Goal: Task Accomplishment & Management: Complete application form

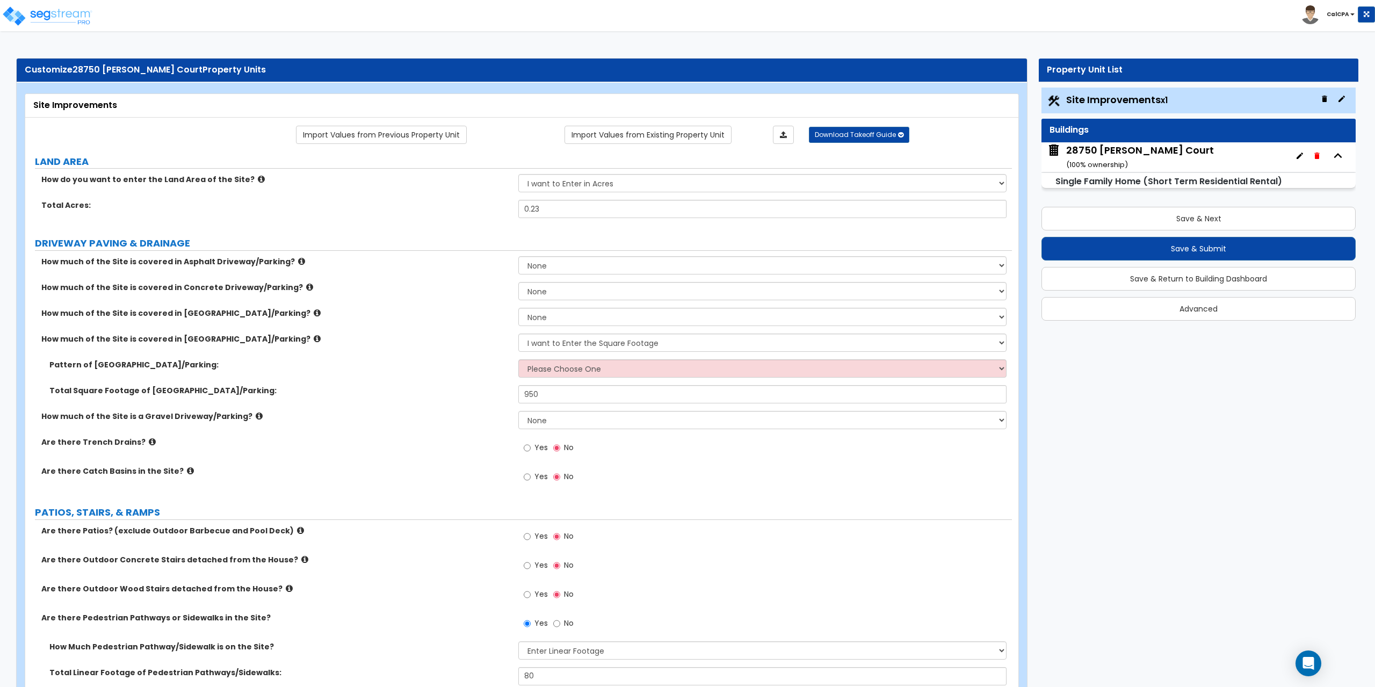
select select "2"
select select "1"
select select "4"
select select "2"
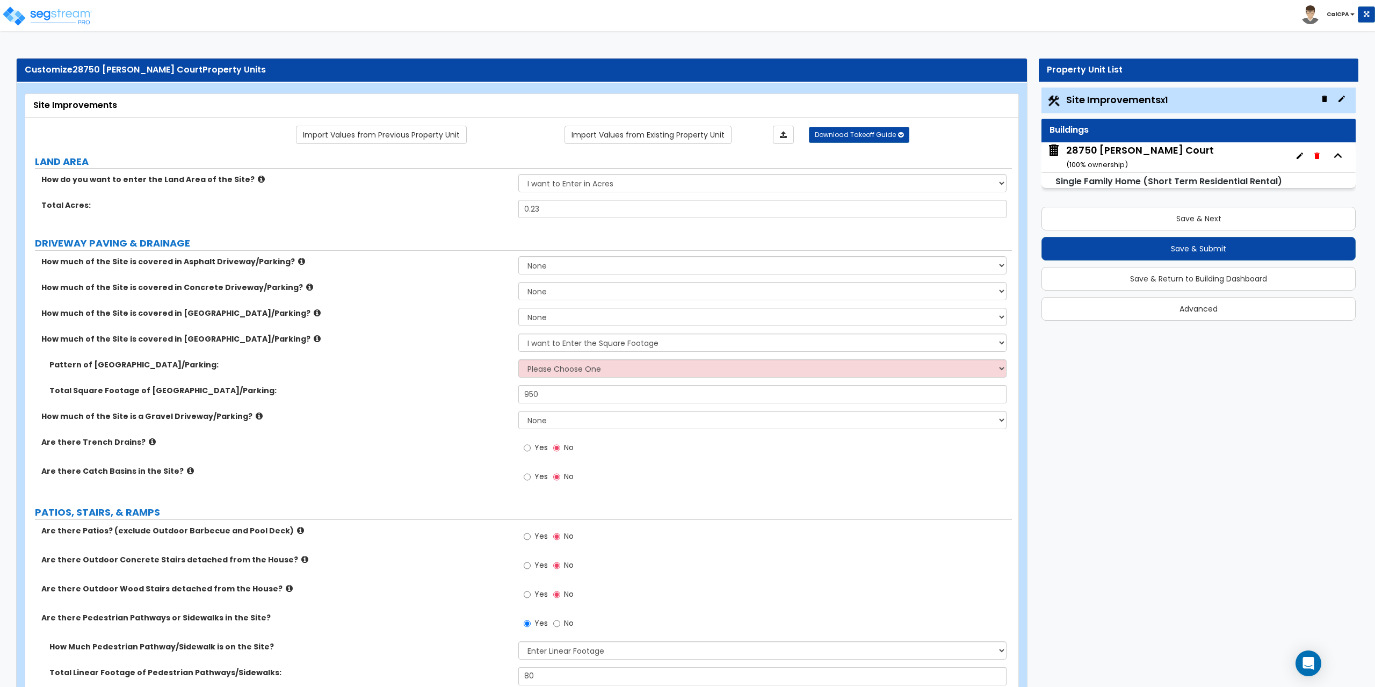
select select "4"
select select "2"
select select "1"
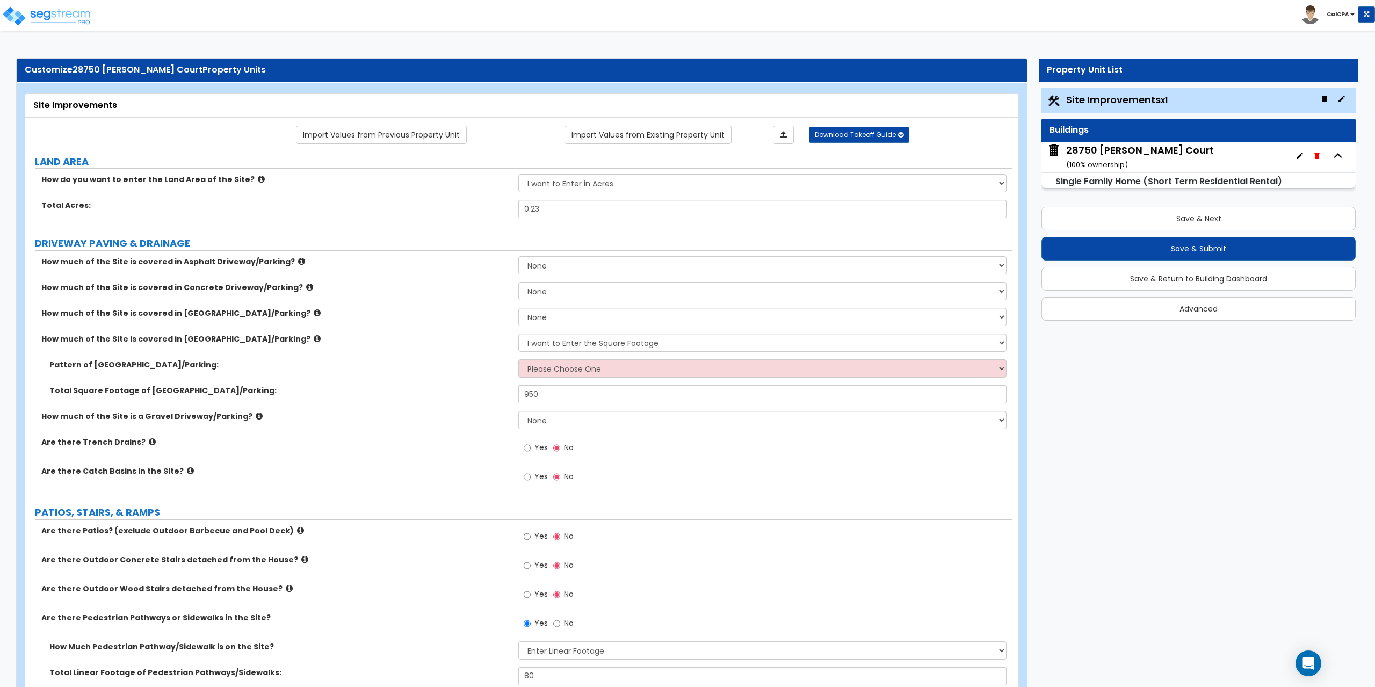
select select "1"
select select "3"
select select "4"
select select "2"
select select "3"
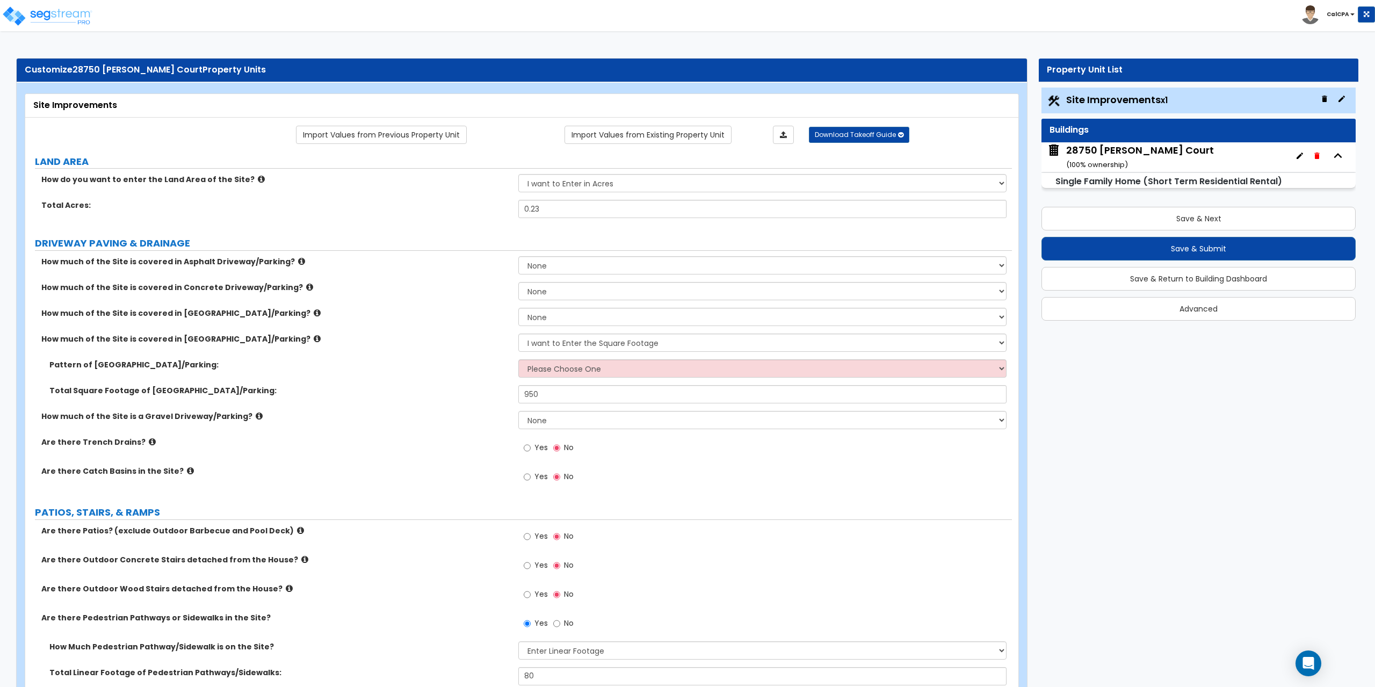
select select "2"
select select "1"
select select "2"
select select "6"
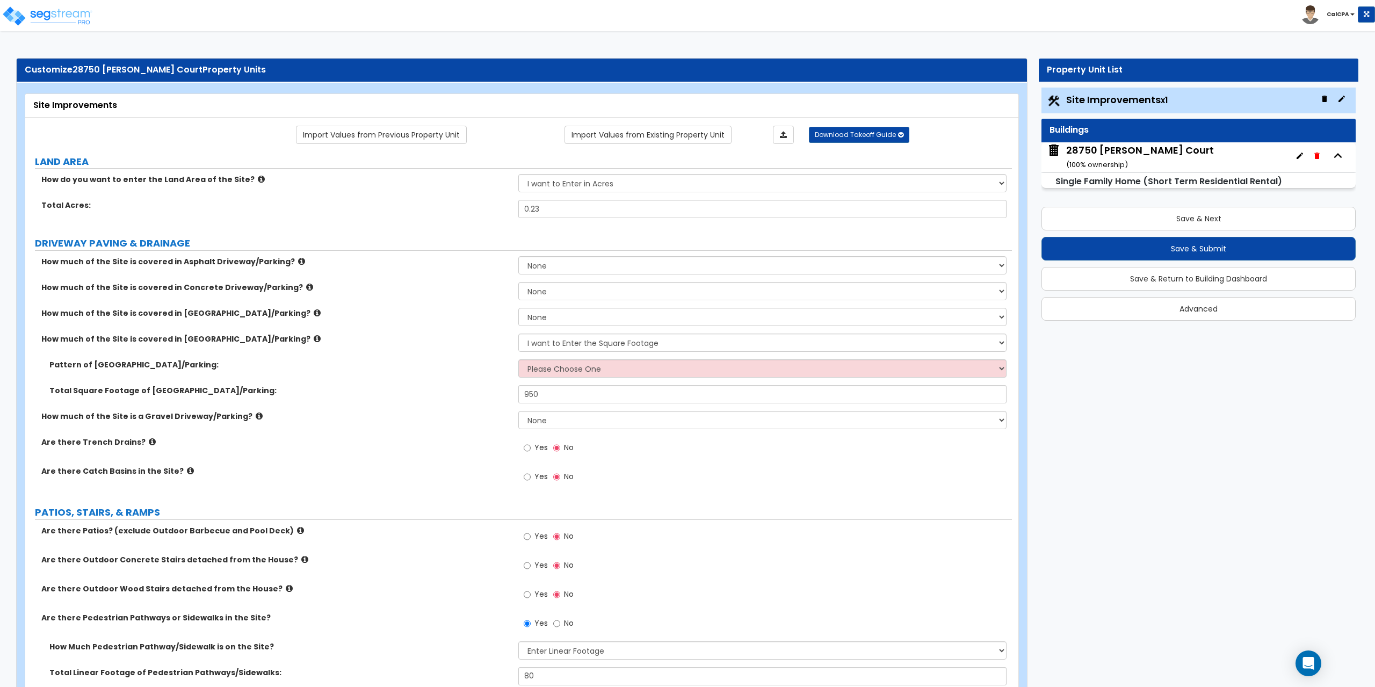
select select "9"
click at [1000, 368] on select "Please Choose One Irregular Rectangular" at bounding box center [762, 368] width 488 height 18
select select "2"
click at [518, 359] on select "Please Choose One Irregular Rectangular" at bounding box center [762, 368] width 488 height 18
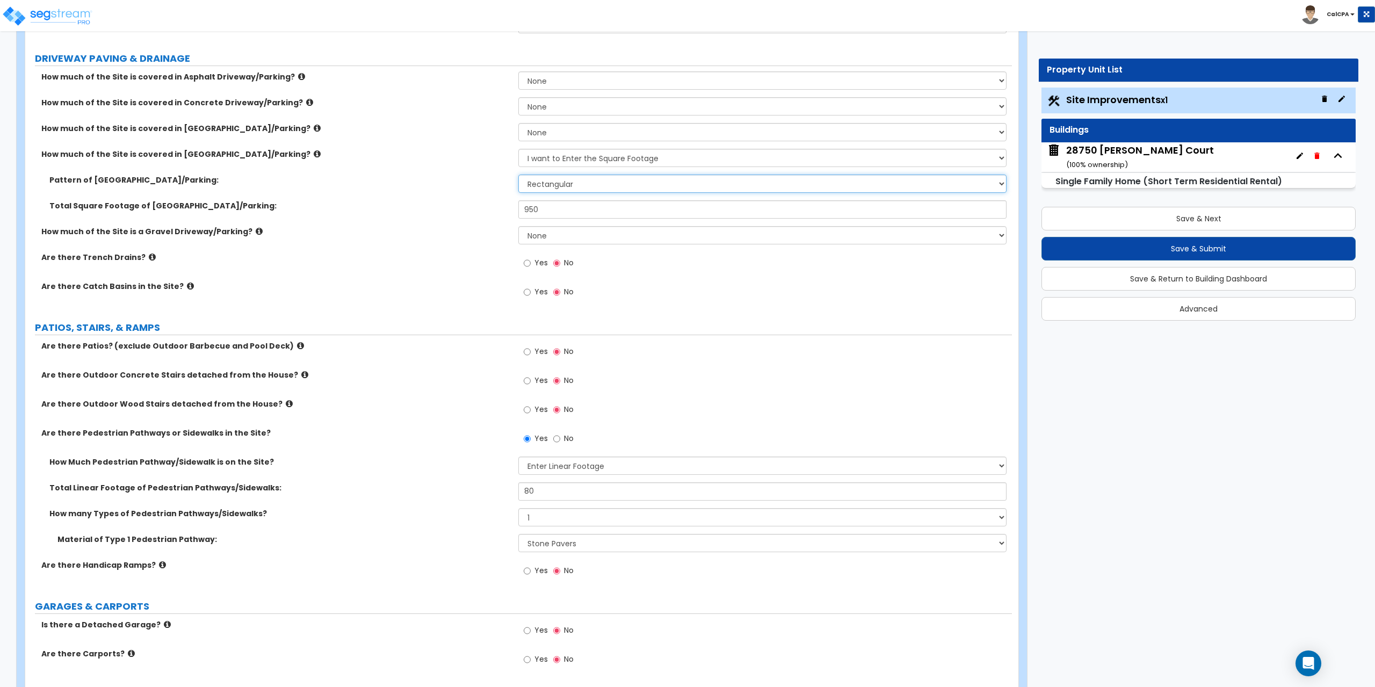
scroll to position [215, 0]
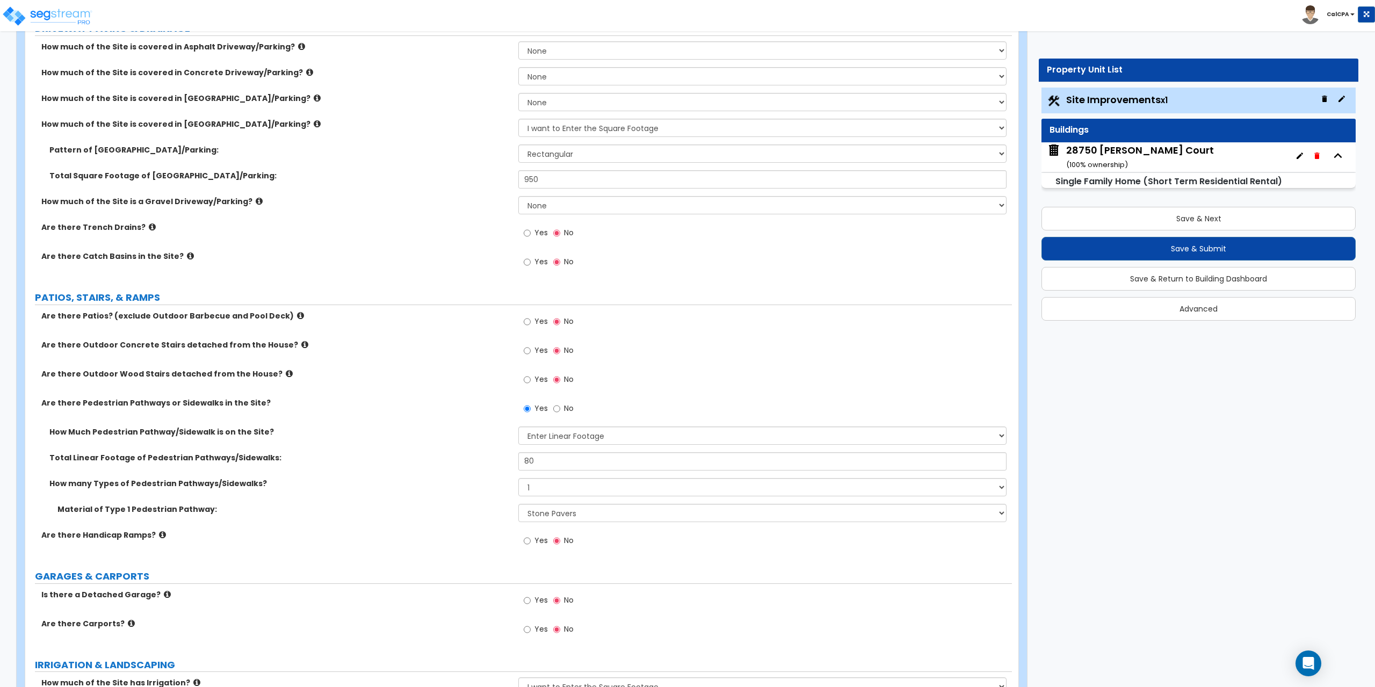
click at [297, 315] on icon at bounding box center [300, 315] width 7 height 8
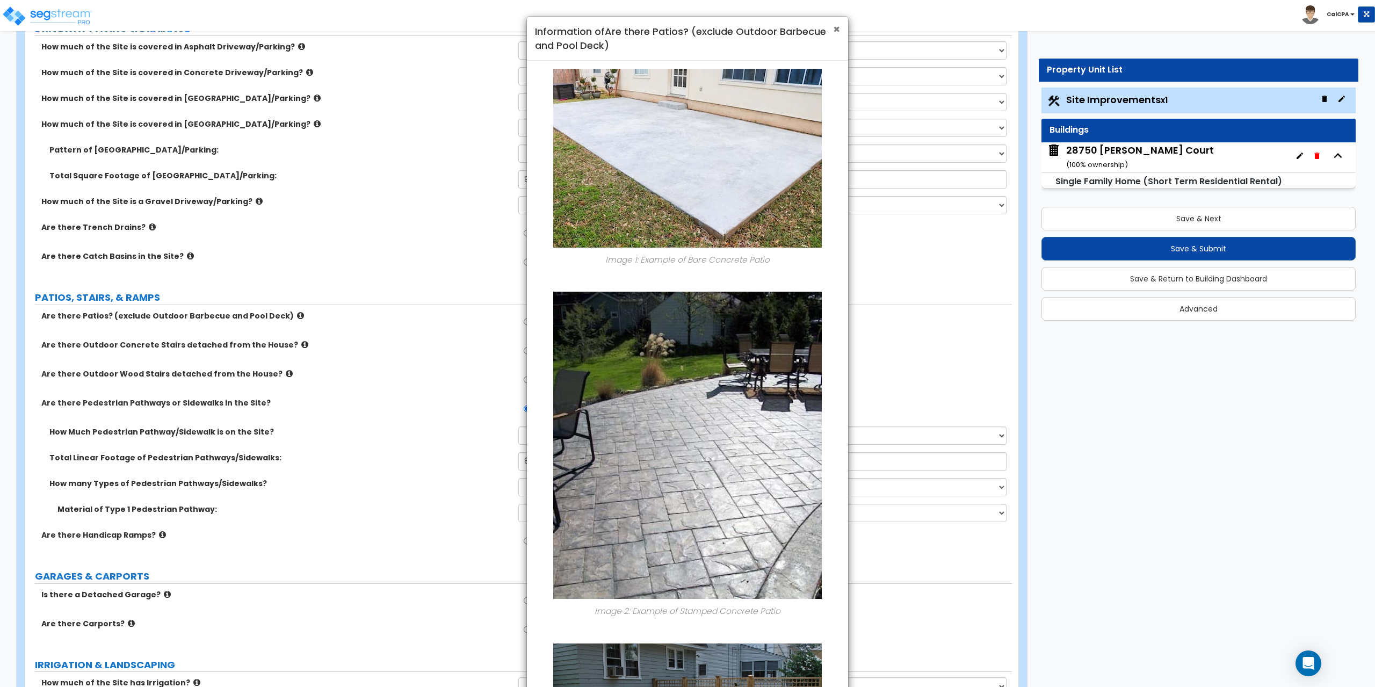
click at [834, 31] on span "×" at bounding box center [836, 29] width 7 height 16
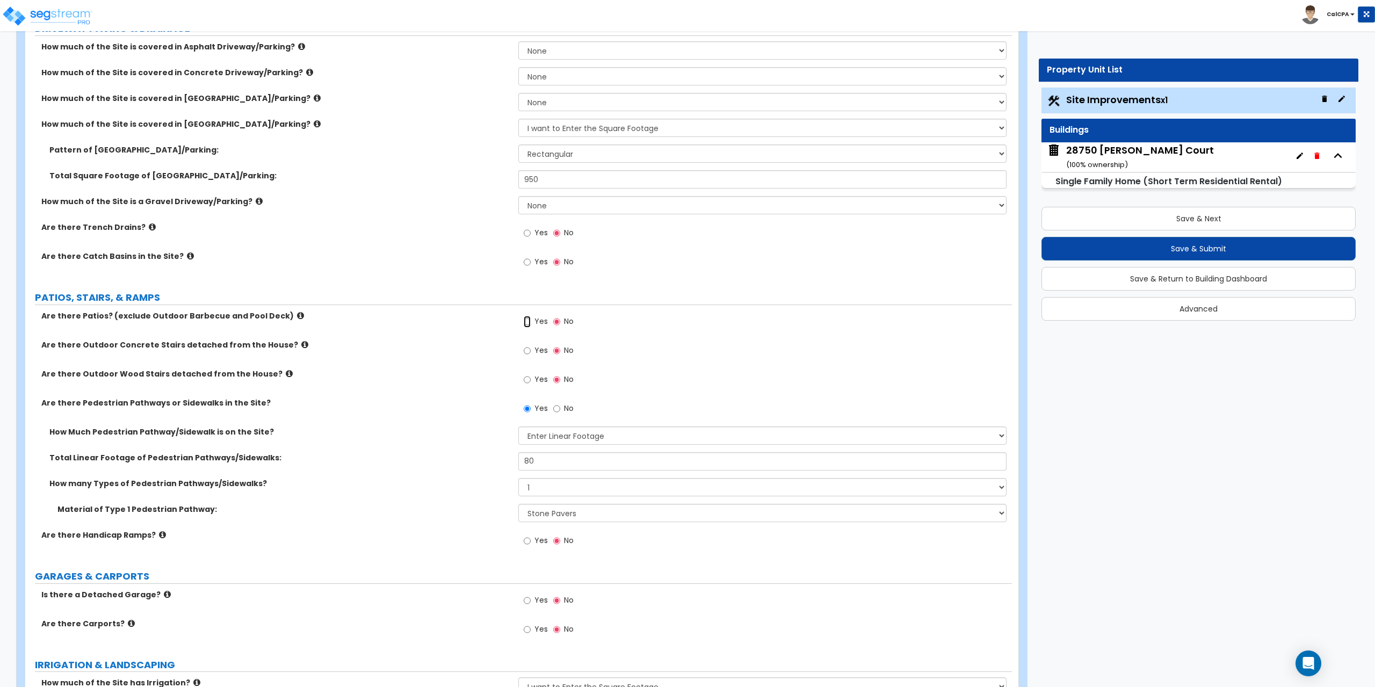
click at [526, 319] on input "Yes" at bounding box center [527, 322] width 7 height 12
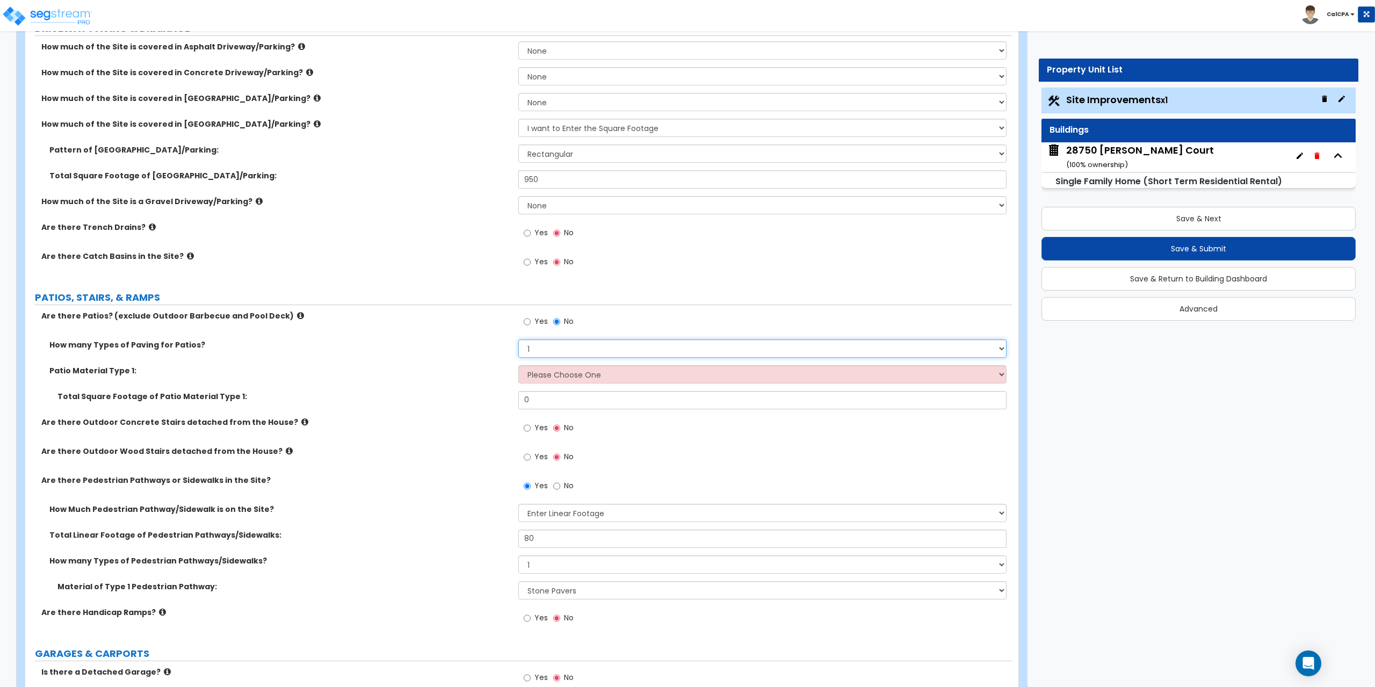
click at [1001, 348] on select "1 2 3 4" at bounding box center [762, 348] width 488 height 18
click at [518, 339] on select "1 2 3 4" at bounding box center [762, 348] width 488 height 18
click at [1001, 375] on select "Please Choose One Bare Concrete Stamped Concrete Brick Pavers Stone Pavers Tile…" at bounding box center [762, 374] width 488 height 18
select select "4"
click at [518, 365] on select "Please Choose One Bare Concrete Stamped Concrete Brick Pavers Stone Pavers Tile…" at bounding box center [762, 374] width 488 height 18
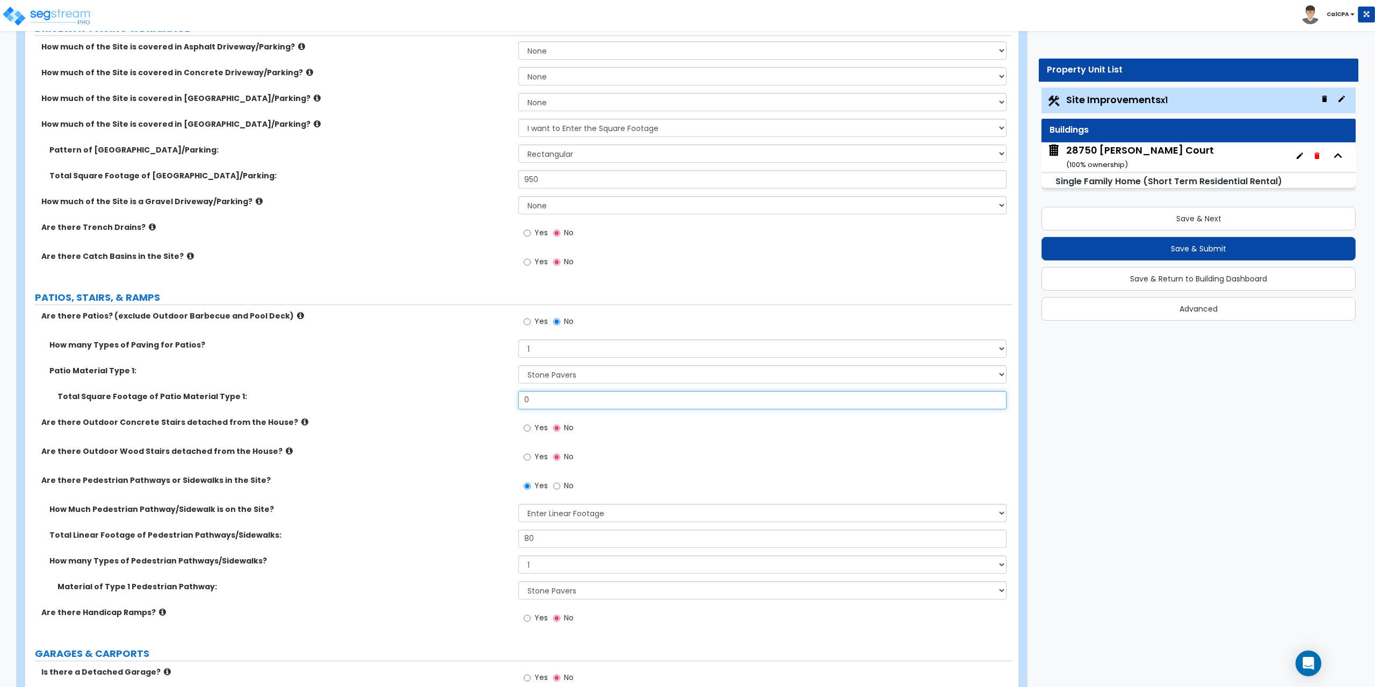
click at [589, 396] on input "0" at bounding box center [762, 400] width 488 height 18
drag, startPoint x: 589, startPoint y: 396, endPoint x: 504, endPoint y: 393, distance: 84.9
click at [504, 393] on div "Total Square Footage of Patio Material Type 1: 0" at bounding box center [518, 404] width 986 height 26
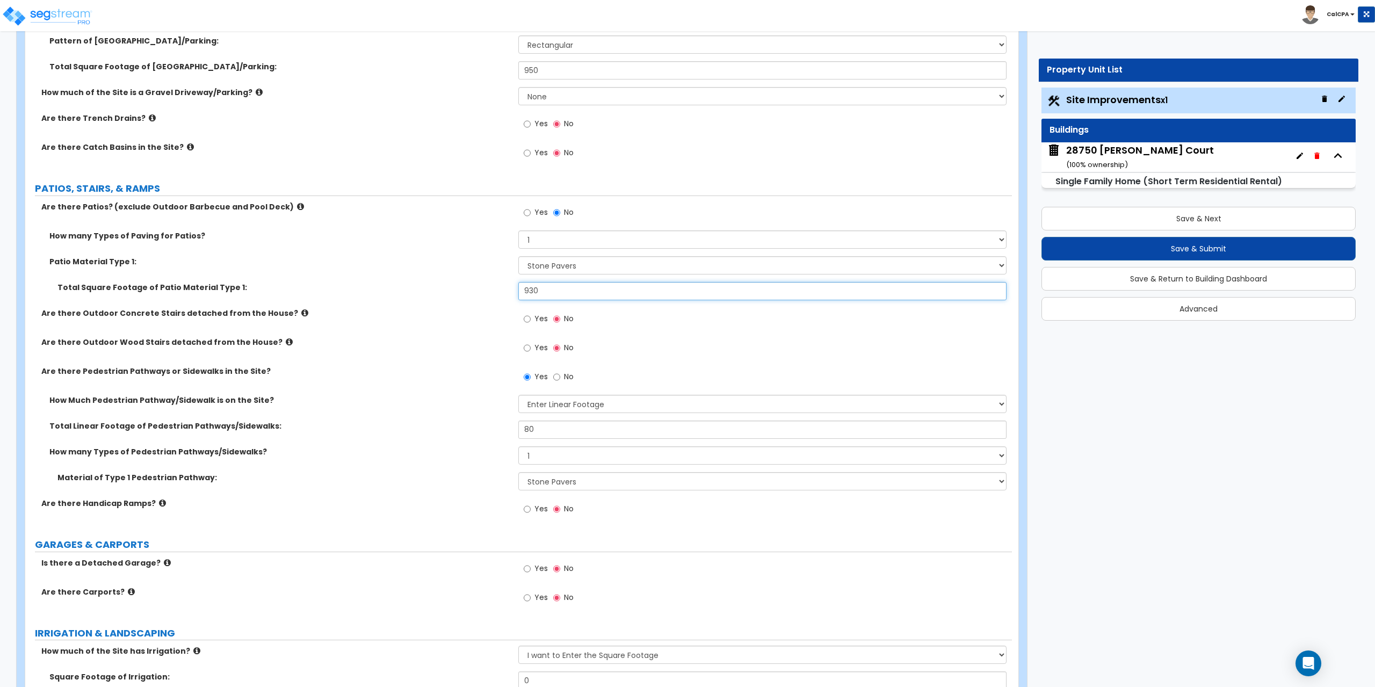
scroll to position [322, 0]
type input "930"
click at [1124, 215] on button "Save & Next" at bounding box center [1198, 219] width 314 height 24
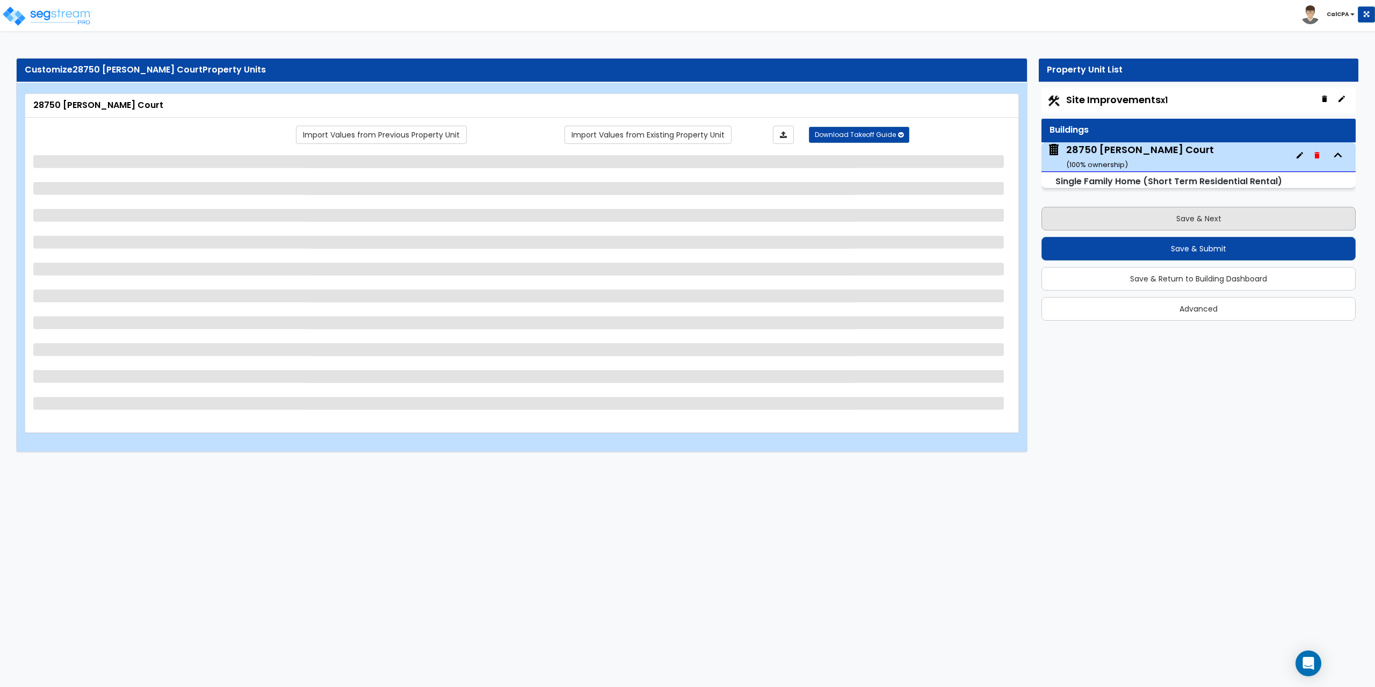
select select "7"
select select "3"
select select "7"
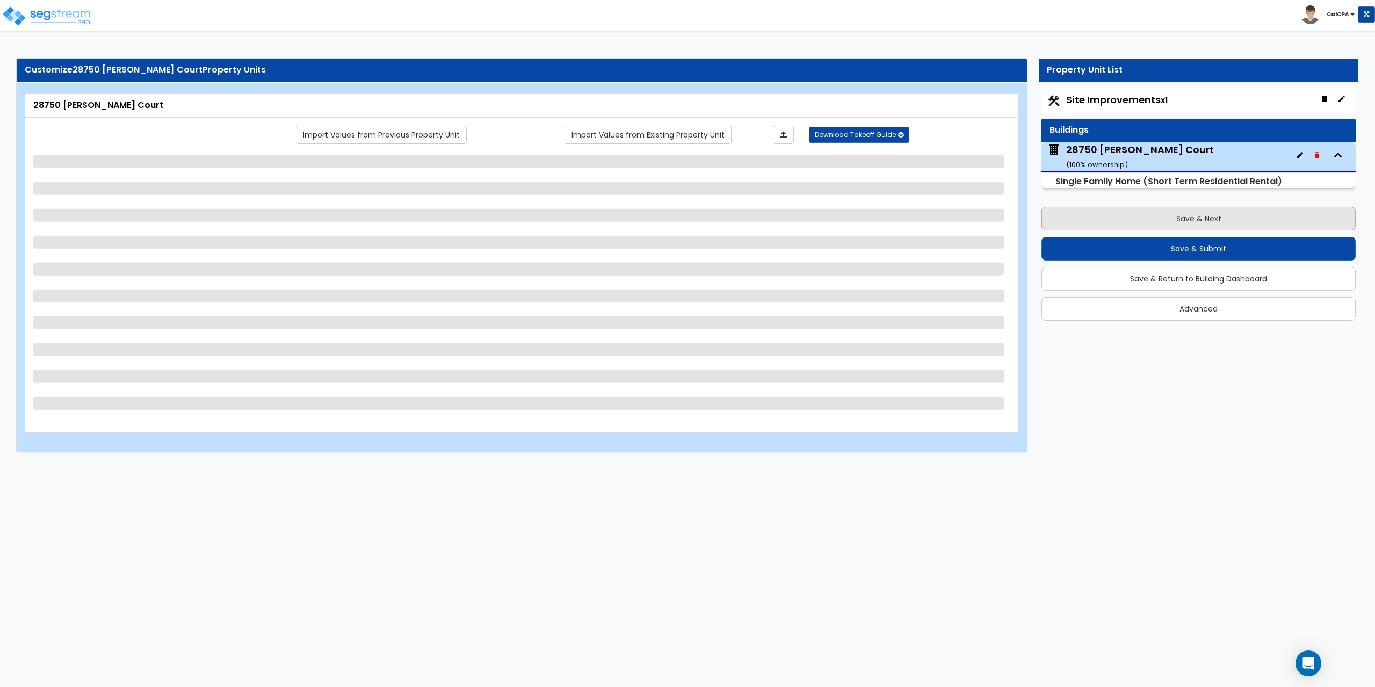
select select "9"
select select "3"
select select "1"
select select "2"
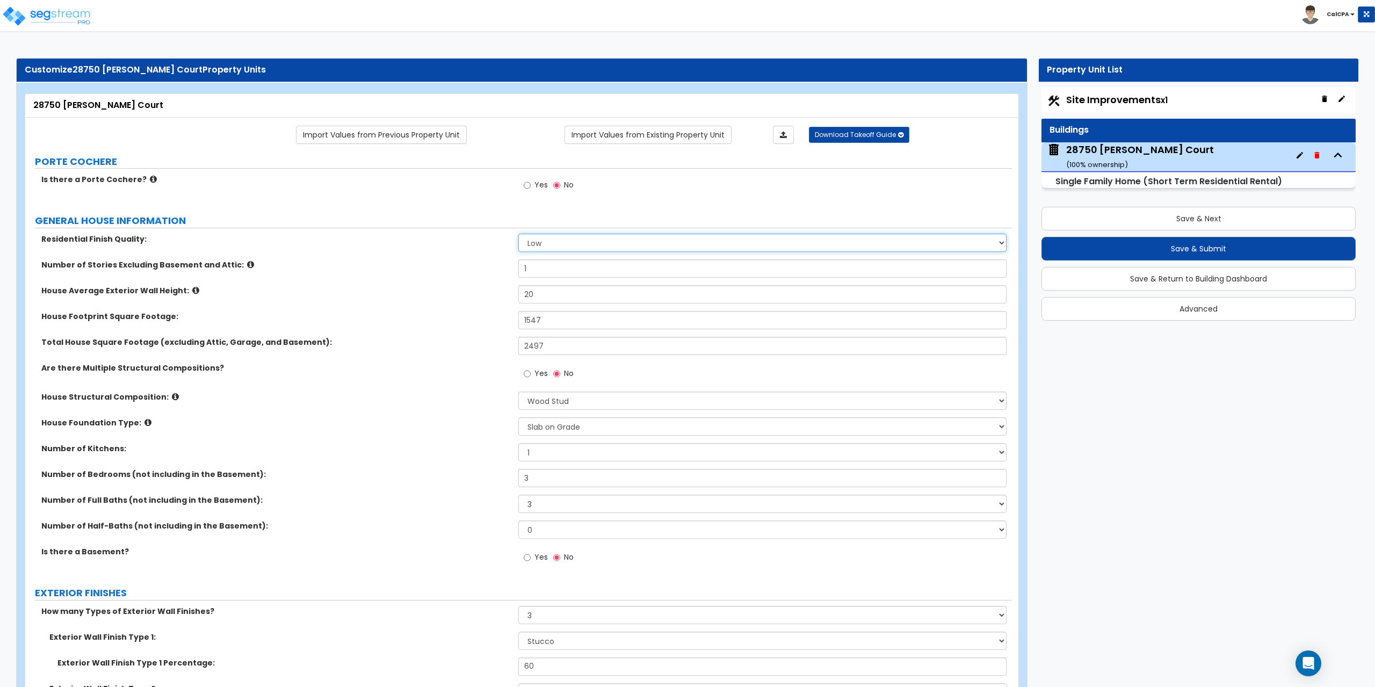
click at [549, 240] on select "Low Average High" at bounding box center [762, 243] width 488 height 18
click at [518, 234] on select "Low Average High" at bounding box center [762, 243] width 488 height 18
click at [561, 241] on select "Low Average High" at bounding box center [762, 243] width 488 height 18
select select "1"
click at [518, 234] on select "Low Average High" at bounding box center [762, 243] width 488 height 18
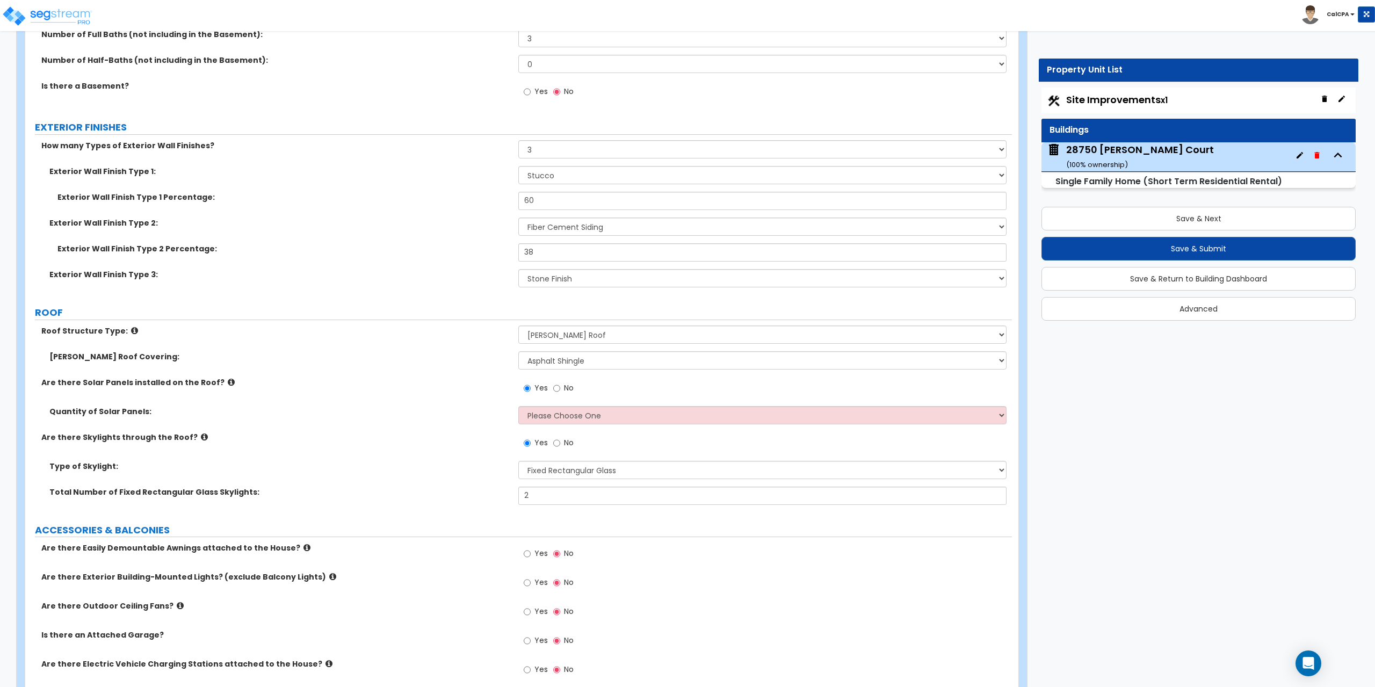
scroll to position [483, 0]
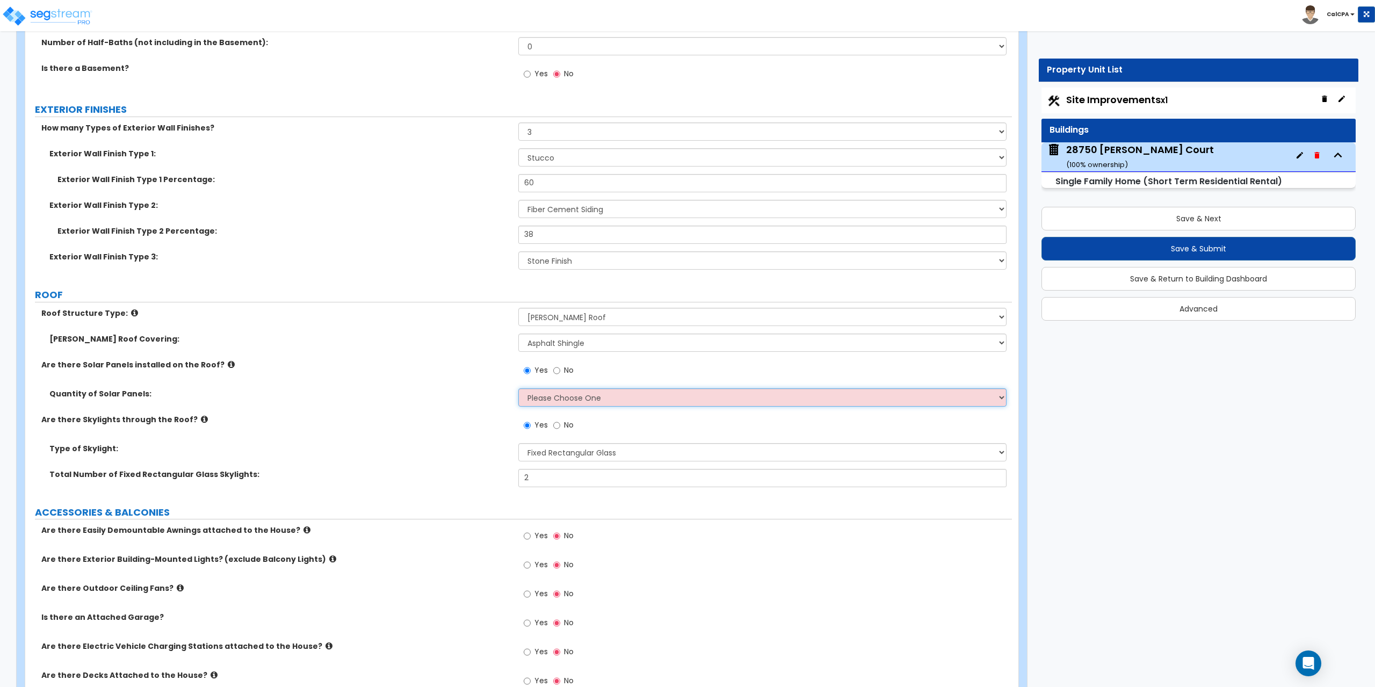
click at [1000, 399] on select "Please Choose One Enter the Percentage of Roof Covered by Solar Panels Enter th…" at bounding box center [762, 397] width 488 height 18
select select "2"
click at [518, 388] on select "Please Choose One Enter the Percentage of Roof Covered by Solar Panels Enter th…" at bounding box center [762, 397] width 488 height 18
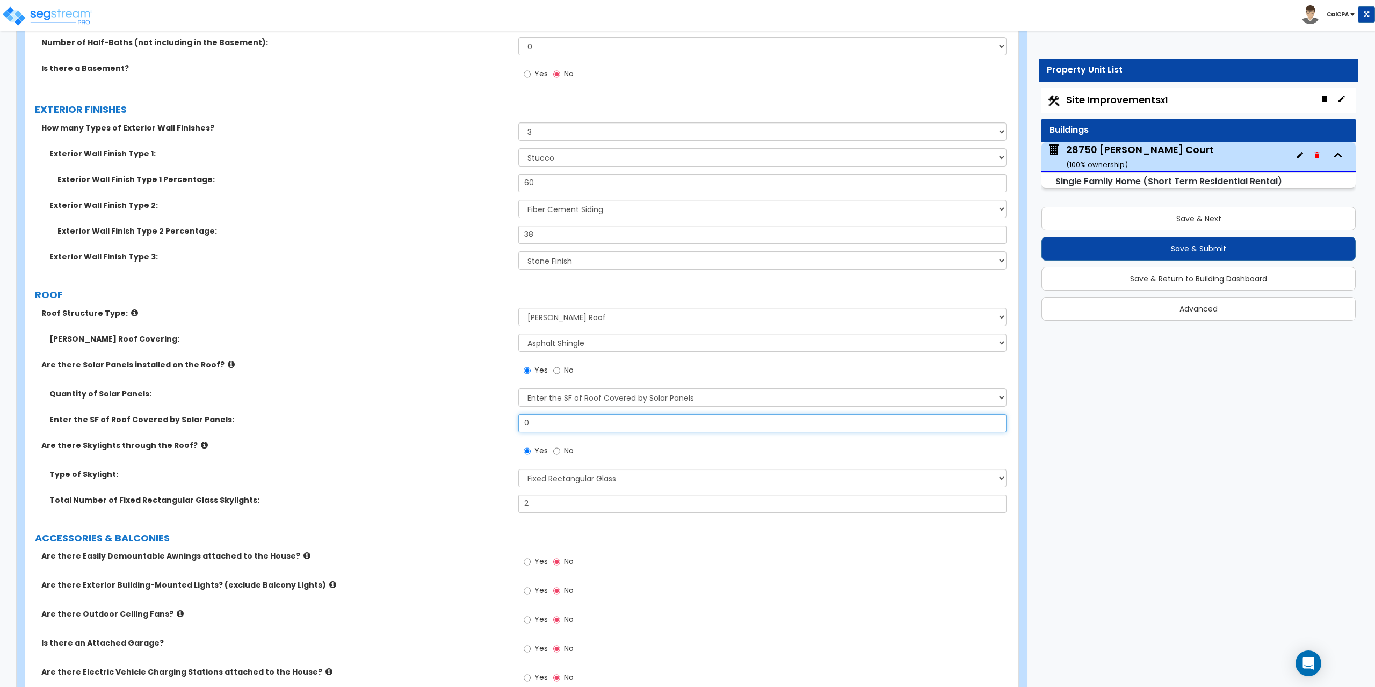
drag, startPoint x: 546, startPoint y: 419, endPoint x: 513, endPoint y: 416, distance: 32.9
click at [513, 417] on div "Enter the SF of Roof Covered by Solar Panels: 0" at bounding box center [518, 427] width 986 height 26
type input "480"
click at [557, 450] on input "No" at bounding box center [556, 451] width 7 height 12
radio input "false"
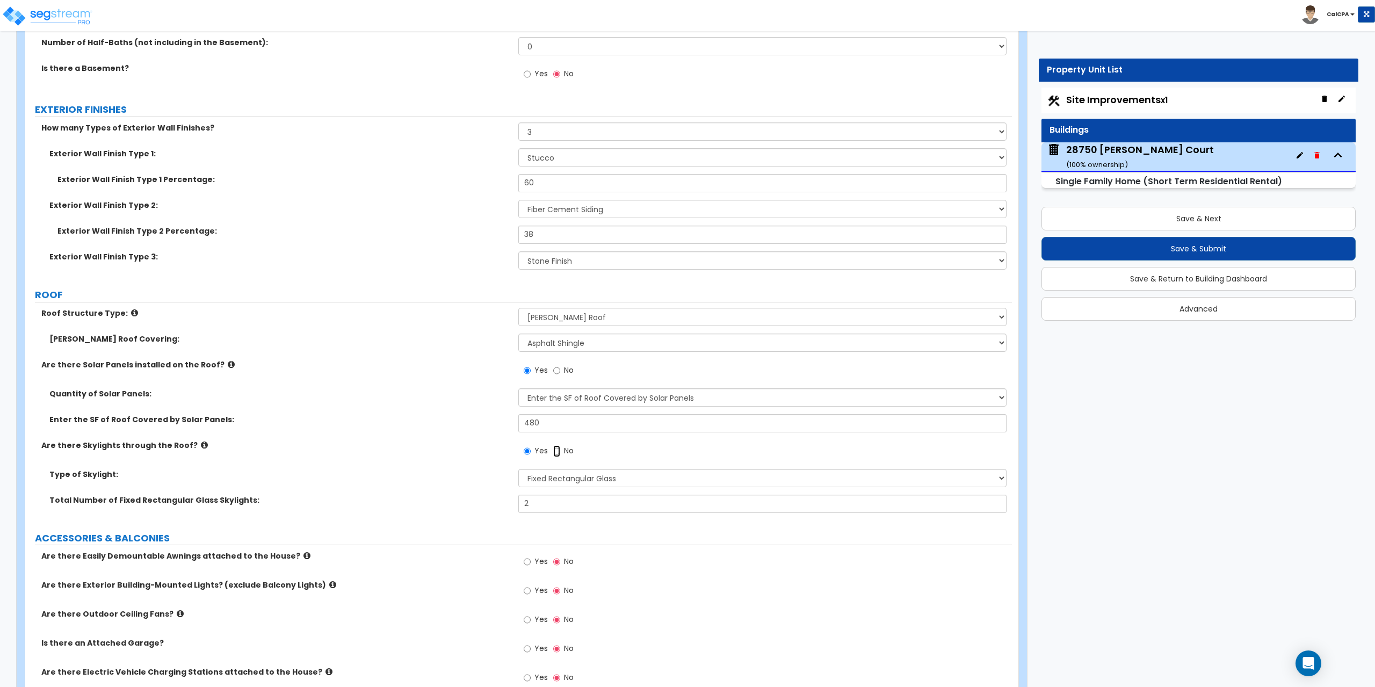
radio input "true"
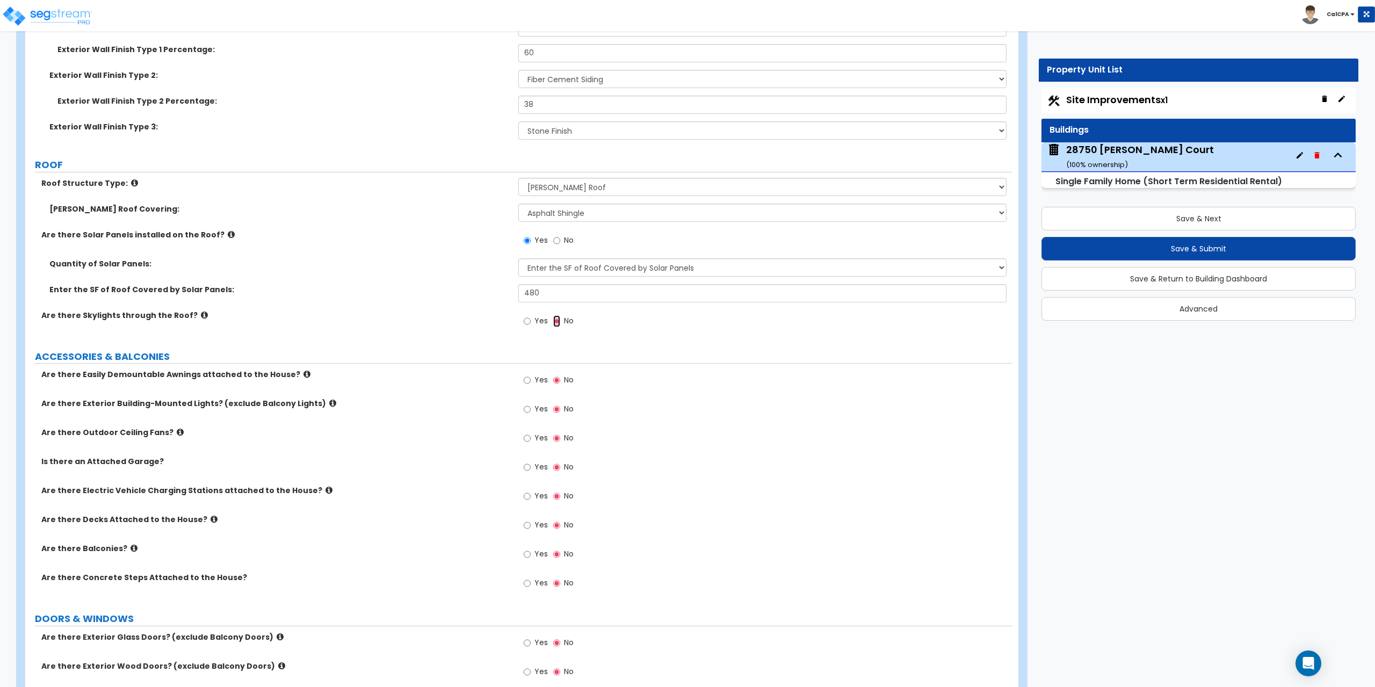
scroll to position [644, 0]
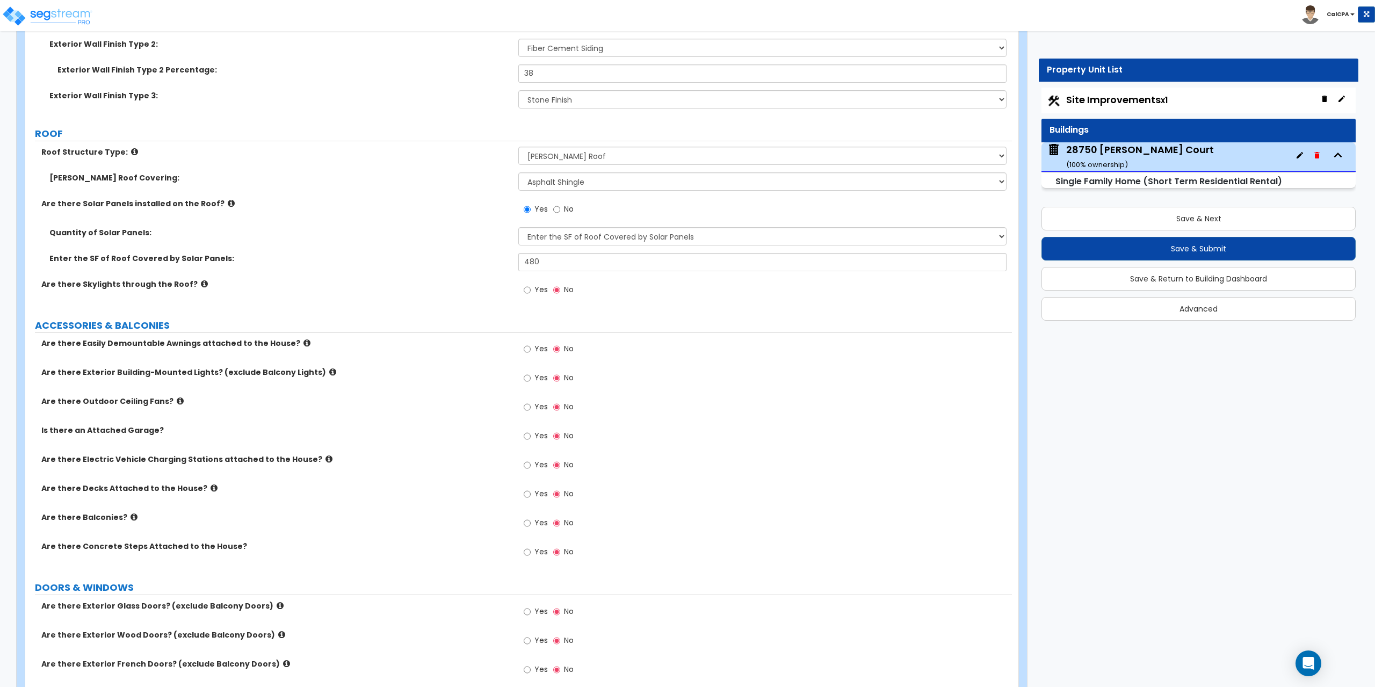
click at [329, 372] on icon at bounding box center [332, 372] width 7 height 8
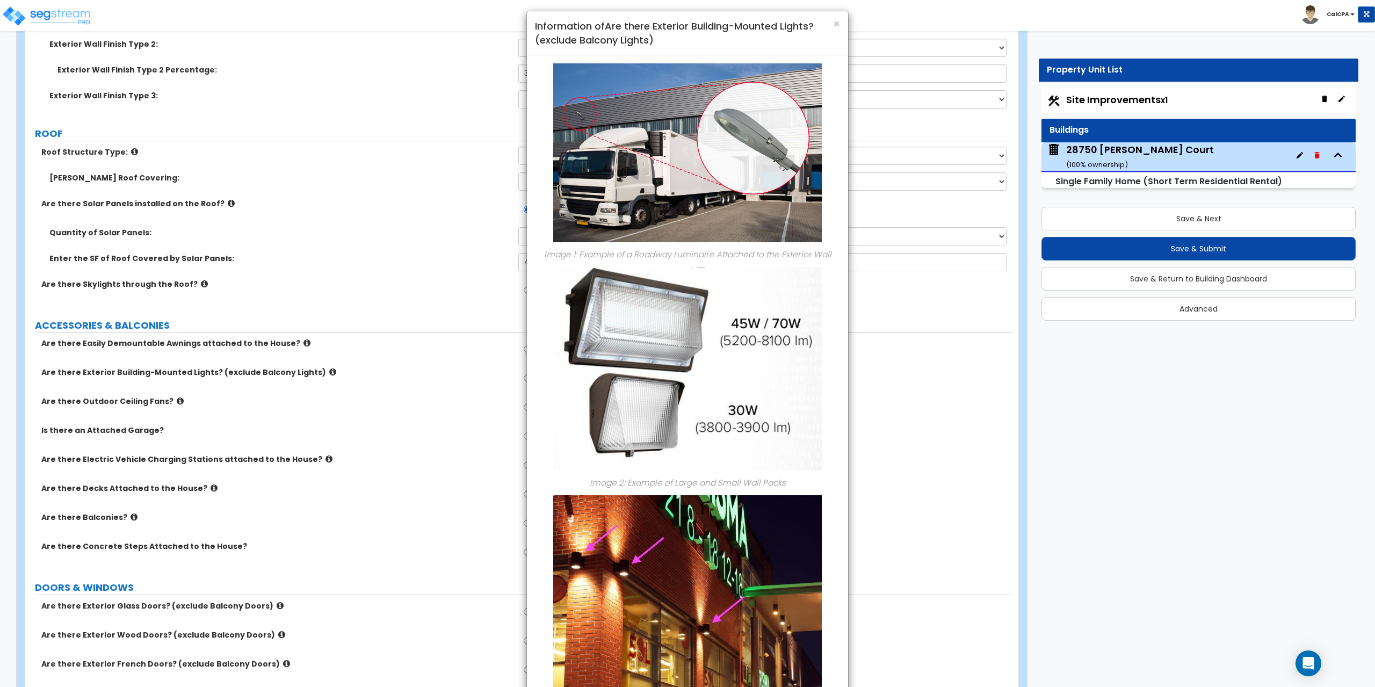
scroll to position [0, 0]
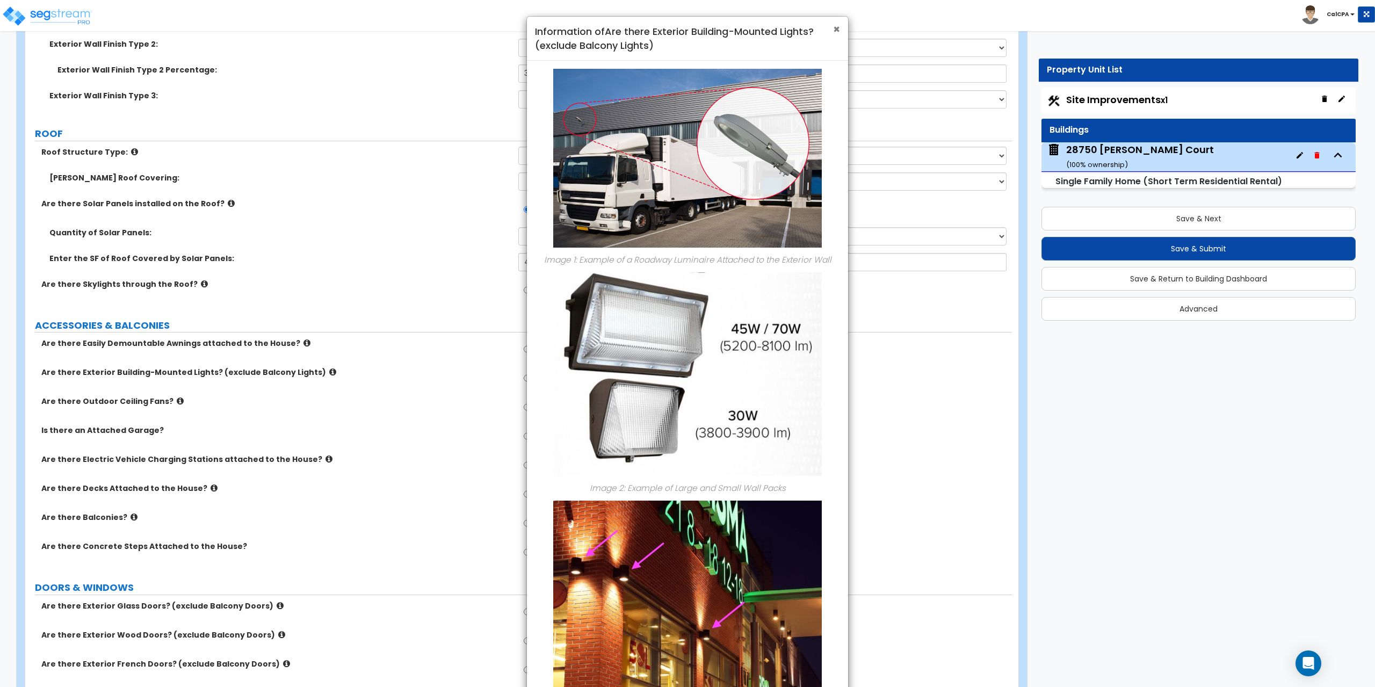
click at [833, 28] on span "×" at bounding box center [836, 29] width 7 height 16
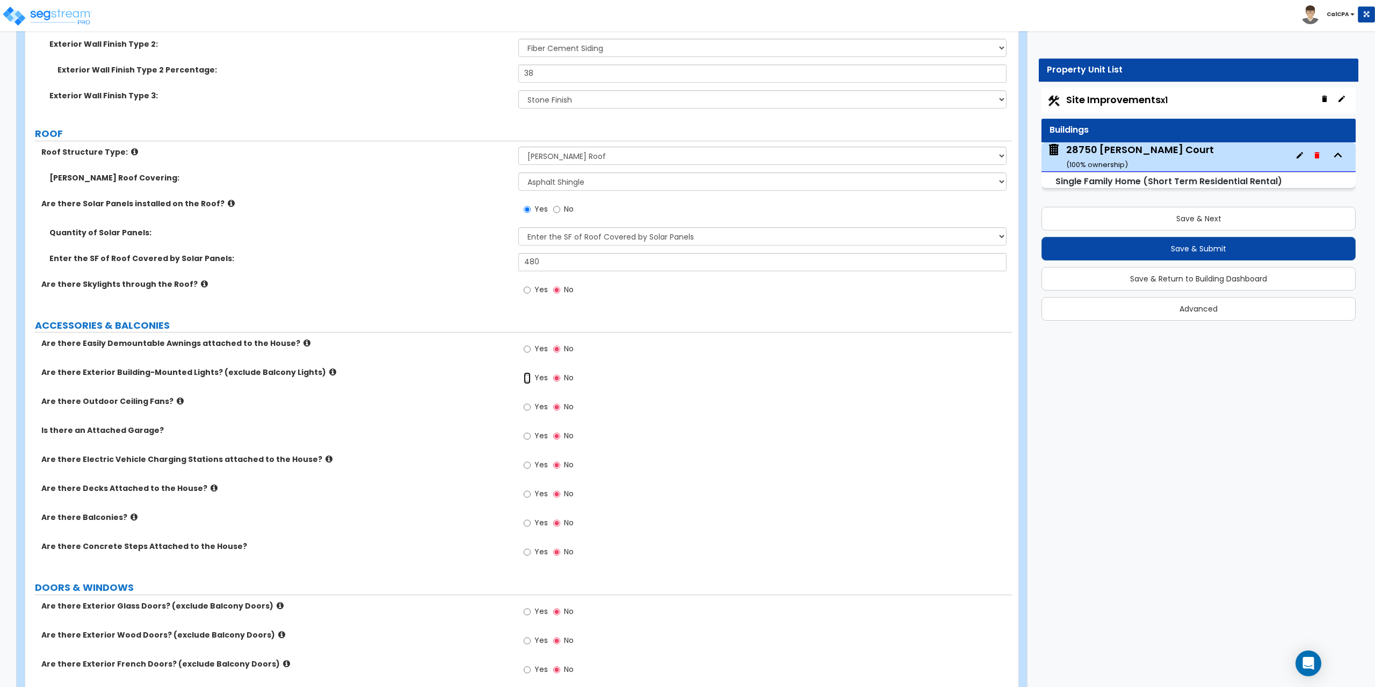
click at [528, 379] on input "Yes" at bounding box center [527, 378] width 7 height 12
radio input "true"
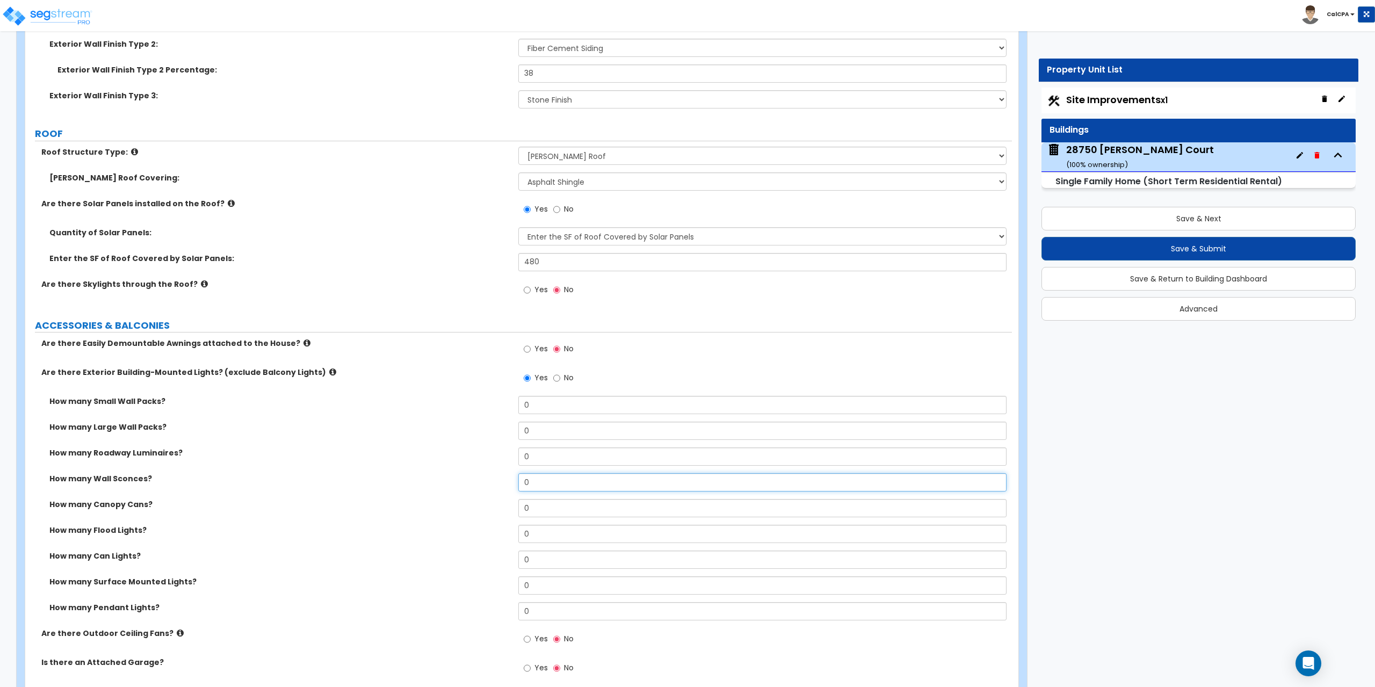
click at [542, 482] on input "0" at bounding box center [762, 482] width 488 height 18
drag, startPoint x: 542, startPoint y: 482, endPoint x: 494, endPoint y: 483, distance: 48.4
click at [495, 483] on div "How many Wall Sconces? 0" at bounding box center [518, 486] width 986 height 26
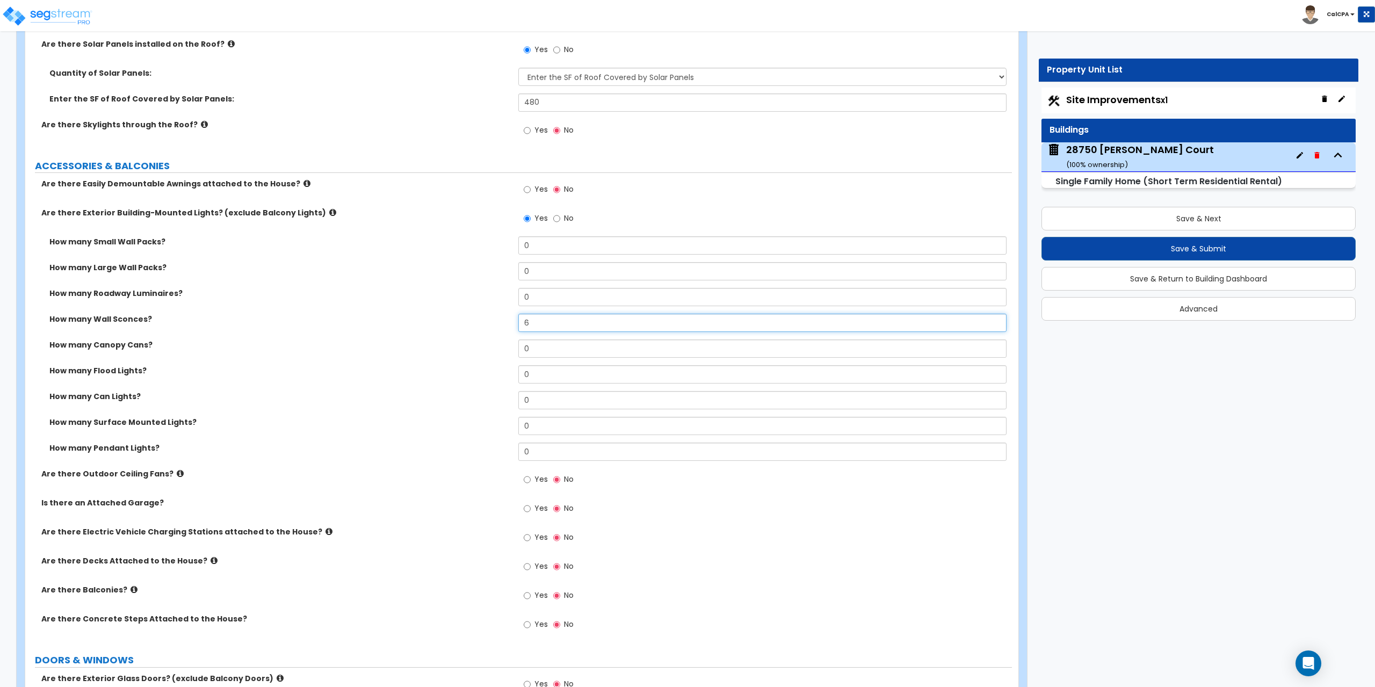
scroll to position [805, 0]
type input "6"
click at [528, 477] on input "Yes" at bounding box center [527, 478] width 7 height 12
radio input "true"
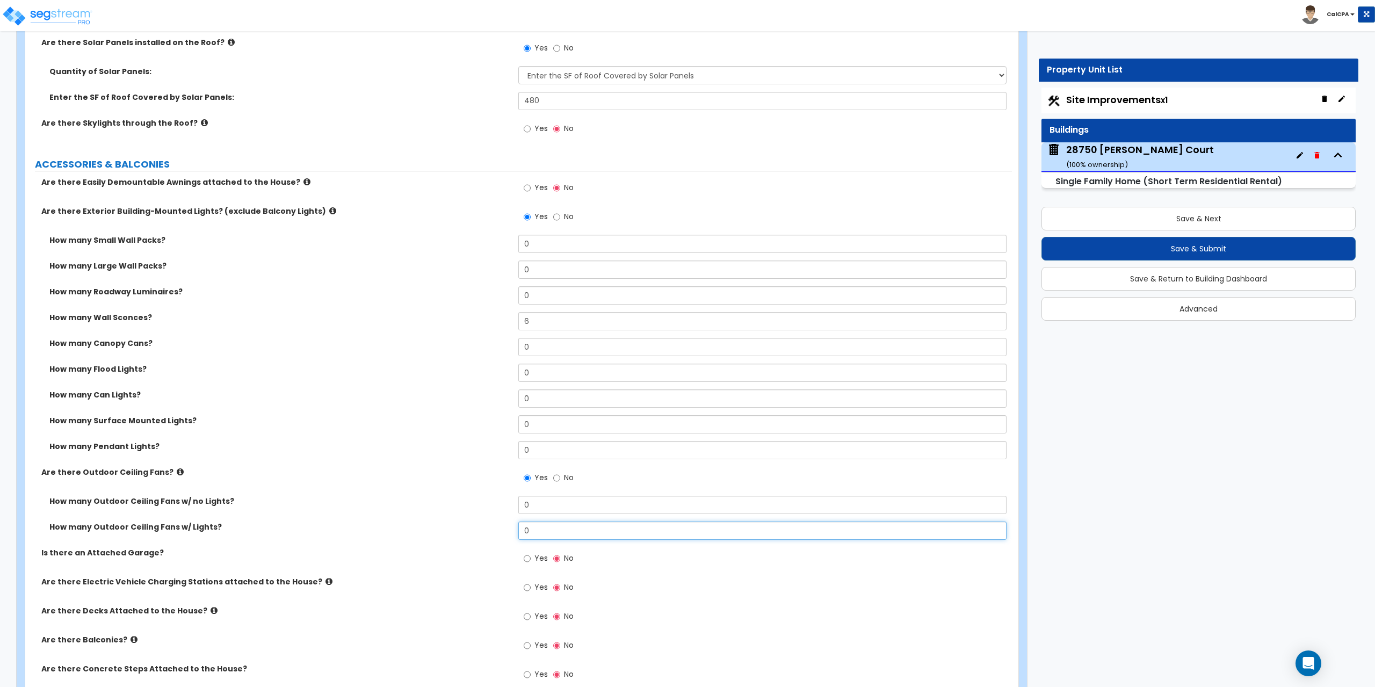
drag, startPoint x: 560, startPoint y: 532, endPoint x: 500, endPoint y: 529, distance: 59.6
click at [500, 529] on div "How many Outdoor Ceiling Fans w/ Lights? 0" at bounding box center [518, 534] width 986 height 26
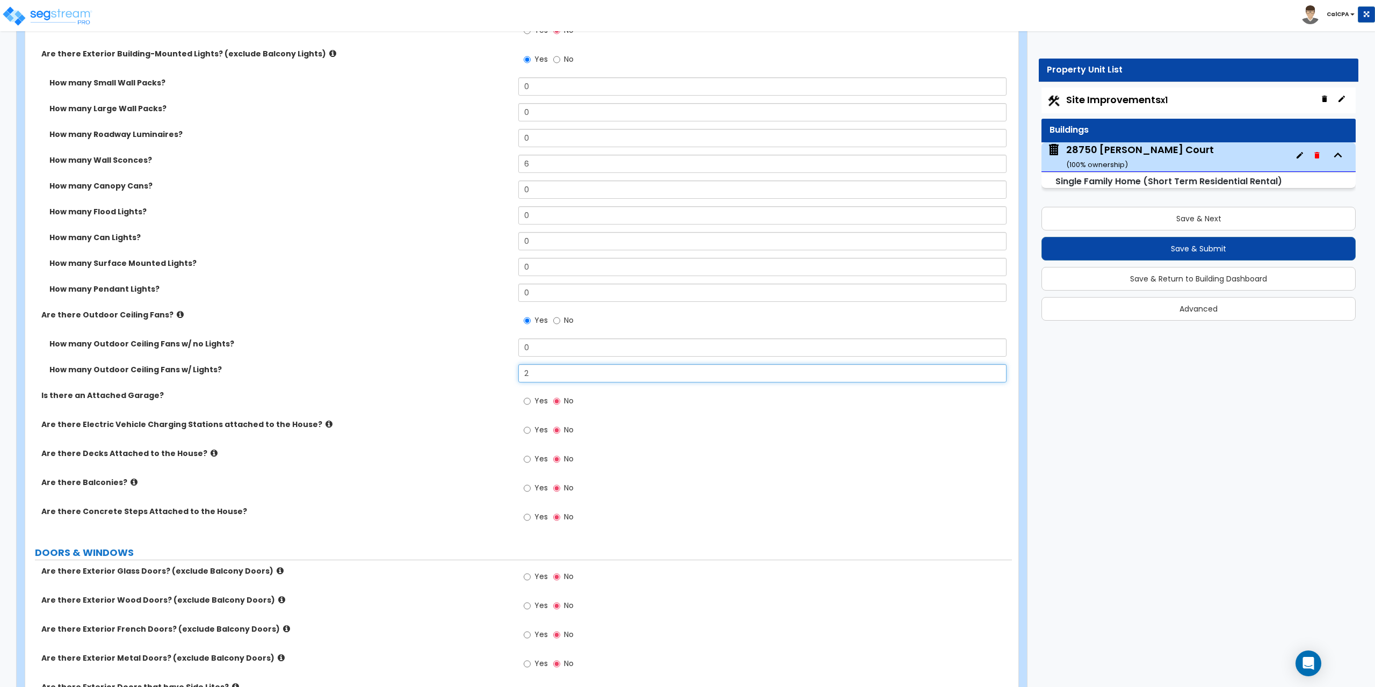
scroll to position [967, 0]
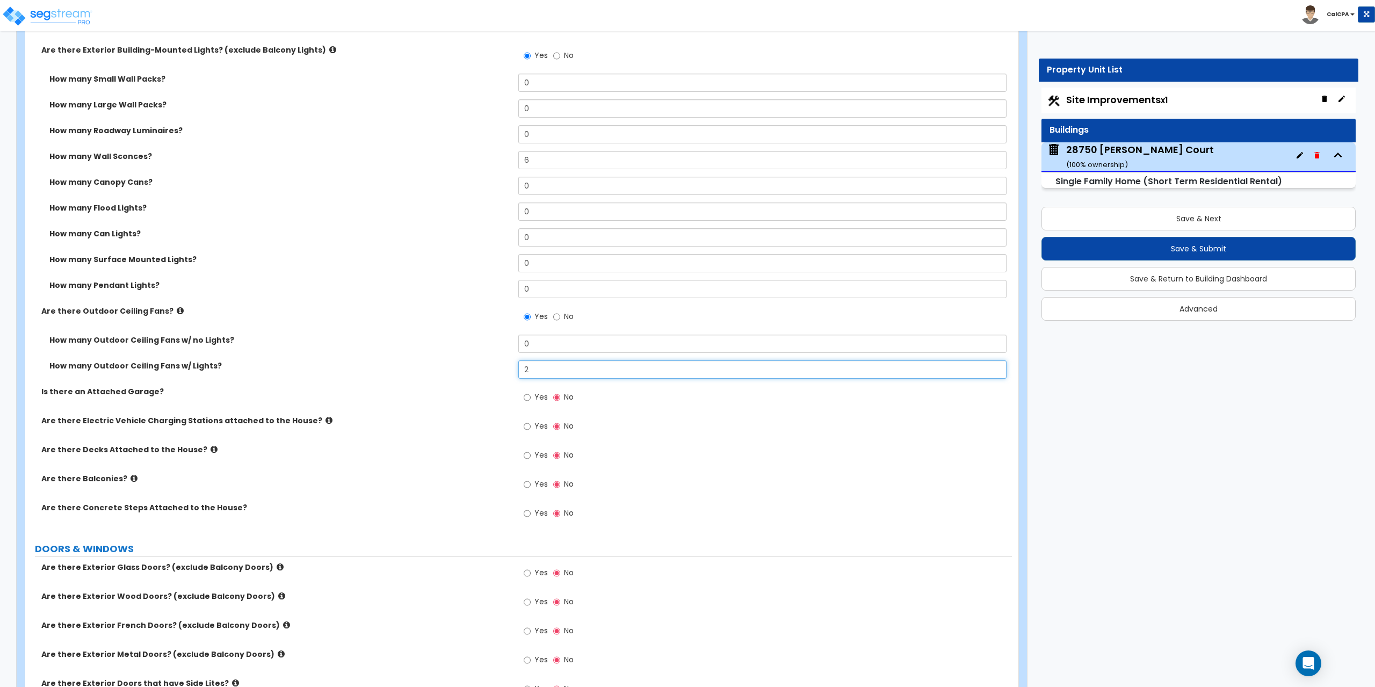
type input "2"
click at [529, 397] on input "Yes" at bounding box center [527, 397] width 7 height 12
radio input "true"
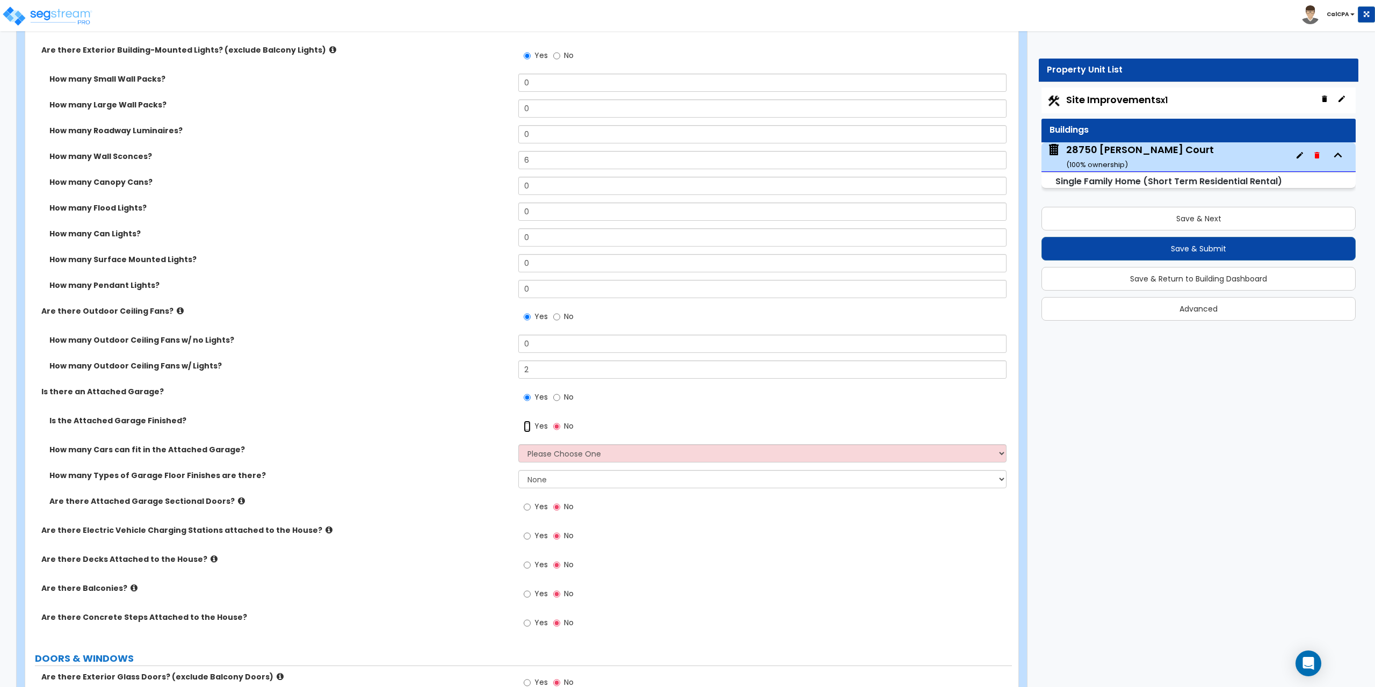
click at [526, 426] on input "Yes" at bounding box center [527, 426] width 7 height 12
radio input "true"
click at [997, 453] on select "Please Choose One 1 2 3 4 5" at bounding box center [762, 453] width 488 height 18
select select "3"
click at [518, 444] on select "Please Choose One 1 2 3 4 5" at bounding box center [762, 453] width 488 height 18
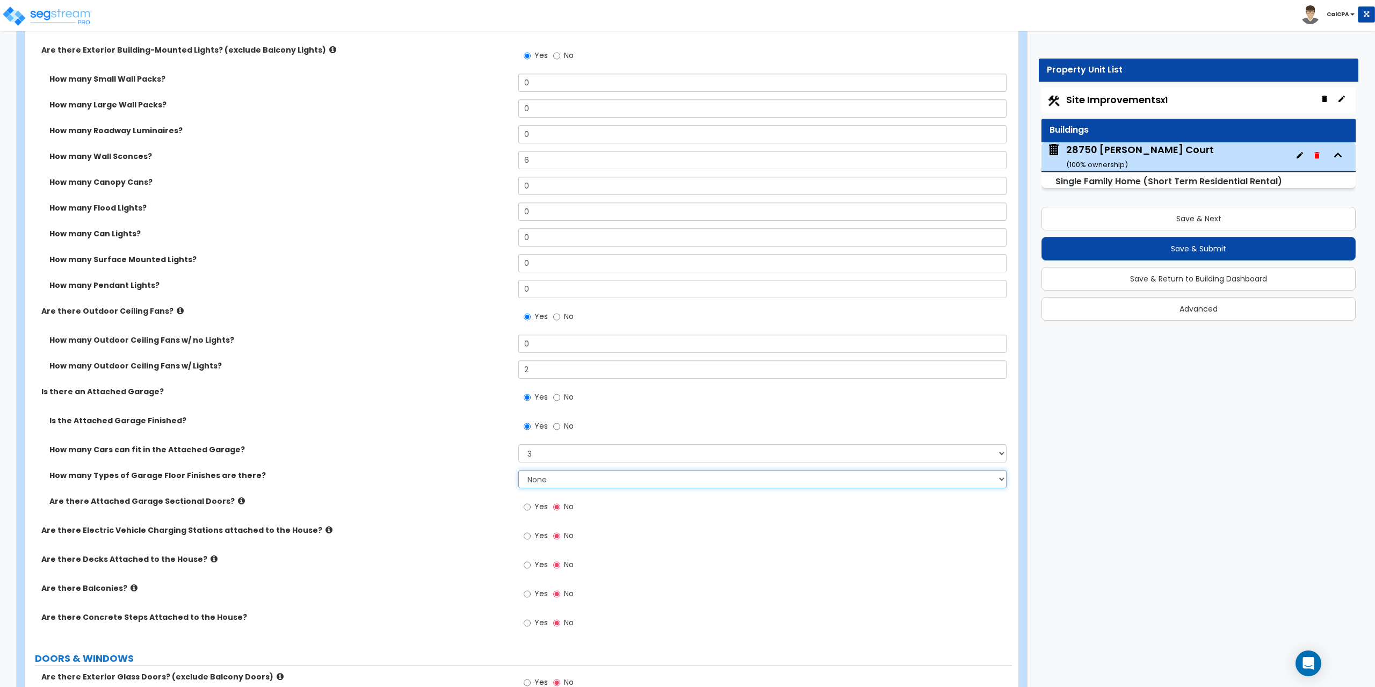
click at [997, 481] on select "None 1 2 3 4" at bounding box center [762, 479] width 488 height 18
select select "2"
click at [518, 470] on select "None 1 2 3 4" at bounding box center [762, 479] width 488 height 18
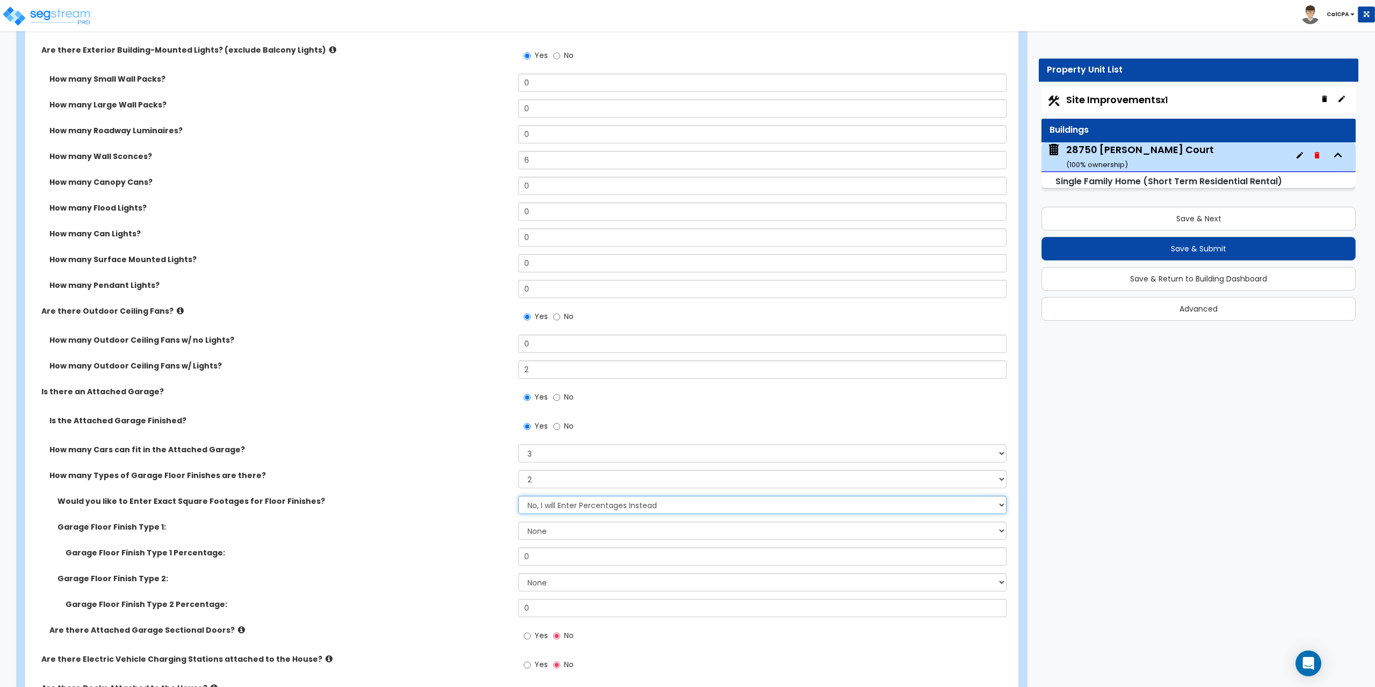
click at [997, 505] on select "No, I will Enter Percentages Instead Yes, I will Enter Exact Square Footages" at bounding box center [762, 505] width 488 height 18
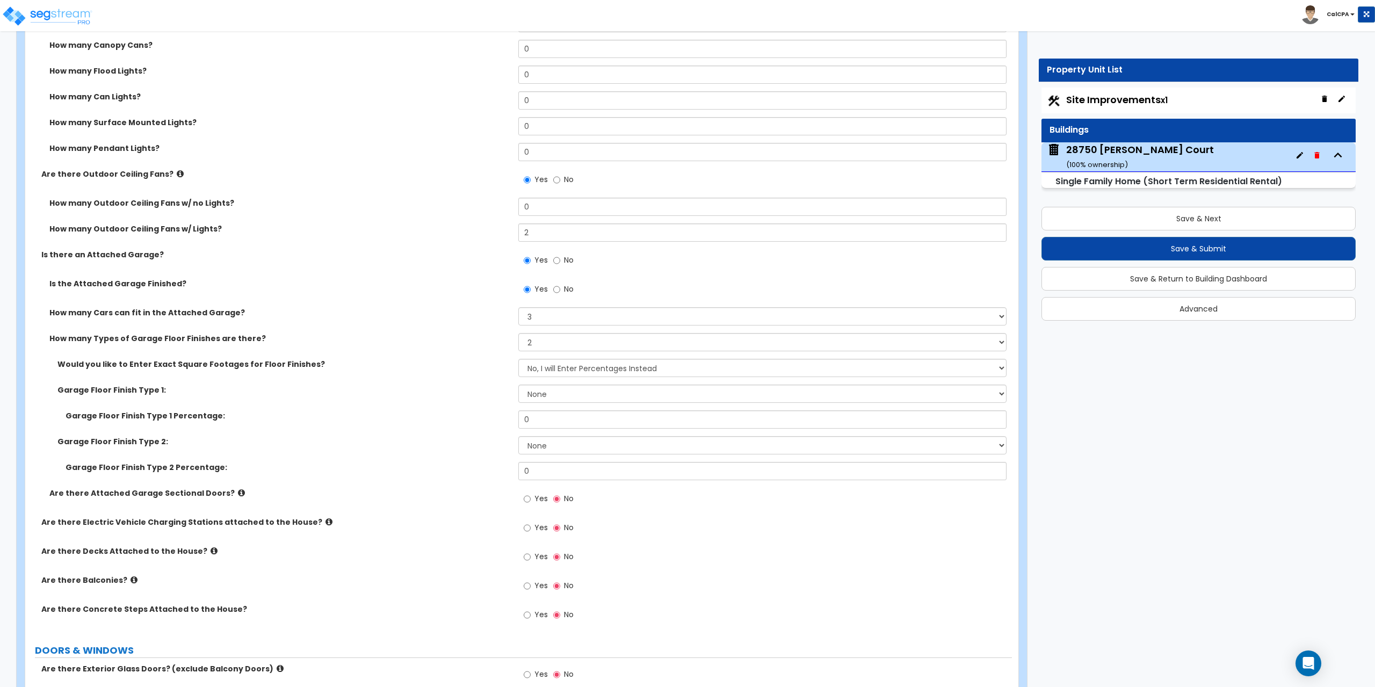
scroll to position [1128, 0]
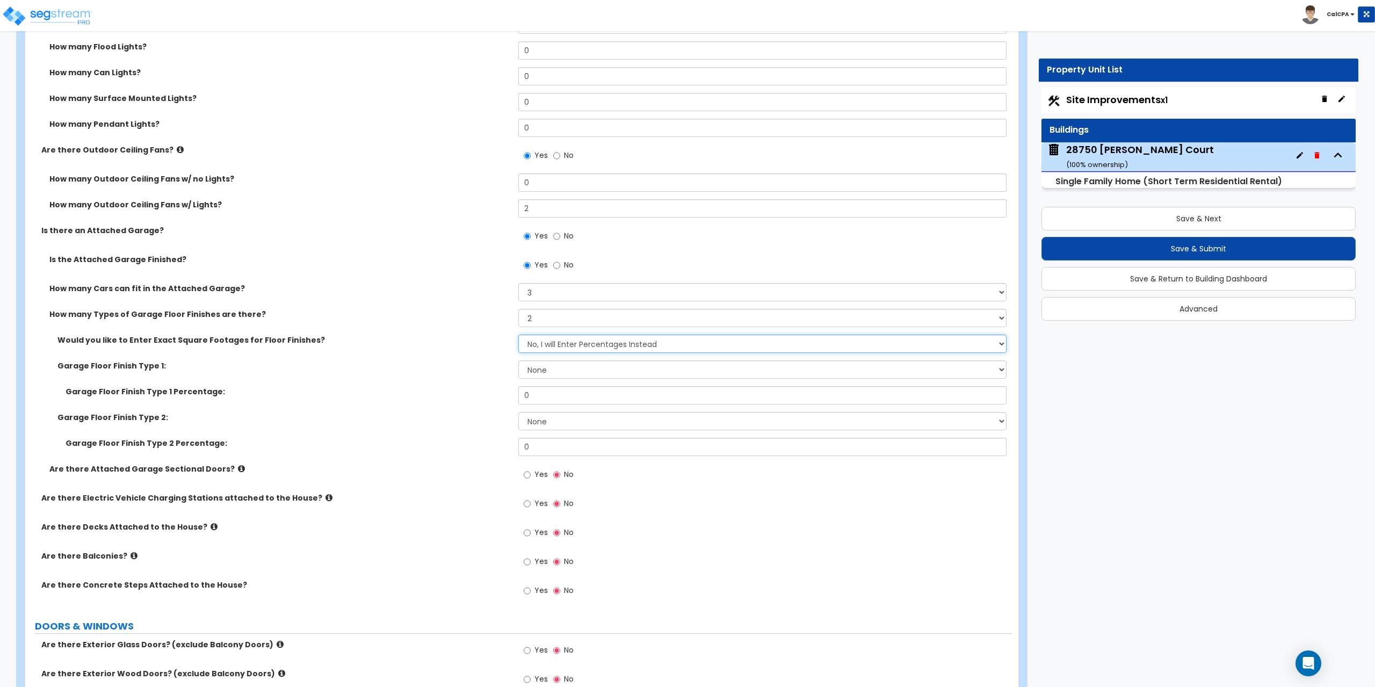
click at [999, 344] on select "No, I will Enter Percentages Instead Yes, I will Enter Exact Square Footages" at bounding box center [762, 344] width 488 height 18
select select "1"
click at [518, 335] on select "No, I will Enter Percentages Instead Yes, I will Enter Exact Square Footages" at bounding box center [762, 344] width 488 height 18
click at [1002, 370] on select "None Polished Concrete Flooring Ceramic Tile Flooring Rubber Tile Flooring Epox…" at bounding box center [762, 369] width 488 height 18
click at [518, 360] on select "None Polished Concrete Flooring Ceramic Tile Flooring Rubber Tile Flooring Epox…" at bounding box center [762, 369] width 488 height 18
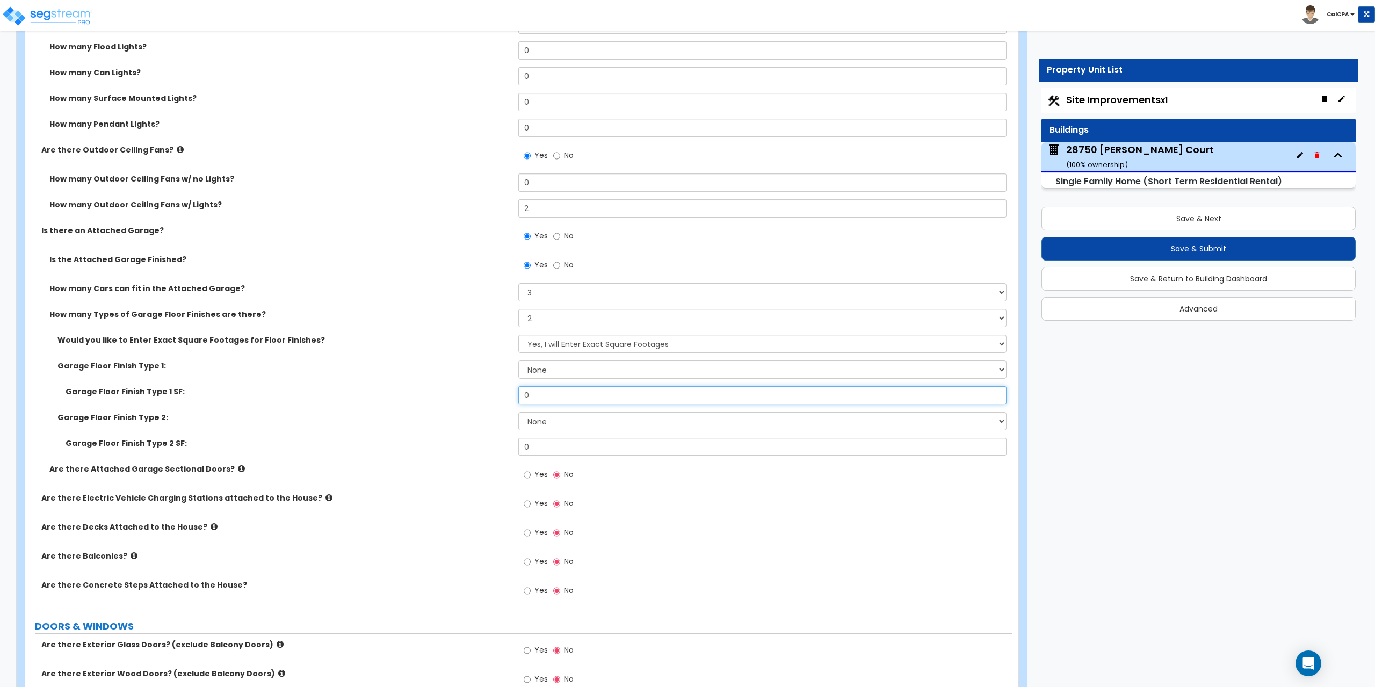
click at [740, 400] on input "0" at bounding box center [762, 395] width 488 height 18
drag, startPoint x: 590, startPoint y: 399, endPoint x: 472, endPoint y: 399, distance: 118.1
click at [472, 399] on div "Garage Floor Finish Type 1 SF: 0" at bounding box center [518, 399] width 986 height 26
type input "598"
click at [997, 420] on select "None Polished Concrete Flooring Ceramic Tile Flooring Rubber Tile Flooring Epox…" at bounding box center [762, 421] width 488 height 18
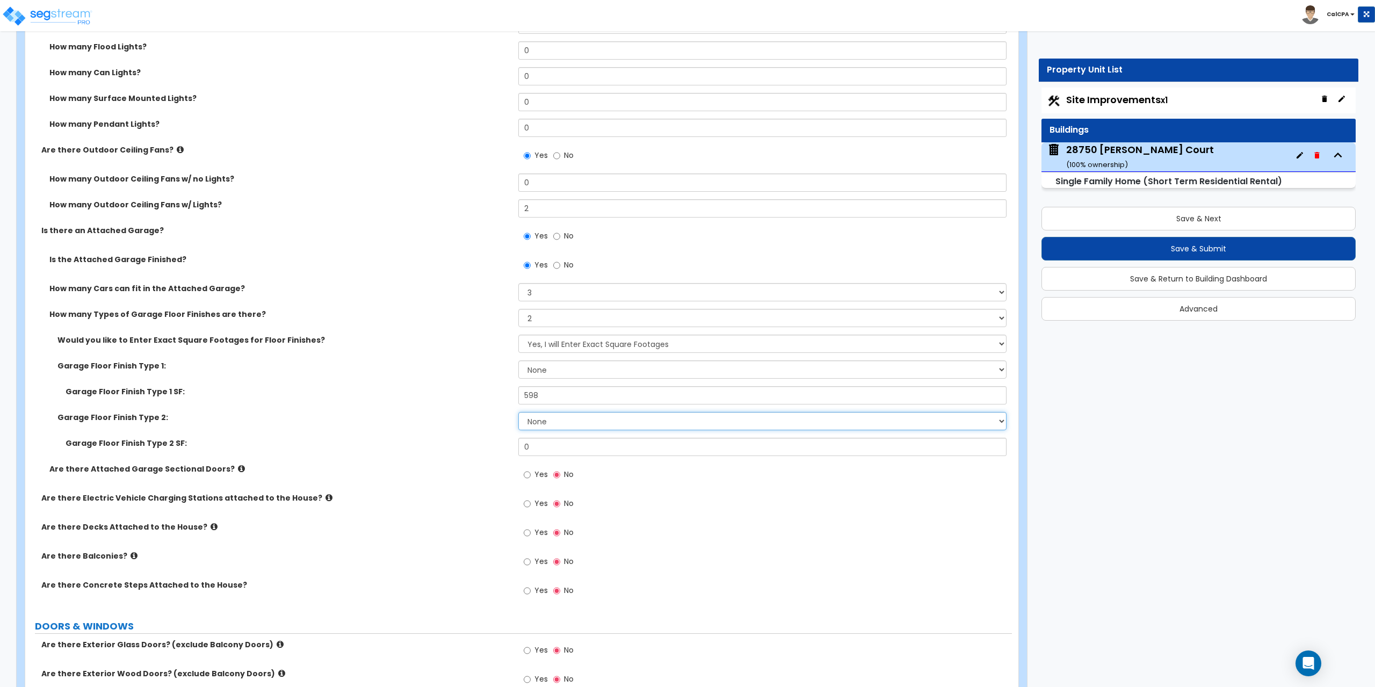
select select "3"
click at [518, 412] on select "None Polished Concrete Flooring Ceramic Tile Flooring Rubber Tile Flooring Epox…" at bounding box center [762, 421] width 488 height 18
click at [643, 446] on input "0" at bounding box center [762, 447] width 488 height 18
drag, startPoint x: 643, startPoint y: 446, endPoint x: 490, endPoint y: 445, distance: 153.0
click at [490, 445] on div "Garage Floor Finish Type 2 SF: 0" at bounding box center [518, 451] width 986 height 26
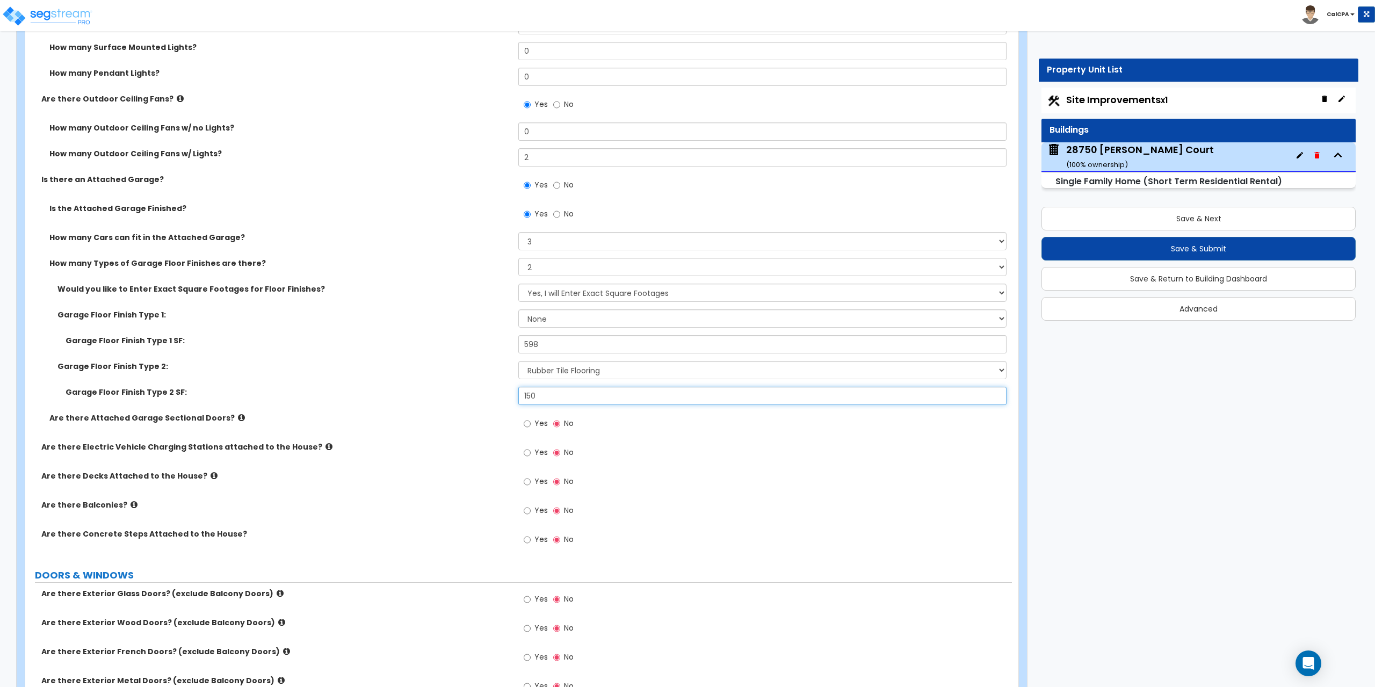
scroll to position [1181, 0]
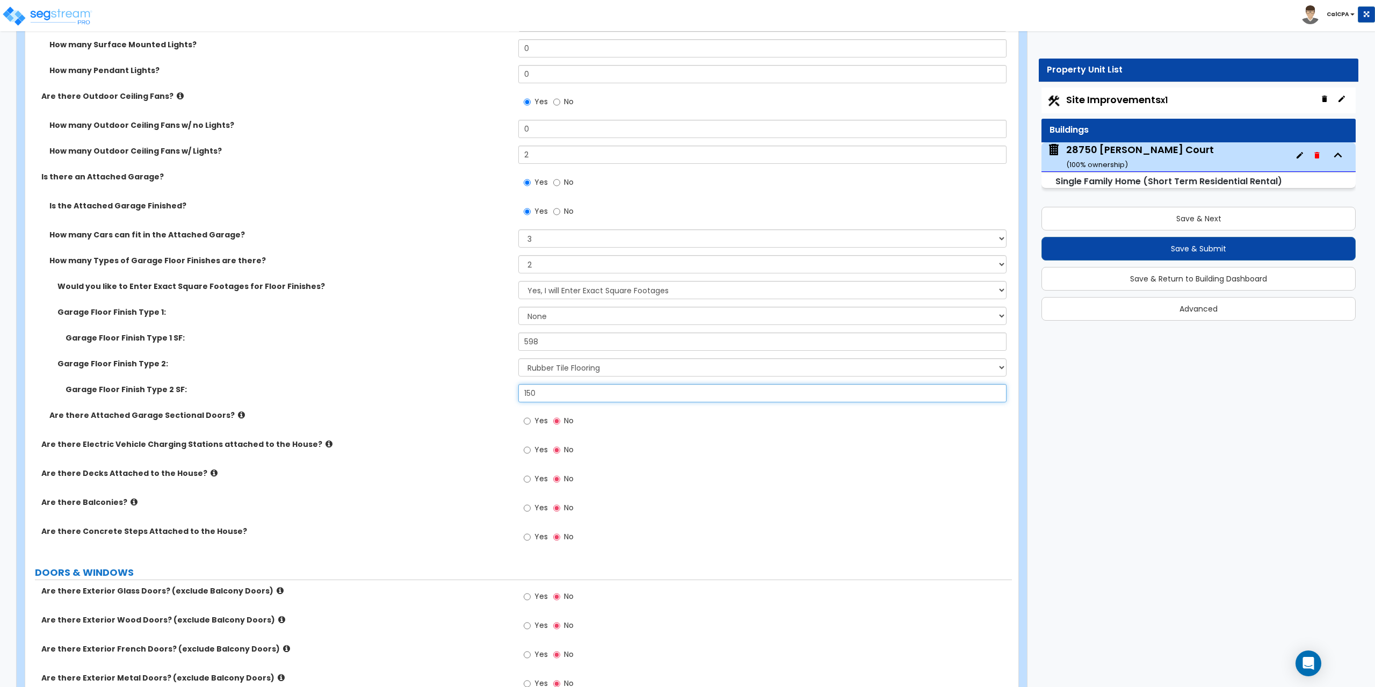
type input "150"
click at [530, 423] on input "Yes" at bounding box center [527, 421] width 7 height 12
radio input "true"
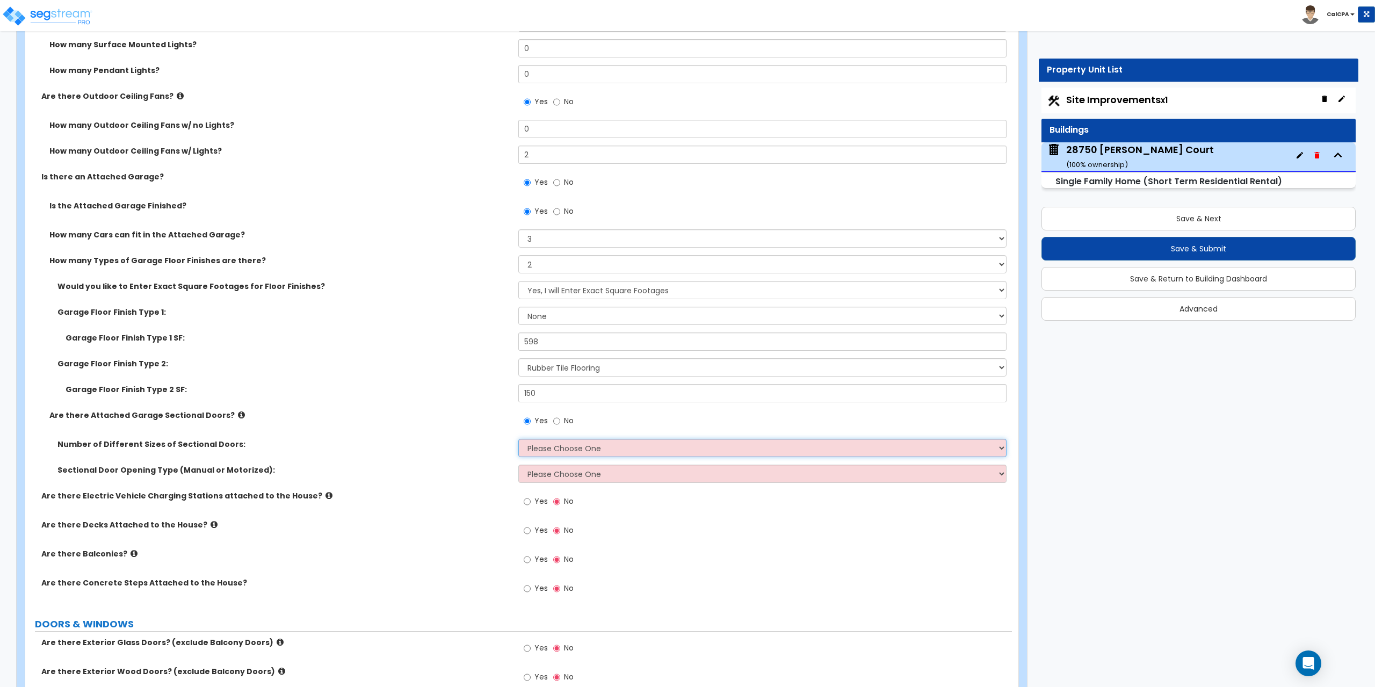
click at [996, 450] on select "Please Choose One 1 2" at bounding box center [762, 448] width 488 height 18
select select "1"
click at [518, 439] on select "Please Choose One 1 2" at bounding box center [762, 448] width 488 height 18
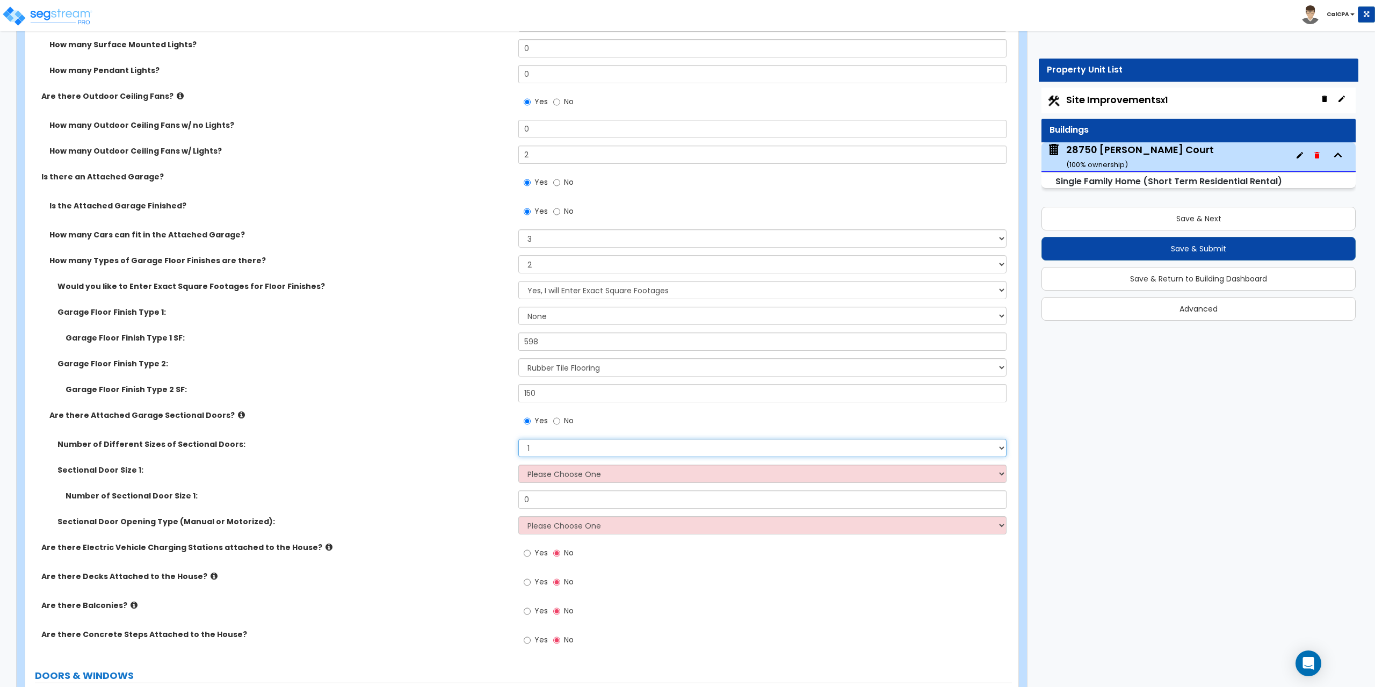
click at [1001, 449] on select "Please Choose One 1 2" at bounding box center [762, 448] width 488 height 18
click at [518, 439] on select "Please Choose One 1 2" at bounding box center [762, 448] width 488 height 18
click at [1001, 477] on select "Please Choose One 9' x 7' 16' x 7'" at bounding box center [762, 473] width 488 height 18
select select "1"
click at [518, 464] on select "Please Choose One 9' x 7' 16' x 7'" at bounding box center [762, 473] width 488 height 18
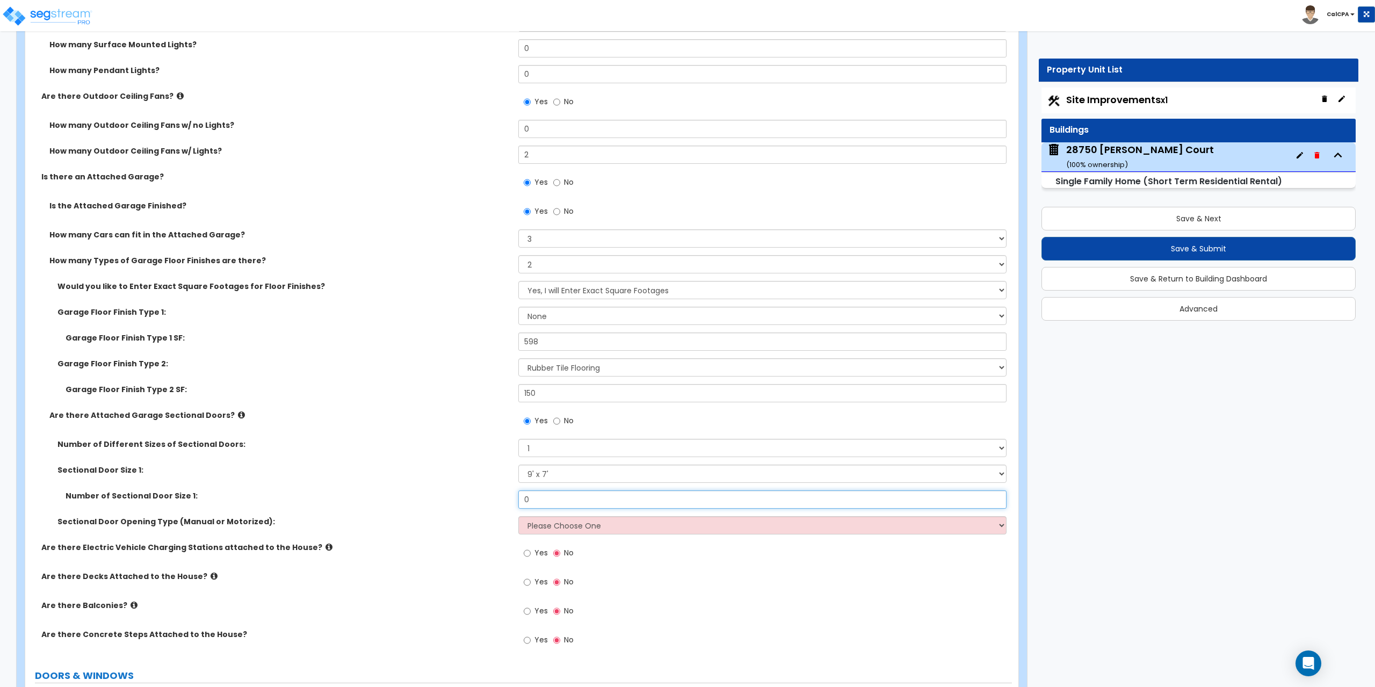
drag, startPoint x: 543, startPoint y: 499, endPoint x: 500, endPoint y: 496, distance: 43.0
click at [500, 496] on div "Number of Sectional Door Size 1: 0" at bounding box center [518, 503] width 986 height 26
type input "2"
click at [670, 526] on select "Please Choose One All Manual All Motorized Some are Motorized" at bounding box center [762, 525] width 488 height 18
select select "2"
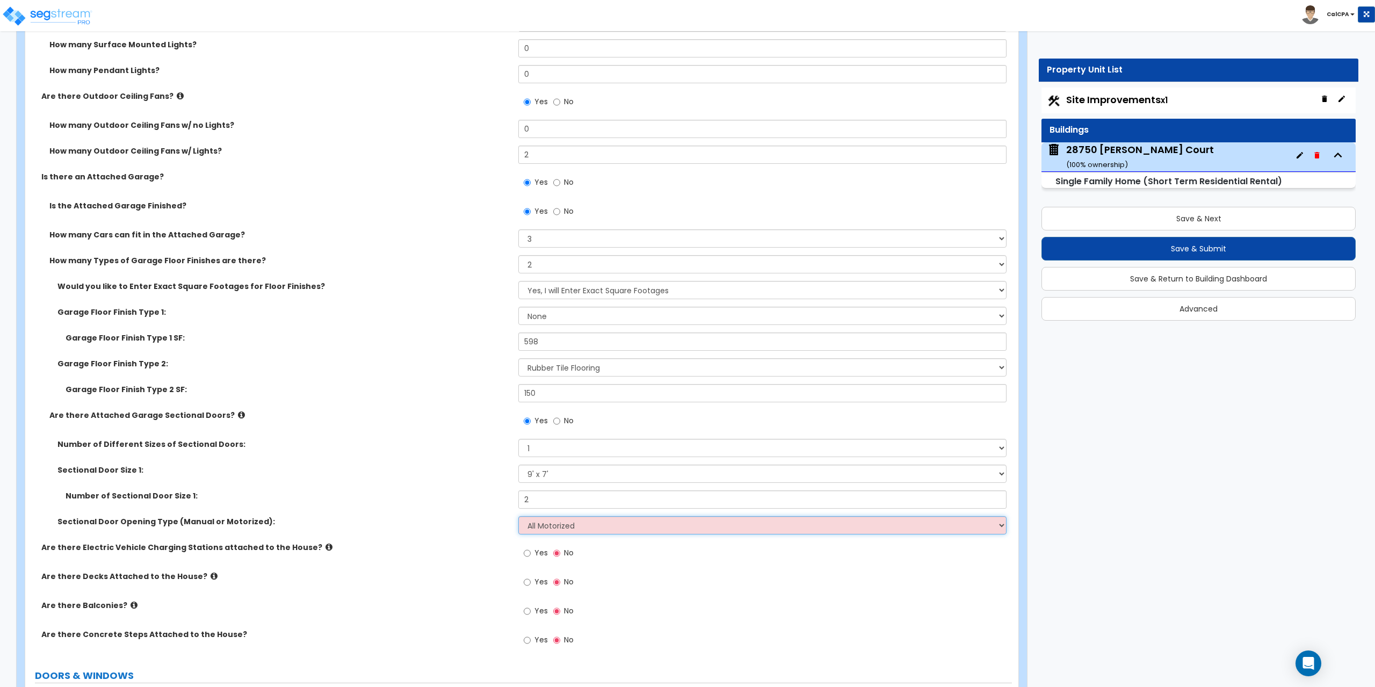
click at [518, 516] on select "Please Choose One All Manual All Motorized Some are Motorized" at bounding box center [762, 525] width 488 height 18
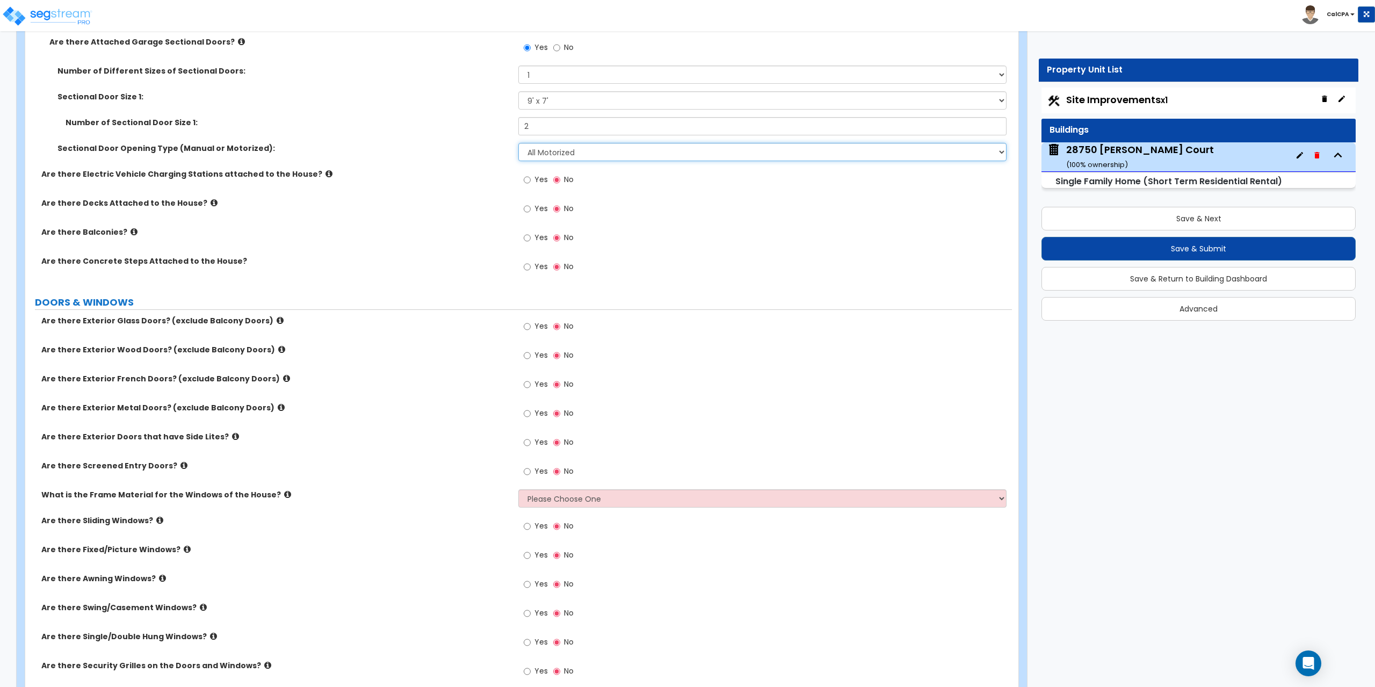
scroll to position [1557, 0]
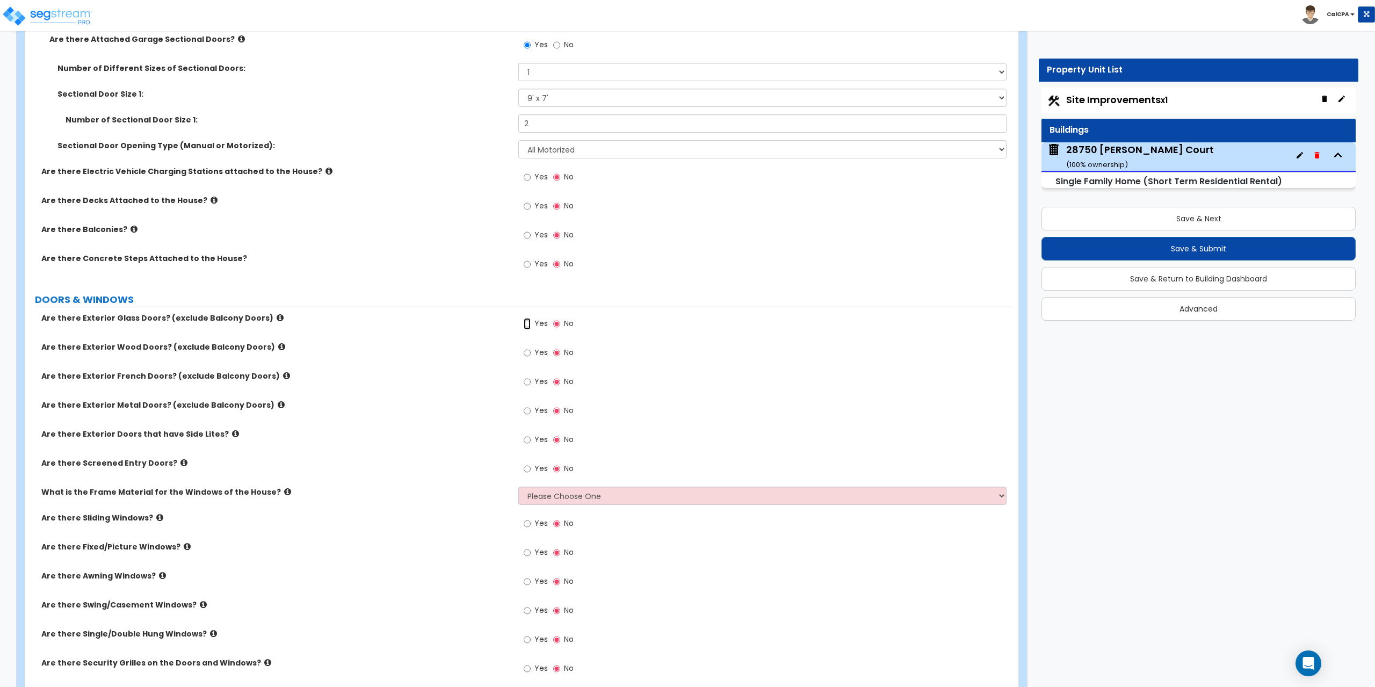
click at [528, 324] on input "Yes" at bounding box center [527, 324] width 7 height 12
radio input "true"
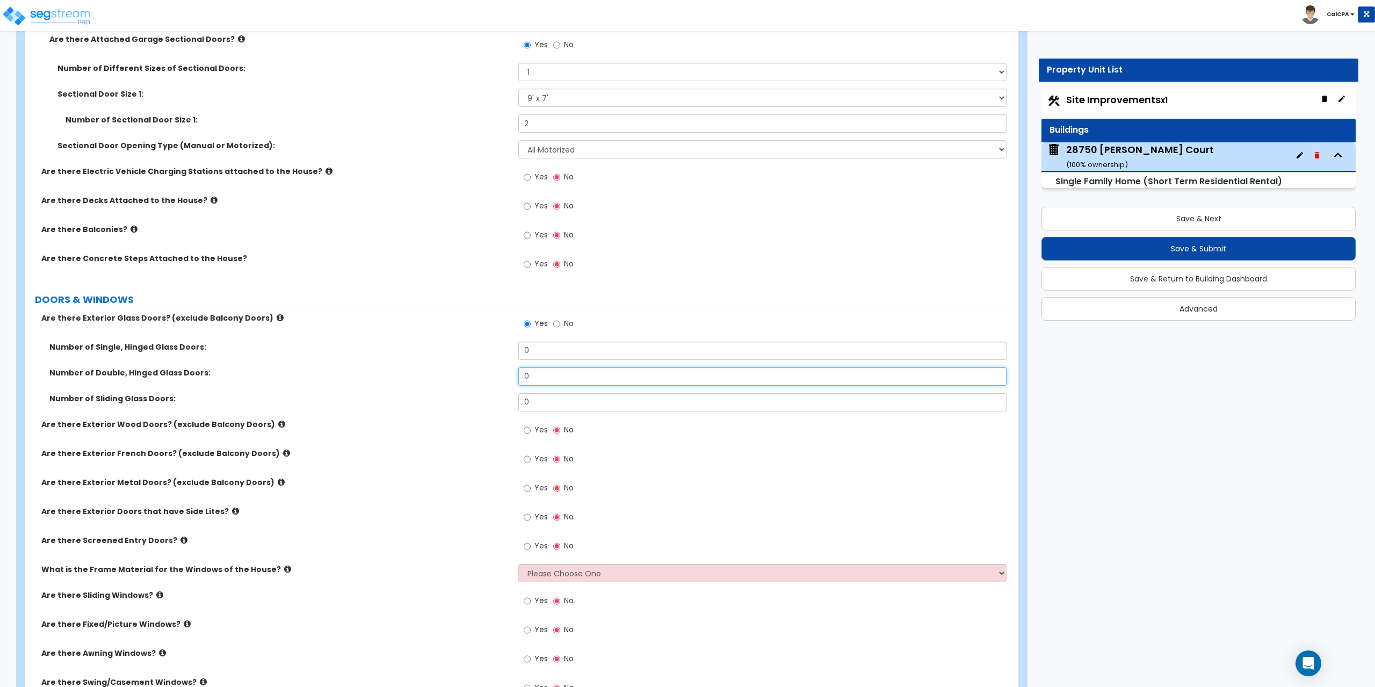
drag, startPoint x: 531, startPoint y: 375, endPoint x: 503, endPoint y: 375, distance: 28.5
click at [503, 375] on div "Number of Double, Hinged Glass Doors: 0" at bounding box center [518, 380] width 986 height 26
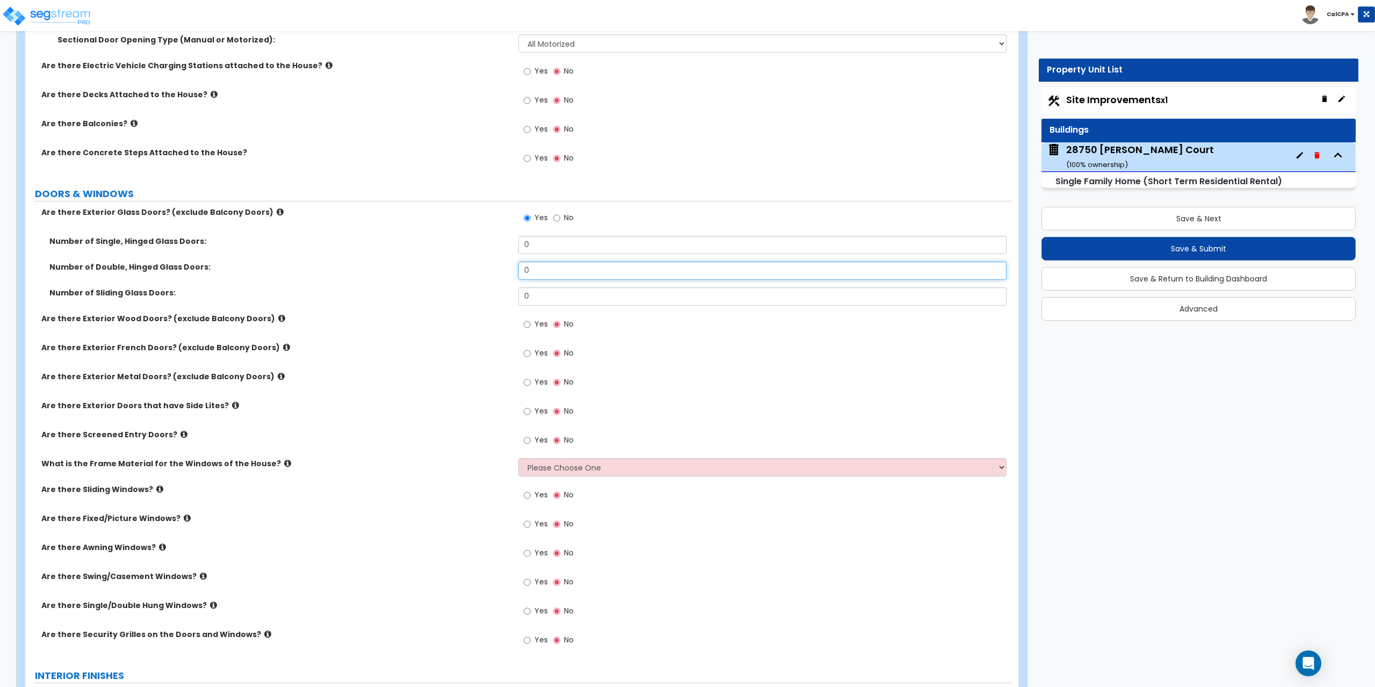
scroll to position [1665, 0]
click at [526, 353] on input "Yes" at bounding box center [527, 352] width 7 height 12
radio input "true"
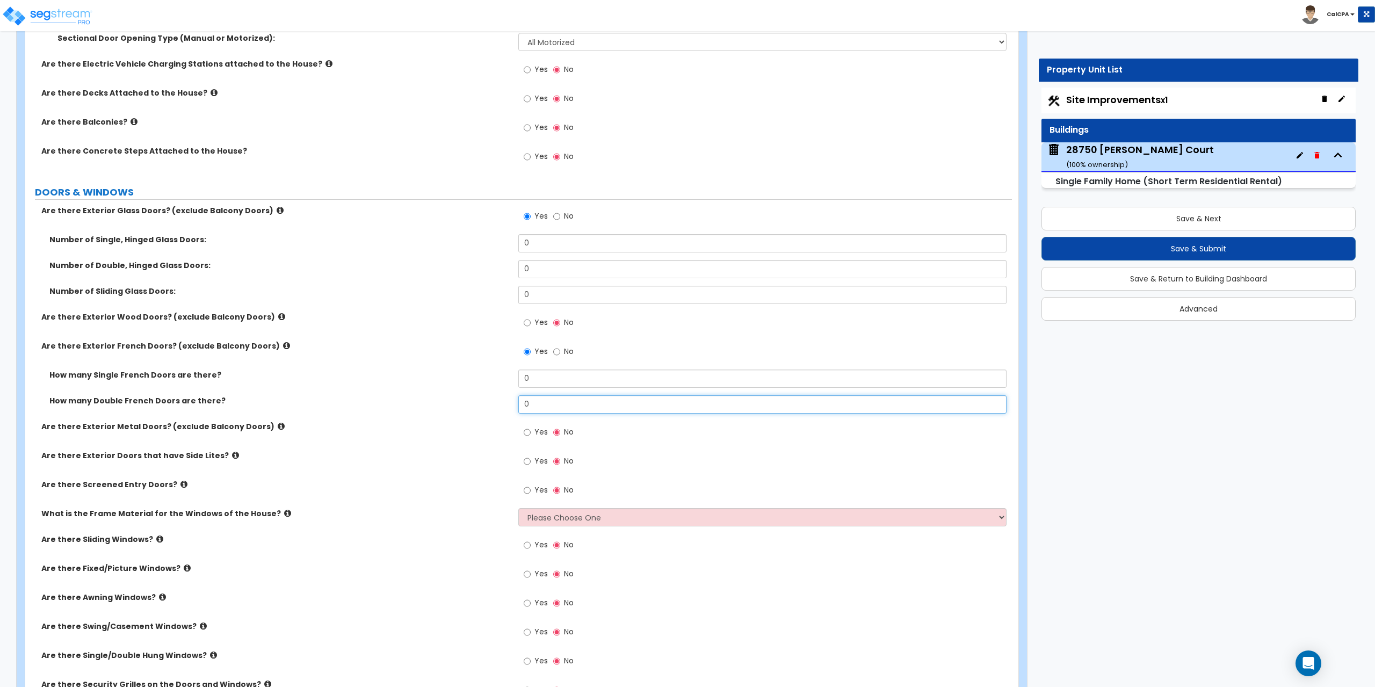
drag, startPoint x: 552, startPoint y: 402, endPoint x: 497, endPoint y: 409, distance: 55.7
click at [497, 409] on div "How many Double French Doors are there? 0" at bounding box center [518, 408] width 986 height 26
type input "1"
click at [556, 215] on input "No" at bounding box center [556, 216] width 7 height 12
radio input "false"
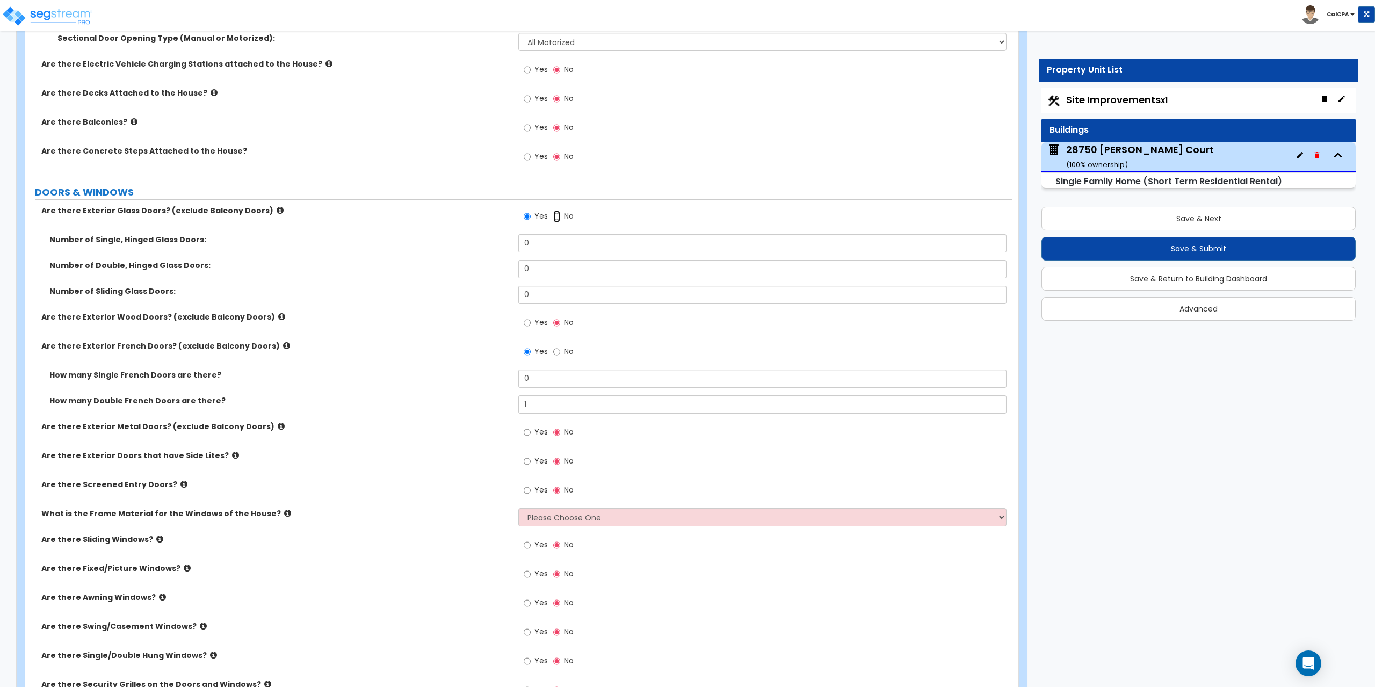
radio input "true"
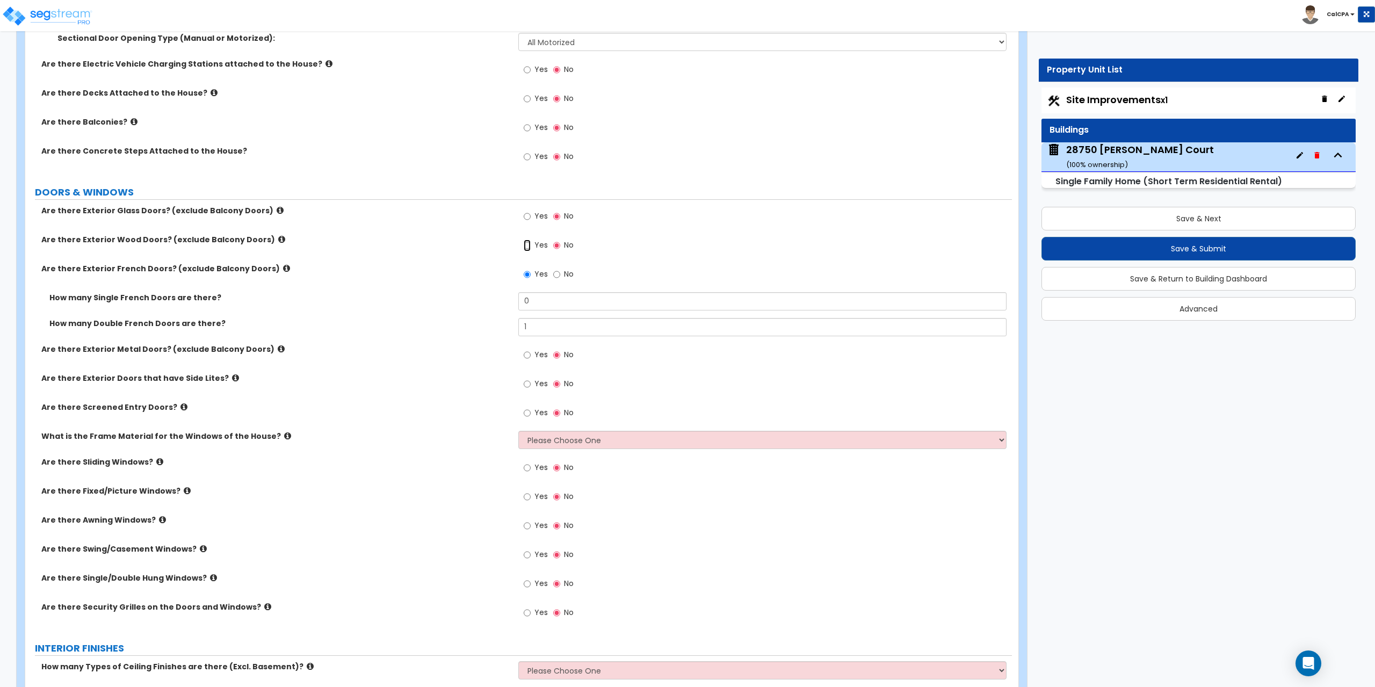
click at [527, 245] on input "Yes" at bounding box center [527, 245] width 7 height 12
radio input "true"
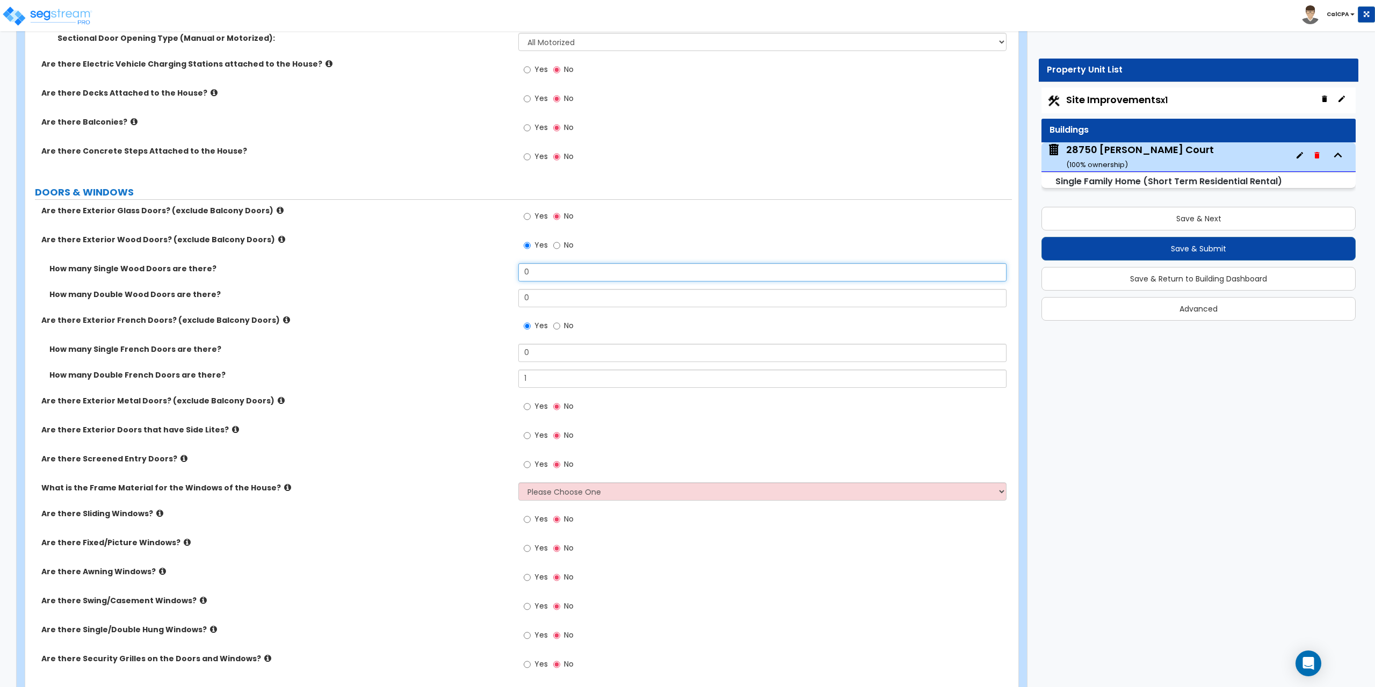
drag, startPoint x: 558, startPoint y: 268, endPoint x: 518, endPoint y: 272, distance: 40.4
click at [518, 272] on input "0" at bounding box center [762, 272] width 488 height 18
type input "1"
drag, startPoint x: 557, startPoint y: 298, endPoint x: 499, endPoint y: 297, distance: 58.0
click at [499, 297] on div "How many Double Wood Doors are there? 0" at bounding box center [518, 302] width 986 height 26
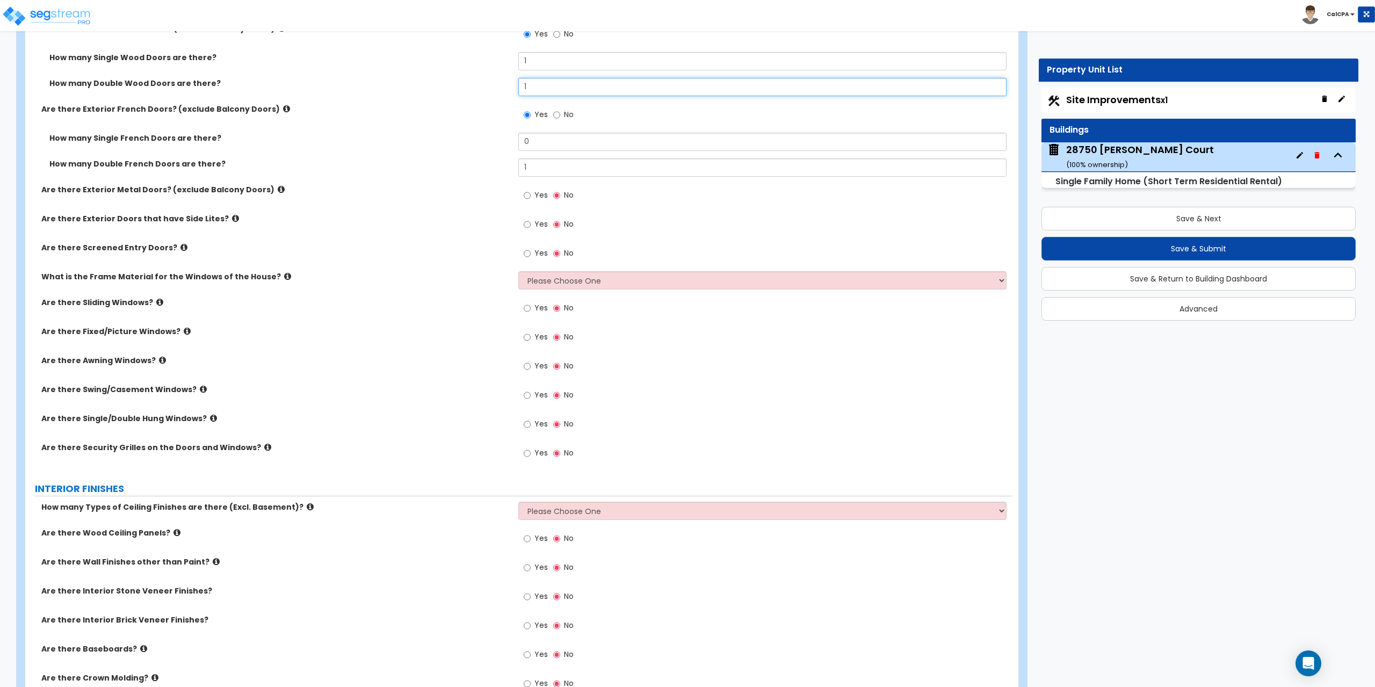
scroll to position [1879, 0]
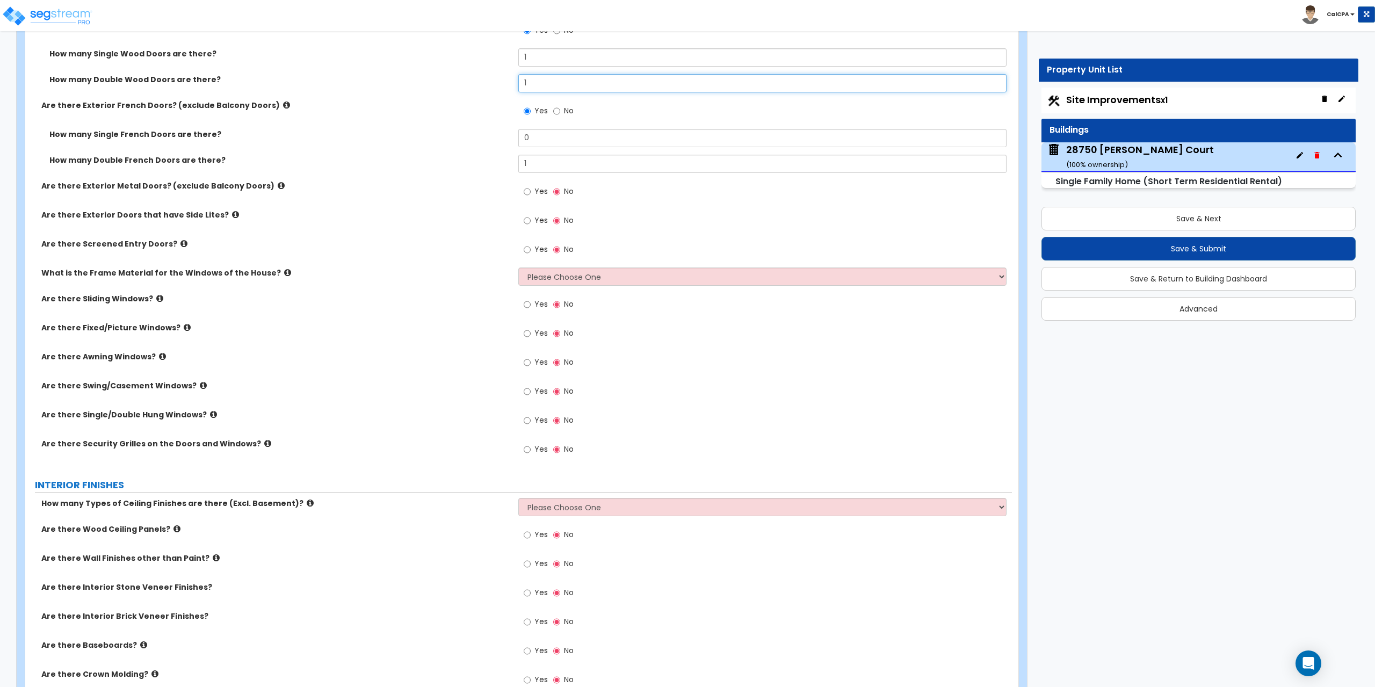
type input "1"
click at [1001, 275] on select "Please Choose One Vinyl Aluminum Wood" at bounding box center [762, 276] width 488 height 18
select select "1"
click at [518, 267] on select "Please Choose One Vinyl Aluminum Wood" at bounding box center [762, 276] width 488 height 18
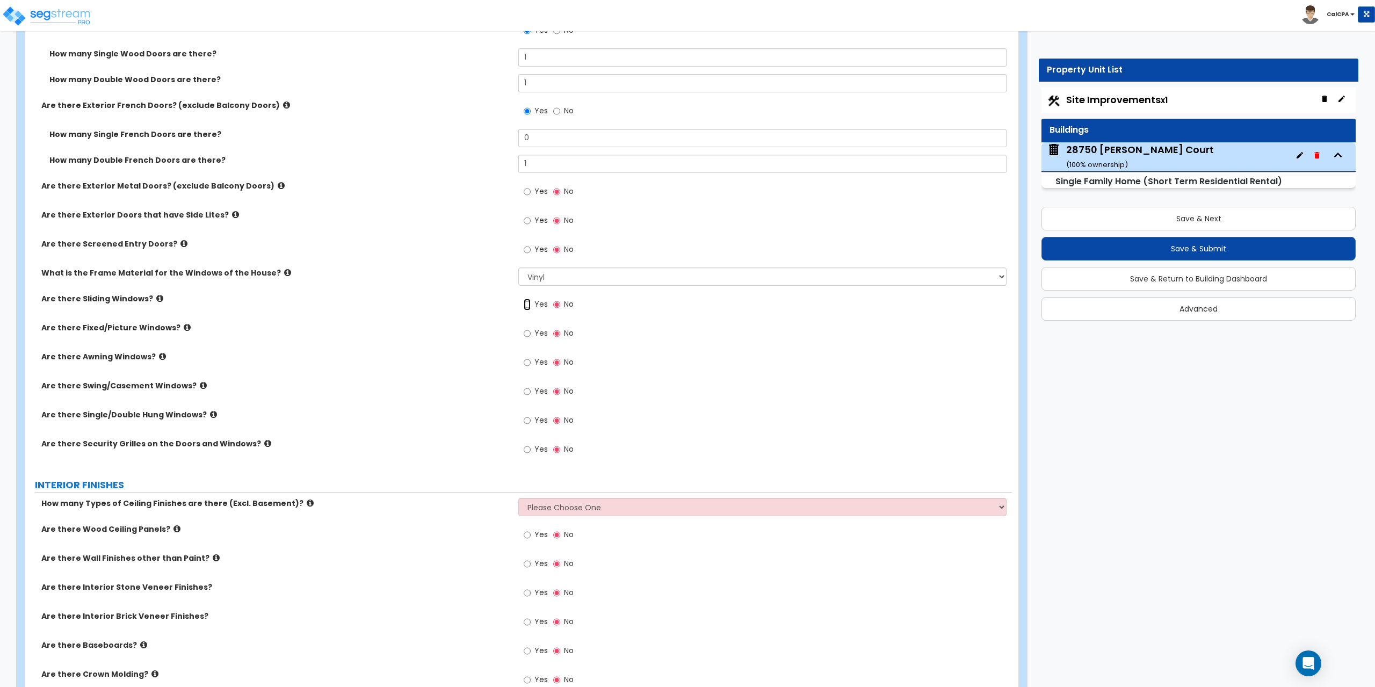
click at [527, 306] on input "Yes" at bounding box center [527, 305] width 7 height 12
radio input "true"
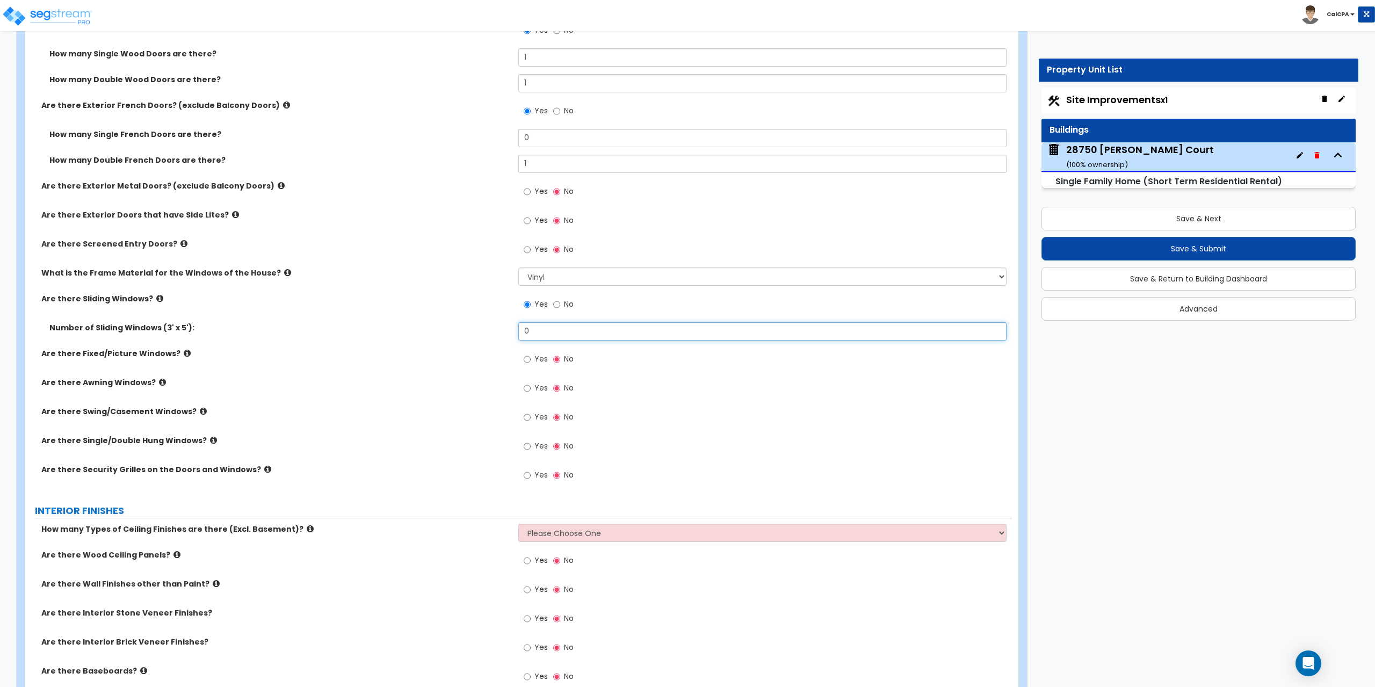
drag, startPoint x: 560, startPoint y: 333, endPoint x: 517, endPoint y: 331, distance: 42.5
click at [517, 331] on div "Number of Sliding Windows (3' x 5'): 0" at bounding box center [518, 335] width 986 height 26
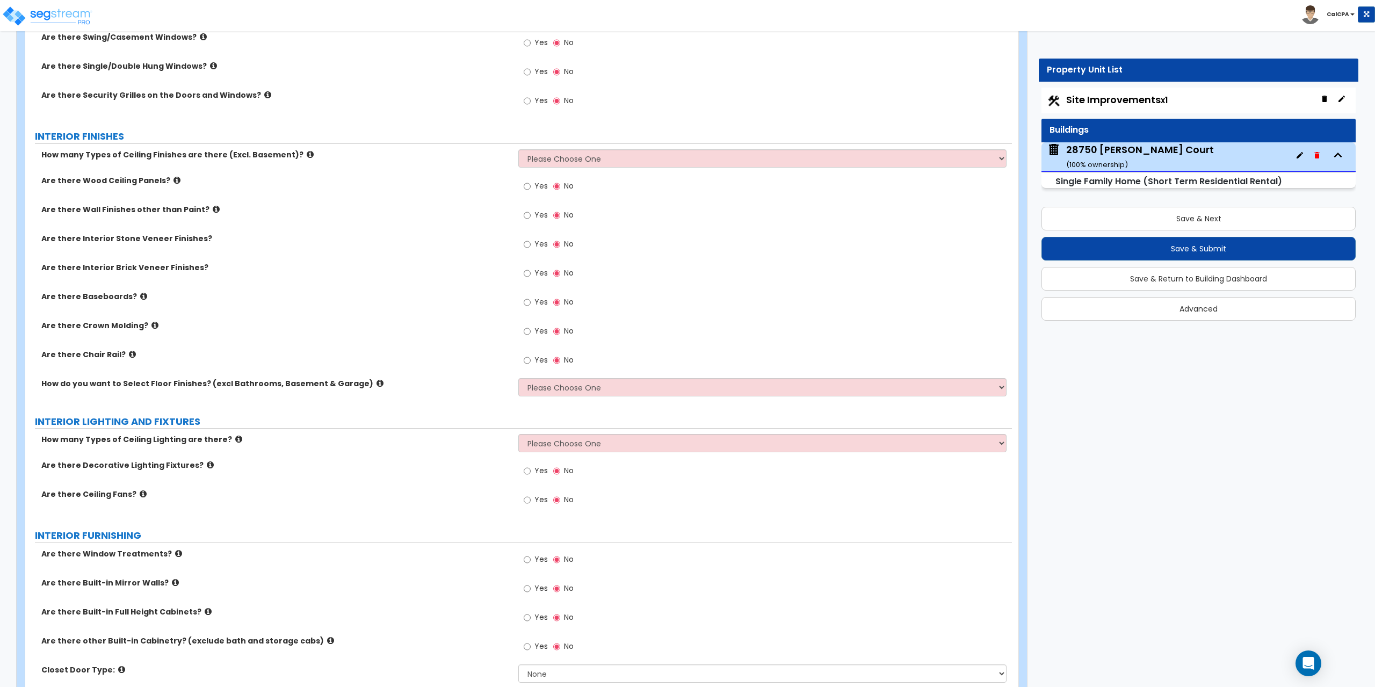
scroll to position [2255, 0]
click at [997, 156] on select "Please Choose One 1 2 3" at bounding box center [762, 157] width 488 height 18
click at [518, 148] on select "Please Choose One 1 2 3" at bounding box center [762, 157] width 488 height 18
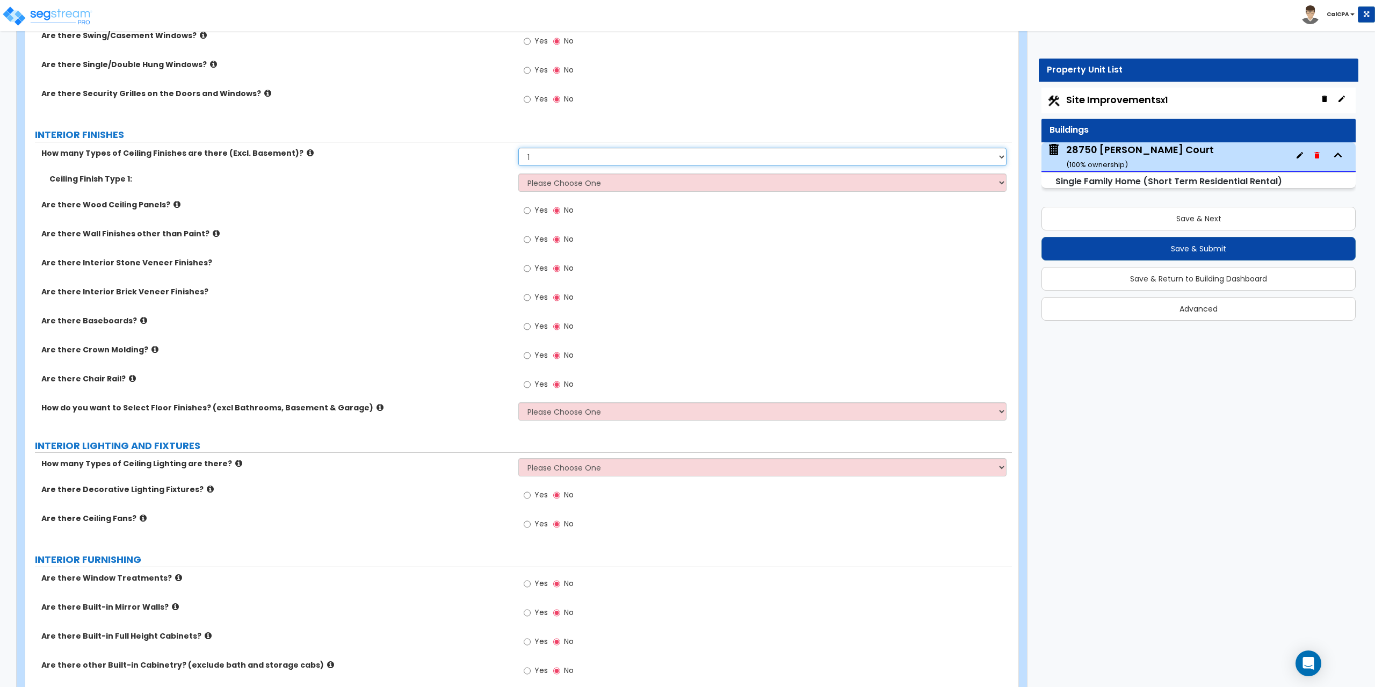
click at [1001, 159] on select "Please Choose One 1 2 3" at bounding box center [762, 157] width 488 height 18
select select "2"
click at [518, 148] on select "Please Choose One 1 2 3" at bounding box center [762, 157] width 488 height 18
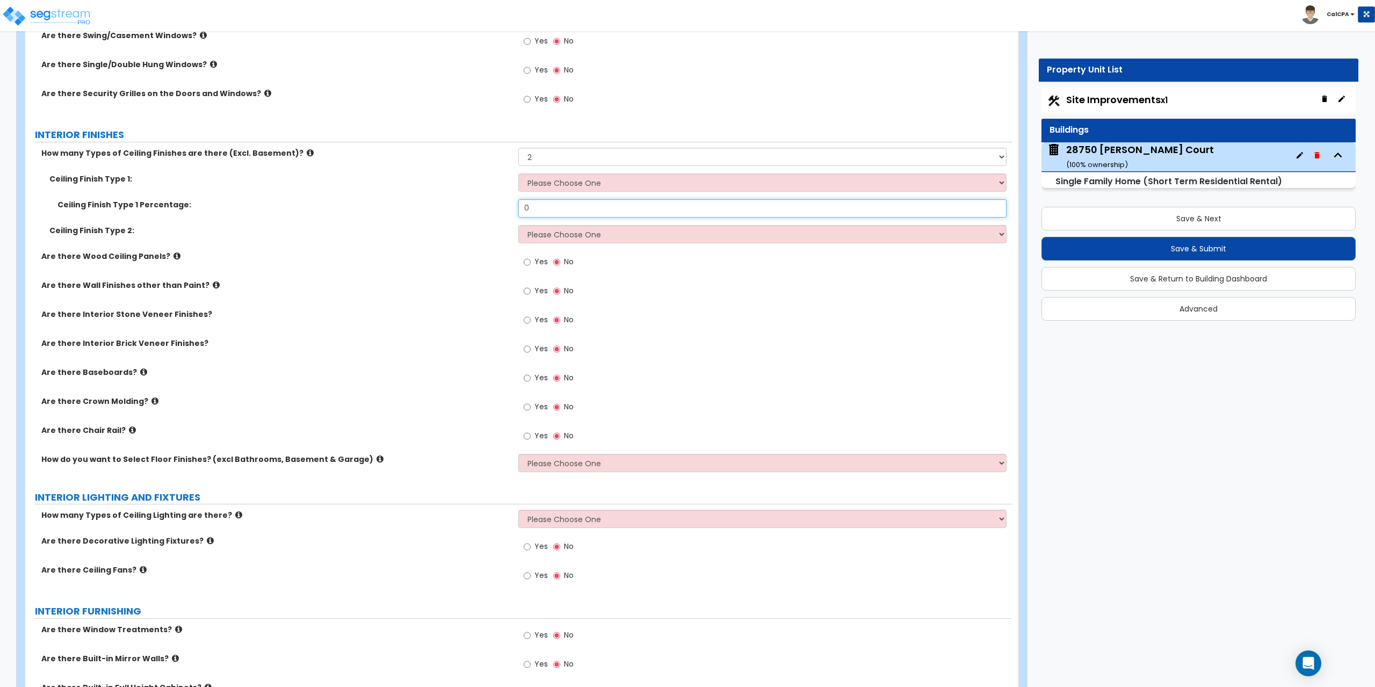
drag, startPoint x: 605, startPoint y: 209, endPoint x: 519, endPoint y: 210, distance: 85.9
click at [519, 210] on input "0" at bounding box center [762, 208] width 488 height 18
type input "2"
type input "8"
type input "90"
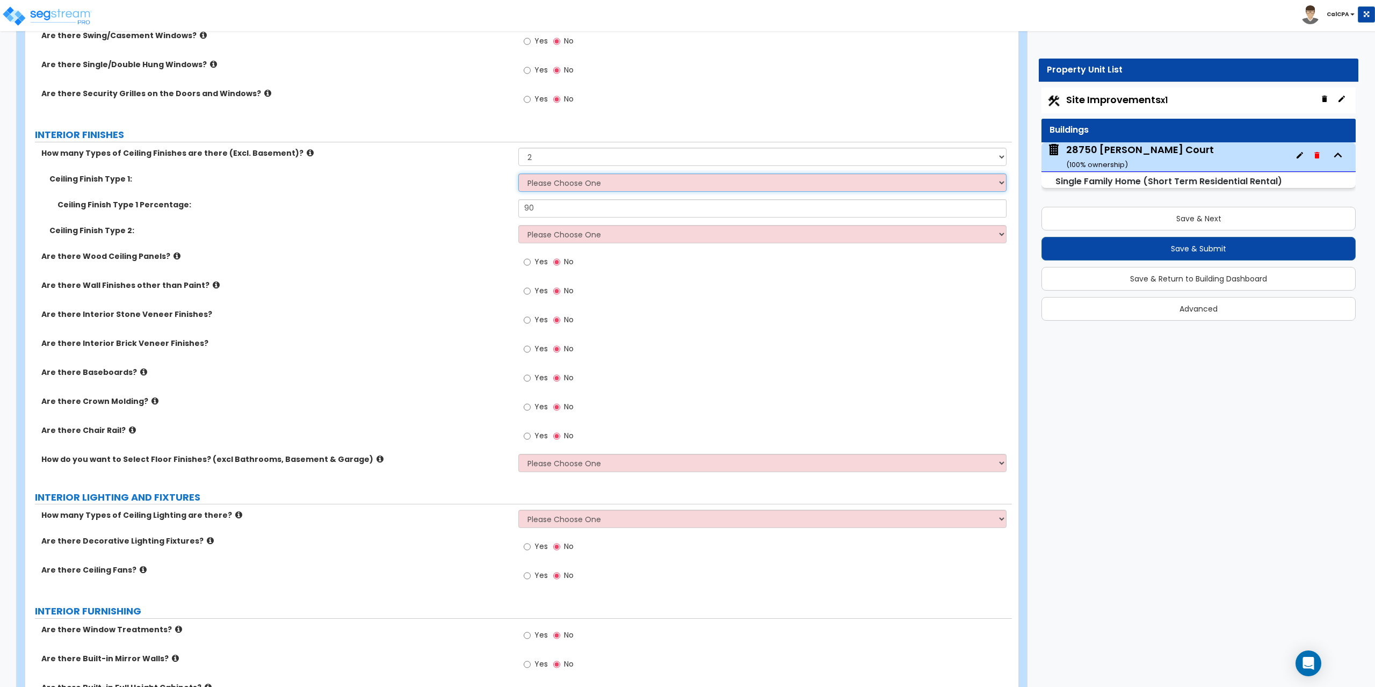
click at [1004, 183] on select "Please Choose One Drop Ceiling Drywall Ceiling Open Ceiling" at bounding box center [762, 182] width 488 height 18
select select "2"
click at [518, 173] on select "Please Choose One Drop Ceiling Drywall Ceiling Open Ceiling" at bounding box center [762, 182] width 488 height 18
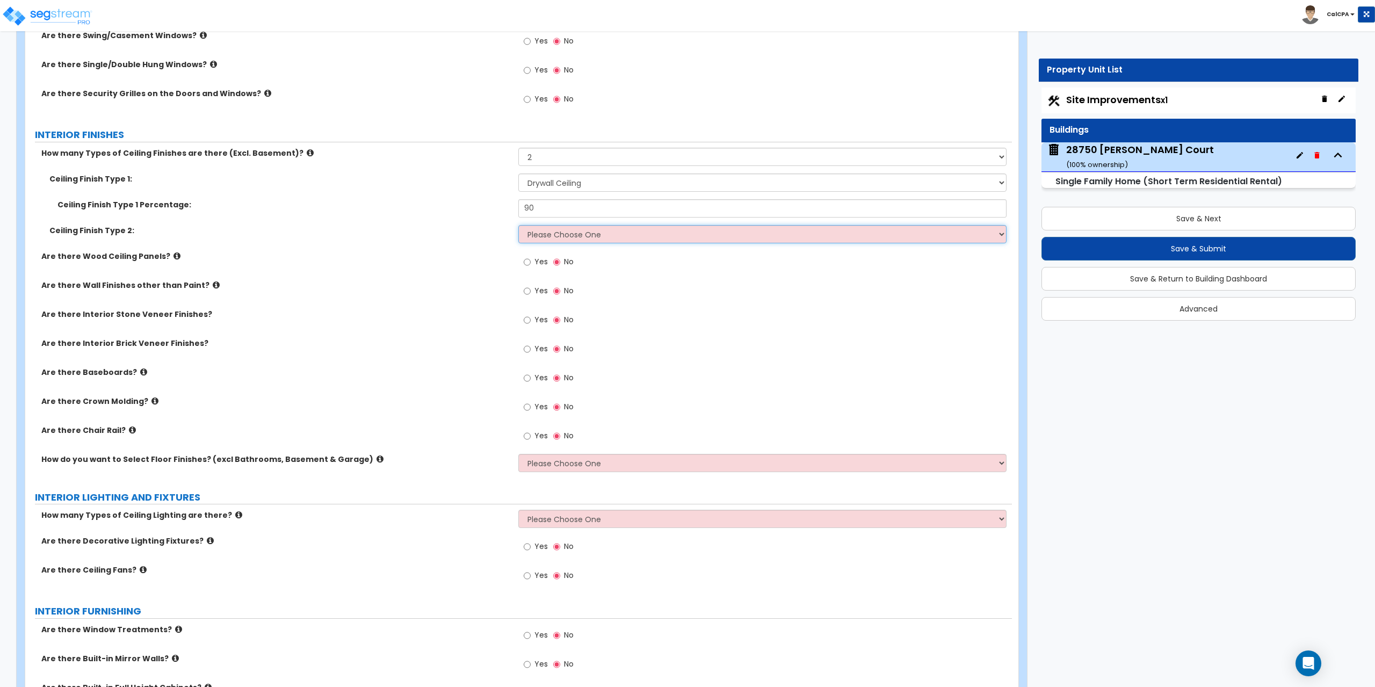
click at [1000, 233] on select "Please Choose One Drop Ceiling Drywall Ceiling Open Ceiling" at bounding box center [762, 234] width 488 height 18
drag, startPoint x: 997, startPoint y: 157, endPoint x: 986, endPoint y: 157, distance: 10.7
click at [997, 157] on select "Please Choose One 1 2 3" at bounding box center [762, 157] width 488 height 18
select select "1"
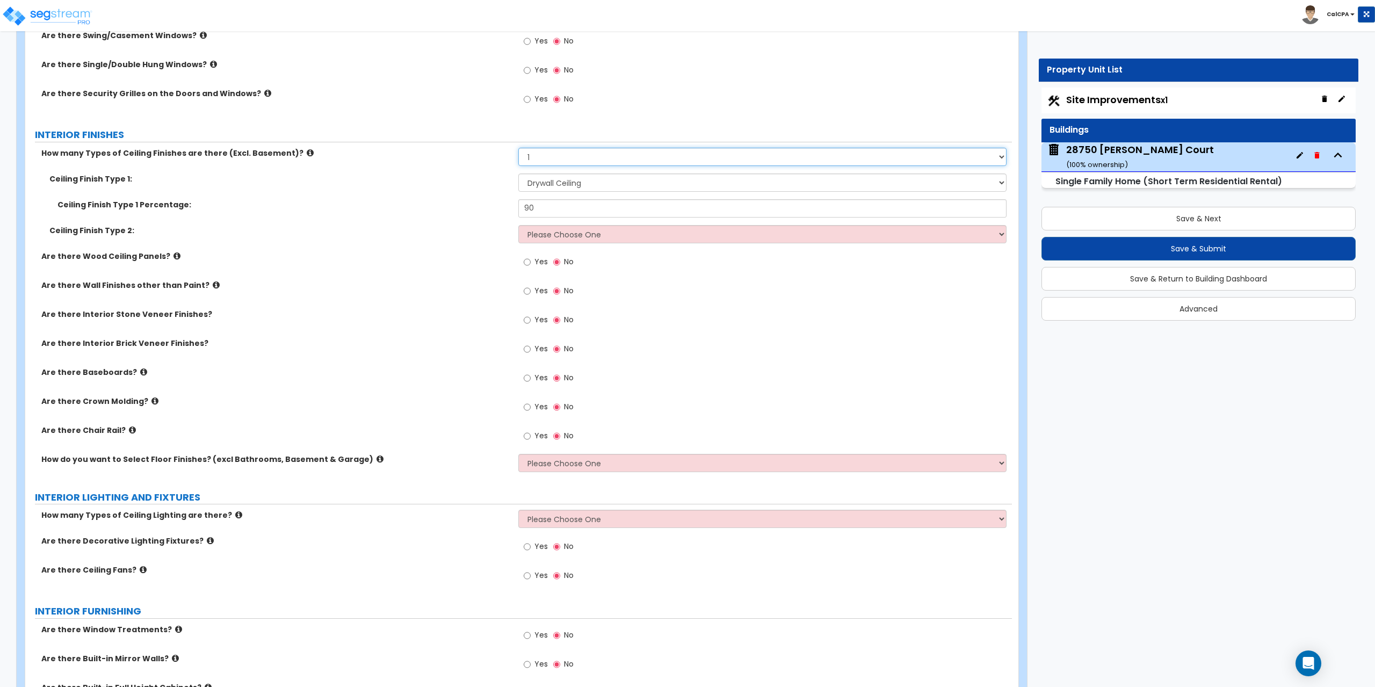
click at [518, 148] on select "Please Choose One 1 2 3" at bounding box center [762, 157] width 488 height 18
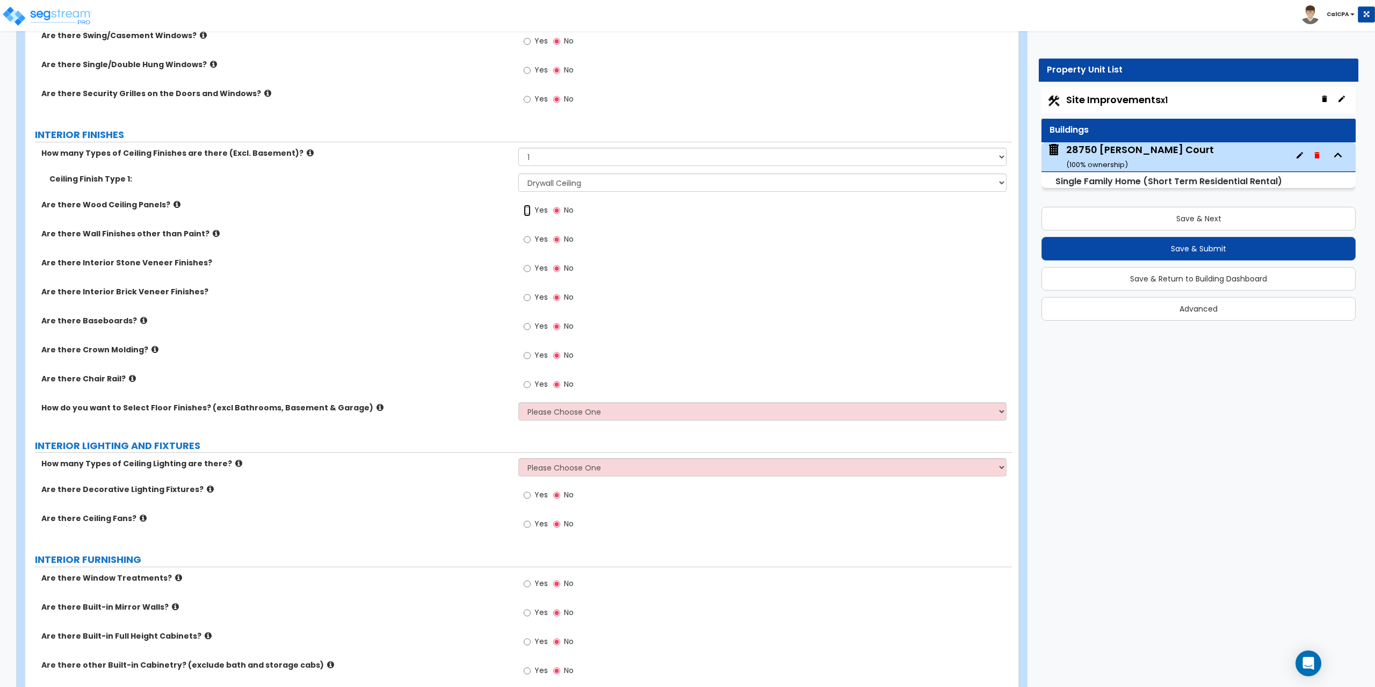
click at [529, 210] on input "Yes" at bounding box center [527, 211] width 7 height 12
radio input "true"
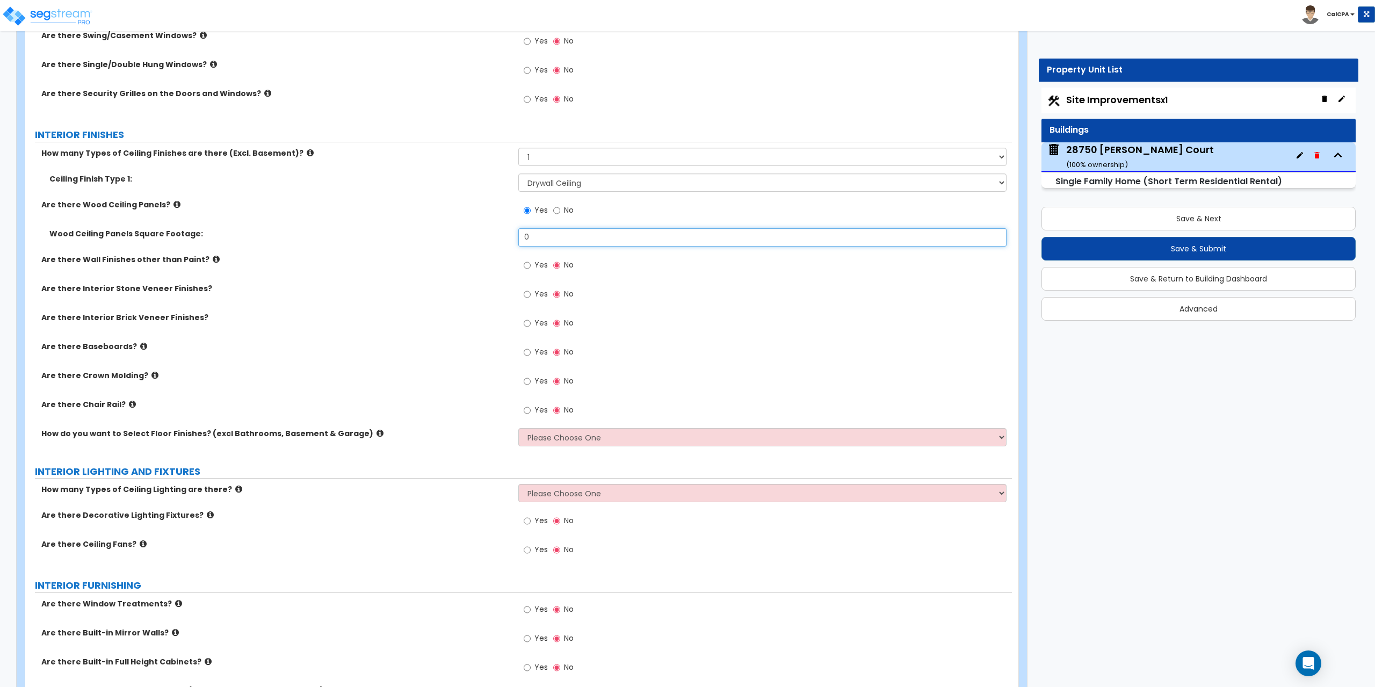
drag, startPoint x: 539, startPoint y: 236, endPoint x: 498, endPoint y: 237, distance: 41.3
click at [498, 237] on div "Wood Ceiling Panels Square Footage: 0" at bounding box center [518, 241] width 986 height 26
type input "225"
click at [528, 267] on input "Yes" at bounding box center [527, 265] width 7 height 12
radio input "true"
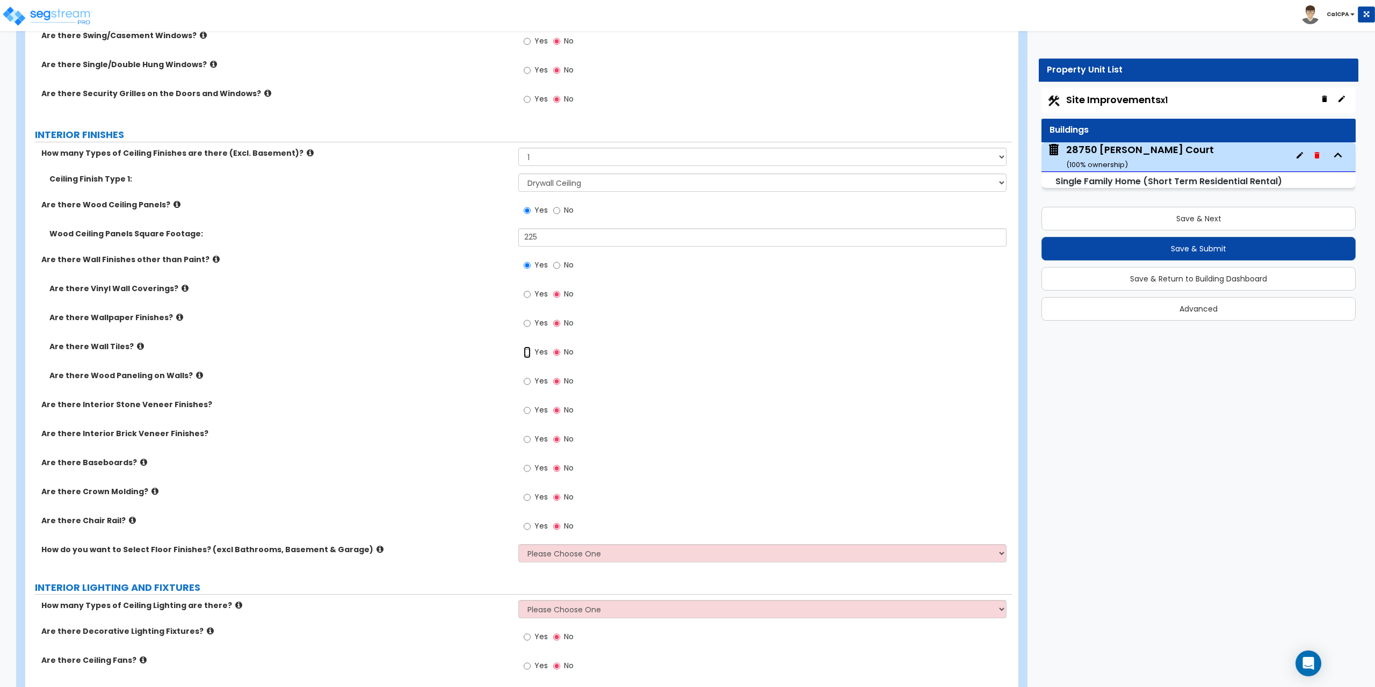
click at [526, 351] on input "Yes" at bounding box center [527, 352] width 7 height 12
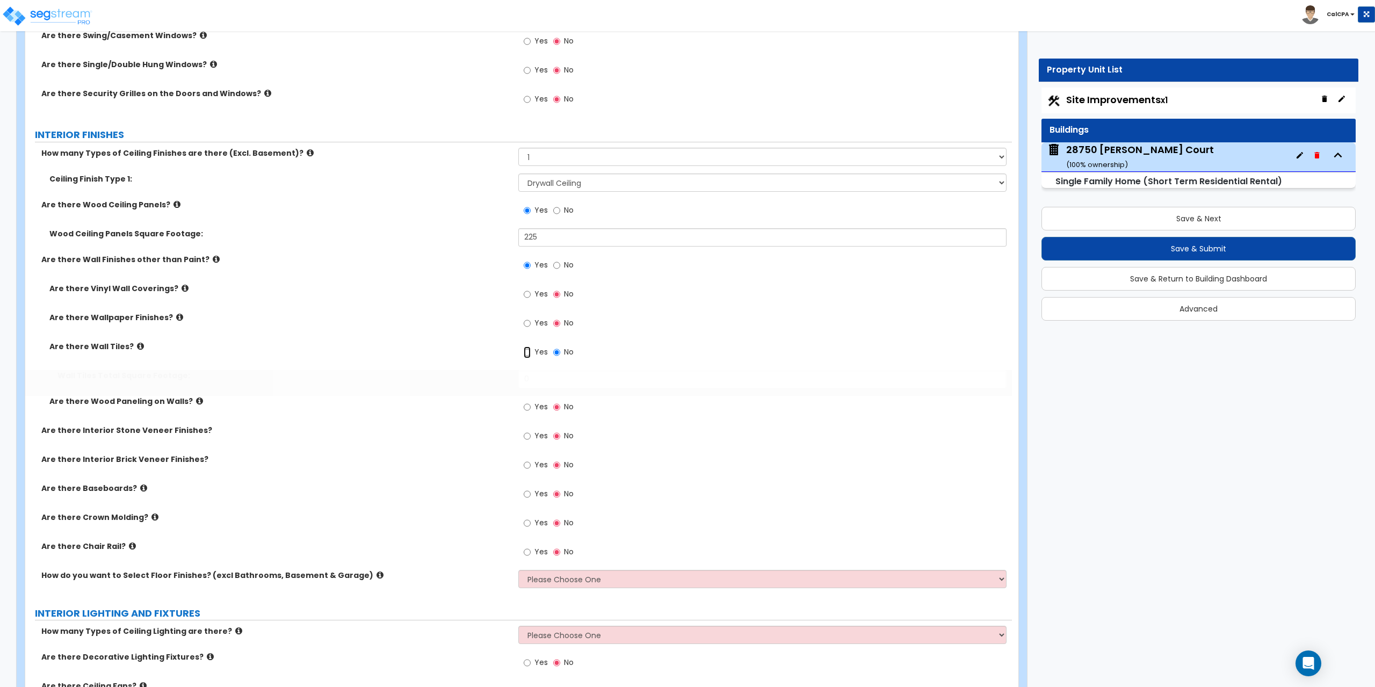
radio input "true"
click at [525, 409] on input "Yes" at bounding box center [527, 407] width 7 height 12
radio input "true"
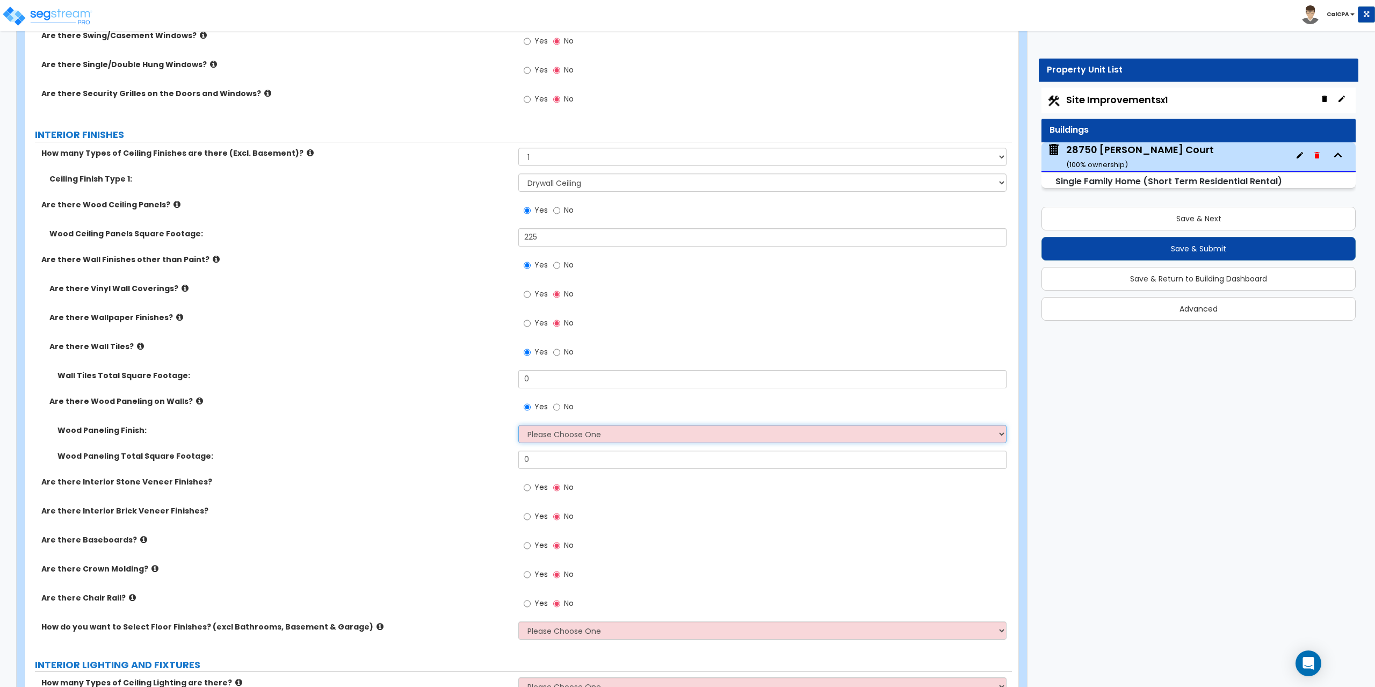
click at [998, 434] on select "Please Choose One Birch Mahogany Oak or Cherry Rosewood Teak I Don't Know, Plea…" at bounding box center [762, 434] width 488 height 18
select select "1"
click at [518, 425] on select "Please Choose One Birch Mahogany Oak or Cherry Rosewood Teak I Don't Know, Plea…" at bounding box center [762, 434] width 488 height 18
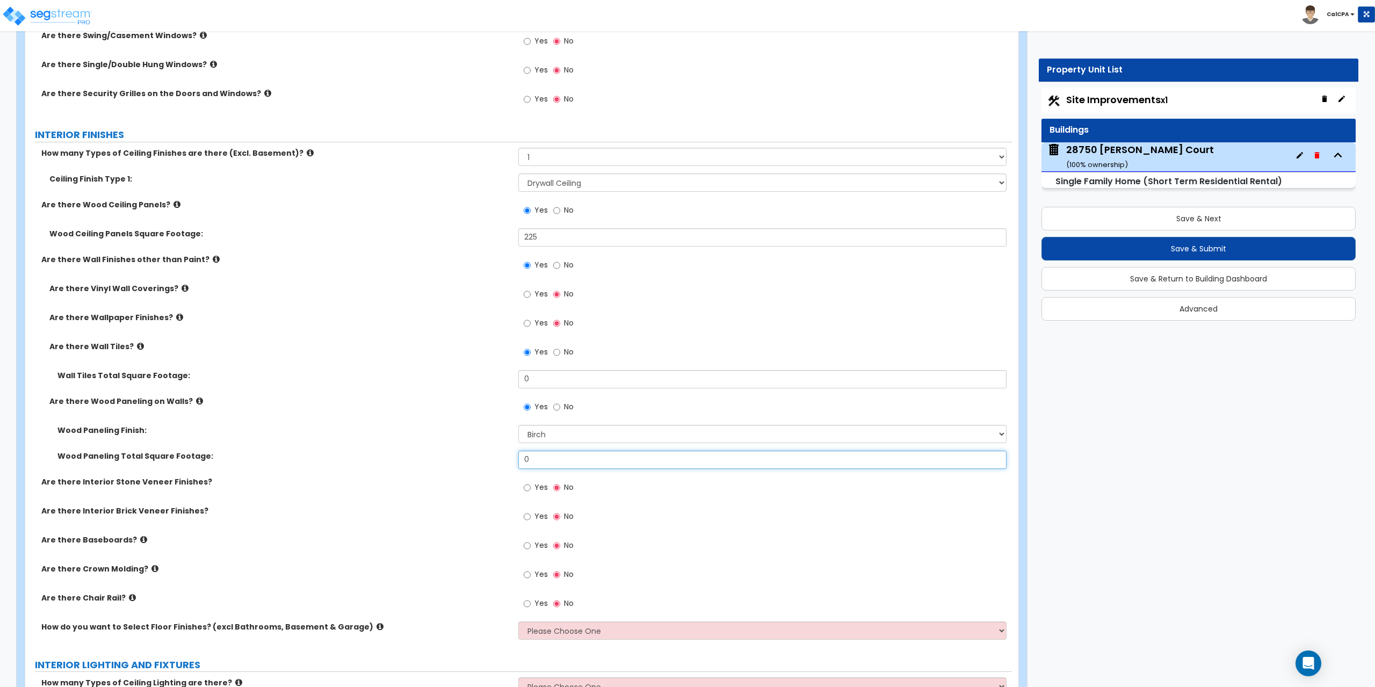
drag, startPoint x: 546, startPoint y: 460, endPoint x: 504, endPoint y: 459, distance: 42.5
click at [504, 459] on div "Wood Paneling Total Square Footage: 0" at bounding box center [518, 464] width 986 height 26
type input "120"
drag, startPoint x: 555, startPoint y: 382, endPoint x: 512, endPoint y: 381, distance: 43.5
click at [512, 381] on div "Wall Tiles Total Square Footage: 0" at bounding box center [518, 383] width 986 height 26
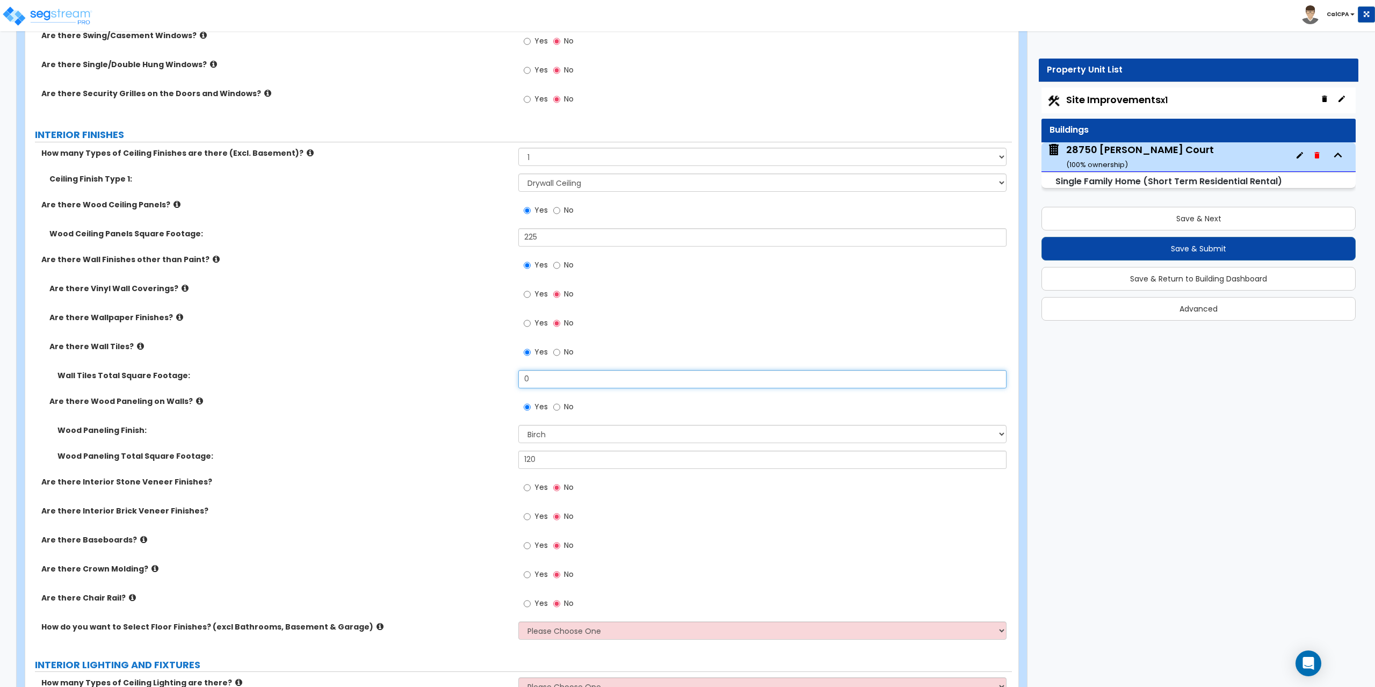
click at [542, 379] on input "0" at bounding box center [762, 379] width 488 height 18
drag, startPoint x: 542, startPoint y: 378, endPoint x: 515, endPoint y: 376, distance: 26.9
click at [515, 376] on div "Wall Tiles Total Square Footage: 0" at bounding box center [518, 383] width 986 height 26
type input "1"
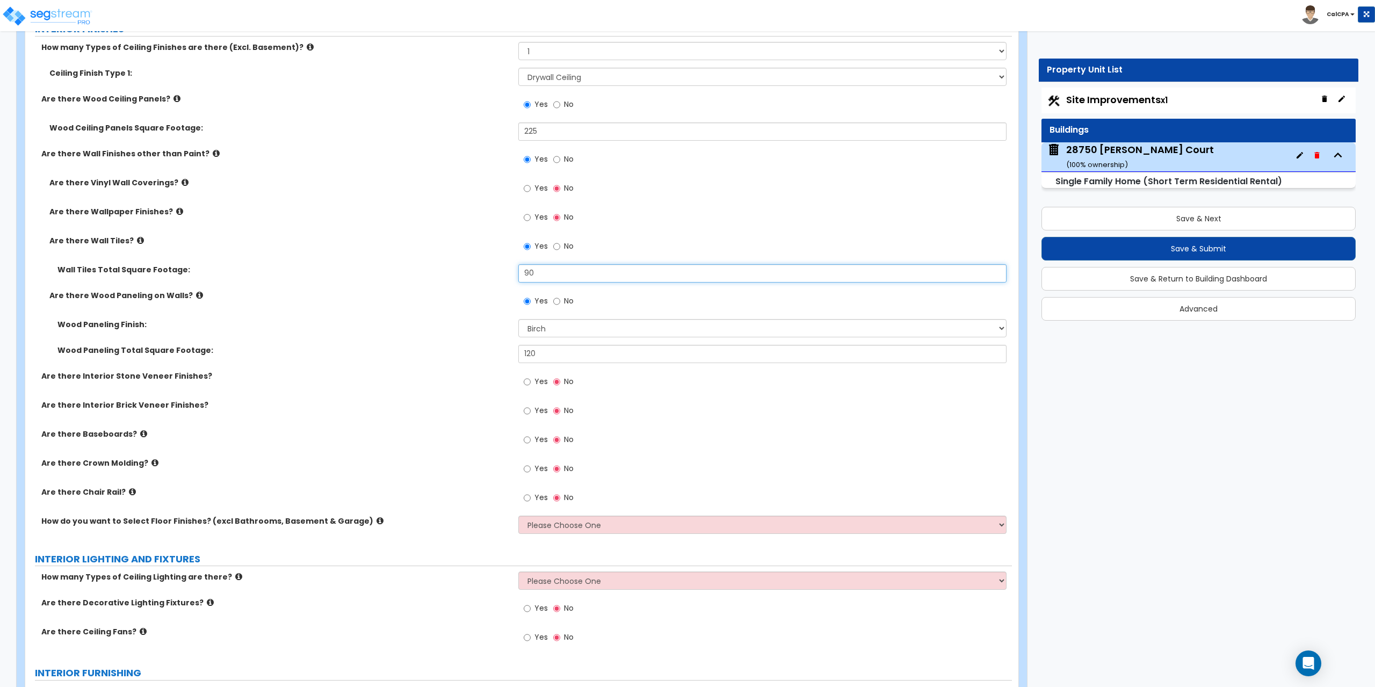
scroll to position [2363, 0]
type input "90"
click at [527, 409] on input "Yes" at bounding box center [527, 409] width 7 height 12
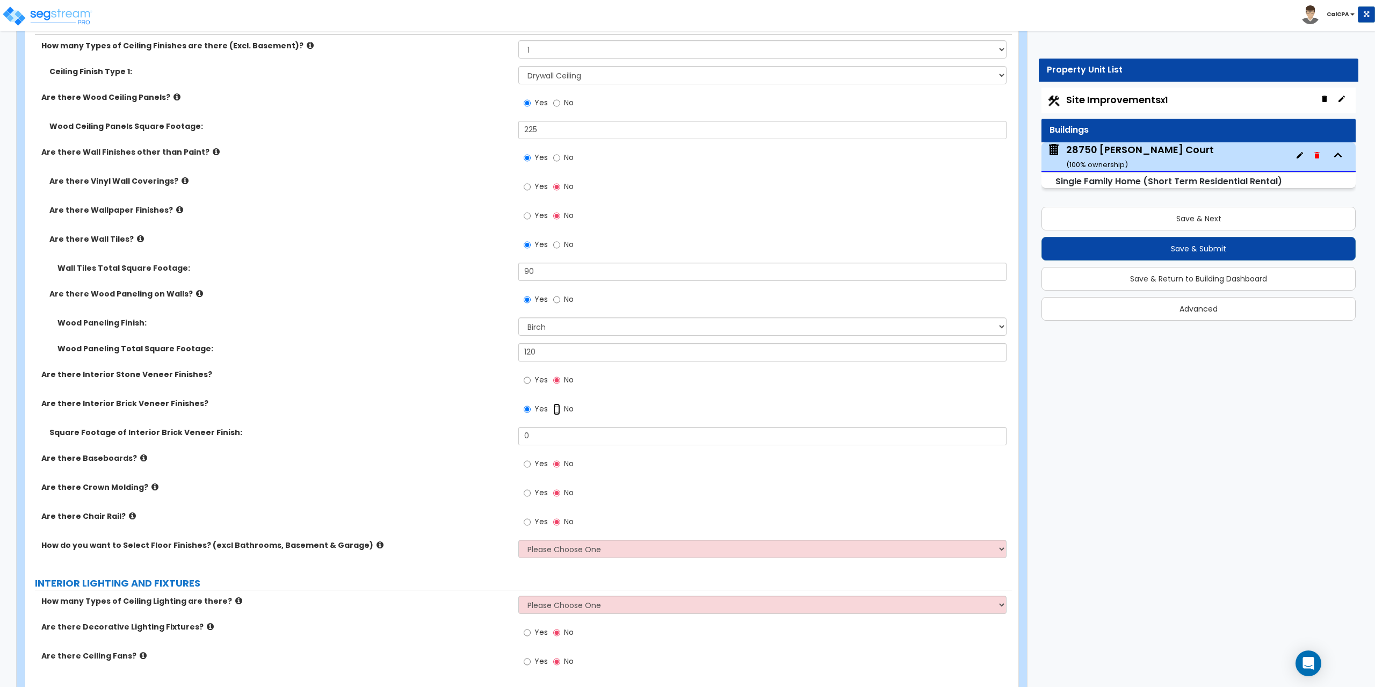
click at [558, 409] on input "No" at bounding box center [556, 409] width 7 height 12
radio input "false"
radio input "true"
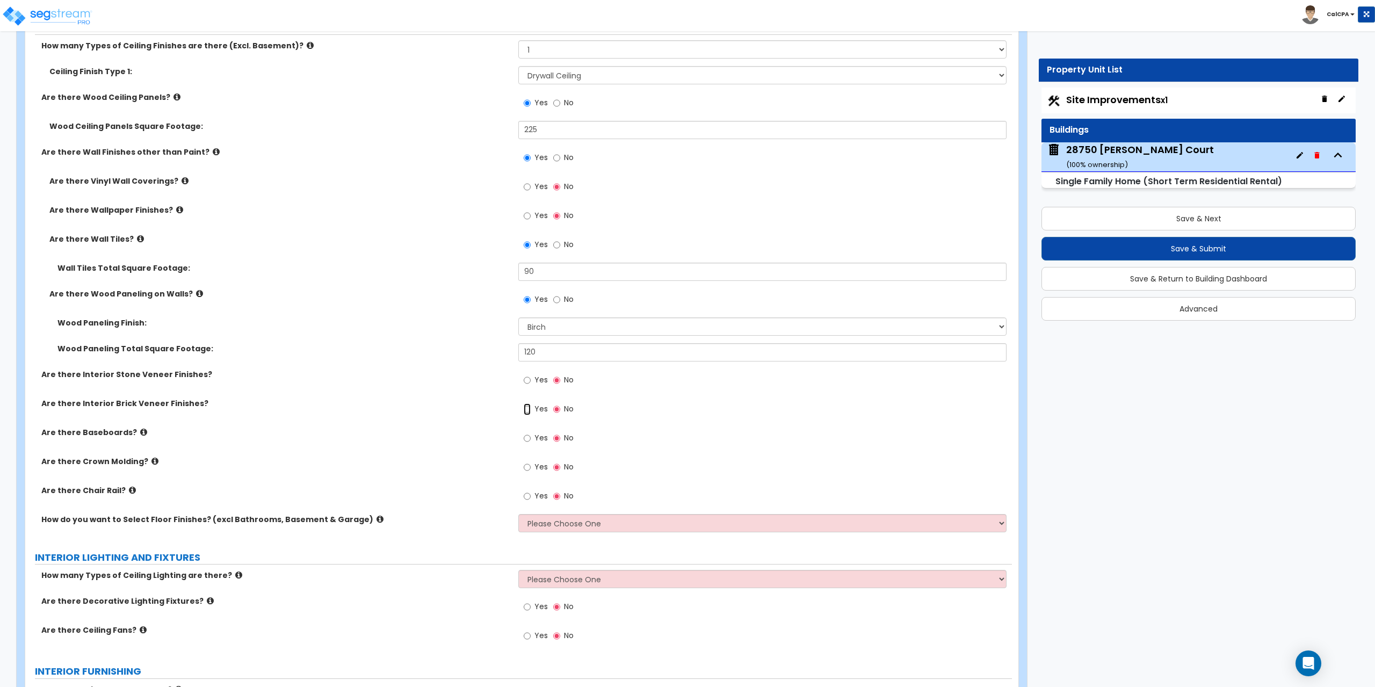
click at [526, 410] on input "Yes" at bounding box center [527, 409] width 7 height 12
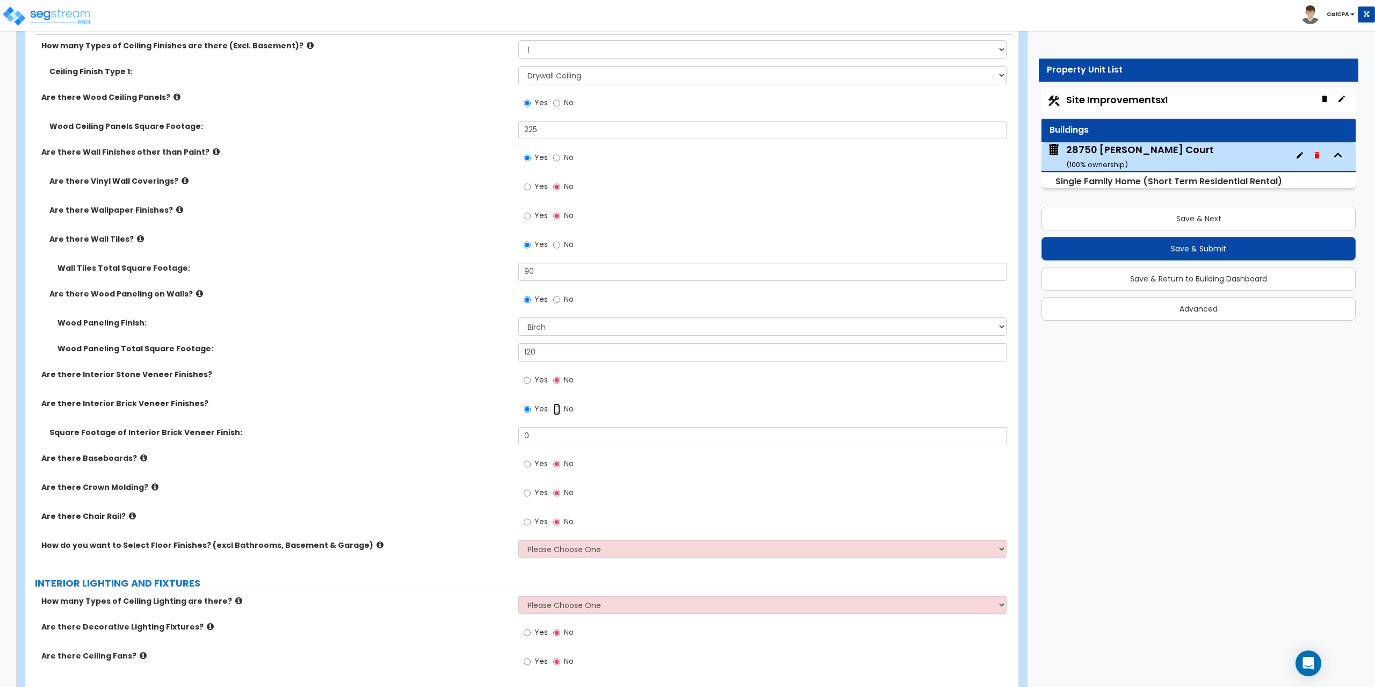
click at [555, 406] on input "No" at bounding box center [556, 409] width 7 height 12
radio input "false"
radio input "true"
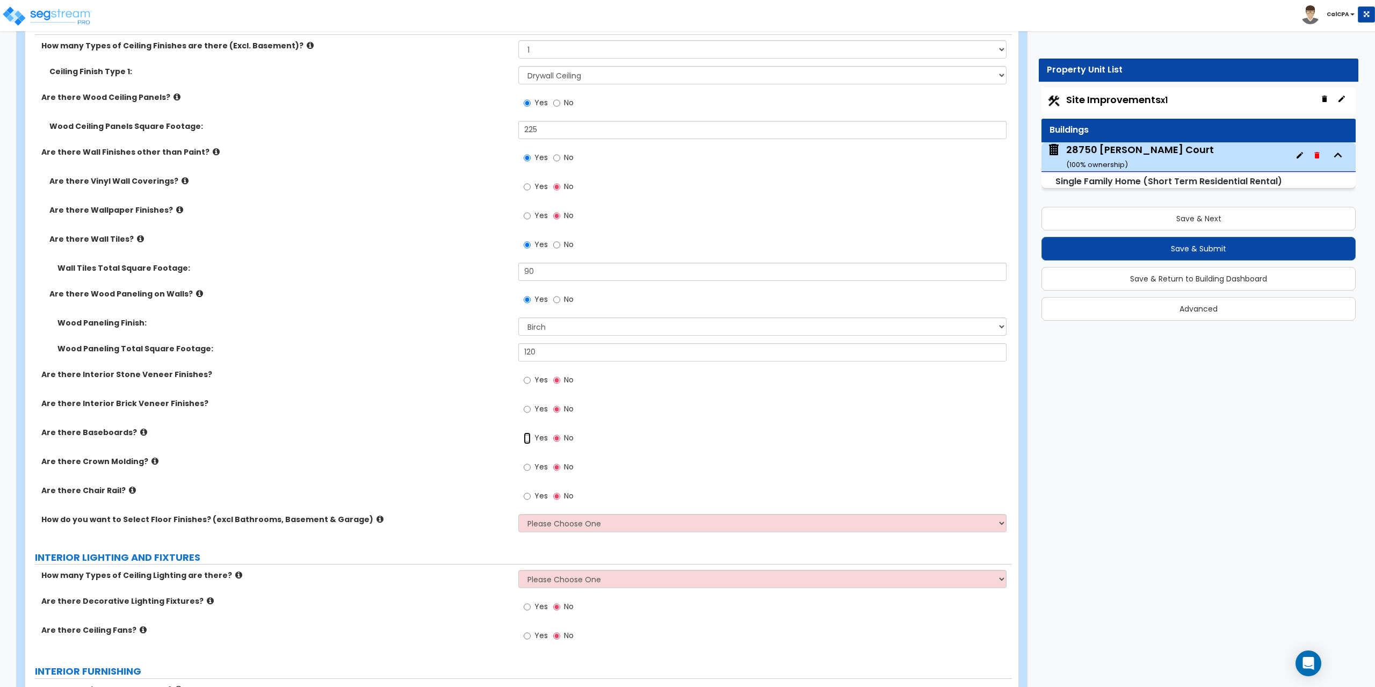
click at [526, 439] on input "Yes" at bounding box center [527, 438] width 7 height 12
radio input "true"
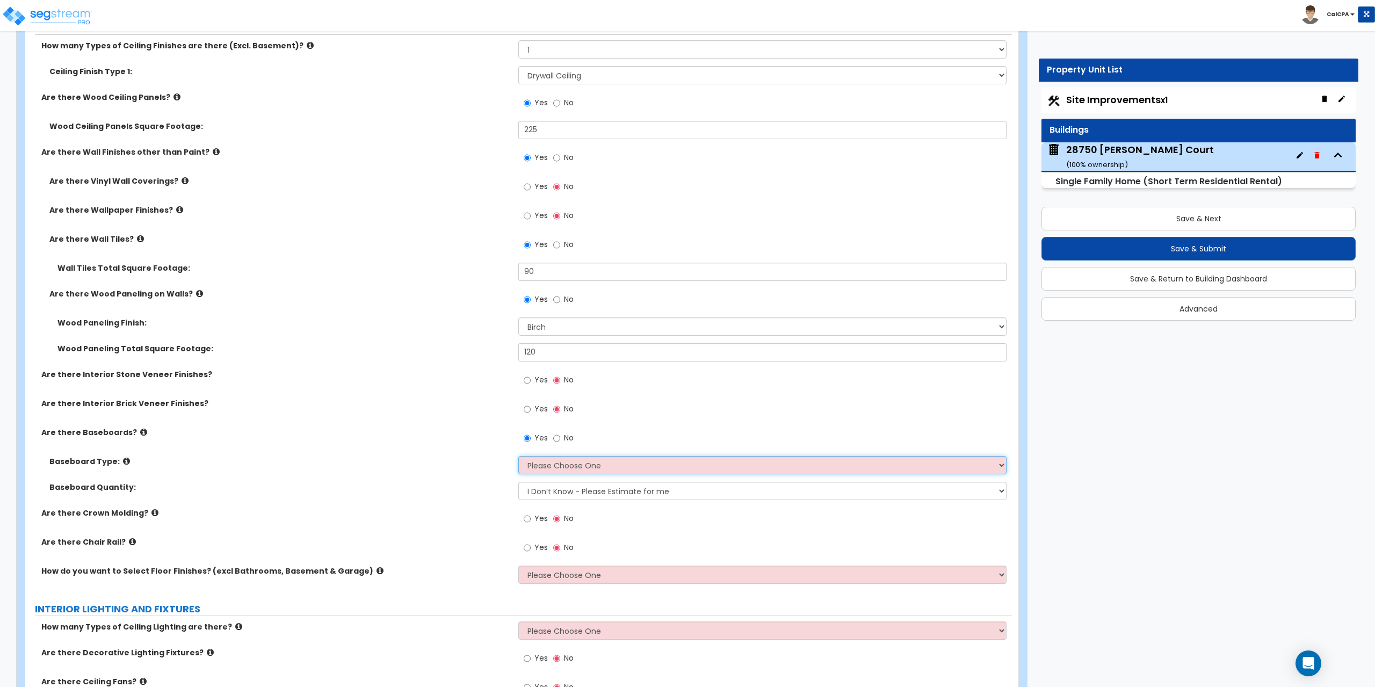
click at [998, 467] on select "Please Choose One Wood Vinyl Carpet Tile" at bounding box center [762, 465] width 488 height 18
select select "1"
click at [518, 456] on select "Please Choose One Wood Vinyl Carpet Tile" at bounding box center [762, 465] width 488 height 18
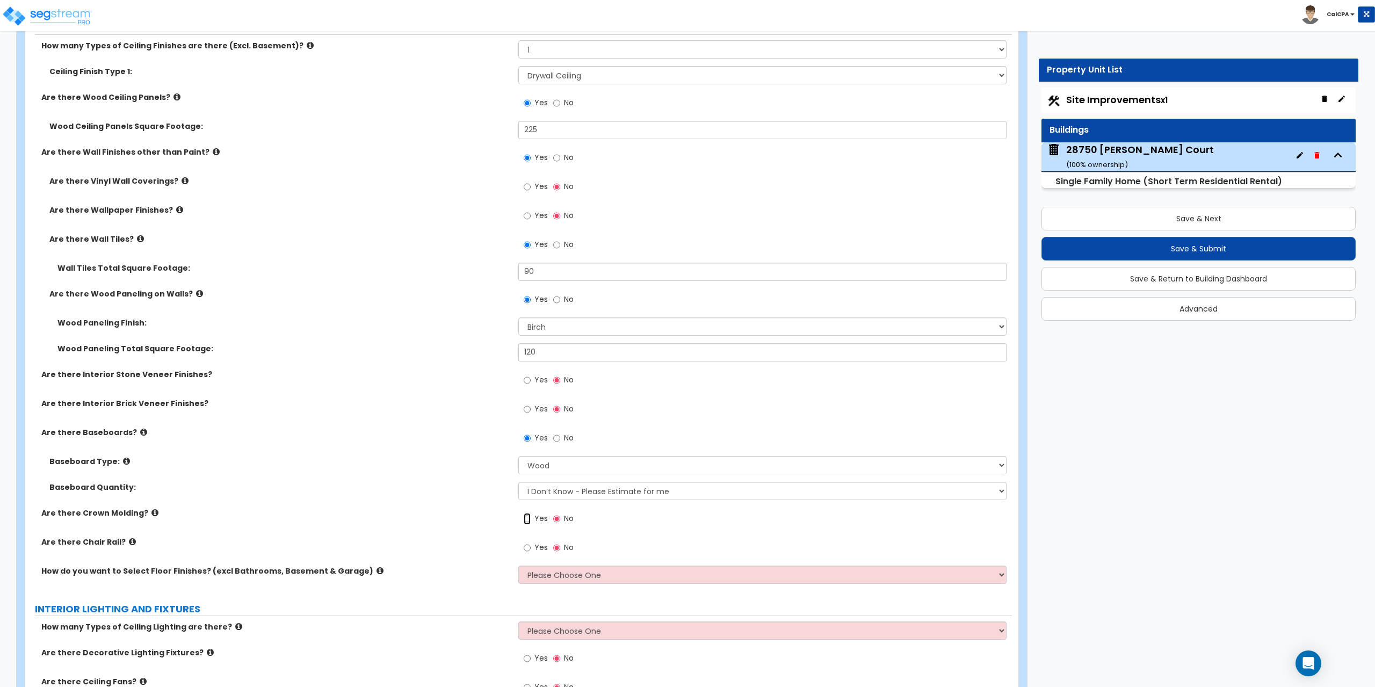
click at [525, 519] on input "Yes" at bounding box center [527, 519] width 7 height 12
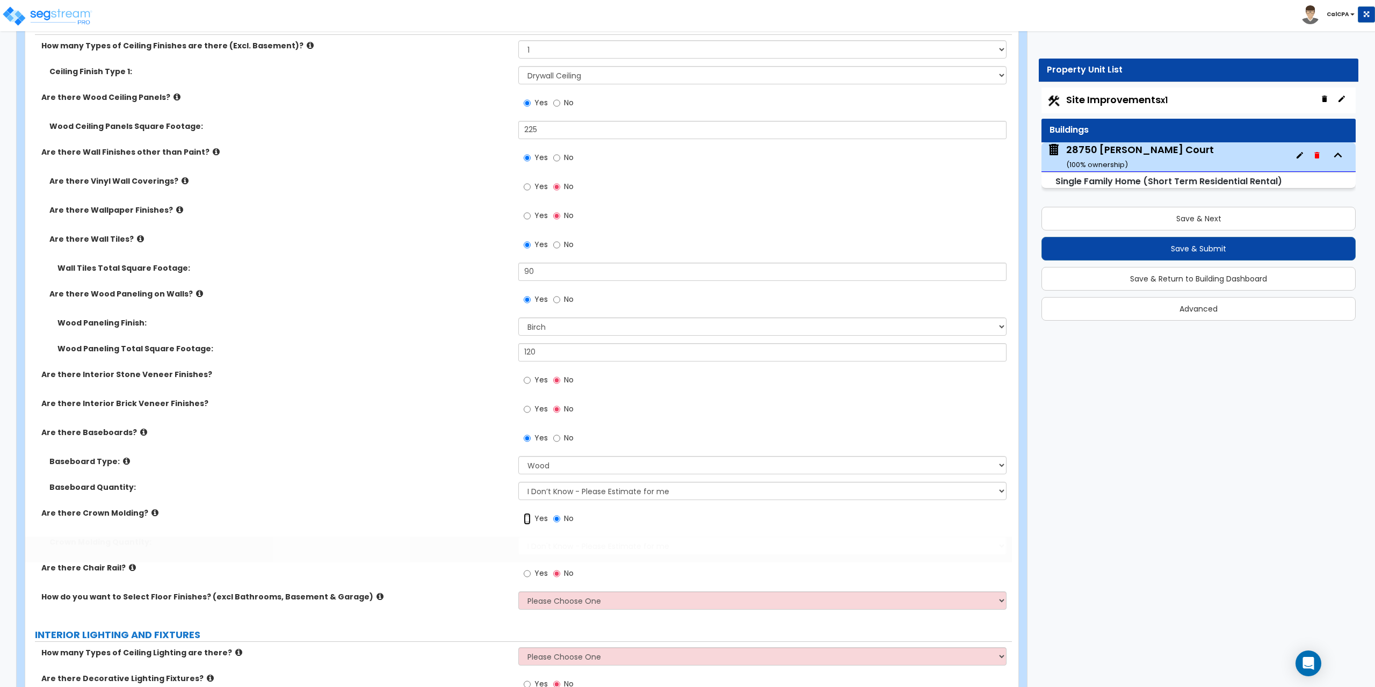
radio input "true"
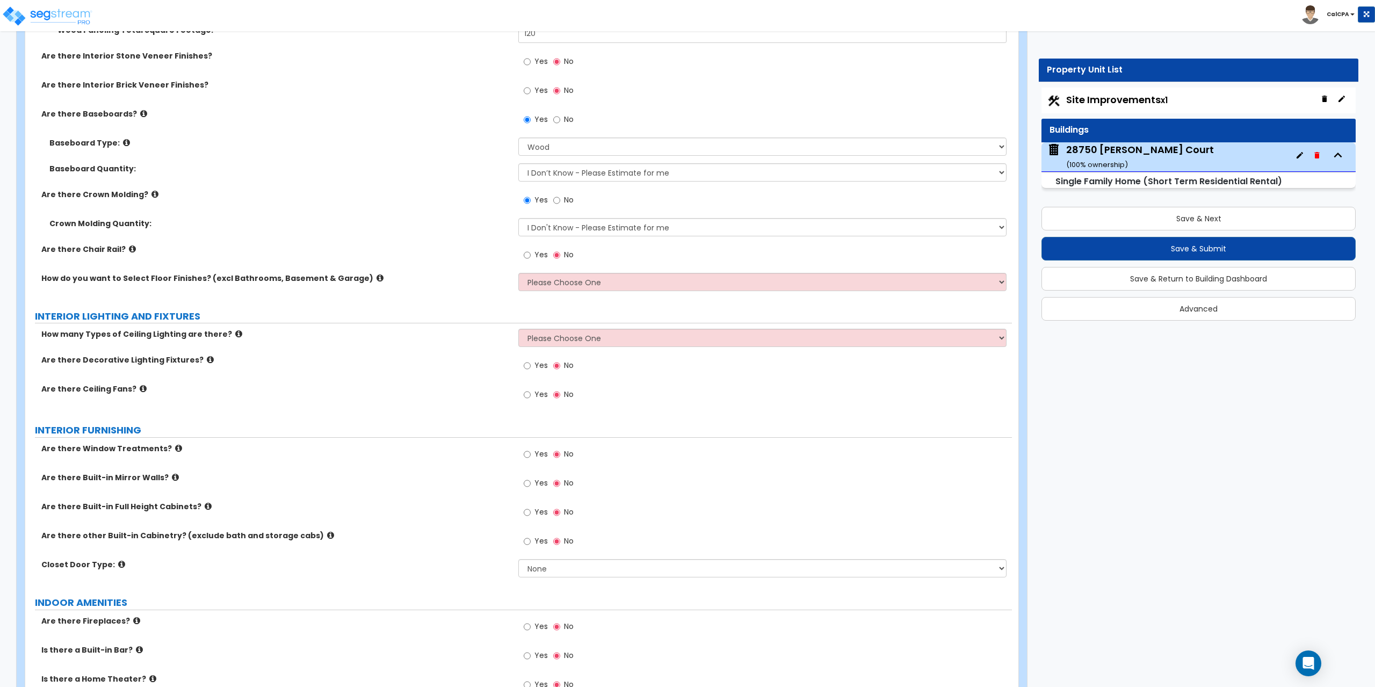
scroll to position [2685, 0]
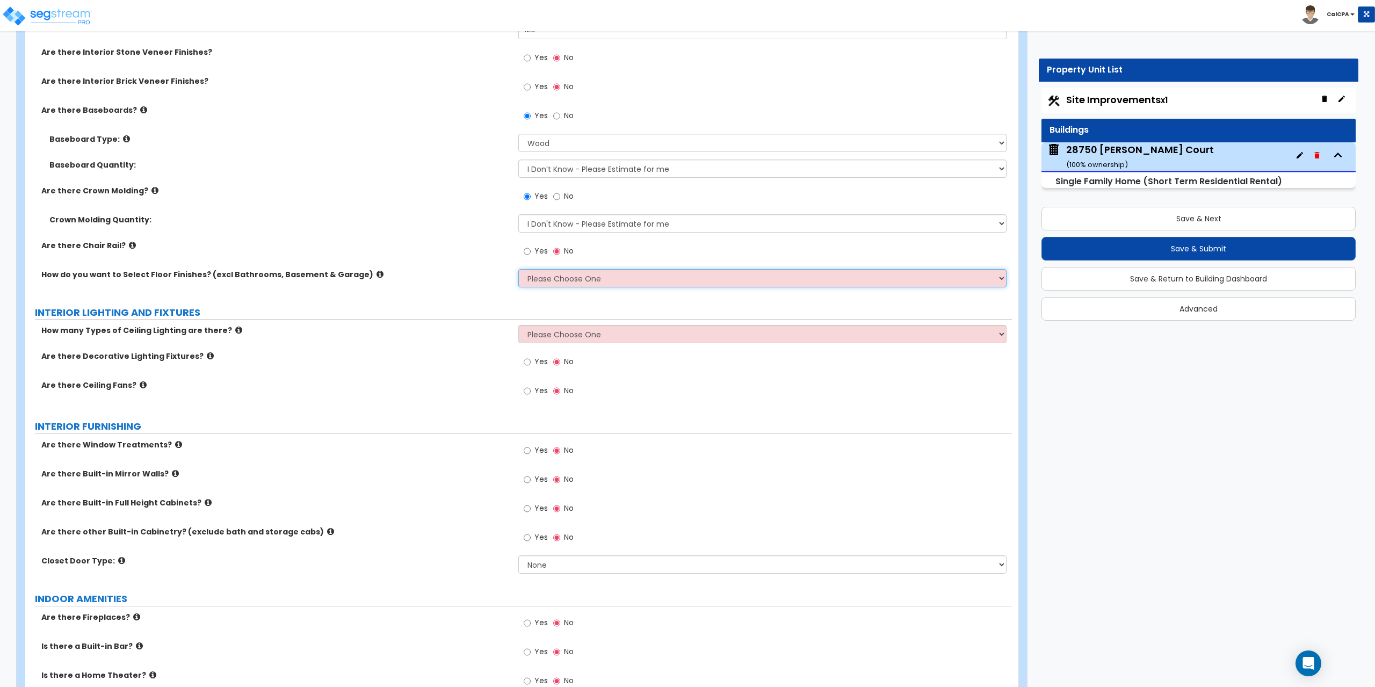
click at [999, 280] on select "Please Choose One I want to Select Floor Finishes for the Areas of the House I …" at bounding box center [762, 278] width 488 height 18
select select "2"
click at [518, 269] on select "Please Choose One I want to Select Floor Finishes for the Areas of the House I …" at bounding box center [762, 278] width 488 height 18
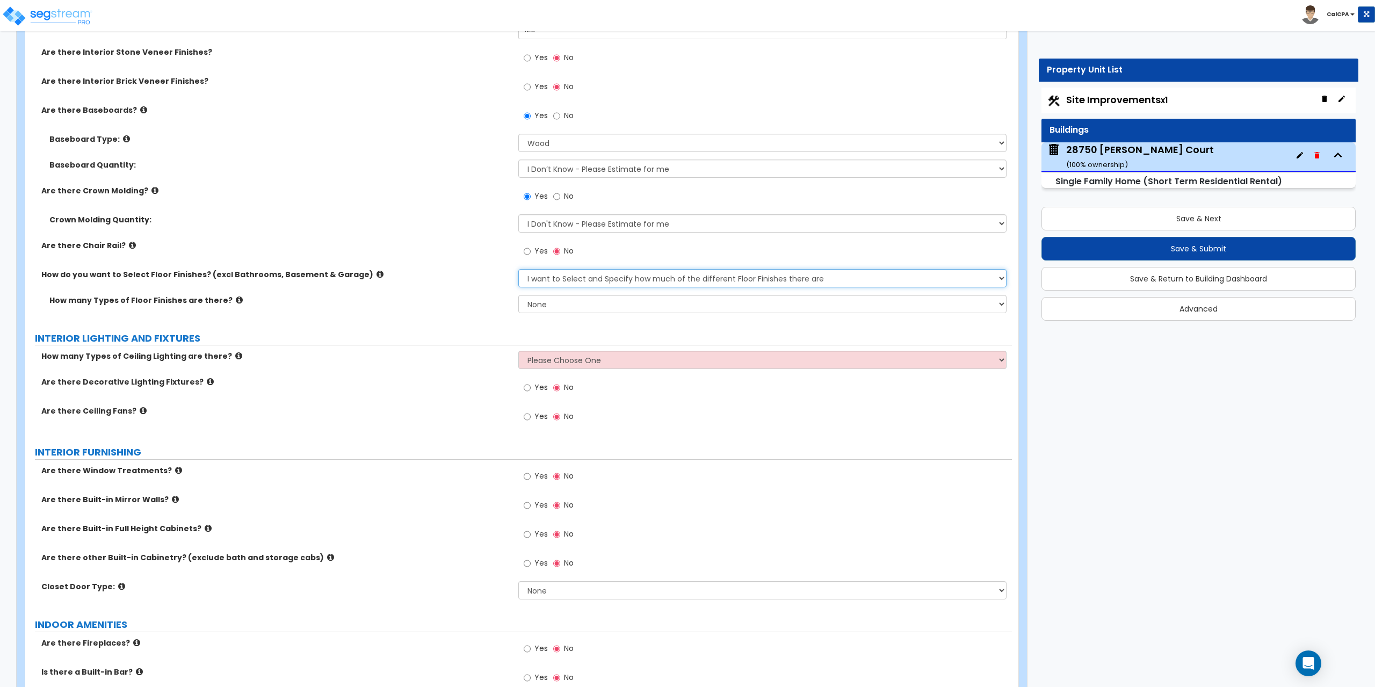
click at [999, 278] on select "Please Choose One I want to Select Floor Finishes for the Areas of the House I …" at bounding box center [762, 278] width 488 height 18
click at [518, 269] on select "Please Choose One I want to Select Floor Finishes for the Areas of the House I …" at bounding box center [762, 278] width 488 height 18
click at [998, 302] on select "None 1 2 3 4" at bounding box center [762, 304] width 488 height 18
select select "2"
click at [518, 295] on select "None 1 2 3 4" at bounding box center [762, 304] width 488 height 18
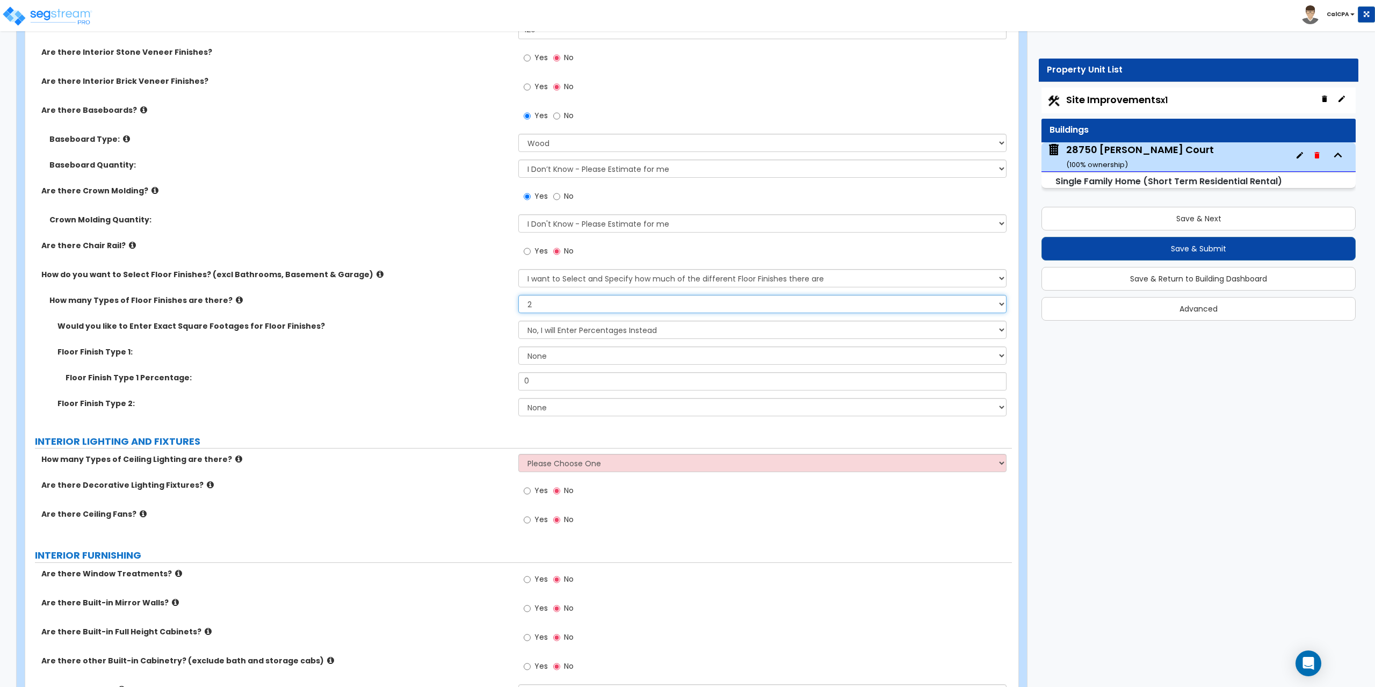
click at [998, 307] on select "None 1 2 3 4" at bounding box center [762, 304] width 488 height 18
click at [1000, 329] on select "No, I will Enter Percentages Instead Yes, I will Enter Exact Square Footages" at bounding box center [762, 330] width 488 height 18
select select "1"
click at [518, 321] on select "No, I will Enter Percentages Instead Yes, I will Enter Exact Square Footages" at bounding box center [762, 330] width 488 height 18
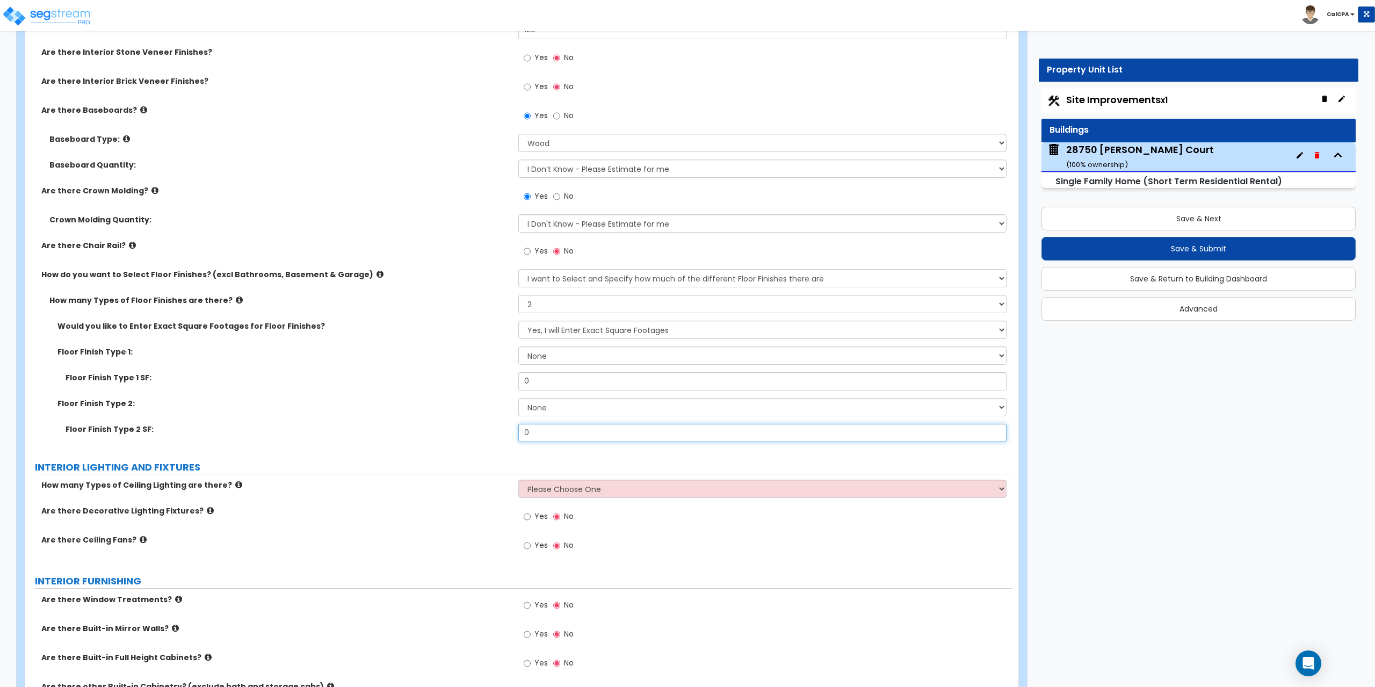
click at [626, 437] on input "0" at bounding box center [762, 433] width 488 height 18
type input "745"
click at [1004, 409] on select "None Tile Flooring Hardwood Flooring Resilient Laminate Flooring VCT Flooring S…" at bounding box center [762, 407] width 488 height 18
select select "5"
click at [518, 398] on select "None Tile Flooring Hardwood Flooring Resilient Laminate Flooring VCT Flooring S…" at bounding box center [762, 407] width 488 height 18
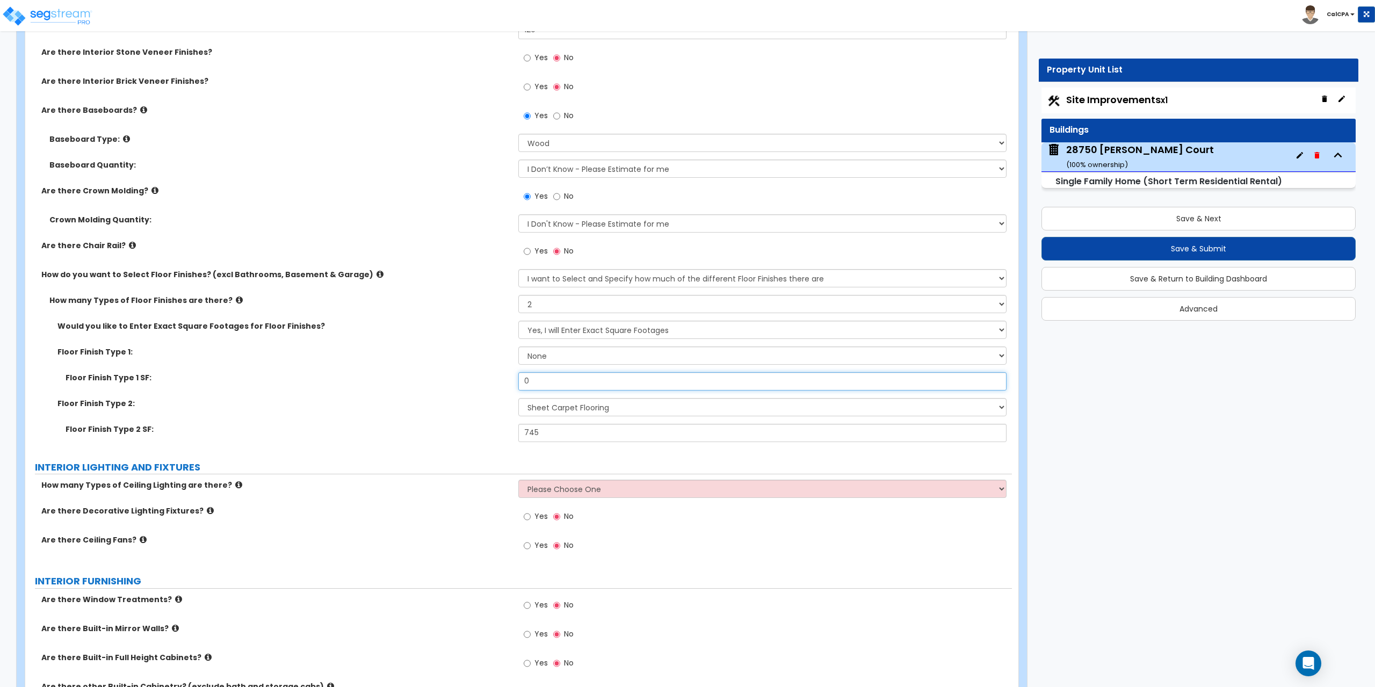
click at [547, 382] on input "0" at bounding box center [762, 381] width 488 height 18
click at [997, 331] on select "No, I will Enter Percentages Instead Yes, I will Enter Exact Square Footages" at bounding box center [762, 330] width 488 height 18
select select "0"
click at [518, 321] on select "No, I will Enter Percentages Instead Yes, I will Enter Exact Square Footages" at bounding box center [762, 330] width 488 height 18
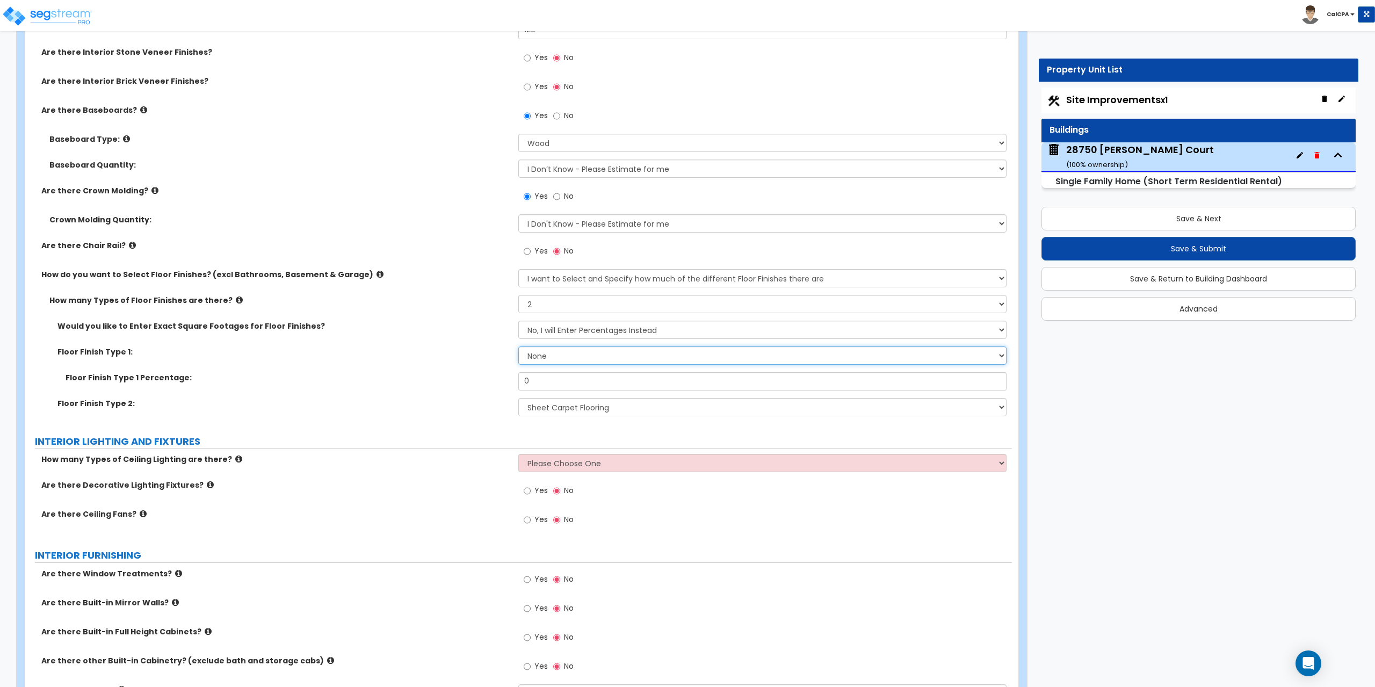
click at [1002, 356] on select "None Tile Flooring Hardwood Flooring Resilient Laminate Flooring VCT Flooring S…" at bounding box center [762, 355] width 488 height 18
click at [518, 346] on select "None Tile Flooring Hardwood Flooring Resilient Laminate Flooring VCT Flooring S…" at bounding box center [762, 355] width 488 height 18
click at [1001, 359] on select "None Tile Flooring Hardwood Flooring Resilient Laminate Flooring VCT Flooring S…" at bounding box center [762, 355] width 488 height 18
click at [518, 346] on select "None Tile Flooring Hardwood Flooring Resilient Laminate Flooring VCT Flooring S…" at bounding box center [762, 355] width 488 height 18
click at [997, 359] on select "None Tile Flooring Hardwood Flooring Resilient Laminate Flooring VCT Flooring S…" at bounding box center [762, 355] width 488 height 18
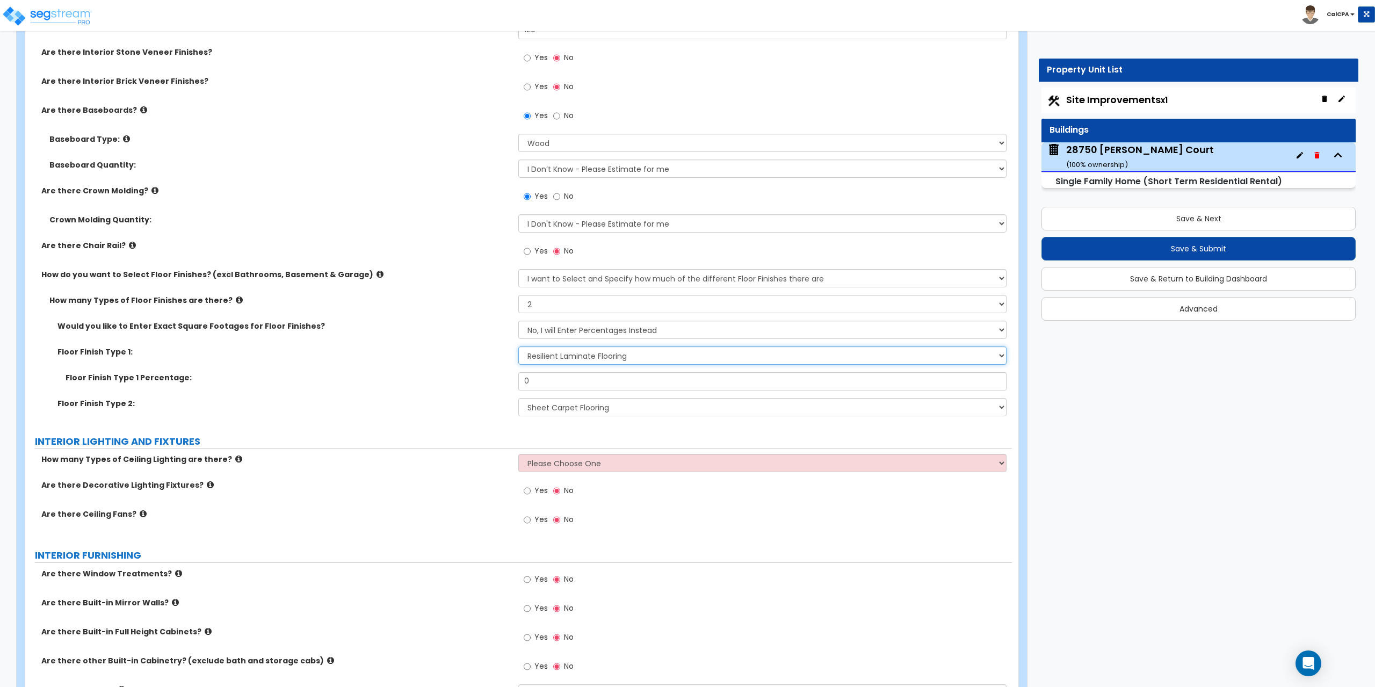
click at [518, 346] on select "None Tile Flooring Hardwood Flooring Resilient Laminate Flooring VCT Flooring S…" at bounding box center [762, 355] width 488 height 18
drag, startPoint x: 526, startPoint y: 383, endPoint x: 484, endPoint y: 381, distance: 41.9
click at [492, 382] on div "Floor Finish Type 1 Percentage: 0" at bounding box center [518, 385] width 986 height 26
click at [1000, 355] on select "None Tile Flooring Hardwood Flooring Resilient Laminate Flooring VCT Flooring S…" at bounding box center [762, 355] width 488 height 18
click at [518, 346] on select "None Tile Flooring Hardwood Flooring Resilient Laminate Flooring VCT Flooring S…" at bounding box center [762, 355] width 488 height 18
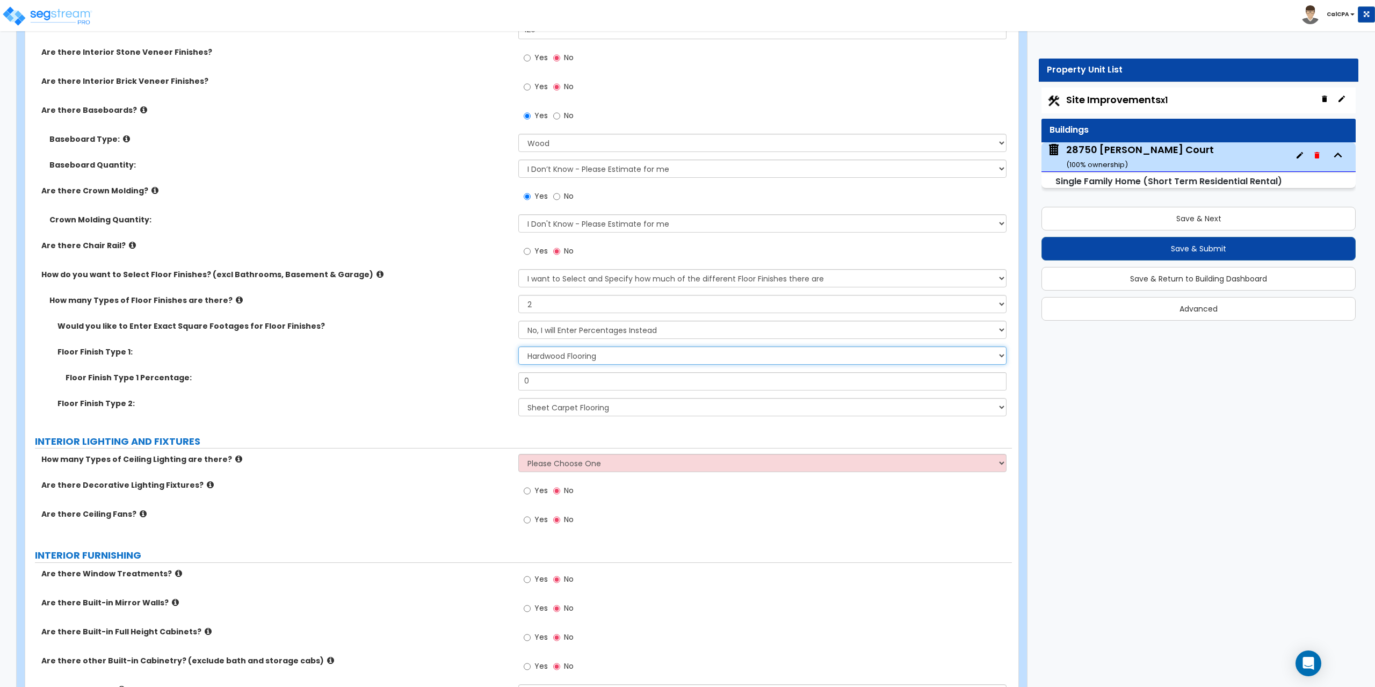
click at [992, 358] on select "None Tile Flooring Hardwood Flooring Resilient Laminate Flooring VCT Flooring S…" at bounding box center [762, 355] width 488 height 18
select select "3"
click at [518, 346] on select "None Tile Flooring Hardwood Flooring Resilient Laminate Flooring VCT Flooring S…" at bounding box center [762, 355] width 488 height 18
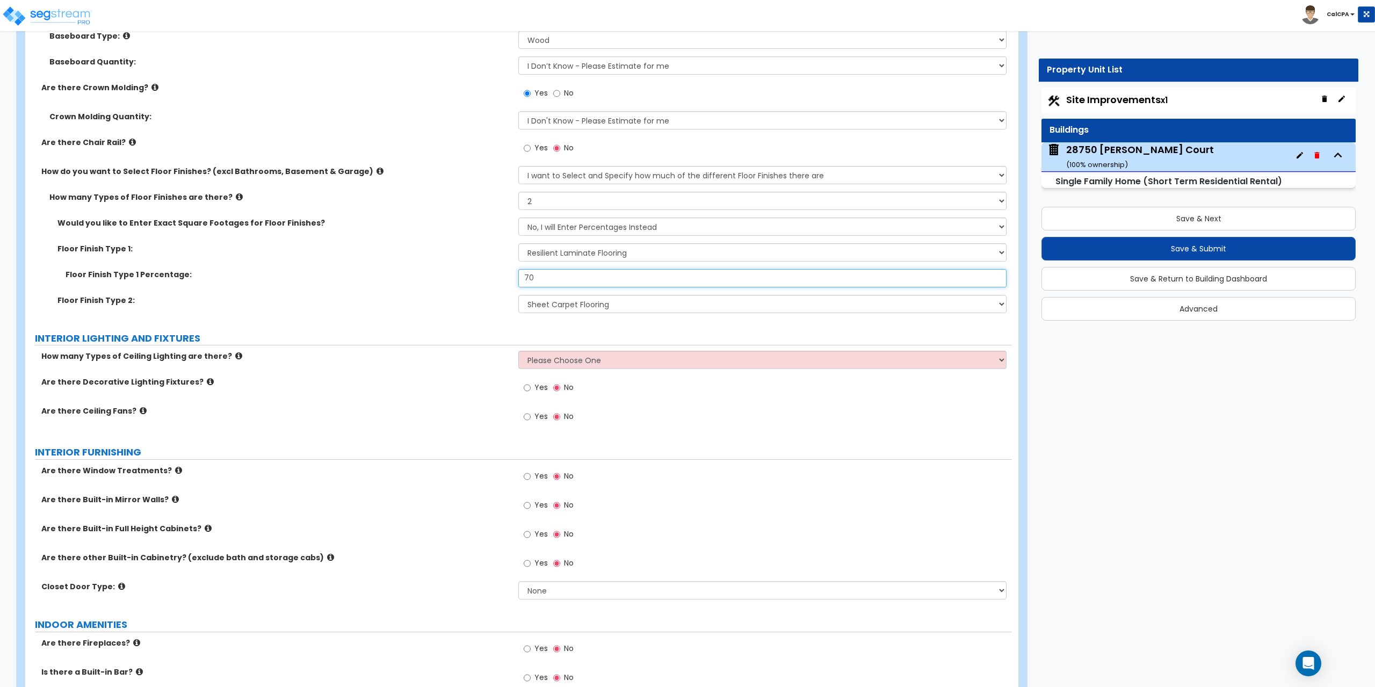
scroll to position [2792, 0]
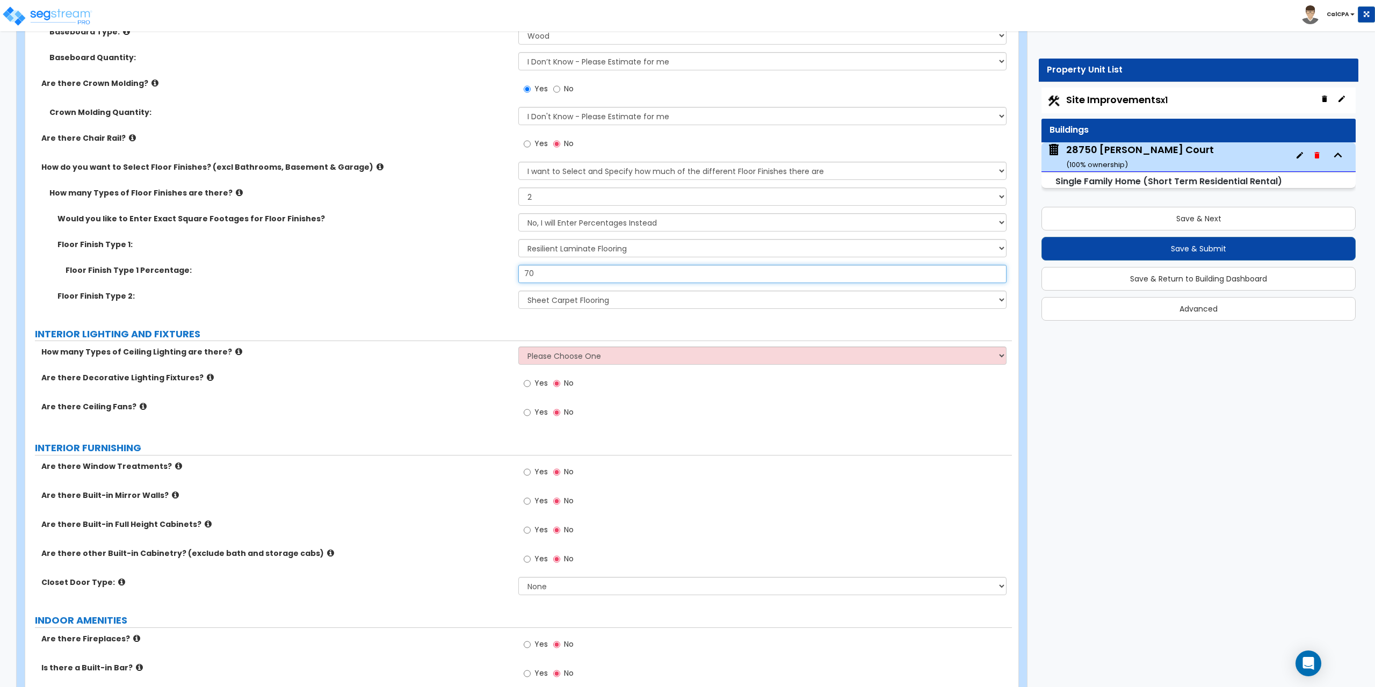
type input "70"
click at [526, 384] on input "Yes" at bounding box center [527, 383] width 7 height 12
radio input "true"
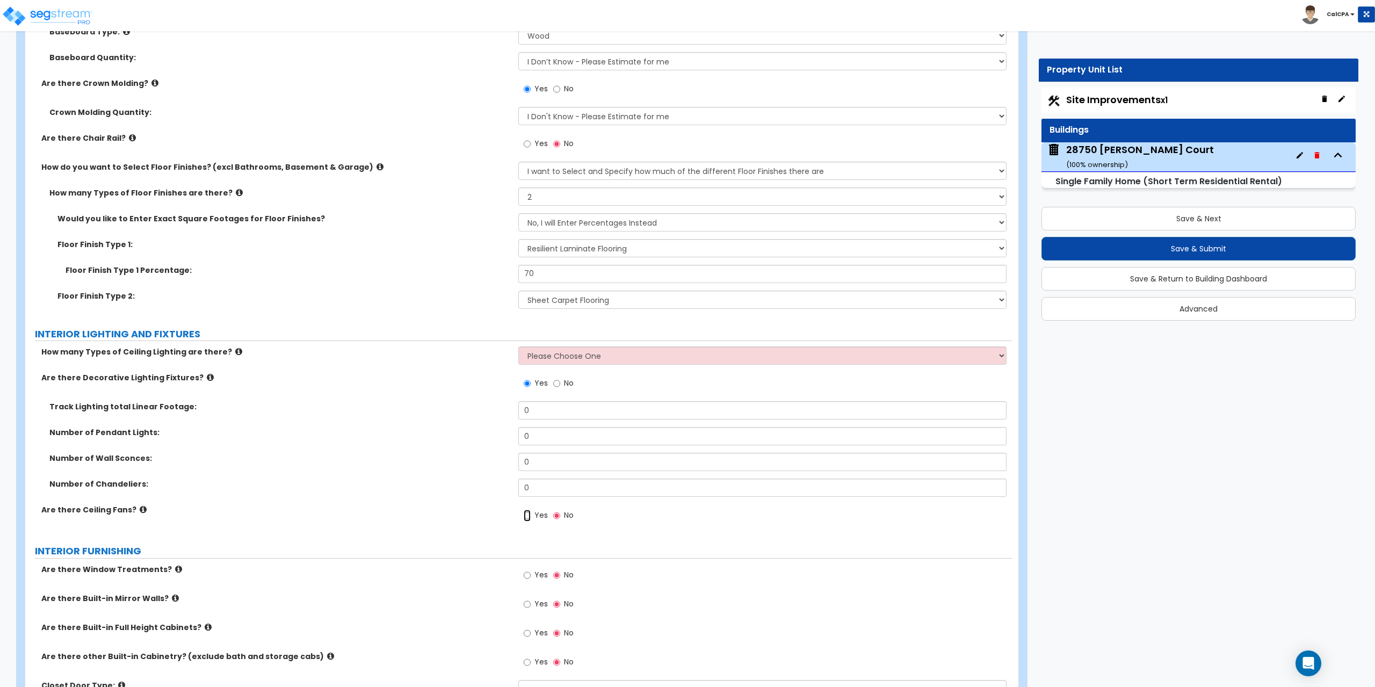
click at [525, 517] on input "Yes" at bounding box center [527, 516] width 7 height 12
radio input "true"
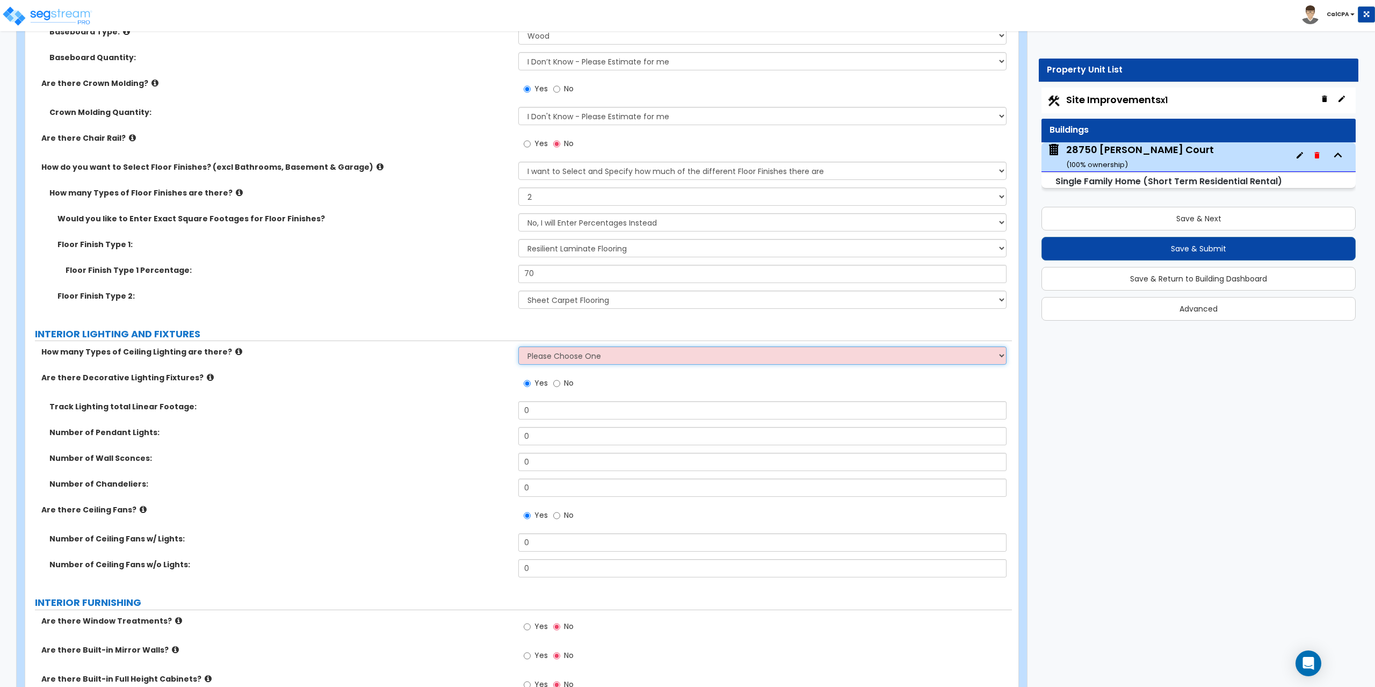
click at [998, 355] on select "Please Choose One 1 2 3" at bounding box center [762, 355] width 488 height 18
select select "1"
click at [518, 346] on select "Please Choose One 1 2 3" at bounding box center [762, 355] width 488 height 18
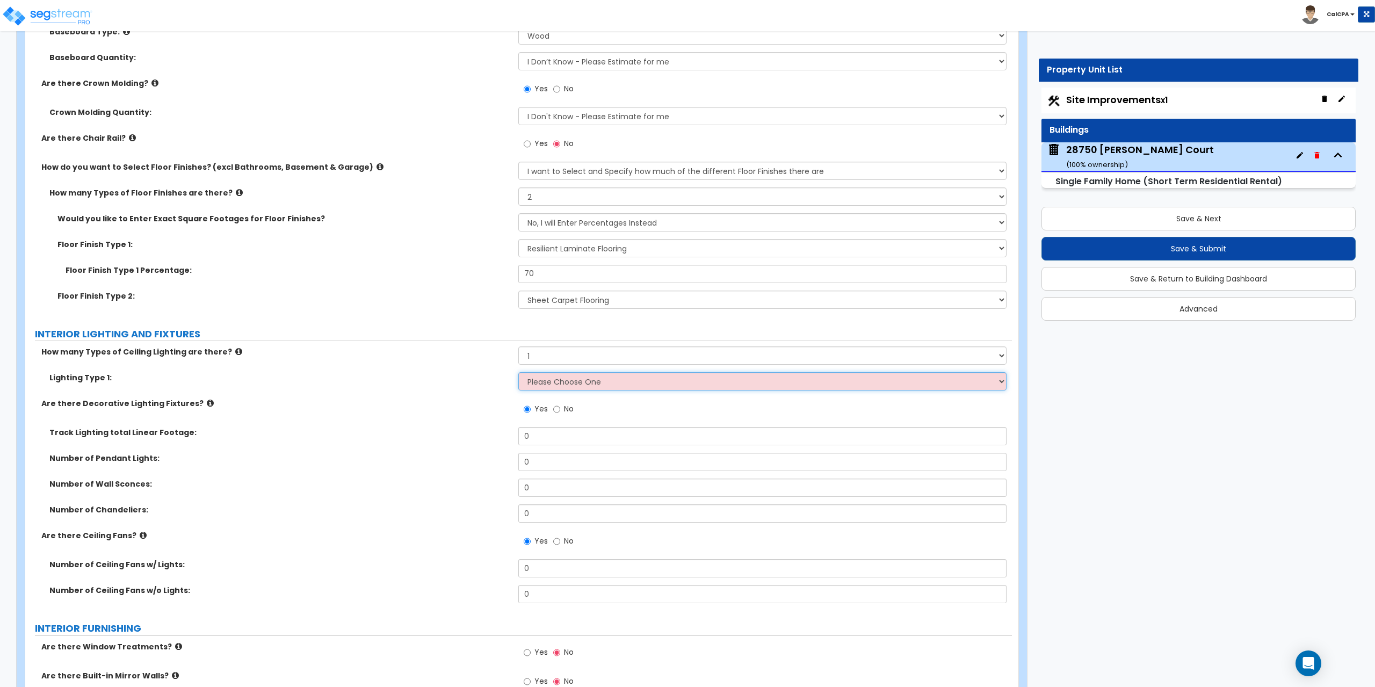
click at [998, 379] on select "Please Choose One LED Surface-Mounted LED Recessed Fluorescent Surface-Mounted …" at bounding box center [762, 381] width 488 height 18
select select "2"
click at [518, 372] on select "Please Choose One LED Surface-Mounted LED Recessed Fluorescent Surface-Mounted …" at bounding box center [762, 381] width 488 height 18
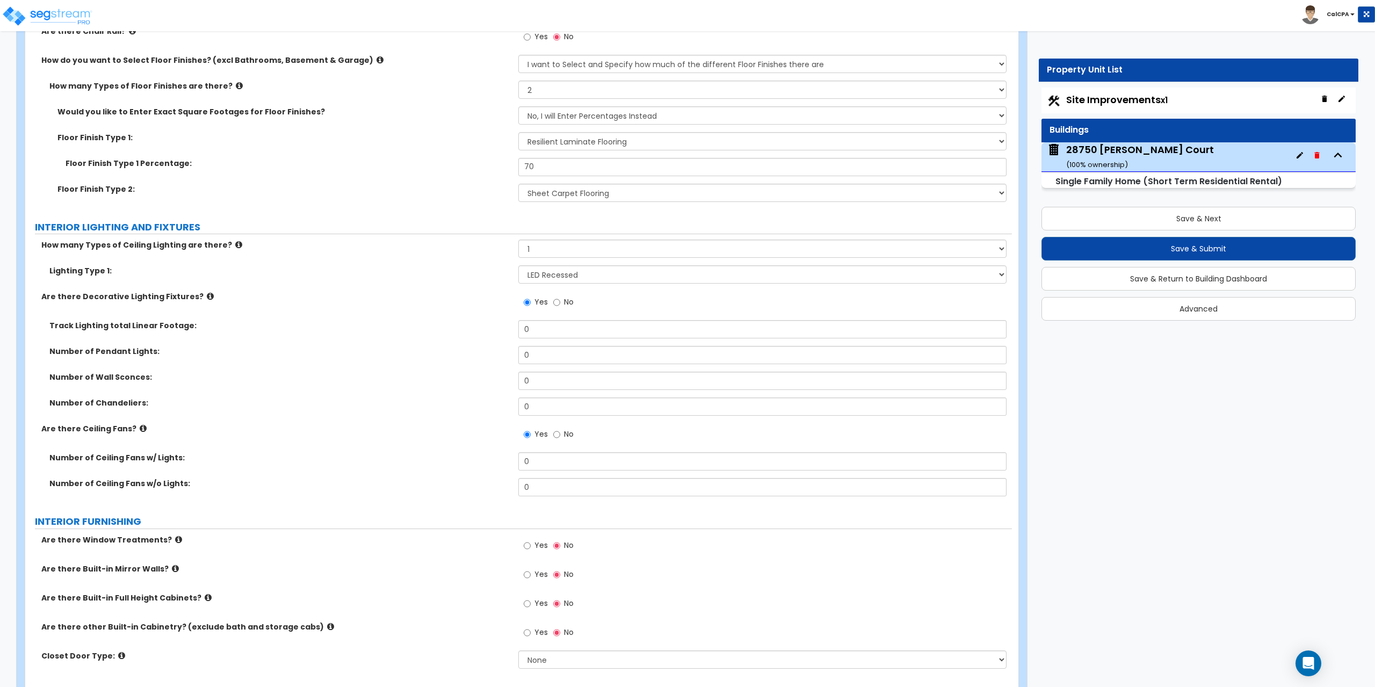
scroll to position [2900, 0]
drag, startPoint x: 553, startPoint y: 488, endPoint x: 501, endPoint y: 488, distance: 51.5
click at [501, 488] on div "Number of Ceiling Fans w/o Lights: 0" at bounding box center [518, 490] width 986 height 26
drag, startPoint x: 564, startPoint y: 489, endPoint x: 475, endPoint y: 491, distance: 89.2
click at [475, 491] on div "Number of Ceiling Fans w/o Lights: 2" at bounding box center [518, 490] width 986 height 26
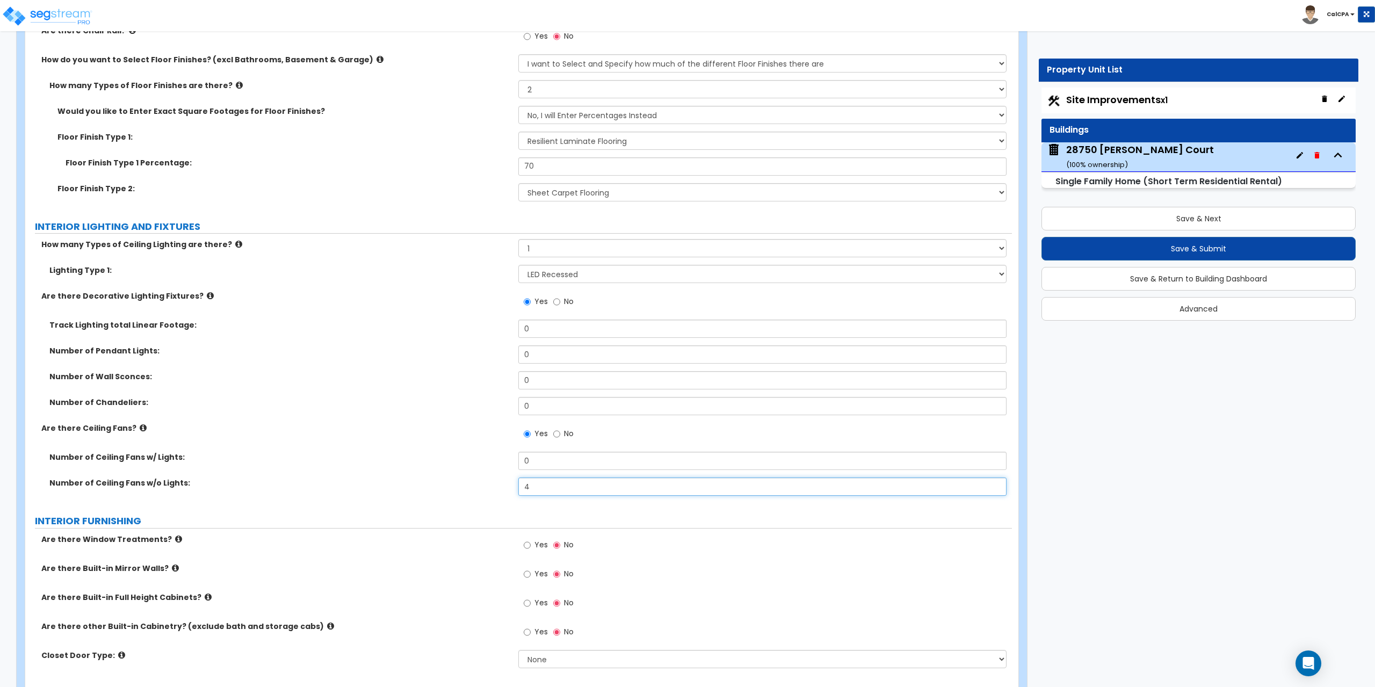
type input "4"
drag, startPoint x: 552, startPoint y: 457, endPoint x: 480, endPoint y: 461, distance: 72.6
click at [480, 461] on div "Number of Ceiling Fans w/ Lights: 0" at bounding box center [518, 465] width 986 height 26
type input "1"
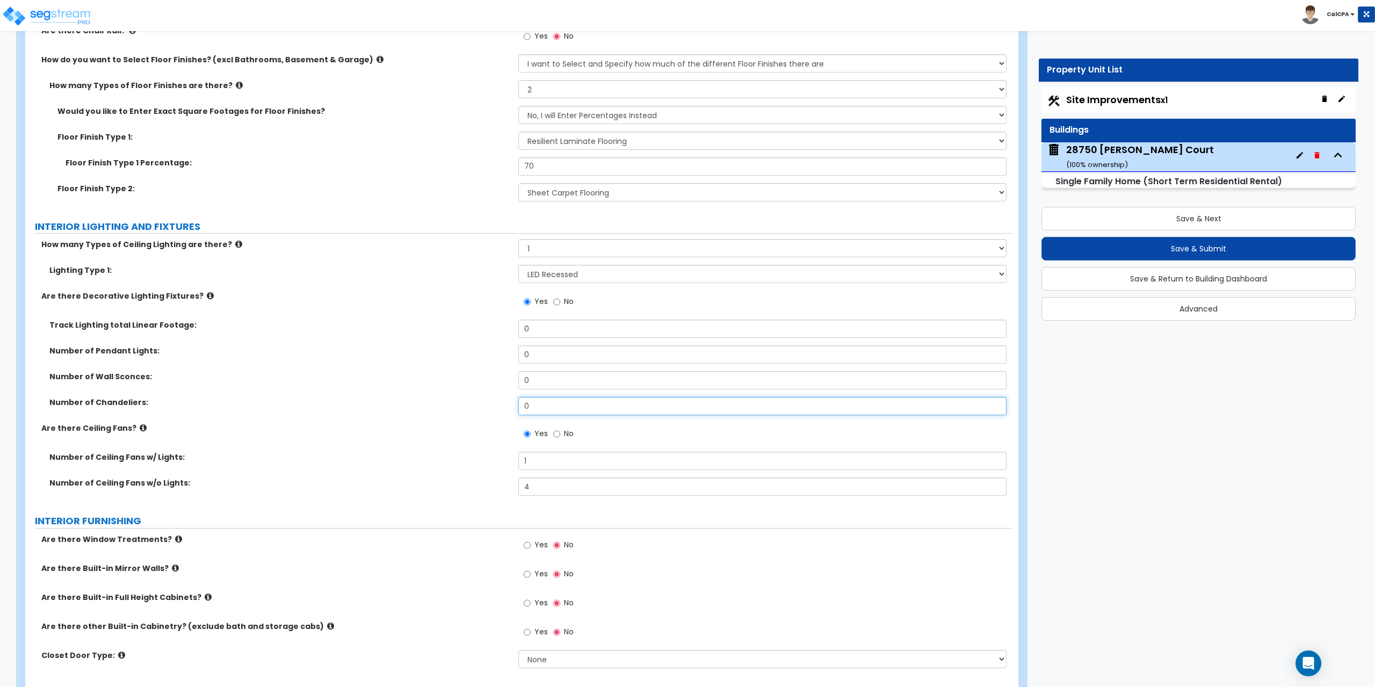
drag, startPoint x: 543, startPoint y: 406, endPoint x: 497, endPoint y: 409, distance: 46.8
click at [497, 409] on div "Number of Chandeliers: 0" at bounding box center [518, 410] width 986 height 26
type input "2"
type input "3"
click at [536, 356] on input "0" at bounding box center [762, 354] width 488 height 18
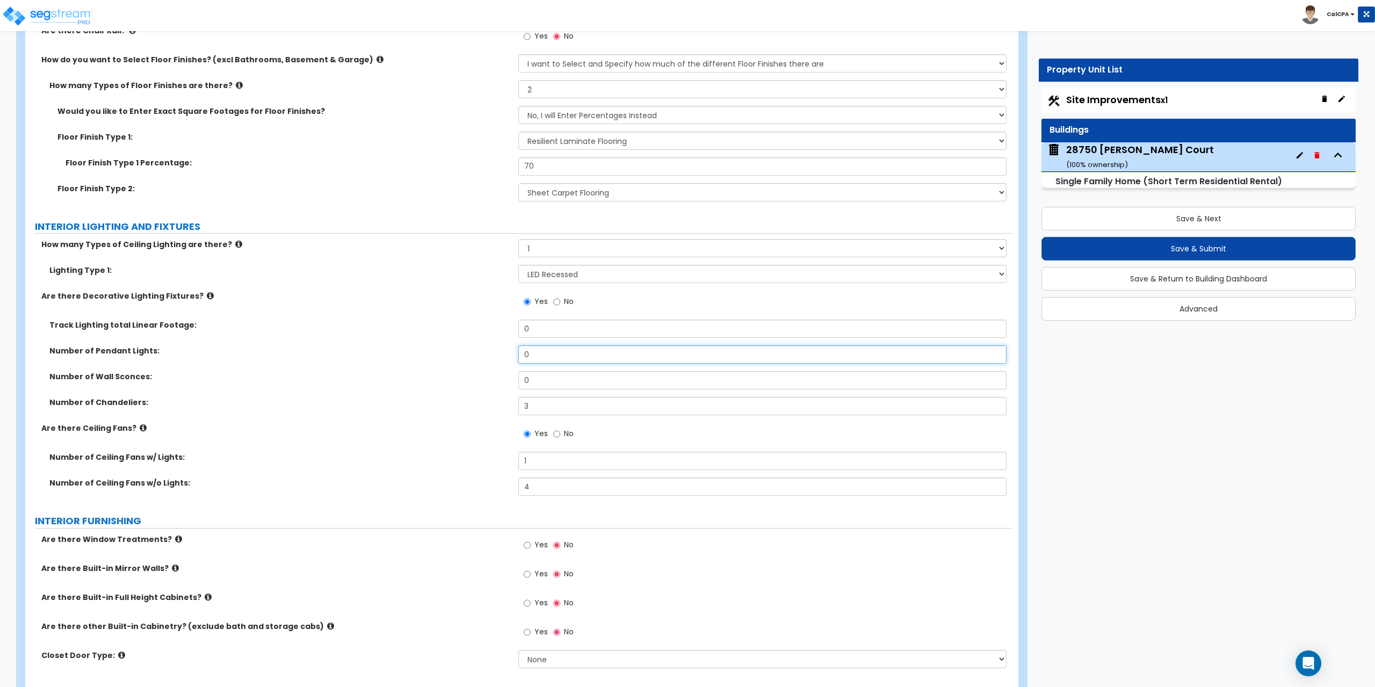
drag, startPoint x: 521, startPoint y: 356, endPoint x: 504, endPoint y: 355, distance: 16.7
click at [510, 356] on div "Number of Pendant Lights: 0" at bounding box center [518, 358] width 986 height 26
click at [542, 354] on input "2" at bounding box center [762, 354] width 488 height 18
drag, startPoint x: 539, startPoint y: 406, endPoint x: 520, endPoint y: 404, distance: 18.9
click at [520, 404] on input "3" at bounding box center [762, 406] width 488 height 18
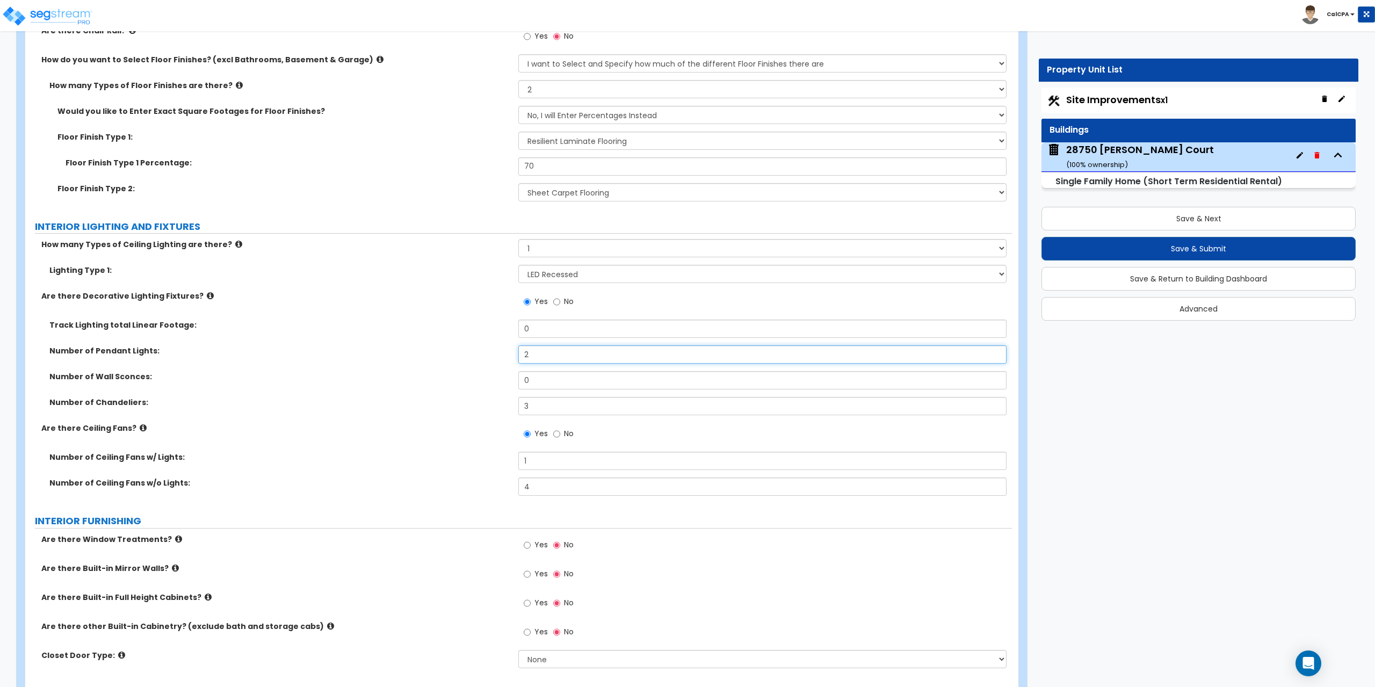
drag, startPoint x: 560, startPoint y: 352, endPoint x: 517, endPoint y: 357, distance: 42.6
click at [517, 357] on div "Number of Pendant Lights: 2" at bounding box center [518, 358] width 986 height 26
type input "4"
click at [561, 384] on input "0" at bounding box center [762, 380] width 488 height 18
drag, startPoint x: 561, startPoint y: 384, endPoint x: 493, endPoint y: 388, distance: 67.8
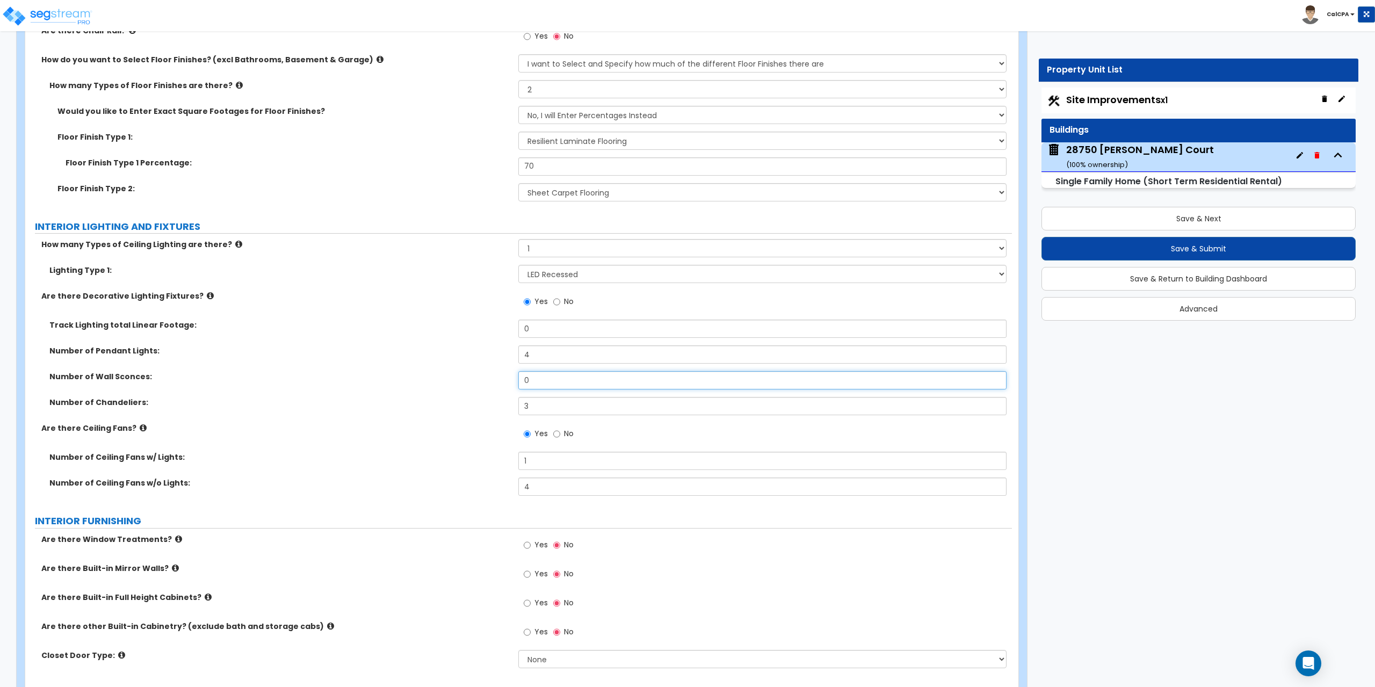
click at [493, 388] on div "Number of Wall Sconces: 0" at bounding box center [518, 384] width 986 height 26
click at [544, 379] on input "0" at bounding box center [762, 380] width 488 height 18
drag, startPoint x: 544, startPoint y: 379, endPoint x: 510, endPoint y: 384, distance: 35.4
click at [510, 384] on div "Number of Wall Sconces: 0" at bounding box center [518, 384] width 986 height 26
type input "2"
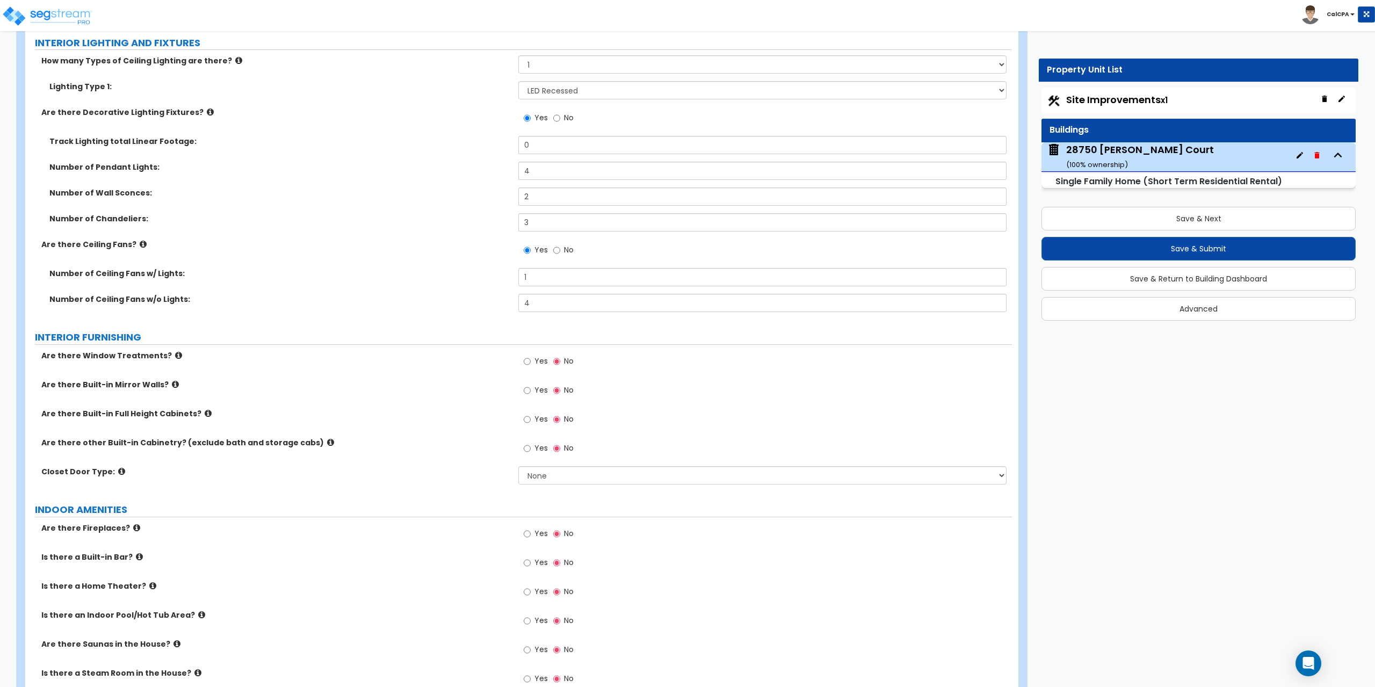
scroll to position [3114, 0]
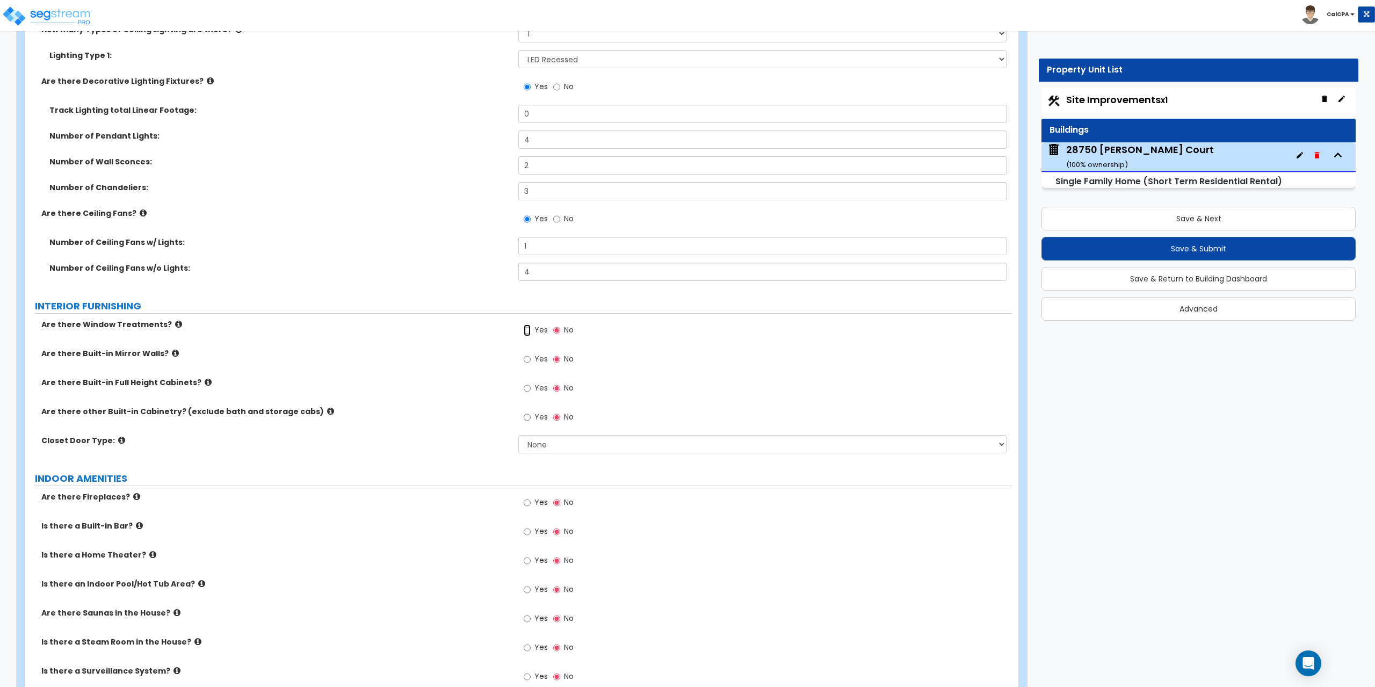
click at [526, 330] on input "Yes" at bounding box center [527, 330] width 7 height 12
radio input "true"
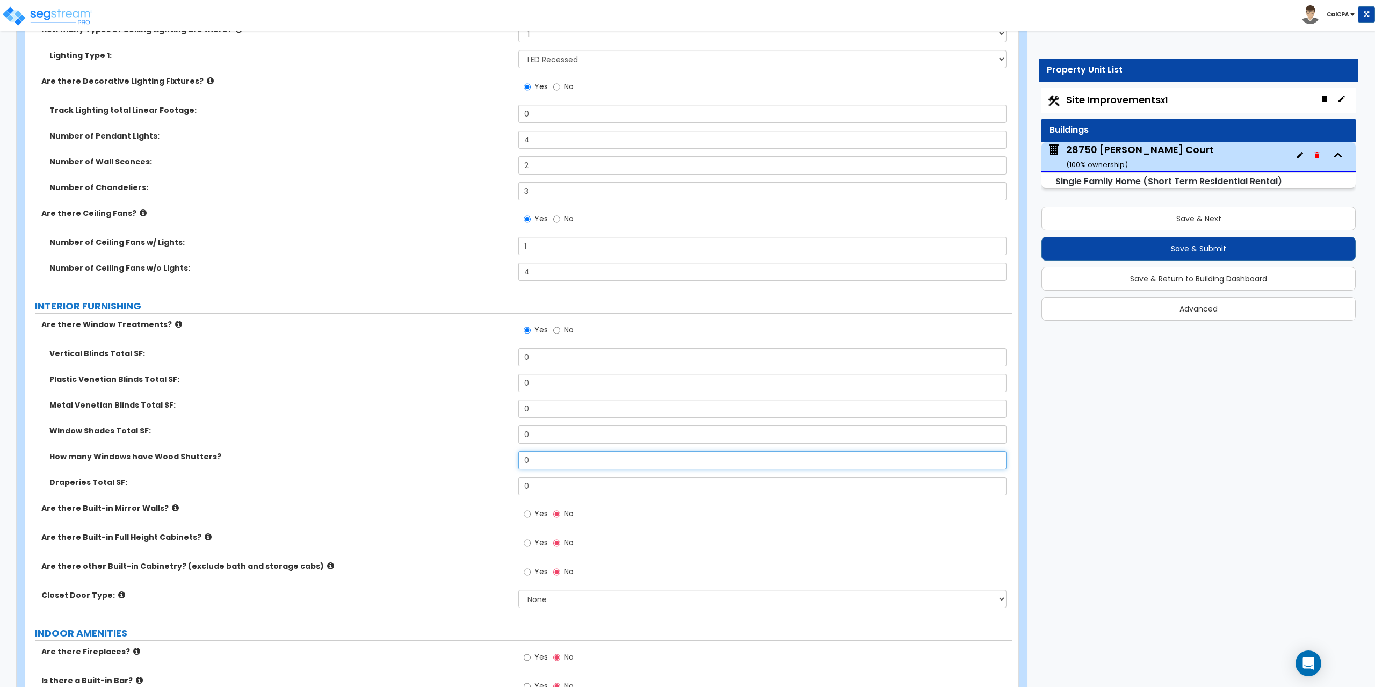
click at [529, 460] on input "0" at bounding box center [762, 460] width 488 height 18
drag, startPoint x: 558, startPoint y: 461, endPoint x: 526, endPoint y: 462, distance: 32.8
click at [526, 462] on input "0" at bounding box center [762, 460] width 488 height 18
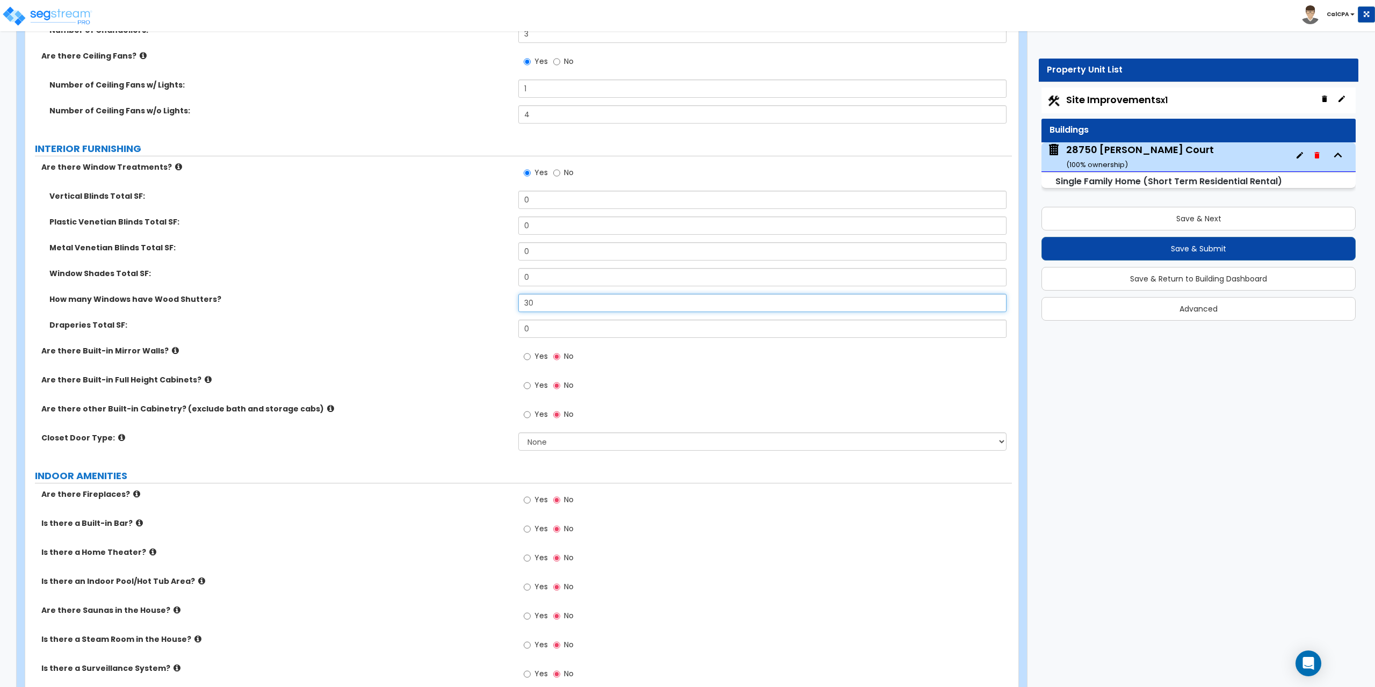
scroll to position [3275, 0]
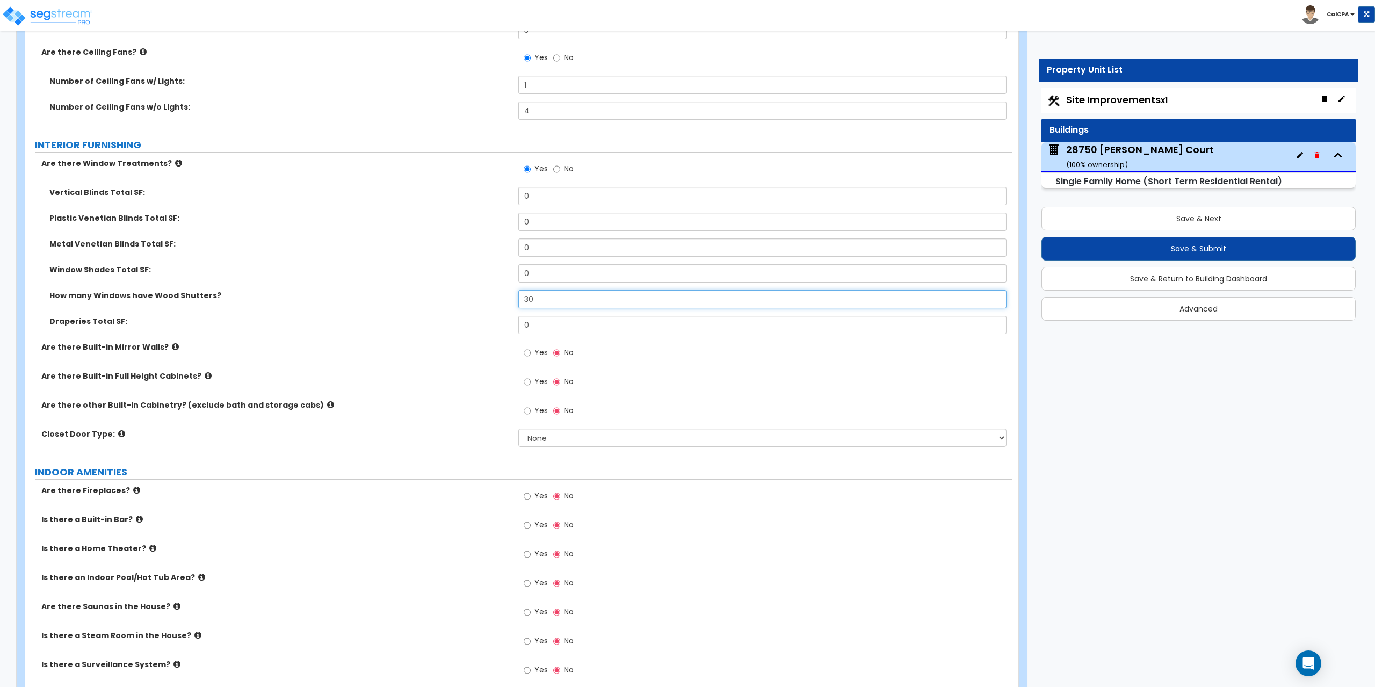
type input "30"
click at [205, 376] on icon at bounding box center [208, 376] width 7 height 8
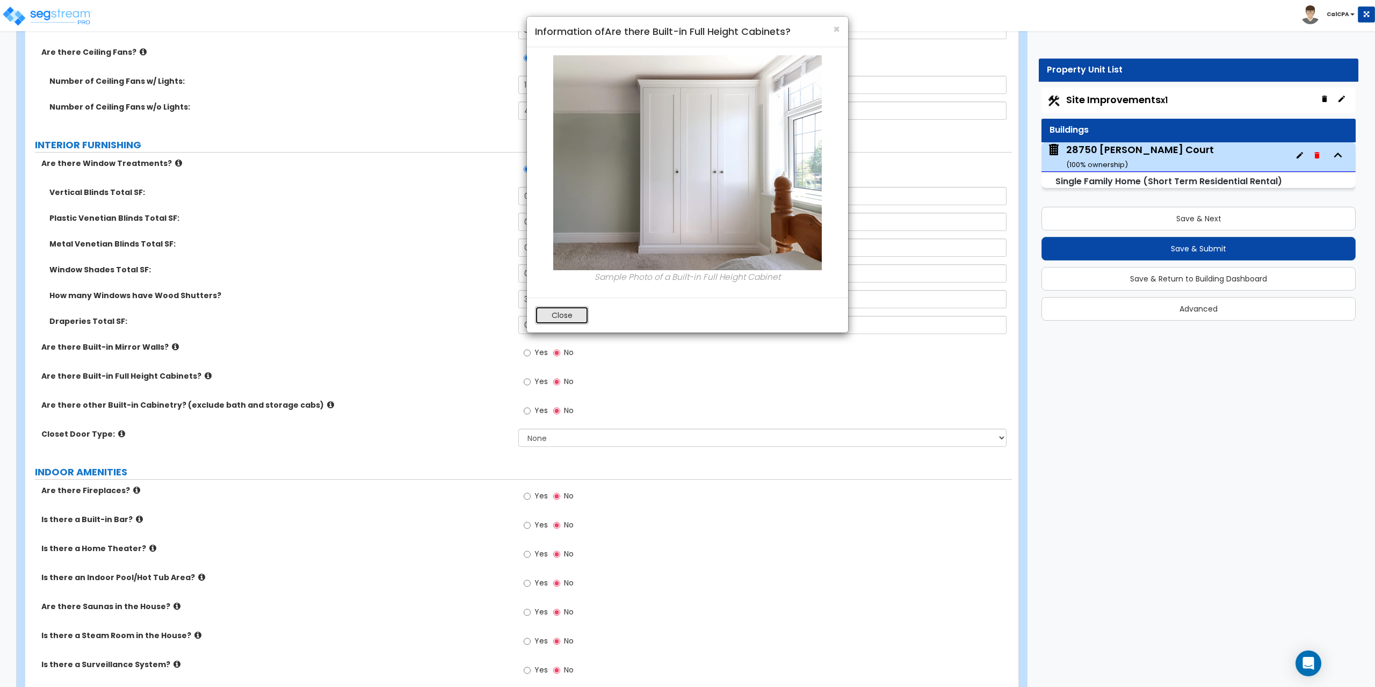
click at [554, 318] on button "Close" at bounding box center [562, 315] width 54 height 18
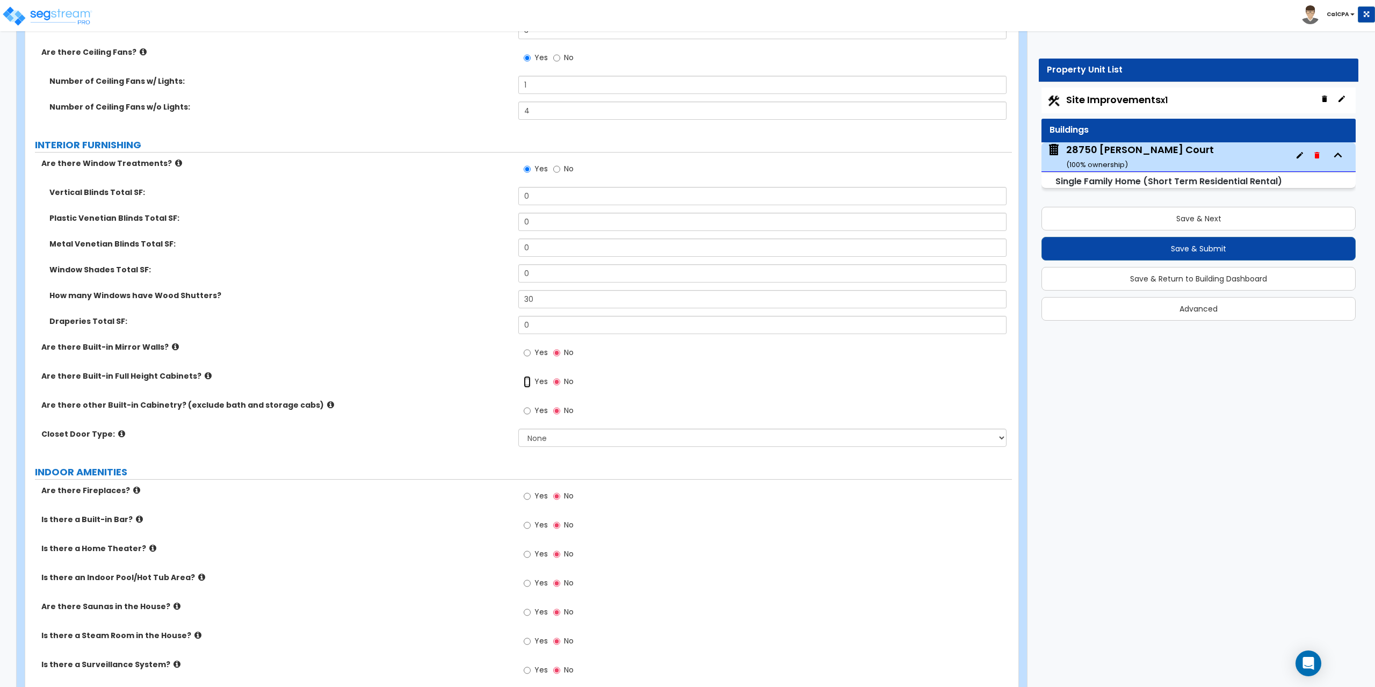
click at [526, 380] on input "Yes" at bounding box center [527, 382] width 7 height 12
radio input "true"
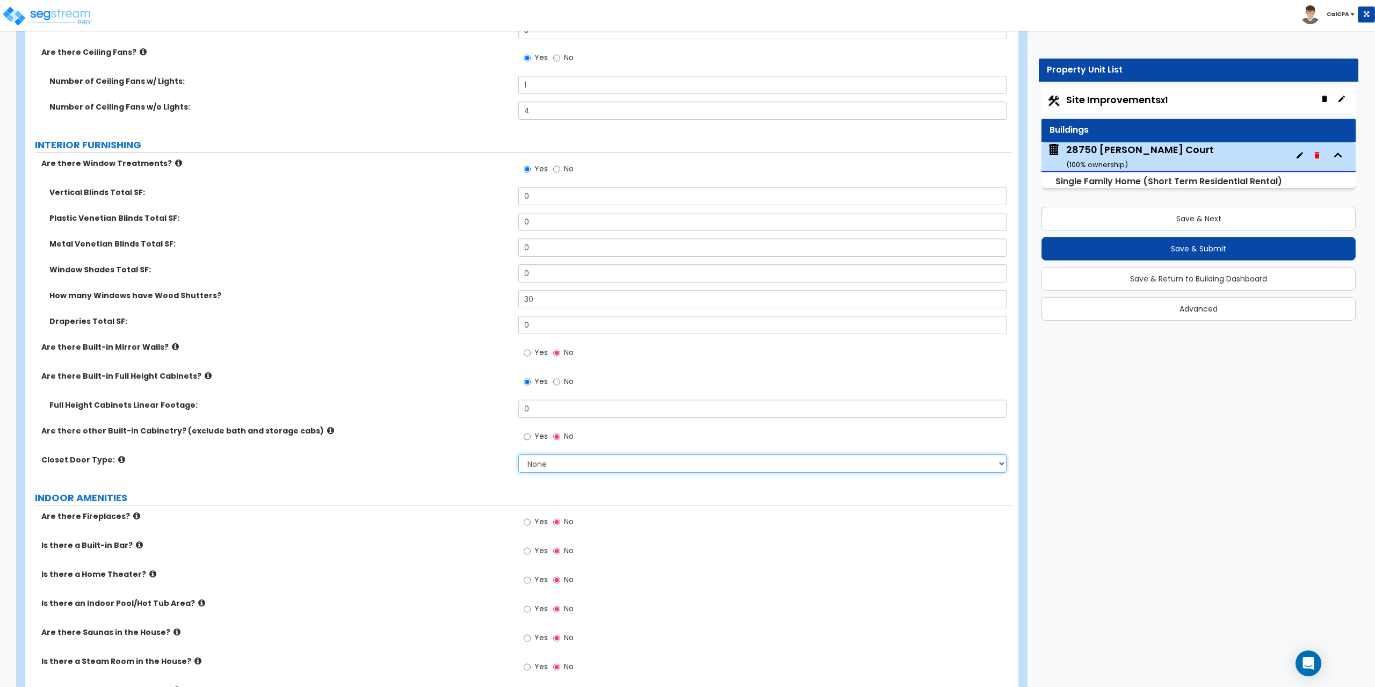
click at [999, 467] on select "None Bi-fold Louvered Doors Bi-fold Panel Doors Sliding Doors Hinged Wood Door" at bounding box center [762, 463] width 488 height 18
click at [518, 454] on select "None Bi-fold Louvered Doors Bi-fold Panel Doors Sliding Doors Hinged Wood Door" at bounding box center [762, 463] width 488 height 18
click at [1003, 463] on select "None Bi-fold Louvered Doors Bi-fold Panel Doors Sliding Doors Hinged Wood Door" at bounding box center [762, 463] width 488 height 18
select select "2"
click at [518, 454] on select "None Bi-fold Louvered Doors Bi-fold Panel Doors Sliding Doors Hinged Wood Door" at bounding box center [762, 463] width 488 height 18
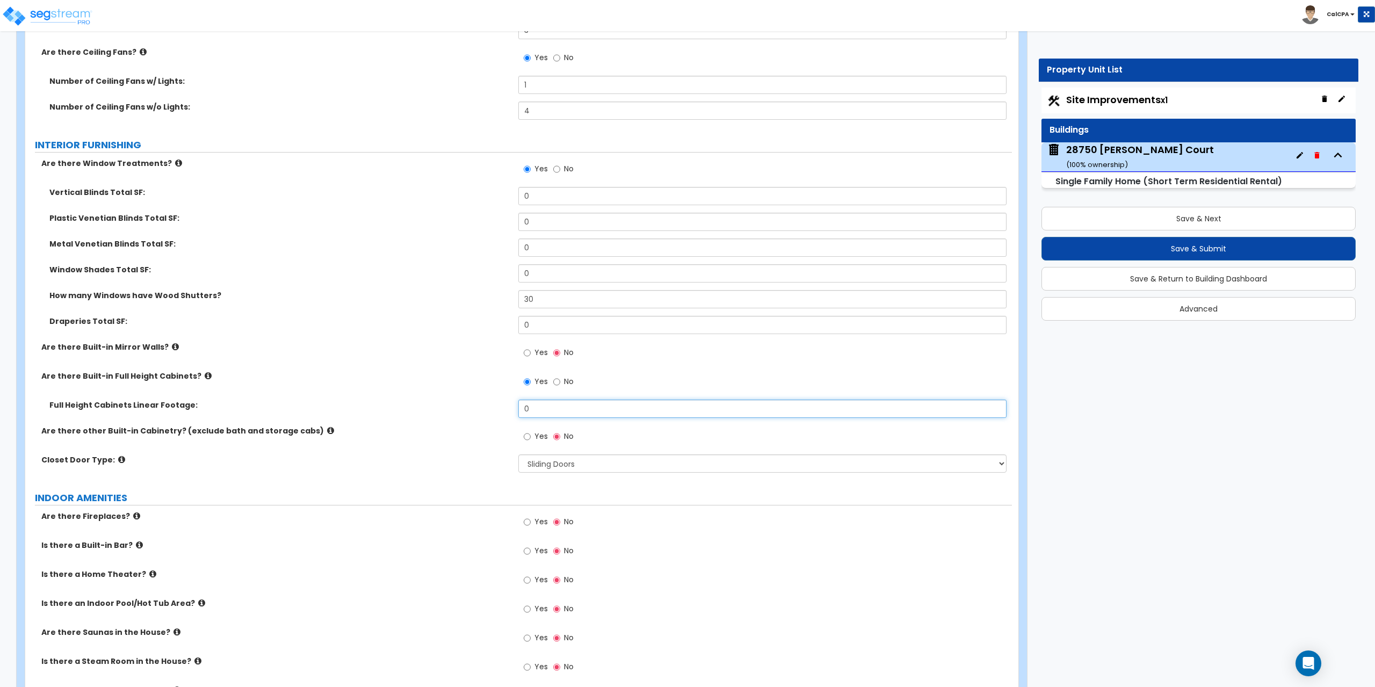
drag, startPoint x: 583, startPoint y: 413, endPoint x: 510, endPoint y: 412, distance: 73.6
click at [510, 412] on div "Full Height Cabinets Linear Footage: 0" at bounding box center [518, 412] width 986 height 26
click at [539, 408] on input "0" at bounding box center [762, 408] width 488 height 18
drag, startPoint x: 557, startPoint y: 409, endPoint x: 498, endPoint y: 411, distance: 59.6
click at [498, 411] on div "Full Height Cabinets Linear Footage: 6" at bounding box center [518, 412] width 986 height 26
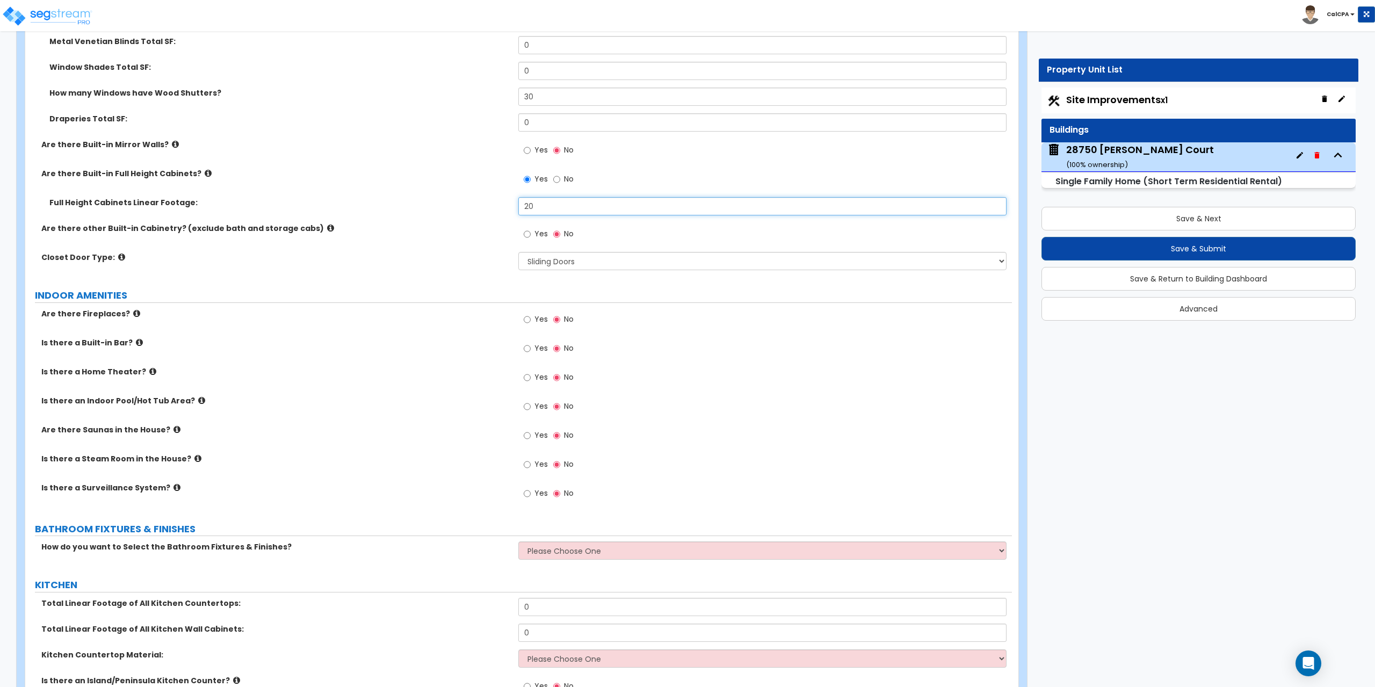
scroll to position [3490, 0]
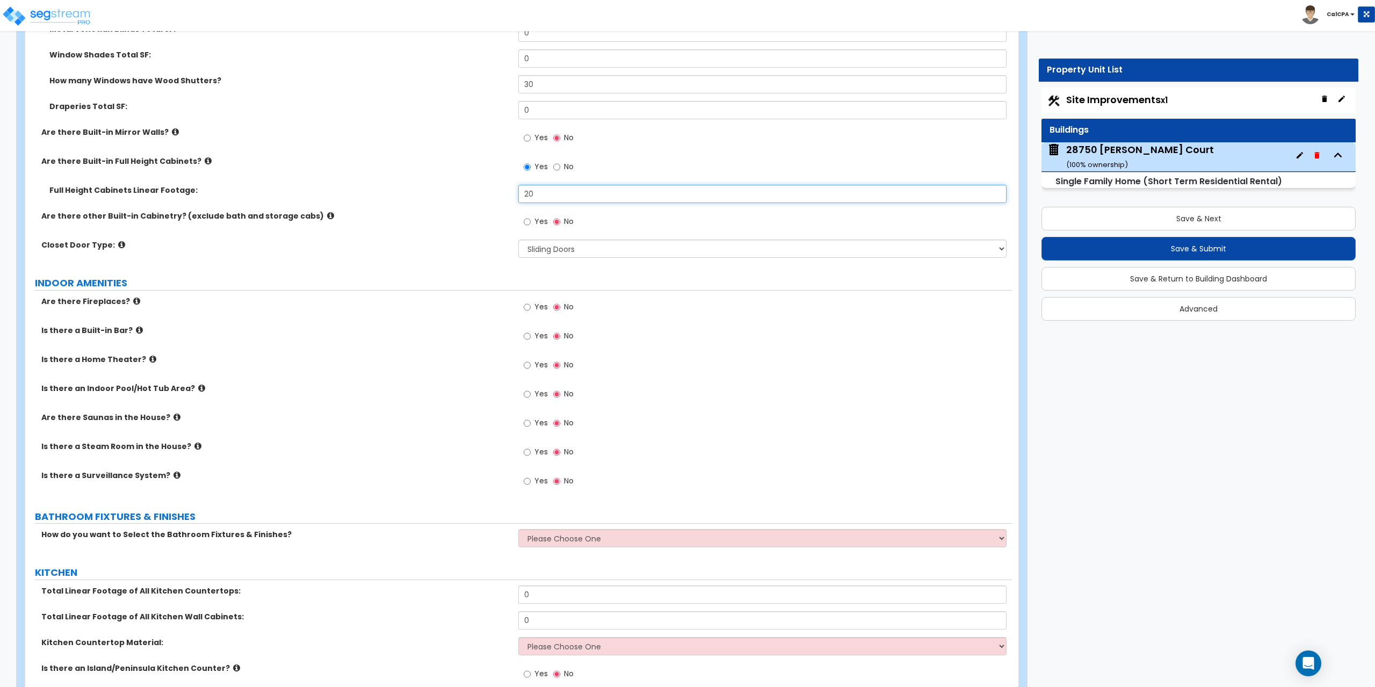
type input "20"
click at [527, 307] on input "Yes" at bounding box center [527, 307] width 7 height 12
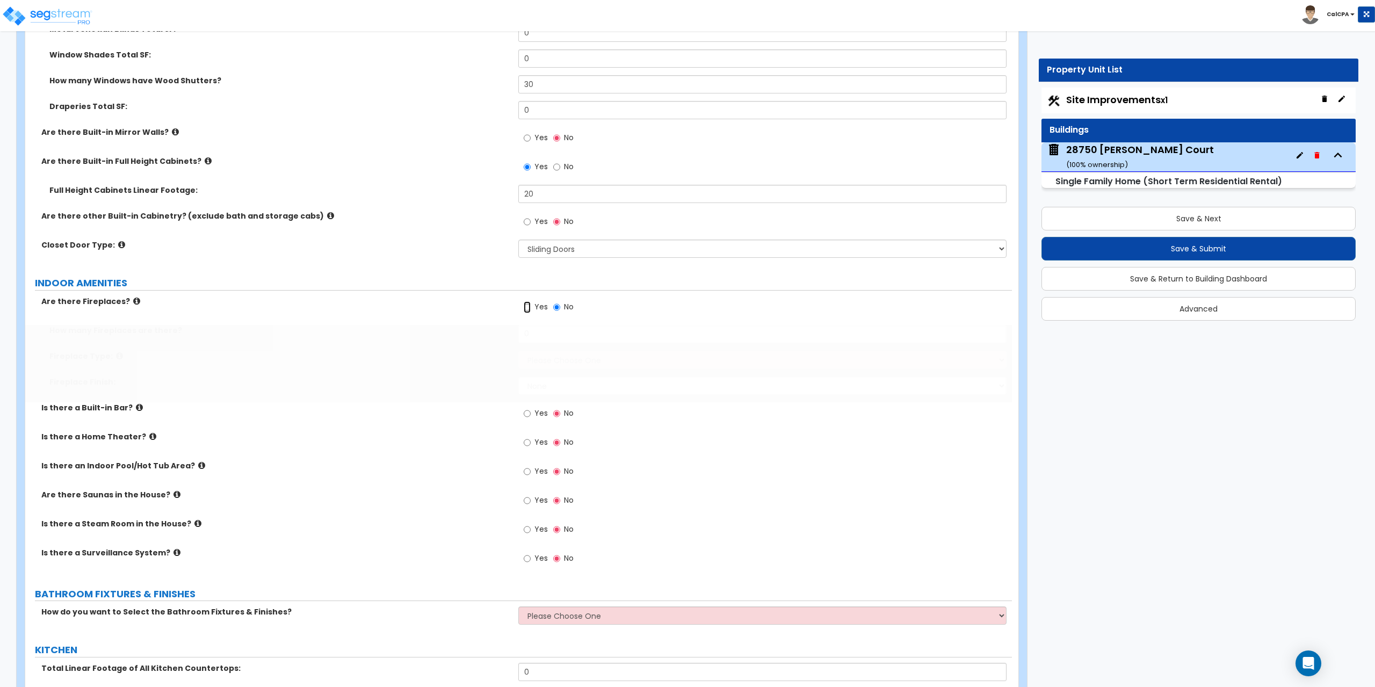
radio input "true"
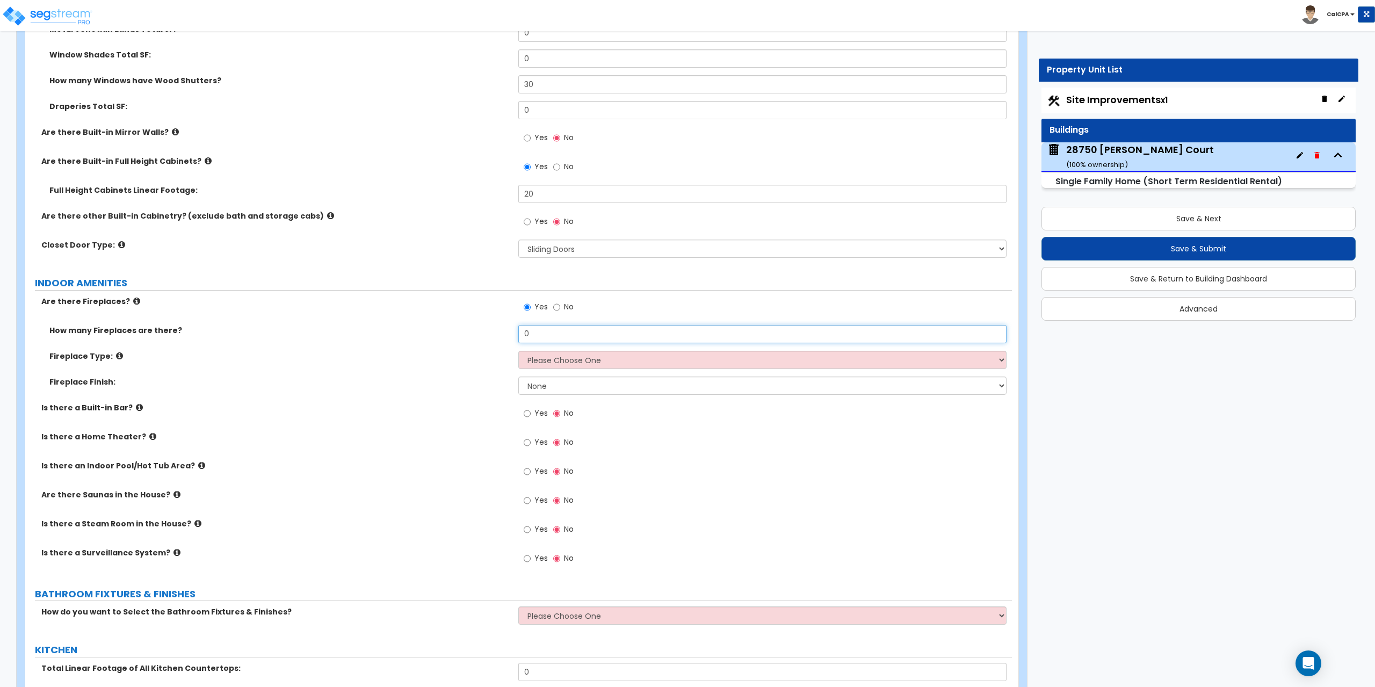
drag, startPoint x: 549, startPoint y: 334, endPoint x: 490, endPoint y: 331, distance: 58.6
click at [490, 331] on div "How many Fireplaces are there? 0" at bounding box center [518, 338] width 986 height 26
type input "2"
click at [997, 361] on select "Please Choose One Built-in Electric Fireplace Built-in Gas Fireplace Built-in W…" at bounding box center [762, 360] width 488 height 18
select select "2"
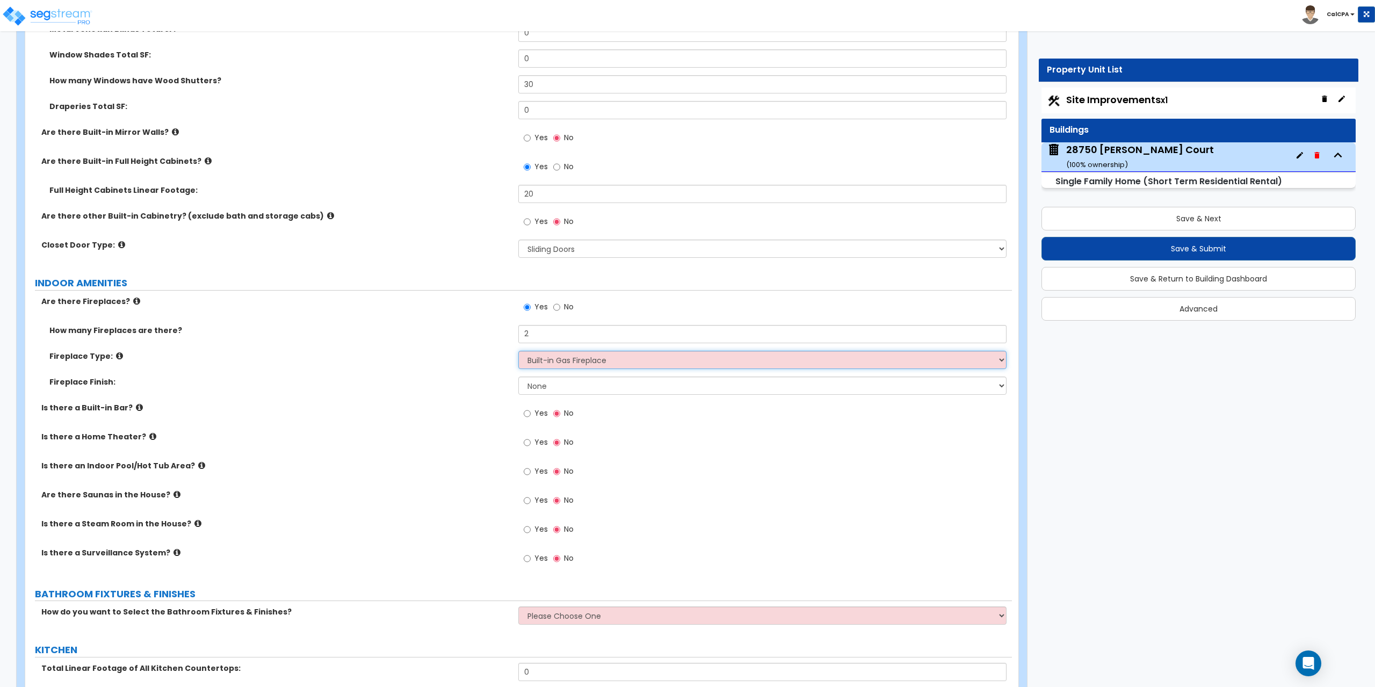
click at [518, 351] on select "Please Choose One Built-in Electric Fireplace Built-in Gas Fireplace Built-in W…" at bounding box center [762, 360] width 488 height 18
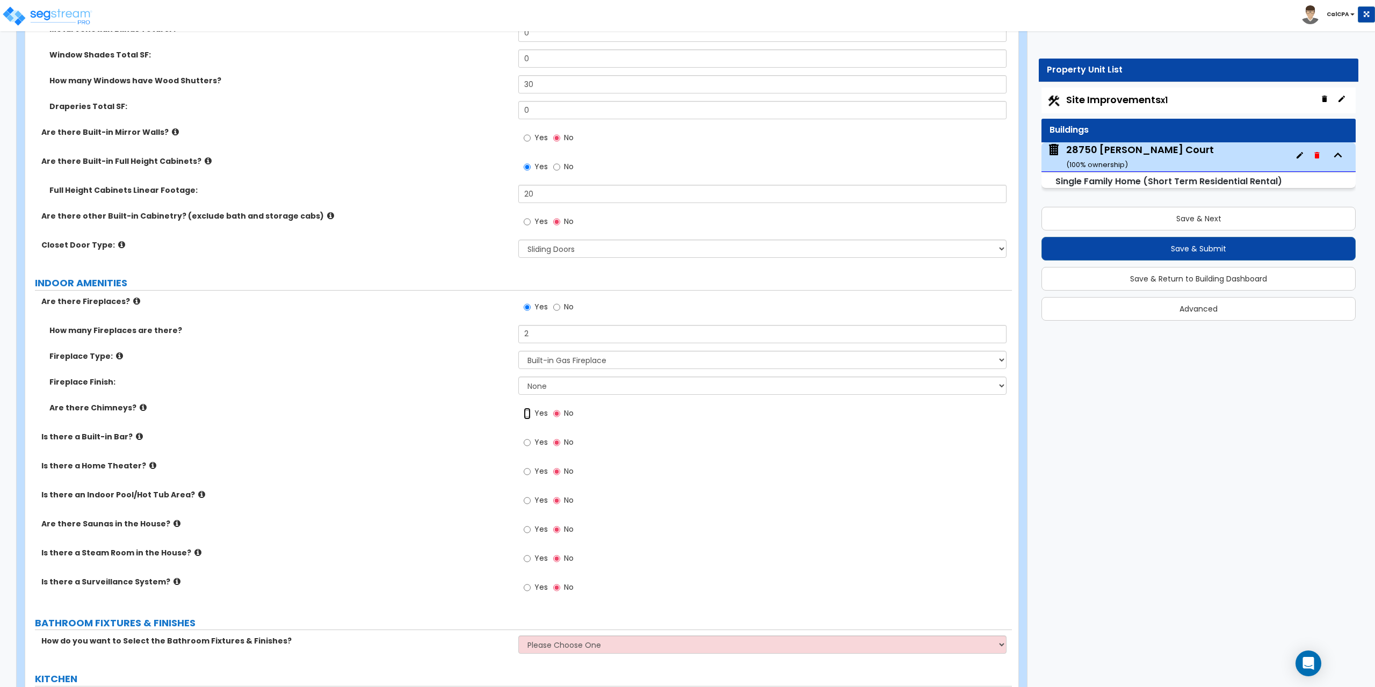
click at [529, 414] on input "Yes" at bounding box center [527, 414] width 7 height 12
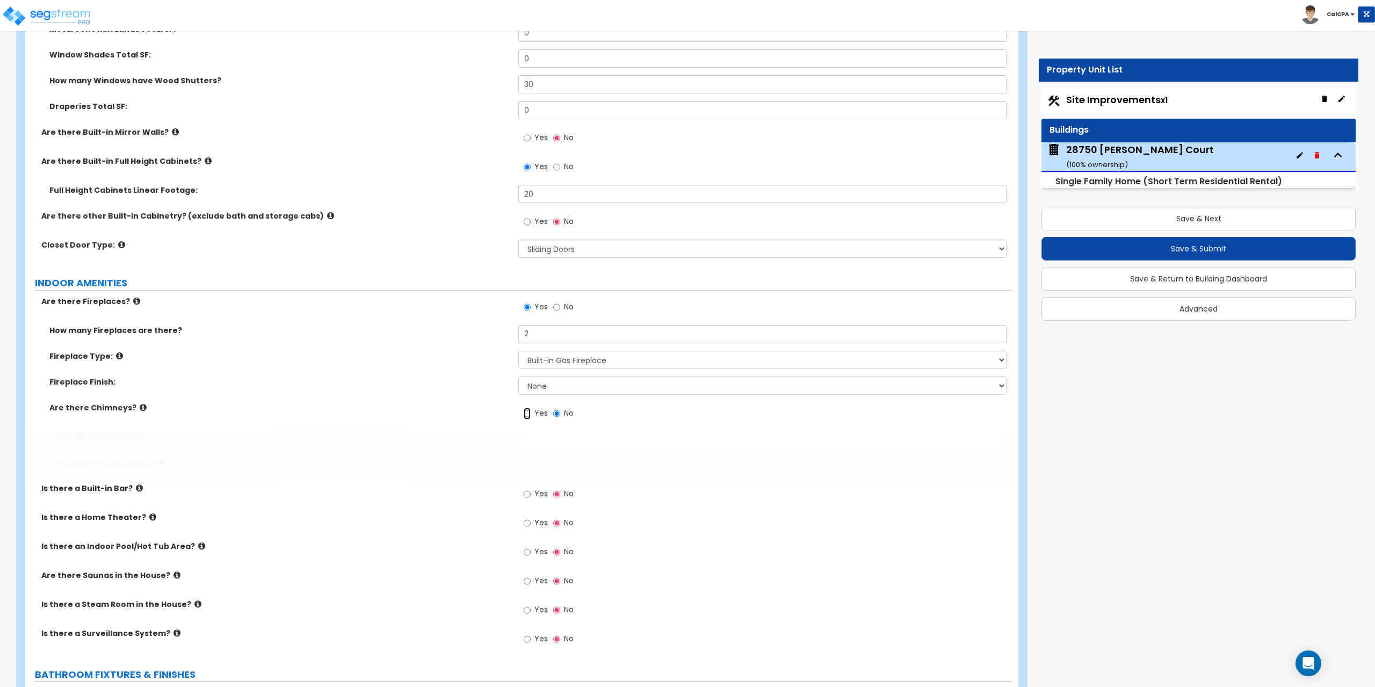
radio input "true"
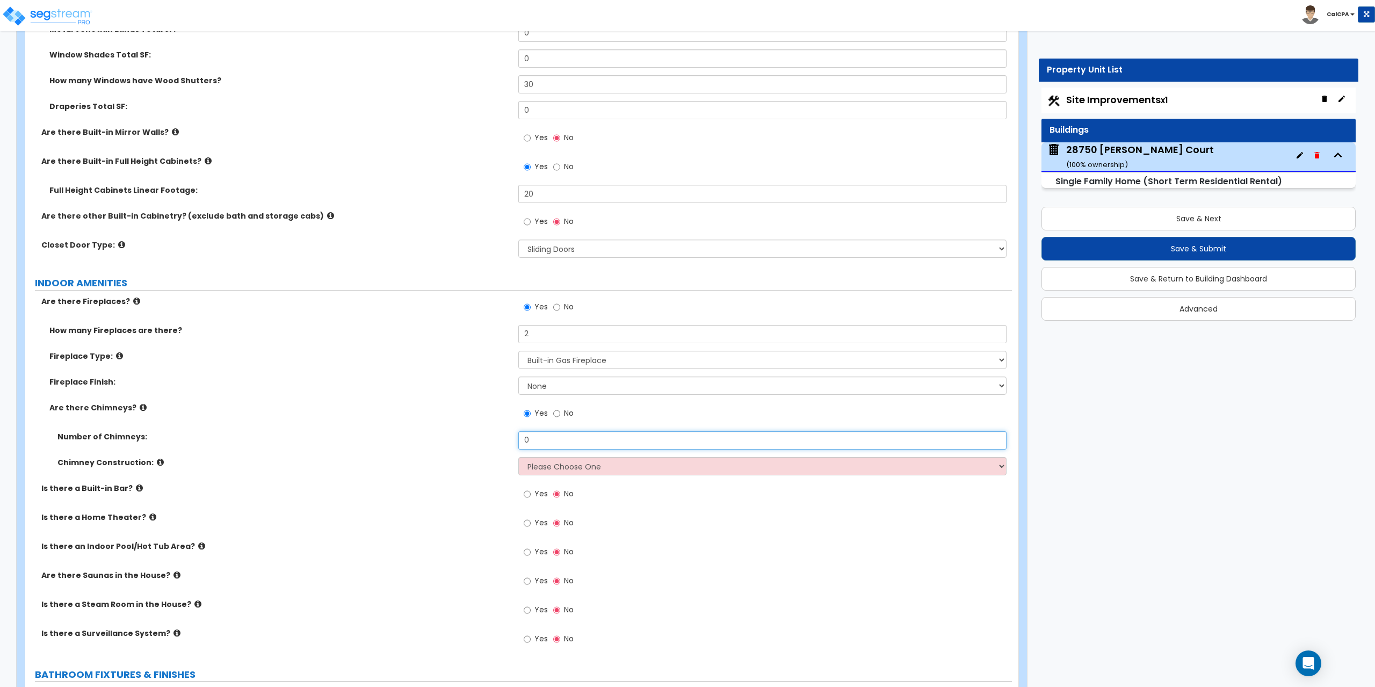
drag, startPoint x: 544, startPoint y: 442, endPoint x: 475, endPoint y: 441, distance: 69.3
click at [475, 441] on div "Number of Chimneys: 0" at bounding box center [518, 444] width 986 height 26
type input "2"
click at [998, 383] on select "None Brick Stone Tile Painted Molding" at bounding box center [762, 385] width 488 height 18
click at [1001, 384] on select "None Brick Stone Tile Painted Molding" at bounding box center [762, 385] width 488 height 18
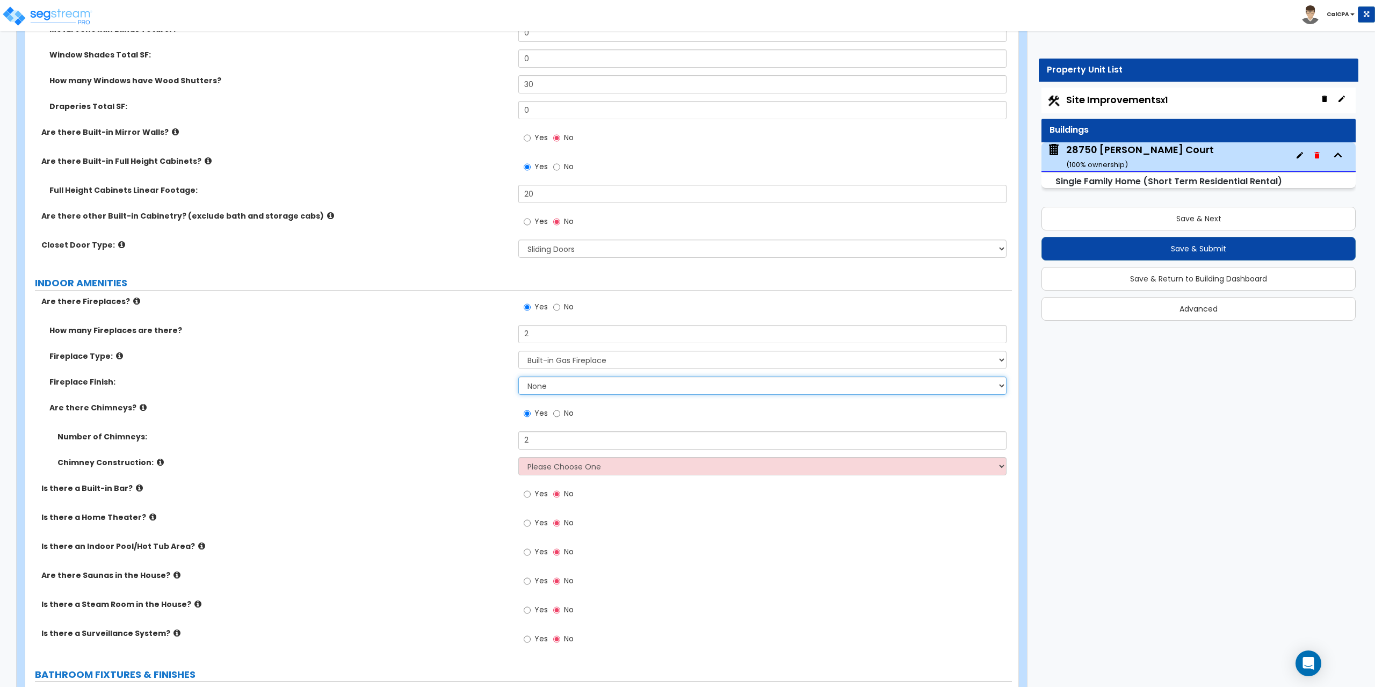
select select "2"
click at [518, 376] on select "None Brick Stone Tile Painted Molding" at bounding box center [762, 385] width 488 height 18
click at [996, 465] on select "Please Choose One Brick Construction Cinder Block Construction Stone Constructi…" at bounding box center [762, 466] width 488 height 18
select select "4"
click at [518, 457] on select "Please Choose One Brick Construction Cinder Block Construction Stone Constructi…" at bounding box center [762, 466] width 488 height 18
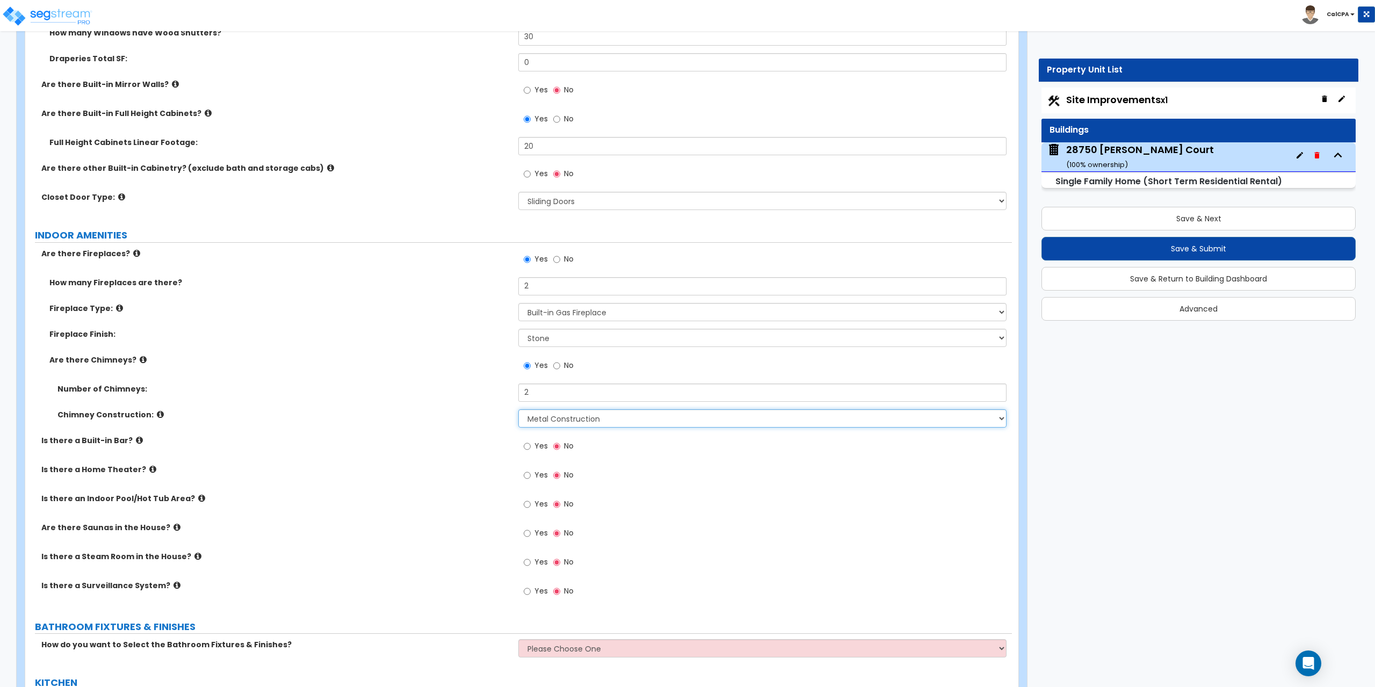
scroll to position [3544, 0]
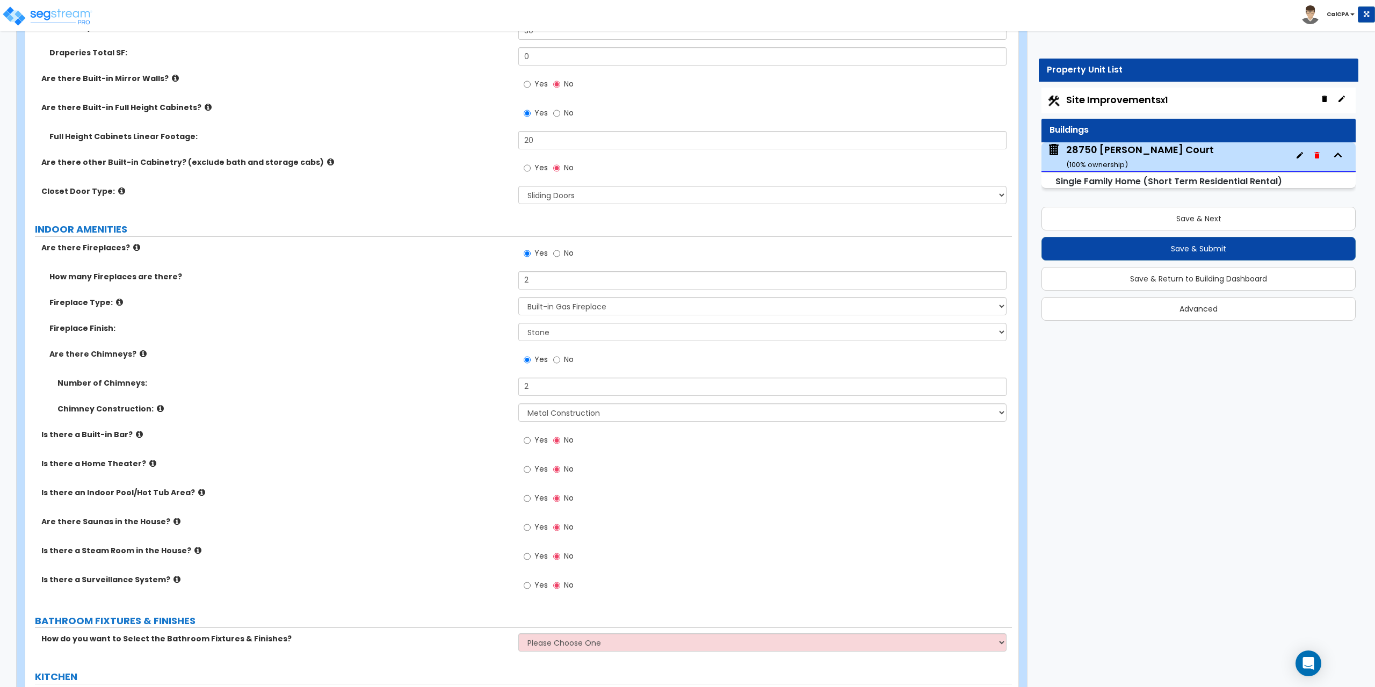
click at [136, 433] on icon at bounding box center [139, 434] width 7 height 8
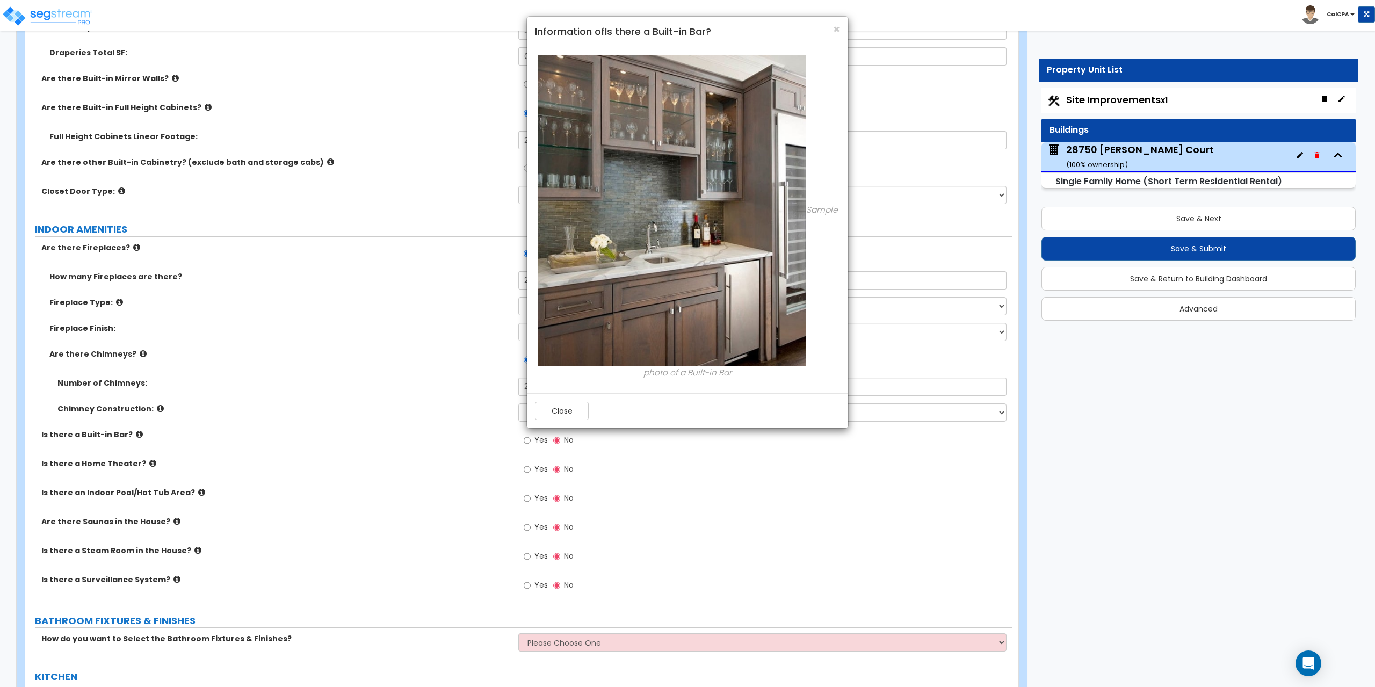
click at [133, 433] on div "× Information of Is there a Built-in Bar? Sample photo of a Built-in Bar Close" at bounding box center [687, 343] width 1375 height 687
click at [564, 413] on button "Close" at bounding box center [562, 411] width 54 height 18
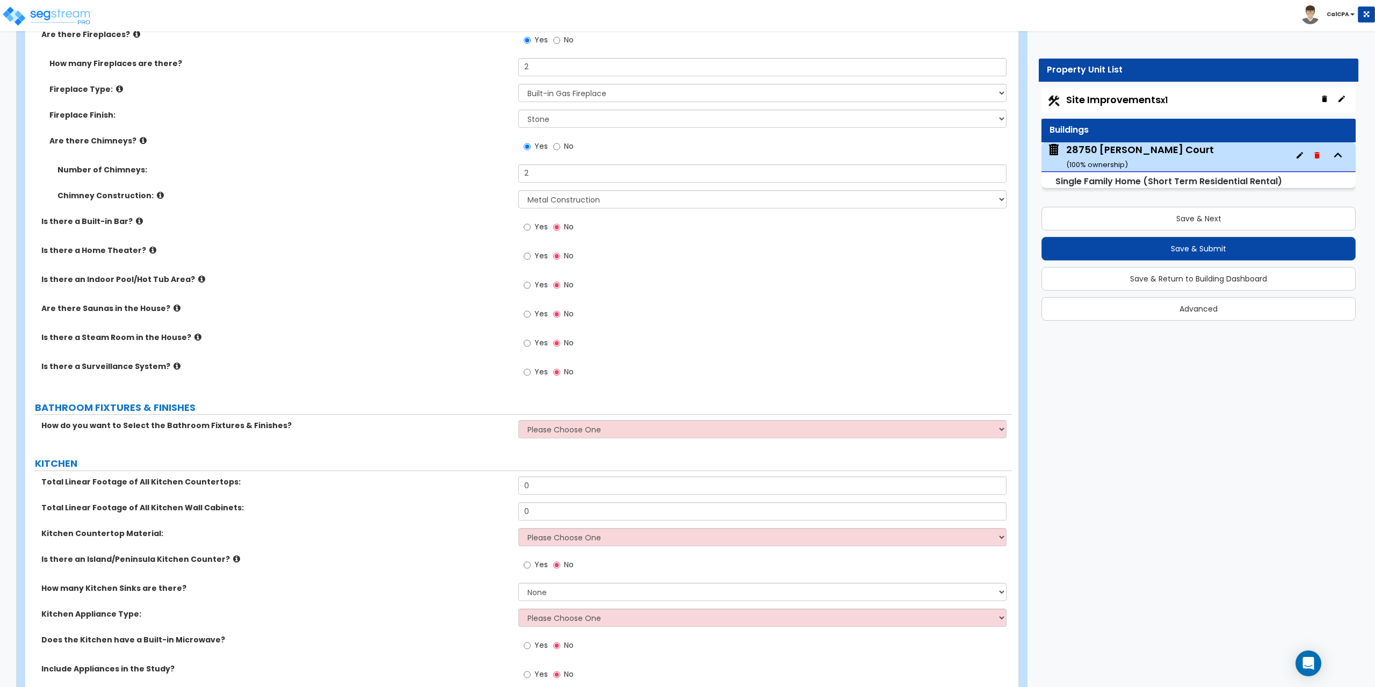
scroll to position [3759, 0]
click at [528, 372] on input "Yes" at bounding box center [527, 371] width 7 height 12
radio input "true"
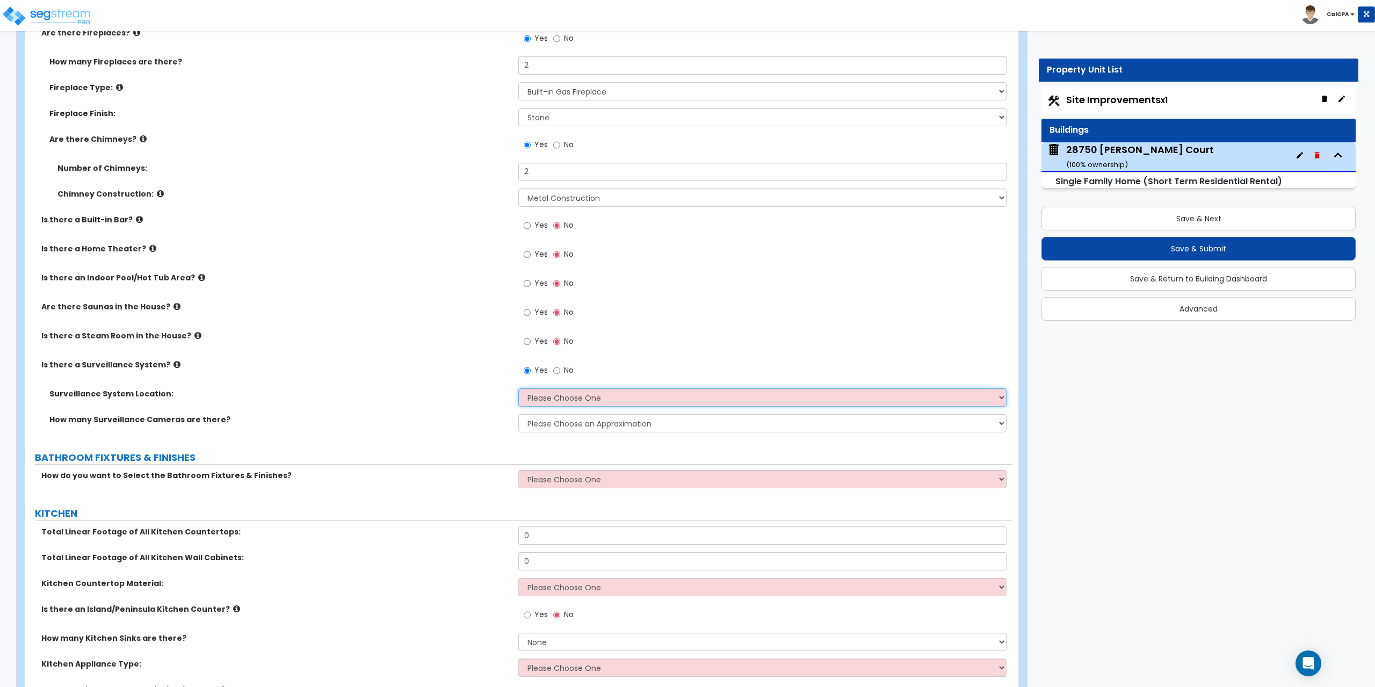
click at [997, 396] on select "Please Choose One Inside the House Outside the House Both Inside & Outside" at bounding box center [762, 397] width 488 height 18
select select "2"
click at [518, 388] on select "Please Choose One Inside the House Outside the House Both Inside & Outside" at bounding box center [762, 397] width 488 height 18
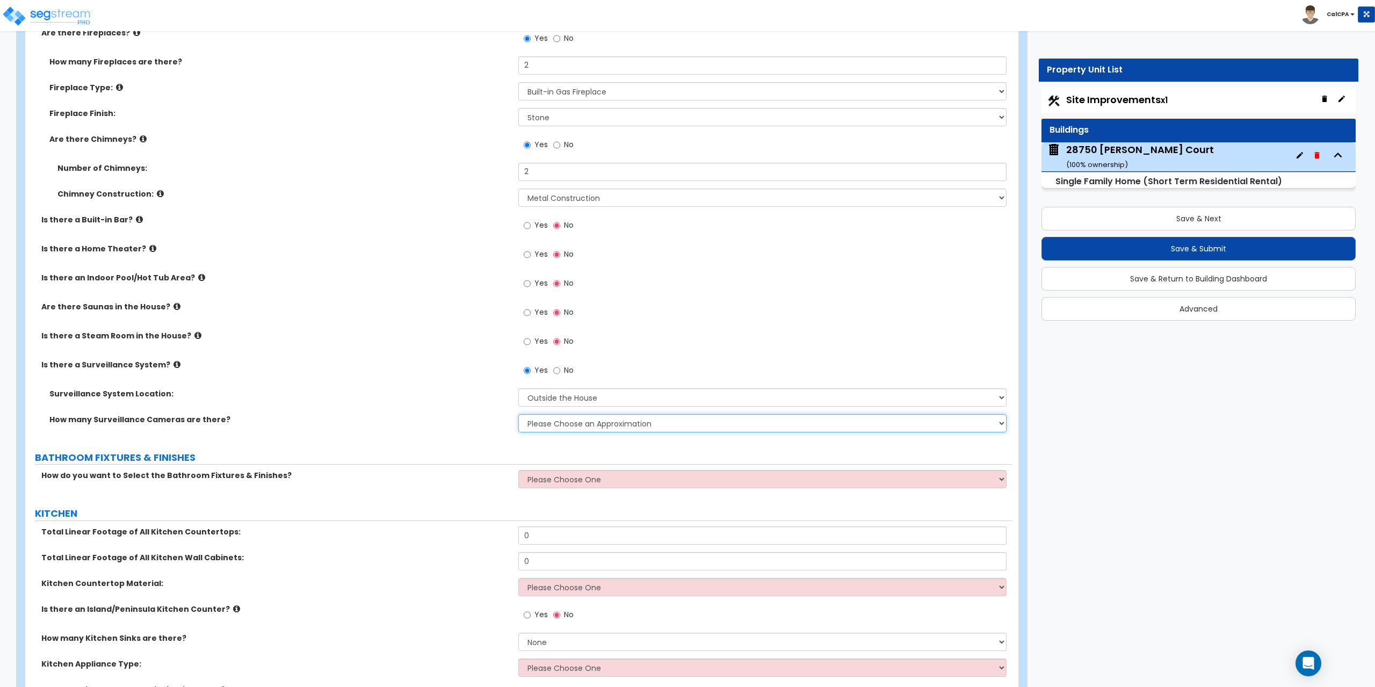
click at [998, 423] on select "Please Choose an Approximation Barely Noticed Any Noticed a Couple Frequently S…" at bounding box center [762, 423] width 488 height 18
select select "2"
click at [518, 414] on select "Please Choose an Approximation Barely Noticed Any Noticed a Couple Frequently S…" at bounding box center [762, 423] width 488 height 18
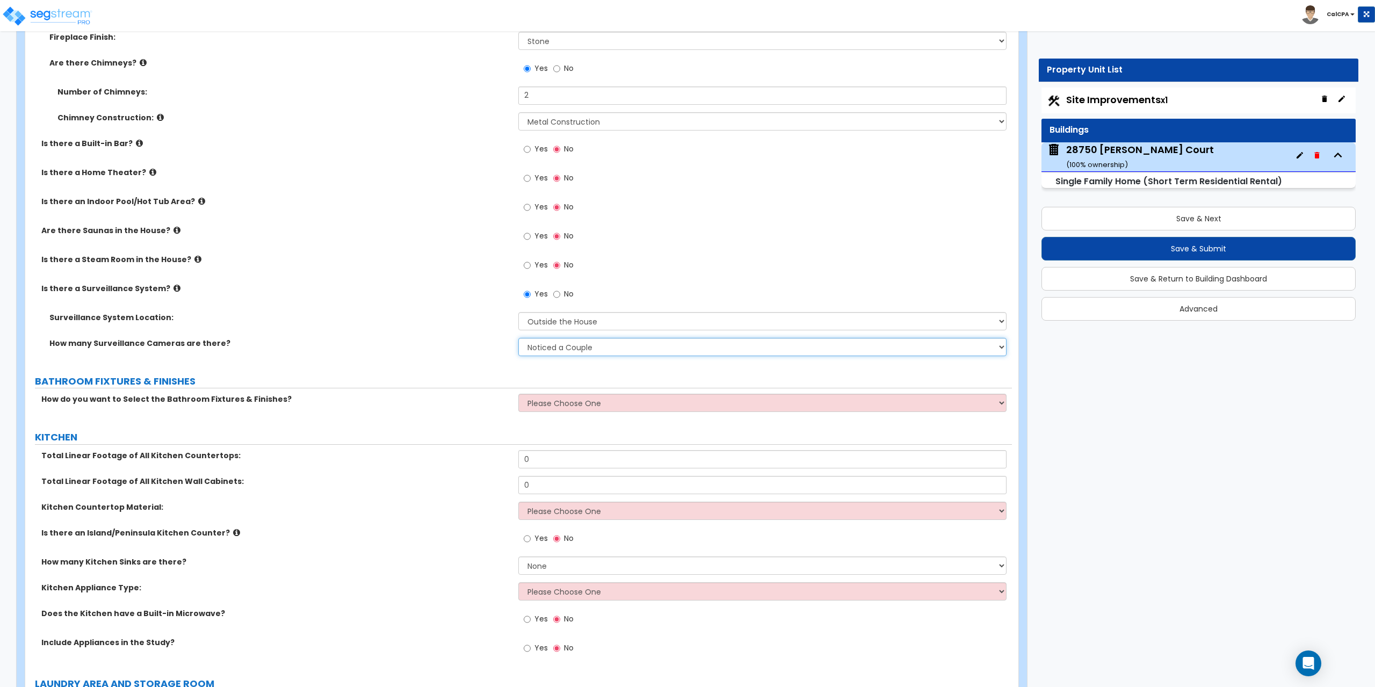
scroll to position [3866, 0]
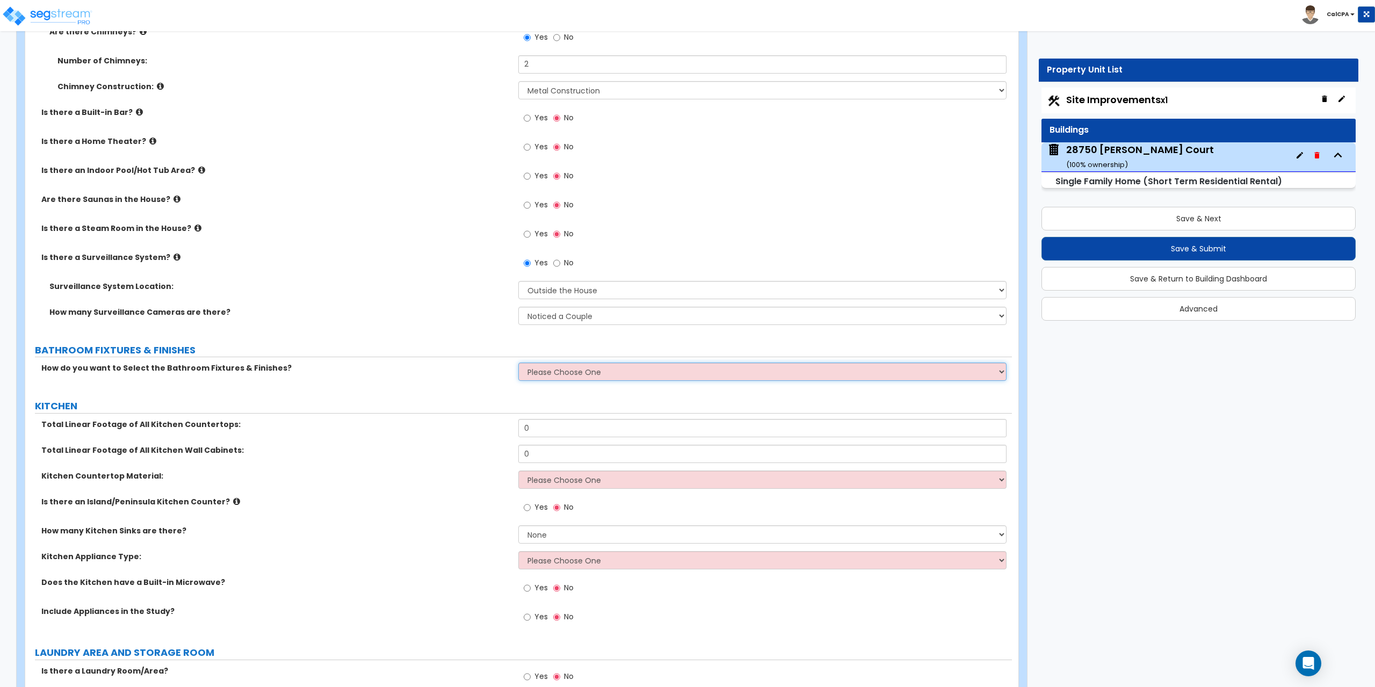
click at [1000, 368] on select "Please Choose One I want to Select Fixtures and Finishes only for one Bath and …" at bounding box center [762, 371] width 488 height 18
select select "2"
click at [518, 362] on select "Please Choose One I want to Select Fixtures and Finishes only for one Bath and …" at bounding box center [762, 371] width 488 height 18
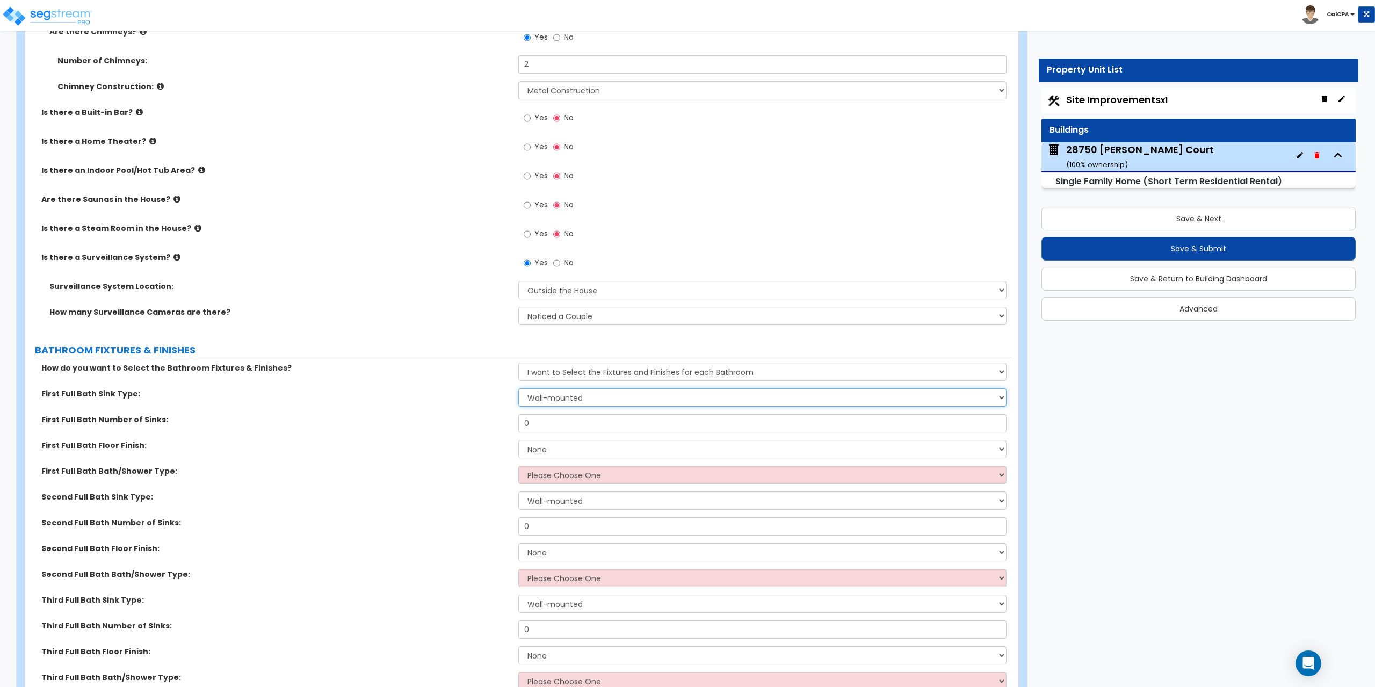
click at [999, 393] on select "Wall-mounted Pedestal-mounted Vanity-mounted" at bounding box center [762, 397] width 488 height 18
select select "3"
click at [518, 388] on select "Wall-mounted Pedestal-mounted Vanity-mounted" at bounding box center [762, 397] width 488 height 18
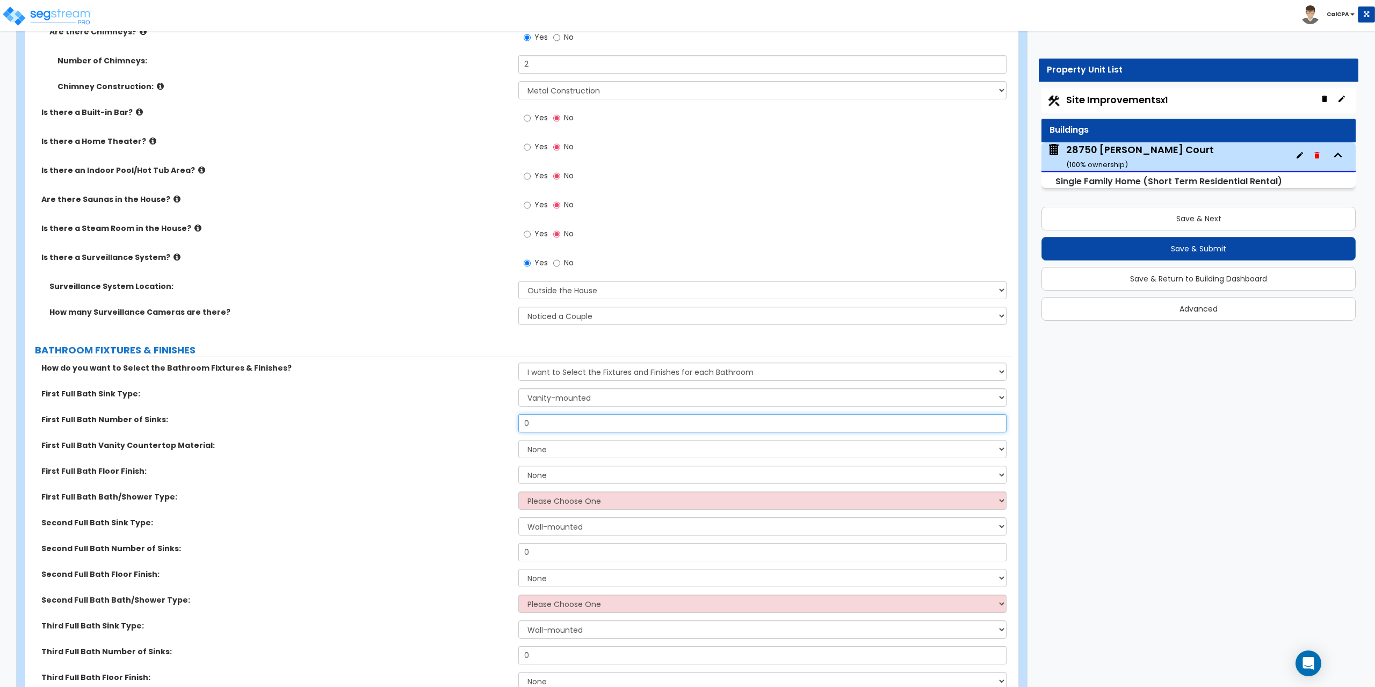
click at [587, 423] on input "0" at bounding box center [762, 423] width 488 height 18
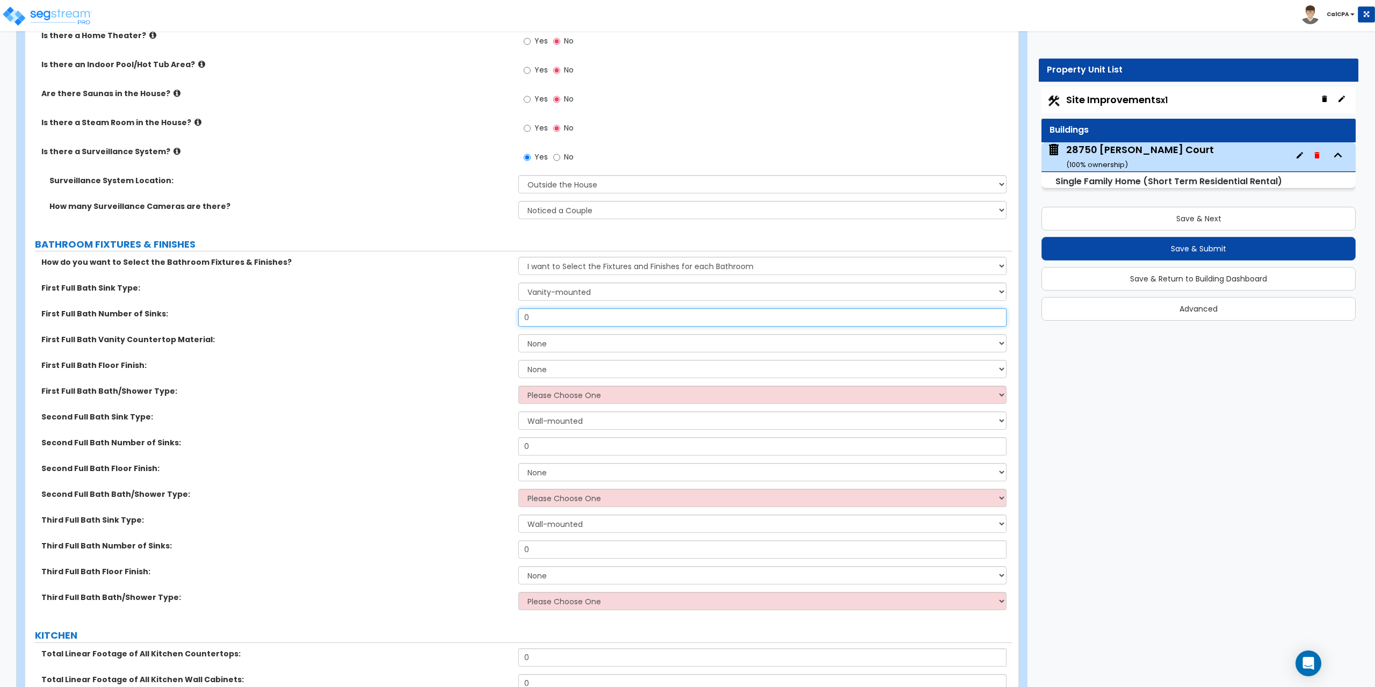
scroll to position [3974, 0]
type input "2"
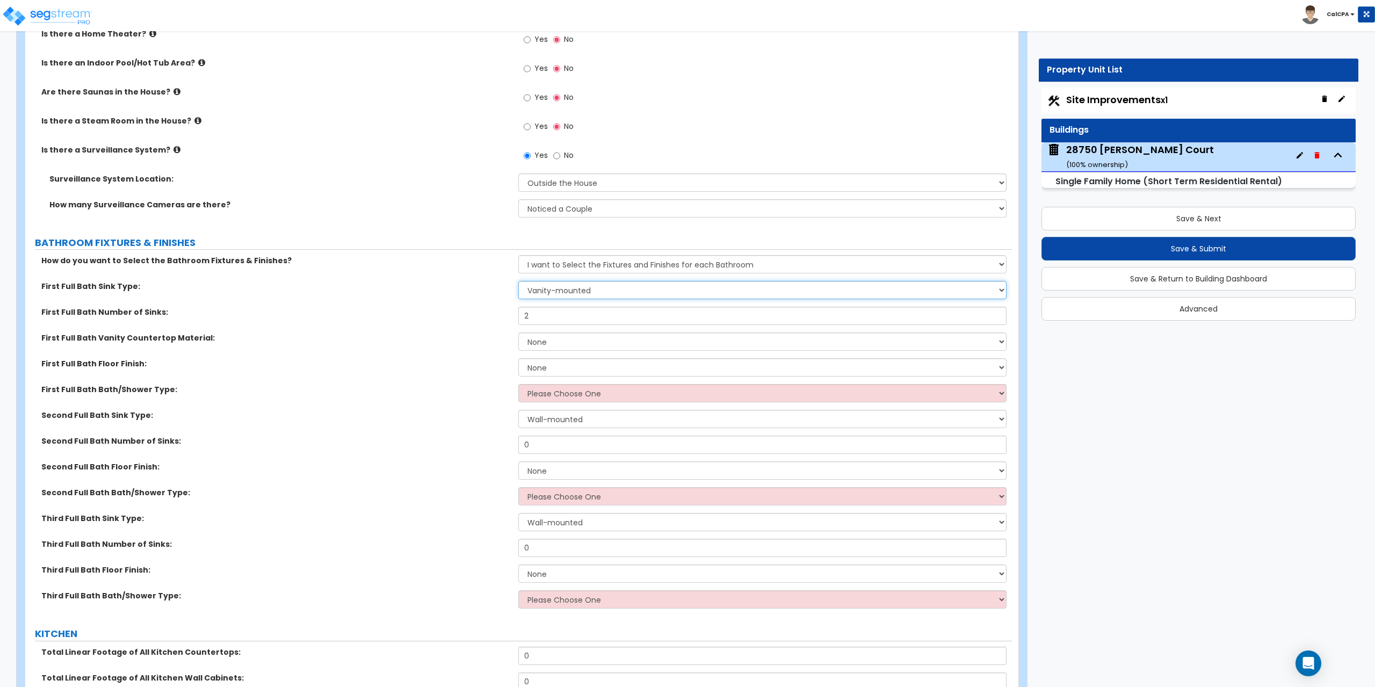
click at [1001, 288] on select "Wall-mounted Pedestal-mounted Vanity-mounted" at bounding box center [762, 290] width 488 height 18
click at [518, 281] on select "Wall-mounted Pedestal-mounted Vanity-mounted" at bounding box center [762, 290] width 488 height 18
click at [998, 344] on select "None Plastic Laminate Solid Surface Stone Quartz Marble Tile Wood Stainless Ste…" at bounding box center [762, 341] width 488 height 18
click at [1001, 340] on select "None Plastic Laminate Solid Surface Stone Quartz Marble Tile Wood Stainless Ste…" at bounding box center [762, 341] width 488 height 18
select select "4"
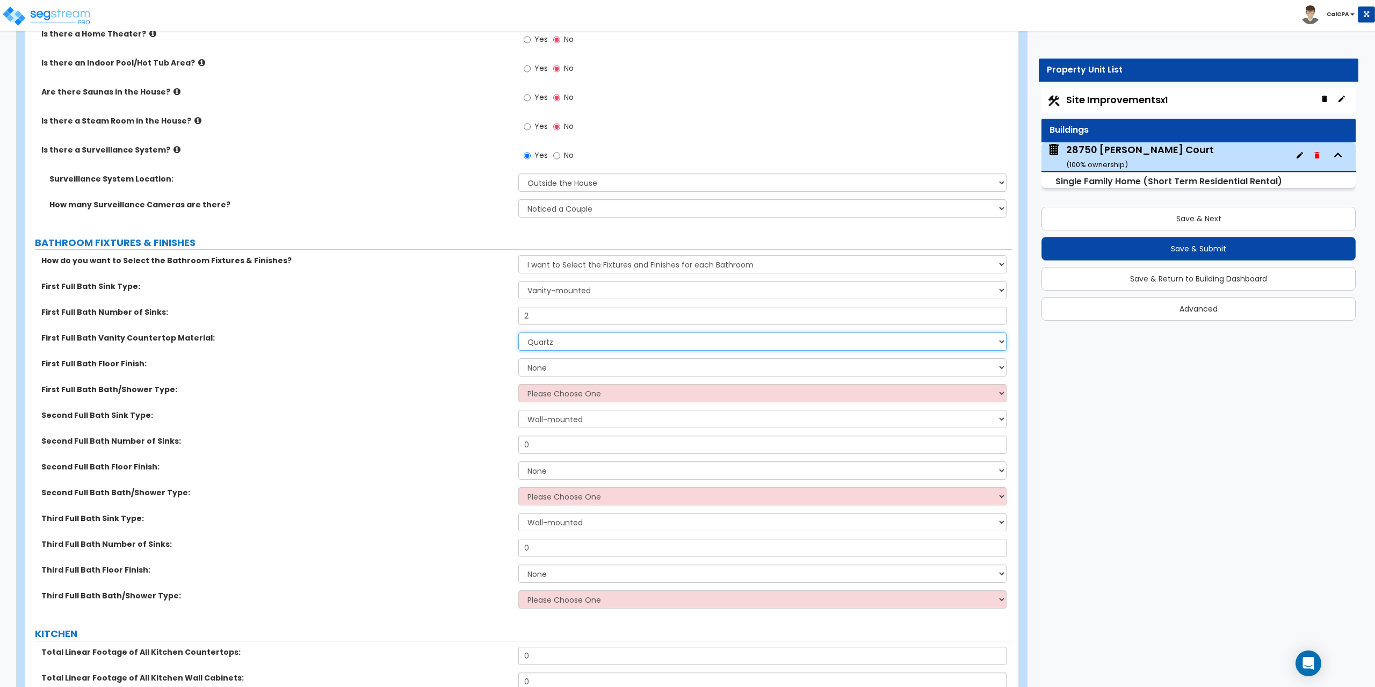
click at [518, 332] on select "None Plastic Laminate Solid Surface Stone Quartz Marble Tile Wood Stainless Ste…" at bounding box center [762, 341] width 488 height 18
click at [1001, 366] on select "None Tile Flooring Hardwood Flooring Resilient Laminate Flooring VCT Flooring S…" at bounding box center [762, 367] width 488 height 18
click at [1003, 367] on select "None Tile Flooring Hardwood Flooring Resilient Laminate Flooring VCT Flooring S…" at bounding box center [762, 367] width 488 height 18
select select "3"
click at [518, 358] on select "None Tile Flooring Hardwood Flooring Resilient Laminate Flooring VCT Flooring S…" at bounding box center [762, 367] width 488 height 18
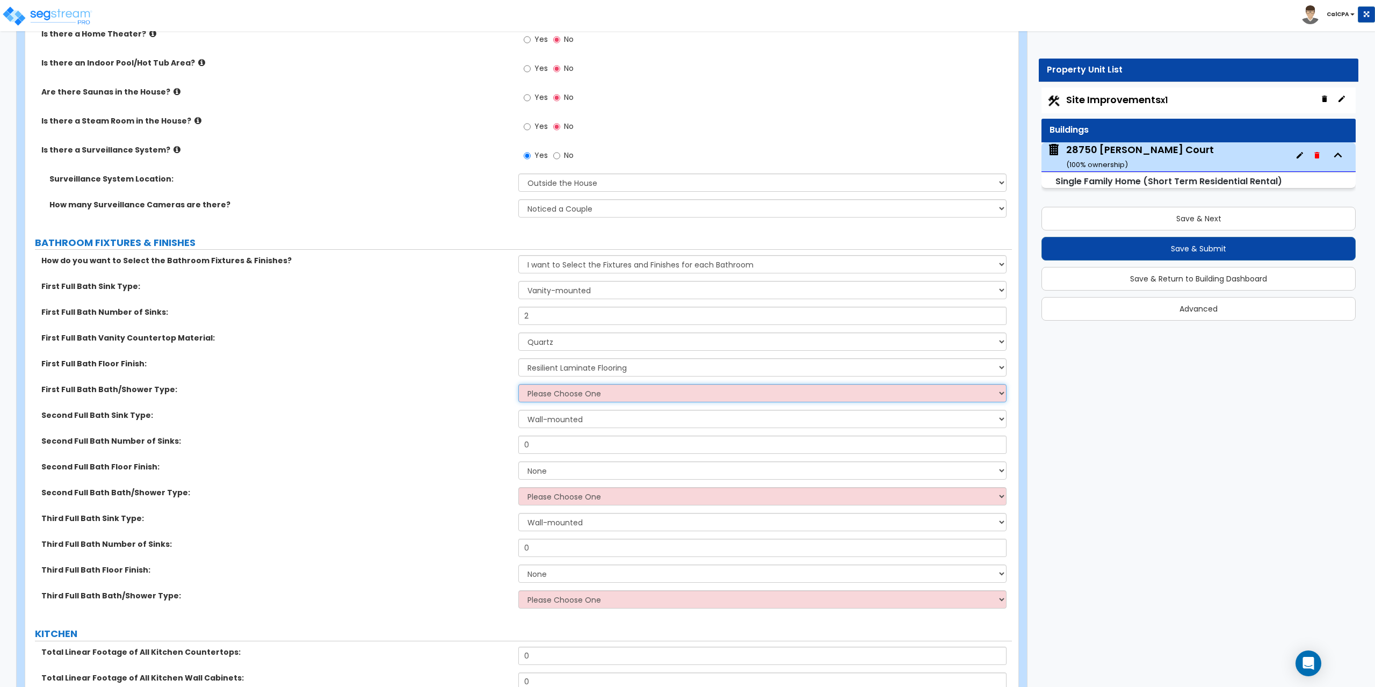
click at [998, 391] on select "Please Choose One Standalone Shower Bathtub - Shower Combo" at bounding box center [762, 393] width 488 height 18
select select "1"
click at [518, 384] on select "Please Choose One Standalone Shower Bathtub - Shower Combo" at bounding box center [762, 393] width 488 height 18
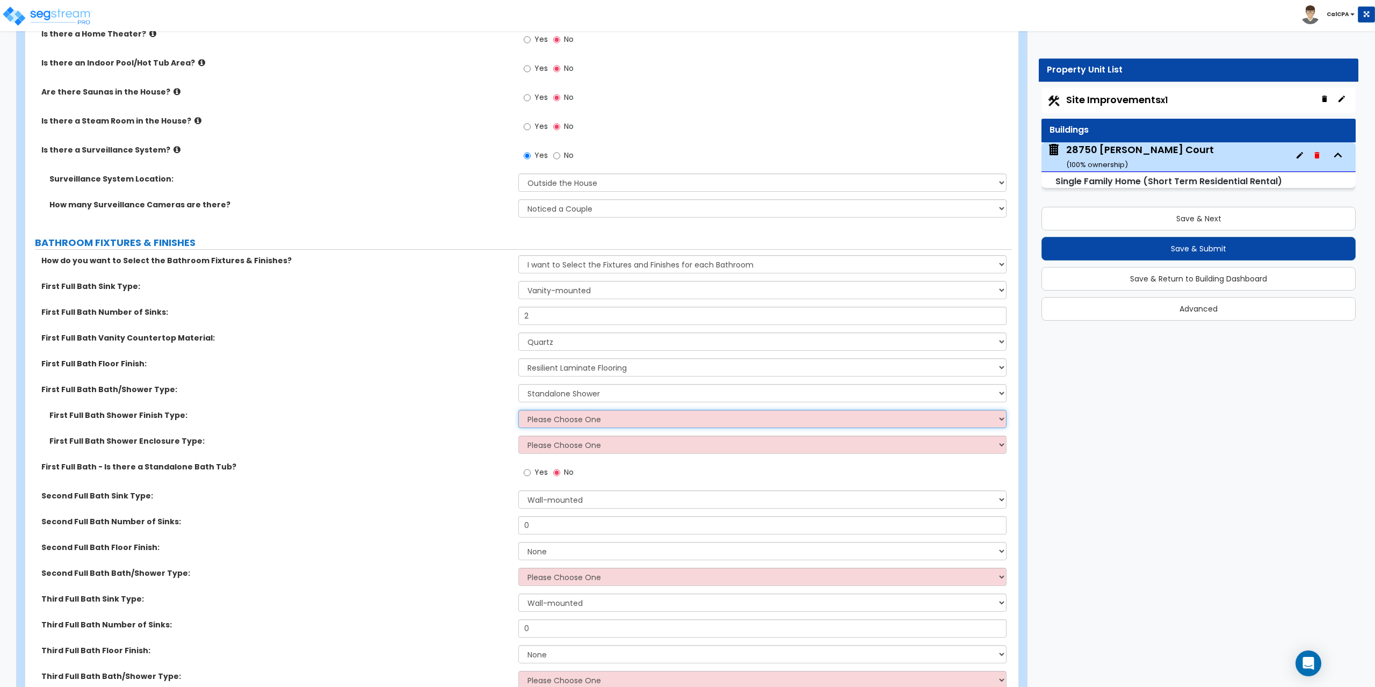
click at [999, 418] on select "Please Choose One Plastic Tile Stone" at bounding box center [762, 419] width 488 height 18
click at [1001, 342] on select "None Plastic Laminate Solid Surface Stone Quartz Marble Tile Wood Stainless Ste…" at bounding box center [762, 341] width 488 height 18
select select "5"
click at [518, 332] on select "None Plastic Laminate Solid Surface Stone Quartz Marble Tile Wood Stainless Ste…" at bounding box center [762, 341] width 488 height 18
click at [994, 422] on select "Please Choose One Plastic Tile Stone" at bounding box center [762, 419] width 488 height 18
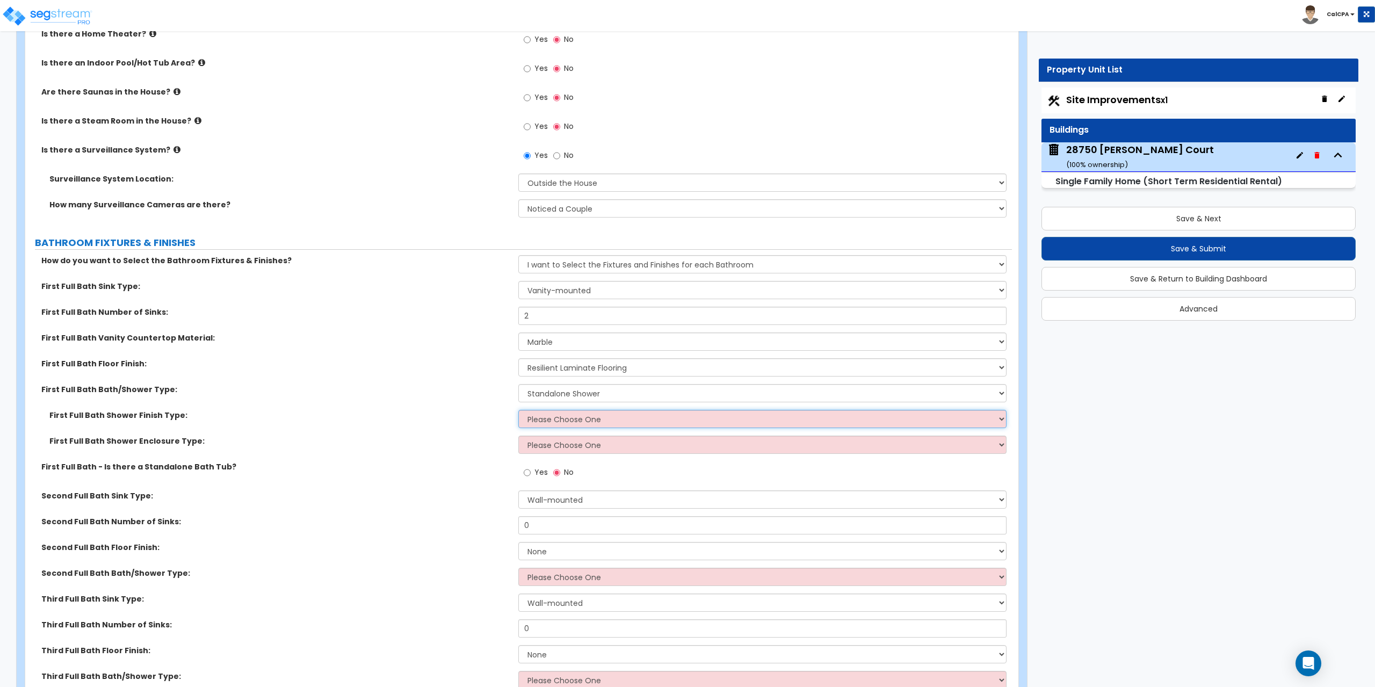
select select "3"
click at [518, 410] on select "Please Choose One Plastic Tile Stone" at bounding box center [762, 419] width 488 height 18
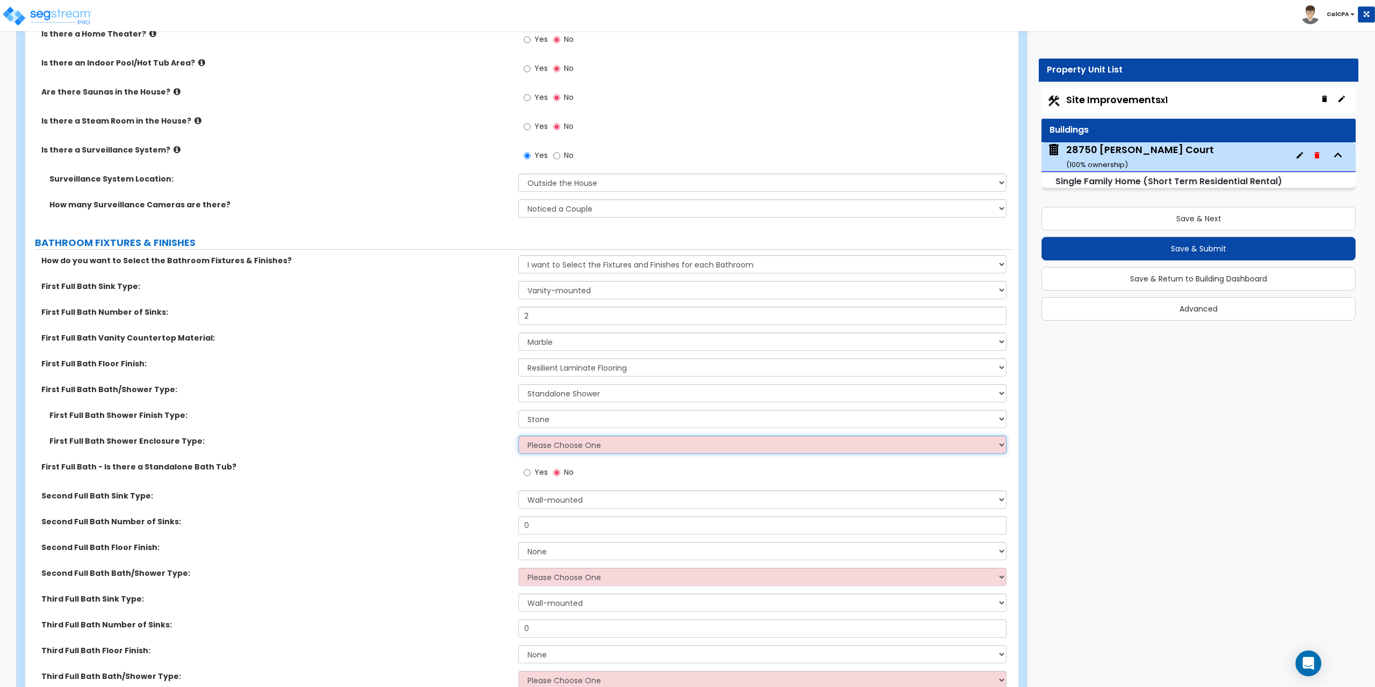
click at [1001, 444] on select "Please Choose One Curtain & [PERSON_NAME] Sliding Doors Glass Hinged Doors" at bounding box center [762, 444] width 488 height 18
select select "3"
click at [518, 435] on select "Please Choose One Curtain & [PERSON_NAME] Sliding Doors Glass Hinged Doors" at bounding box center [762, 444] width 488 height 18
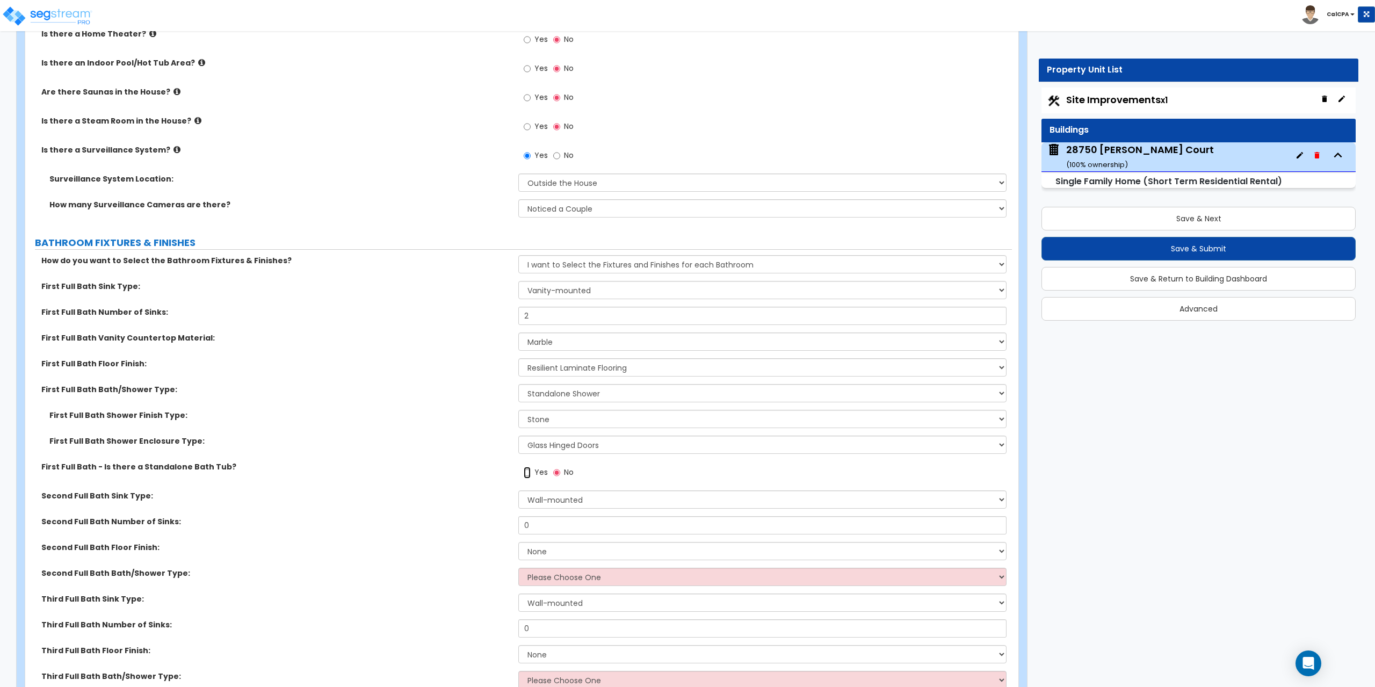
click at [526, 471] on input "Yes" at bounding box center [527, 473] width 7 height 12
radio input "true"
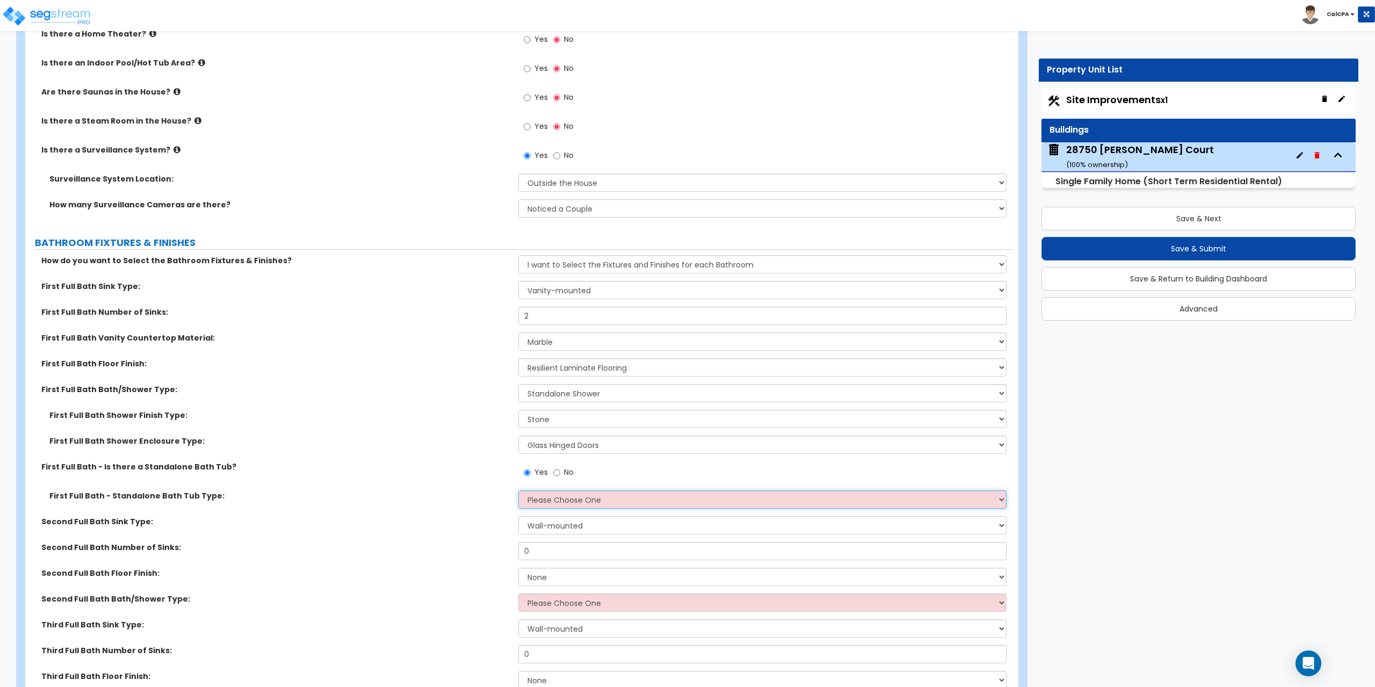
click at [1003, 499] on select "Please Choose One Freestanding Bathtub Recessed Bathtub Walk-in Bathtub" at bounding box center [762, 499] width 488 height 18
select select "1"
click at [518, 490] on select "Please Choose One Freestanding Bathtub Recessed Bathtub Walk-in Bathtub" at bounding box center [762, 499] width 488 height 18
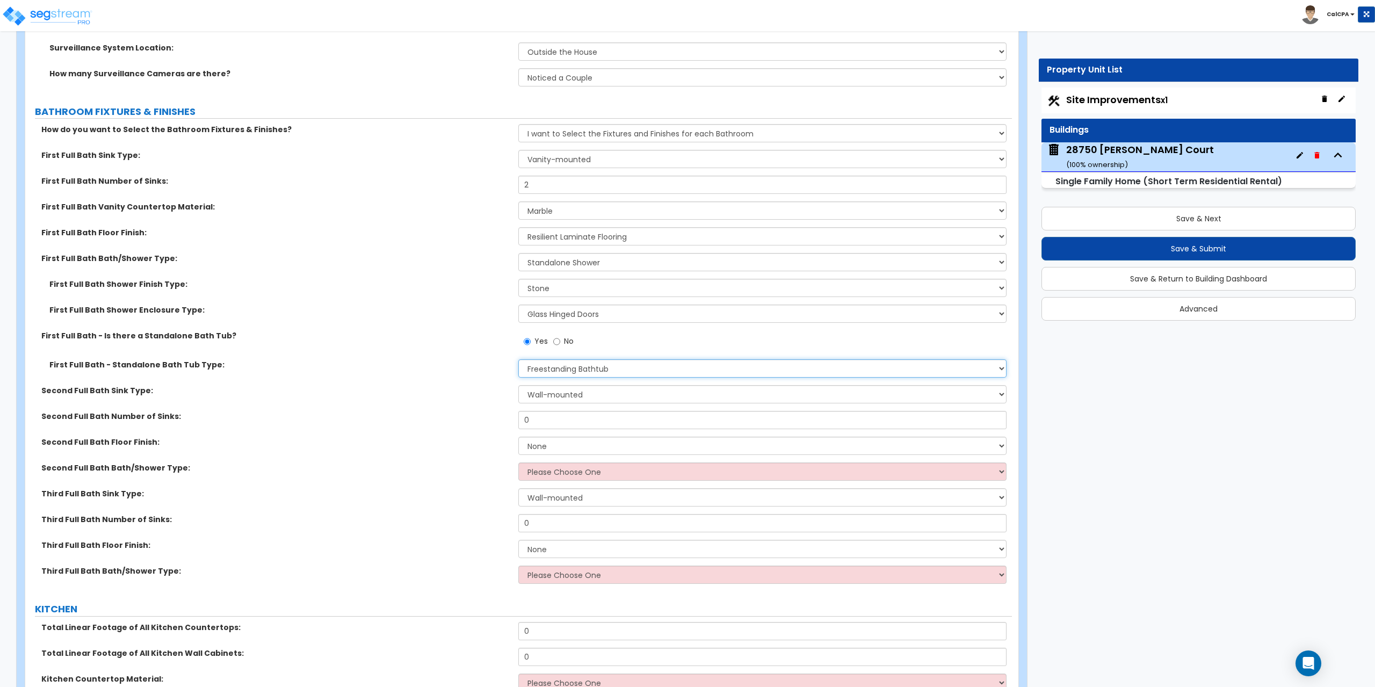
scroll to position [4135, 0]
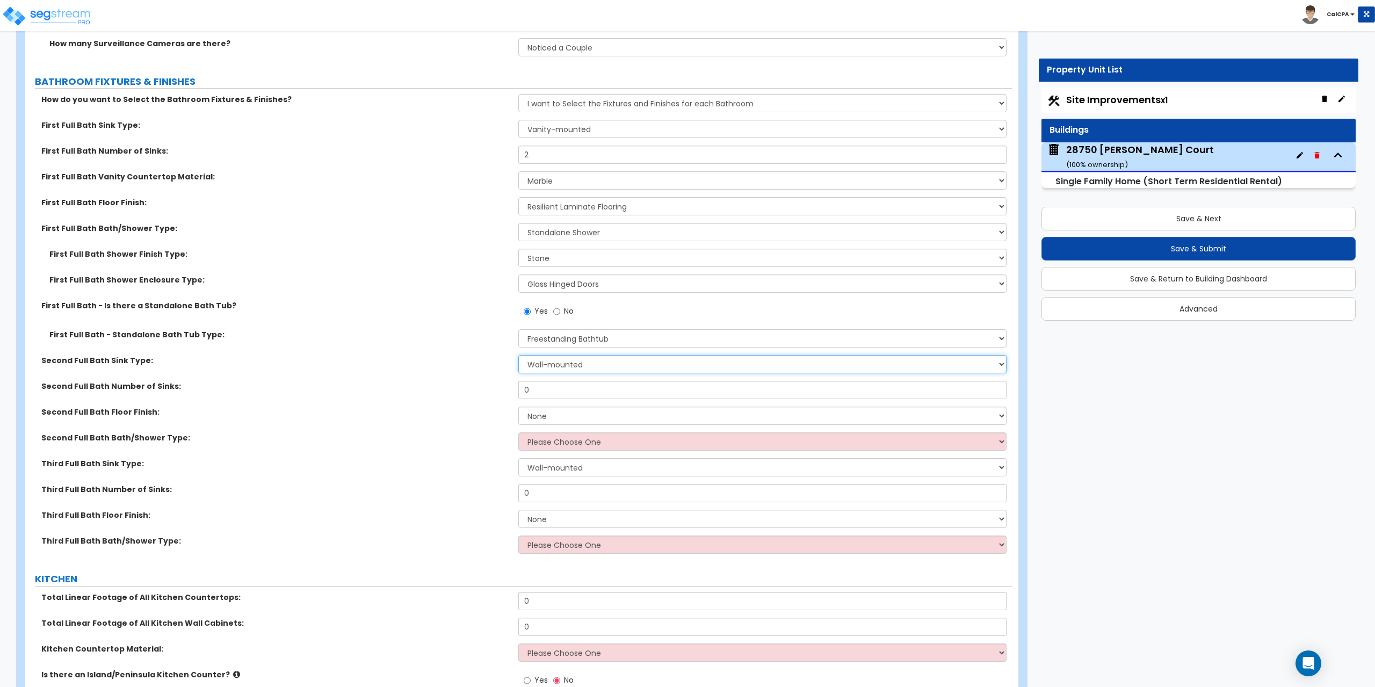
click at [999, 361] on select "Wall-mounted Pedestal-mounted Vanity-mounted" at bounding box center [762, 364] width 488 height 18
select select "3"
click at [518, 355] on select "Wall-mounted Pedestal-mounted Vanity-mounted" at bounding box center [762, 364] width 488 height 18
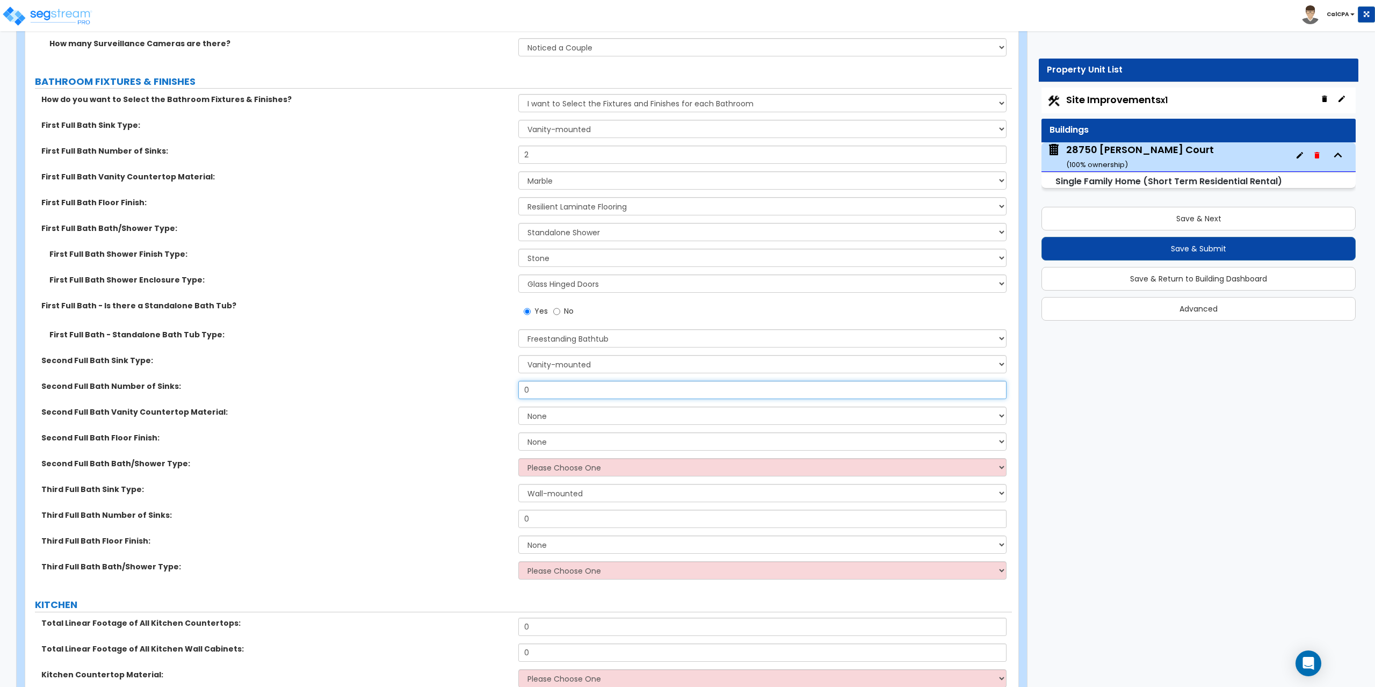
drag, startPoint x: 551, startPoint y: 394, endPoint x: 510, endPoint y: 393, distance: 40.8
click at [510, 393] on div "Second Full Bath Number of Sinks: 0" at bounding box center [518, 394] width 986 height 26
type input "2"
click at [1001, 418] on select "None Plastic Laminate Solid Surface Stone Quartz Marble Tile Wood Stainless Ste…" at bounding box center [762, 415] width 488 height 18
select select "4"
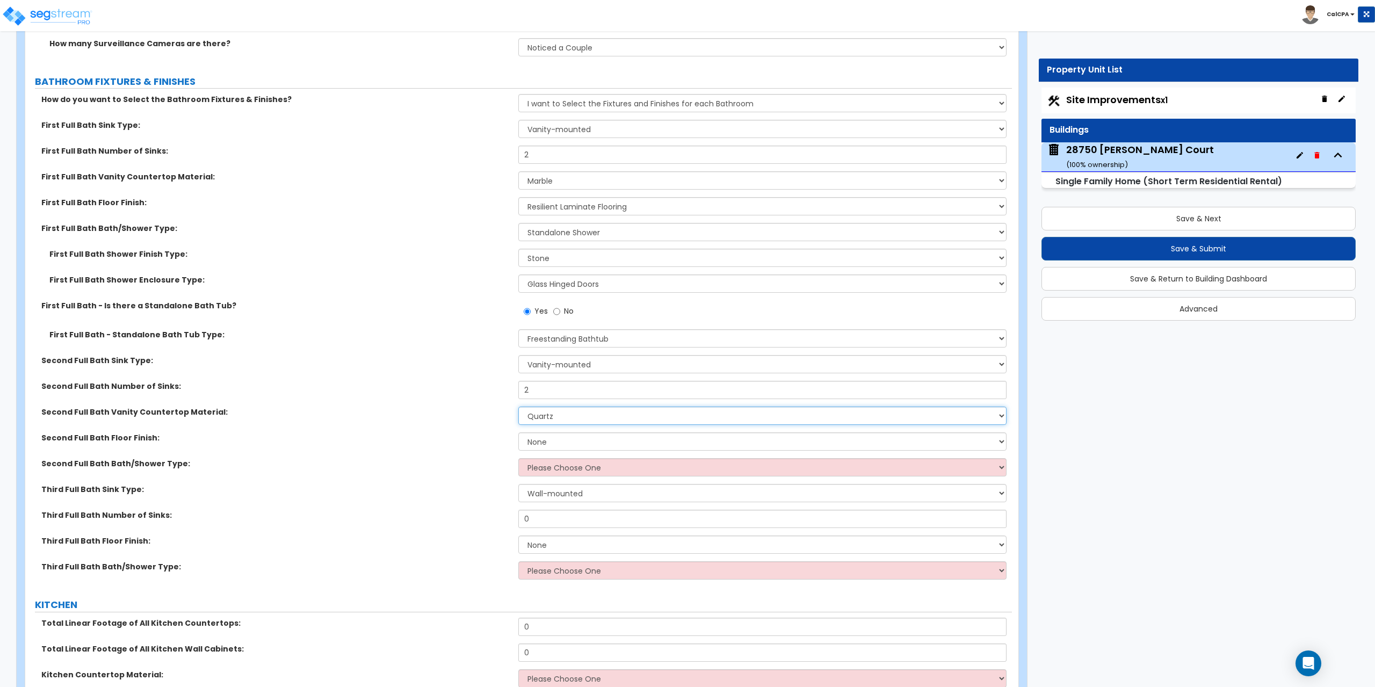
click at [518, 406] on select "None Plastic Laminate Solid Surface Stone Quartz Marble Tile Wood Stainless Ste…" at bounding box center [762, 415] width 488 height 18
click at [1000, 442] on select "None Tile Flooring Hardwood Flooring Resilient Laminate Flooring VCT Flooring S…" at bounding box center [762, 441] width 488 height 18
select select "1"
click at [518, 432] on select "None Tile Flooring Hardwood Flooring Resilient Laminate Flooring VCT Flooring S…" at bounding box center [762, 441] width 488 height 18
click at [1000, 493] on select "Wall-mounted Pedestal-mounted Vanity-mounted" at bounding box center [762, 493] width 488 height 18
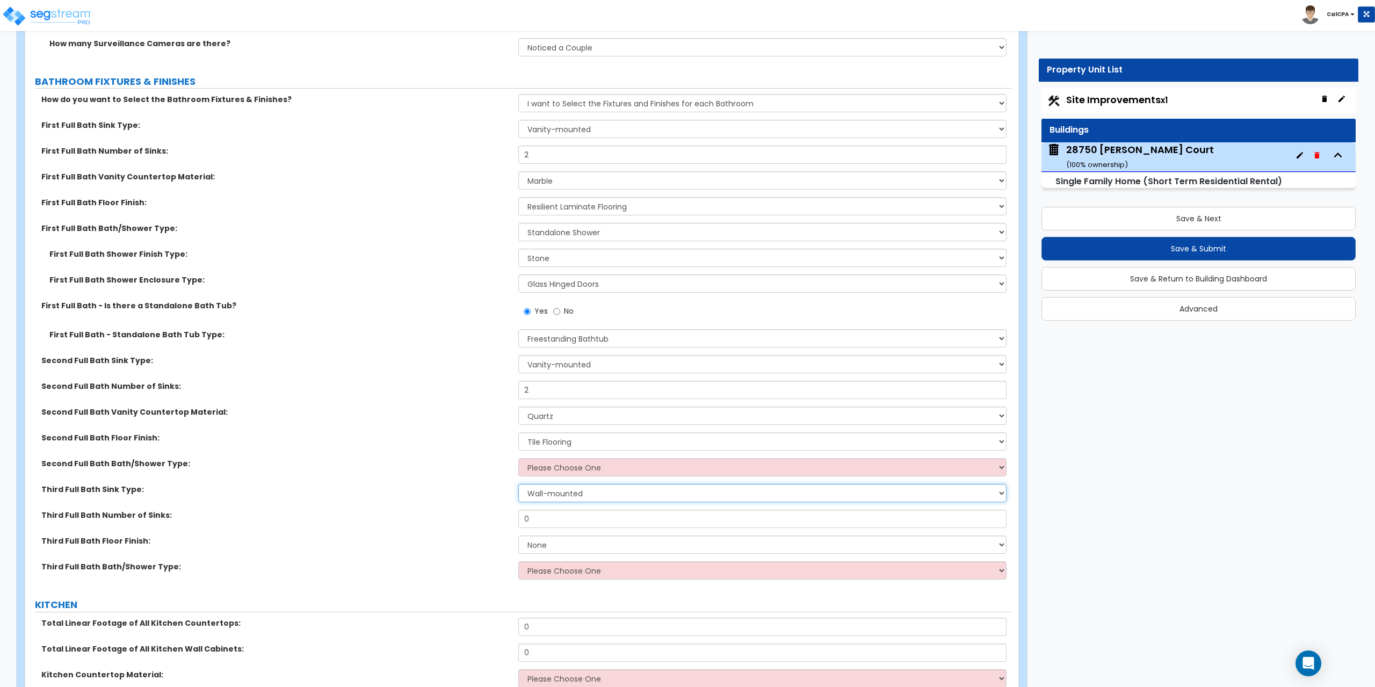
select select "3"
click at [518, 484] on select "Wall-mounted Pedestal-mounted Vanity-mounted" at bounding box center [762, 493] width 488 height 18
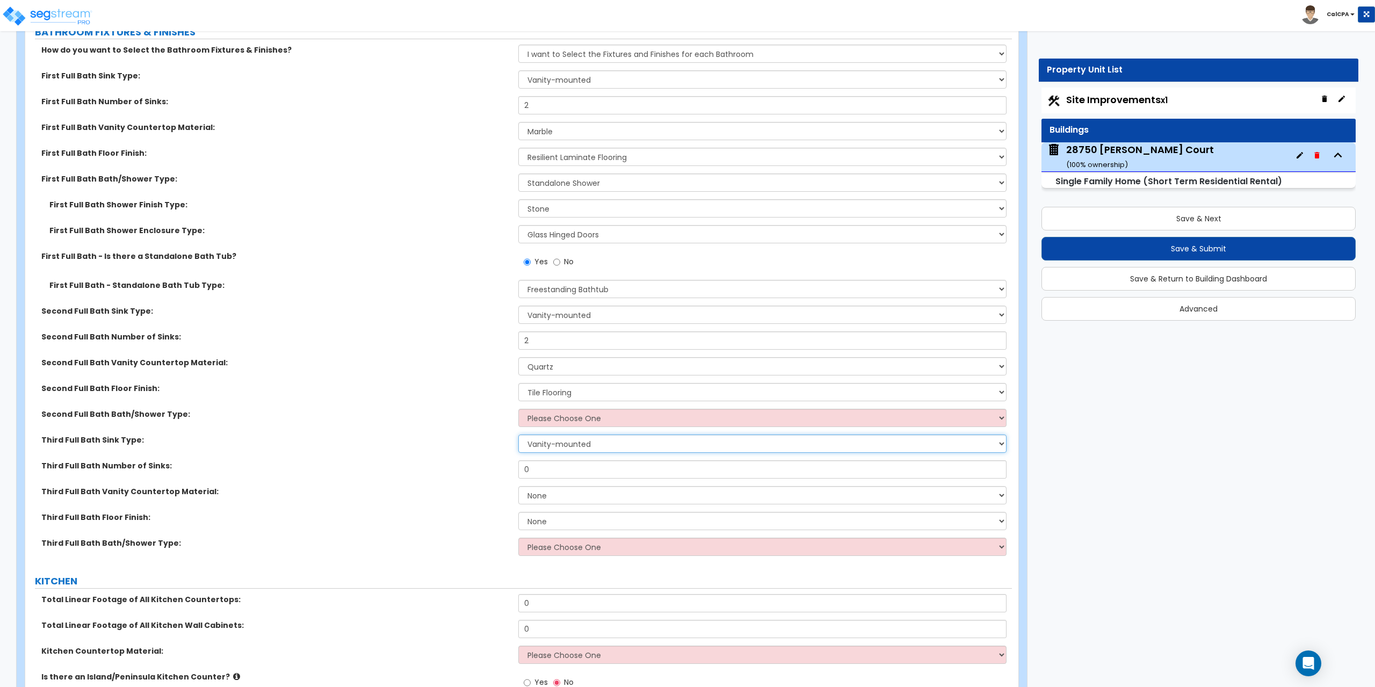
scroll to position [4188, 0]
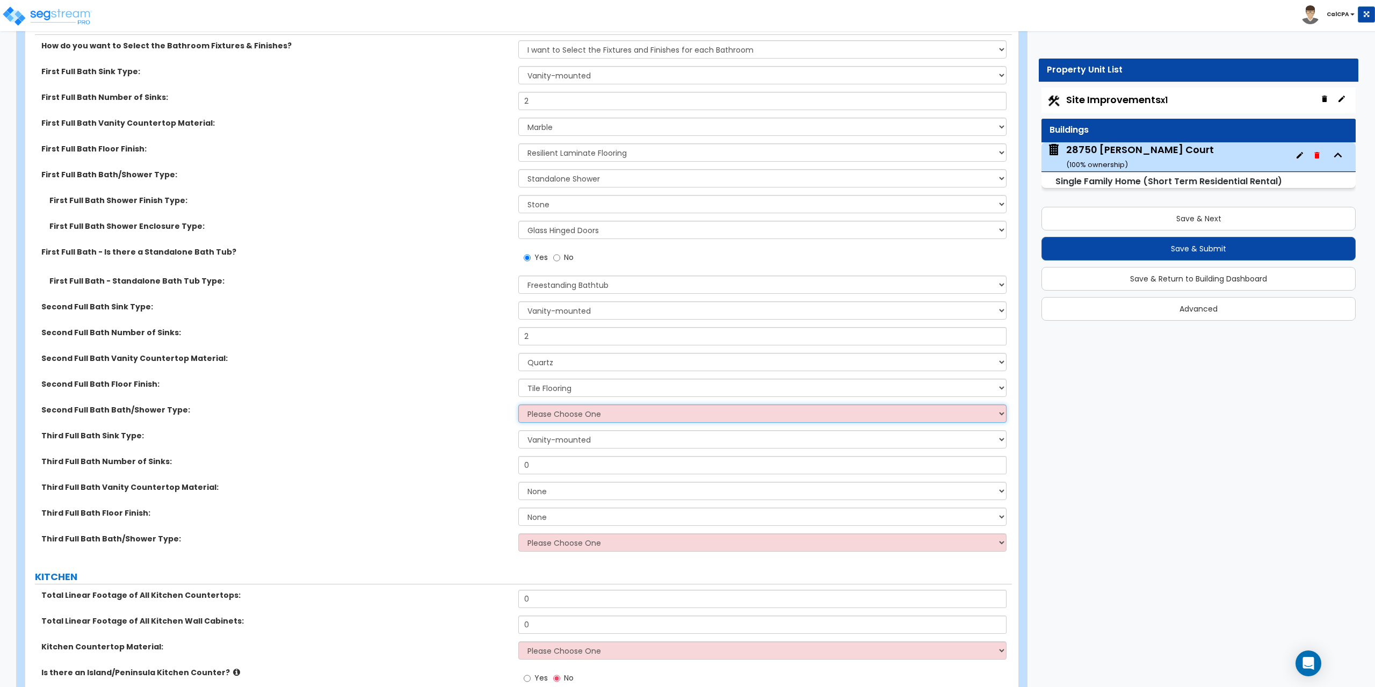
click at [998, 412] on select "Please Choose One Standalone Shower Bathtub - Shower Combo" at bounding box center [762, 413] width 488 height 18
select select "2"
click at [518, 404] on select "Please Choose One Standalone Shower Bathtub - Shower Combo" at bounding box center [762, 413] width 488 height 18
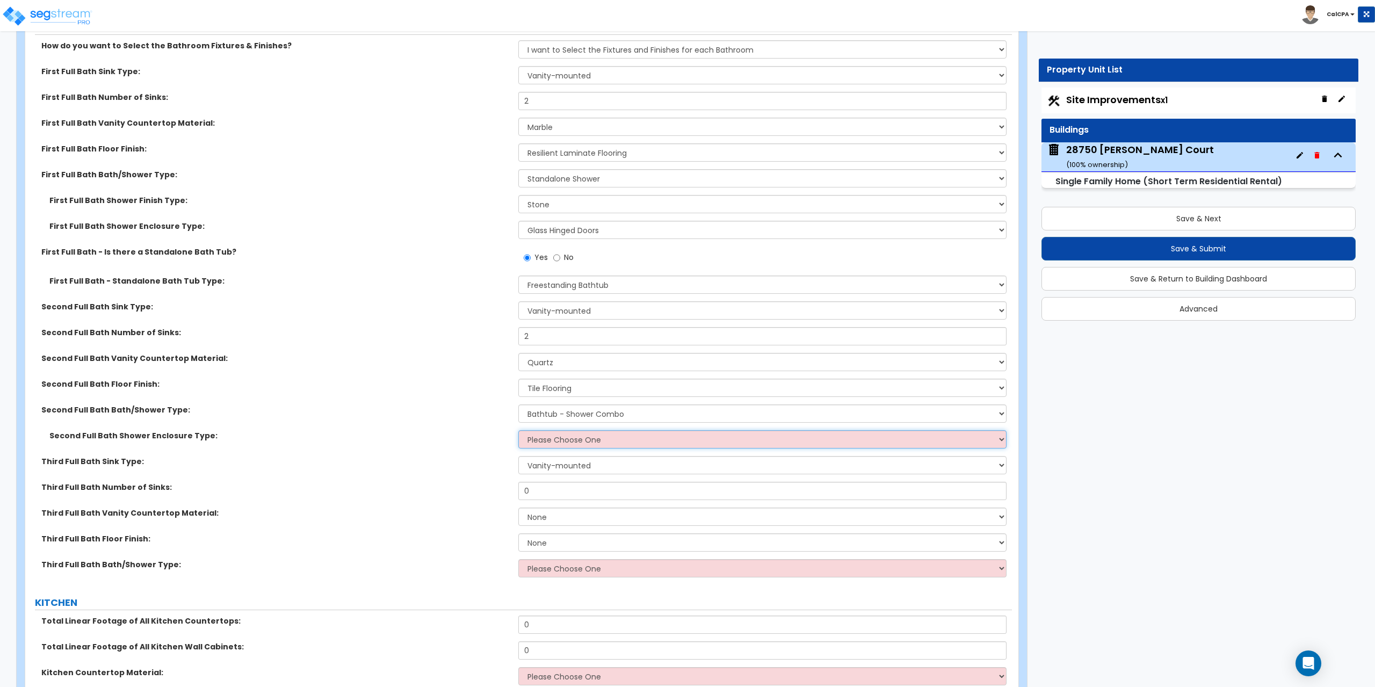
click at [772, 438] on select "Please Choose One Curtain & [PERSON_NAME] Sliding Doors Glass Hinged Doors" at bounding box center [762, 439] width 488 height 18
select select "2"
click at [518, 430] on select "Please Choose One Curtain & [PERSON_NAME] Sliding Doors Glass Hinged Doors" at bounding box center [762, 439] width 488 height 18
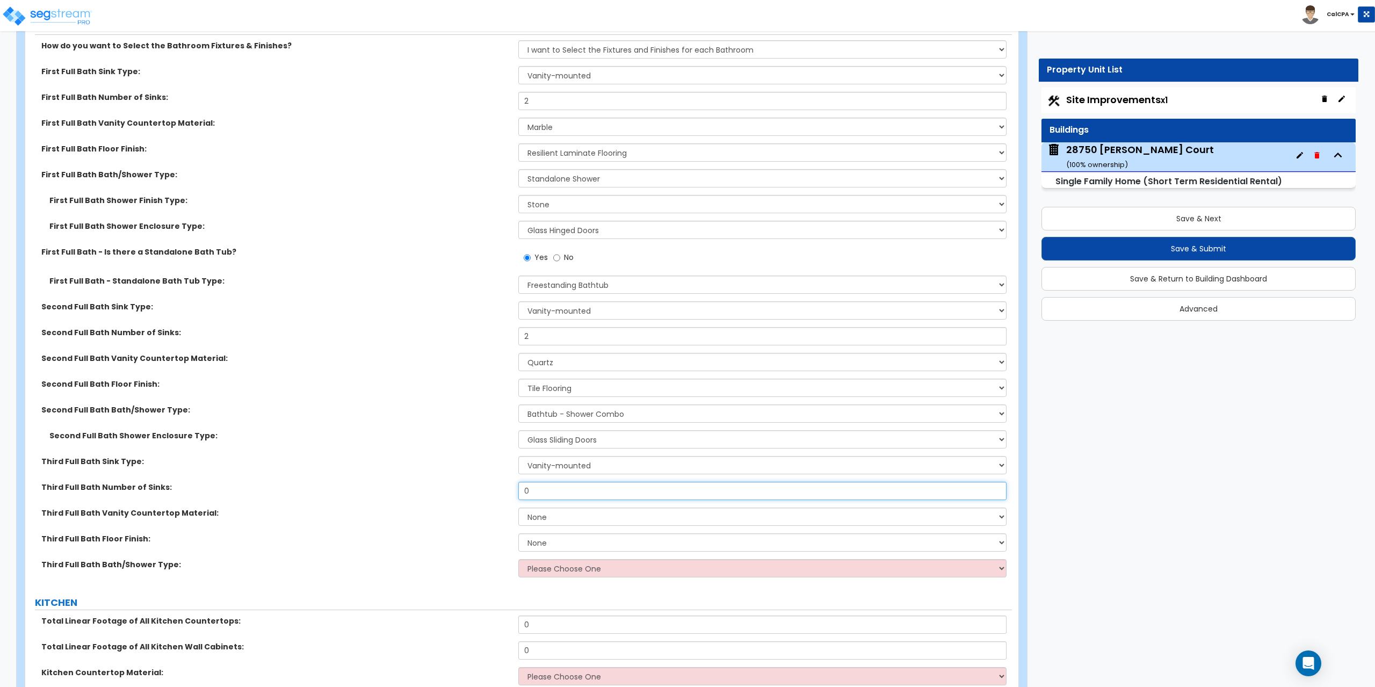
drag, startPoint x: 592, startPoint y: 492, endPoint x: 484, endPoint y: 490, distance: 107.4
click at [484, 490] on div "Third Full Bath Number of Sinks: 0" at bounding box center [518, 495] width 986 height 26
type input "1"
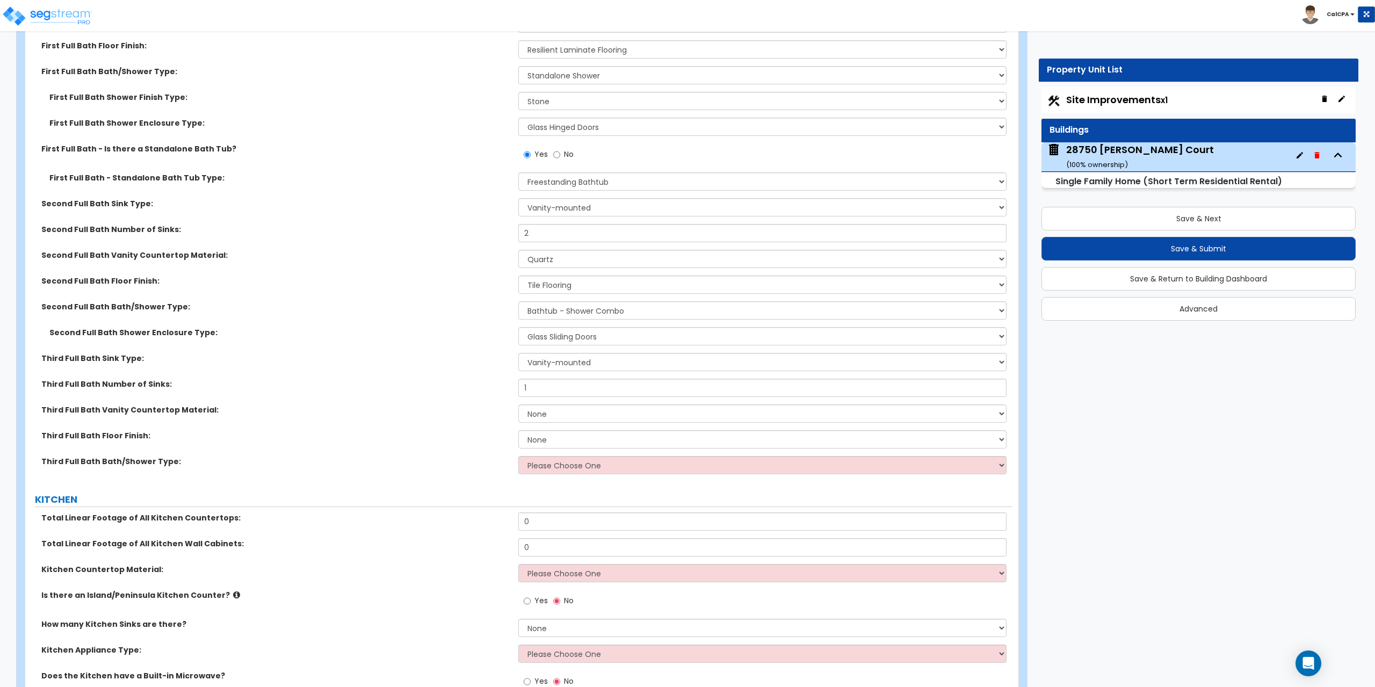
scroll to position [4296, 0]
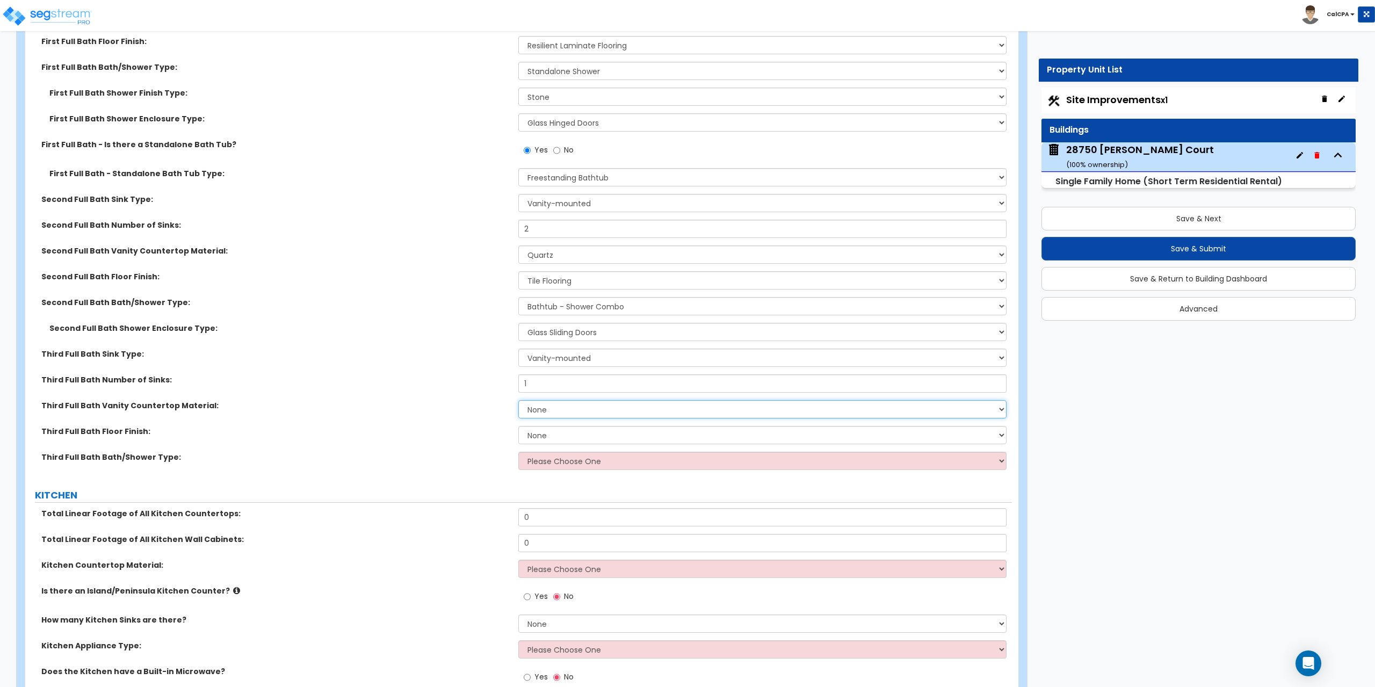
click at [999, 411] on select "None Plastic Laminate Solid Surface Stone Quartz Marble Tile Wood Stainless Ste…" at bounding box center [762, 409] width 488 height 18
select select "5"
click at [518, 400] on select "None Plastic Laminate Solid Surface Stone Quartz Marble Tile Wood Stainless Ste…" at bounding box center [762, 409] width 488 height 18
click at [990, 460] on select "Please Choose One Standalone Shower Bathtub - Shower Combo" at bounding box center [762, 461] width 488 height 18
select select "2"
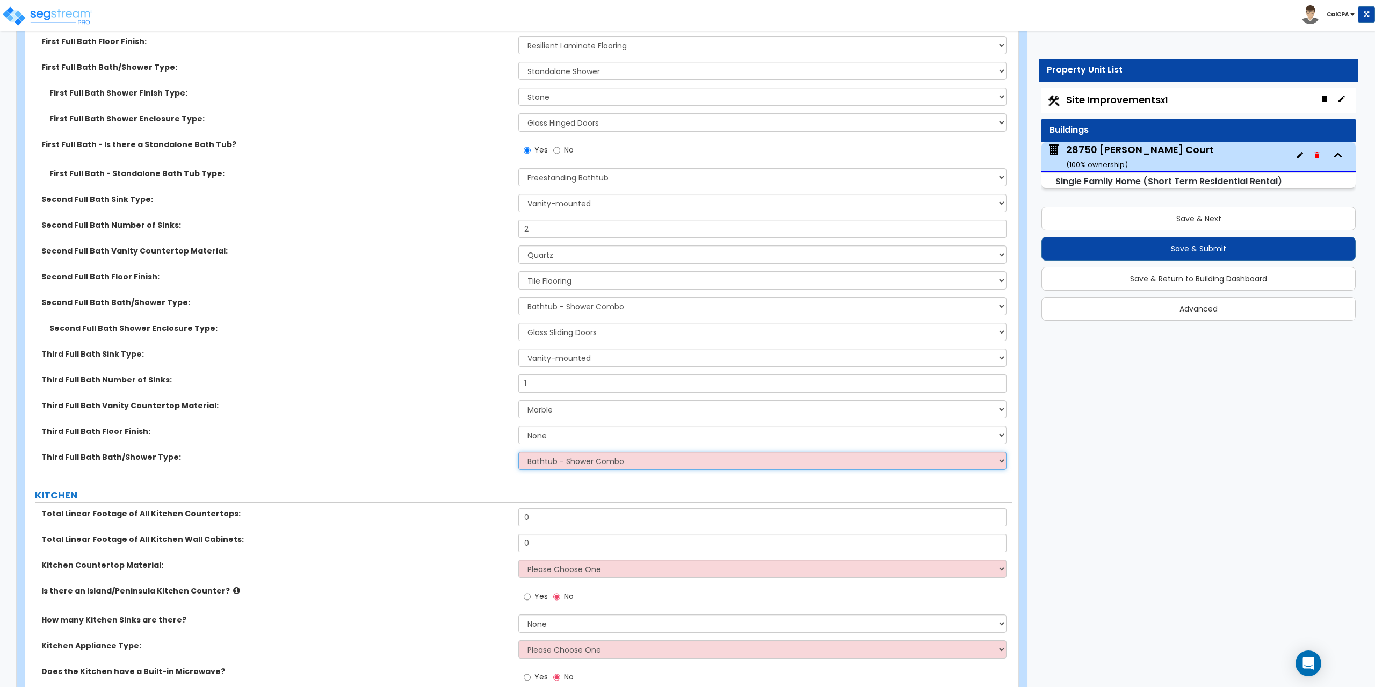
click at [518, 452] on select "Please Choose One Standalone Shower Bathtub - Shower Combo" at bounding box center [762, 461] width 488 height 18
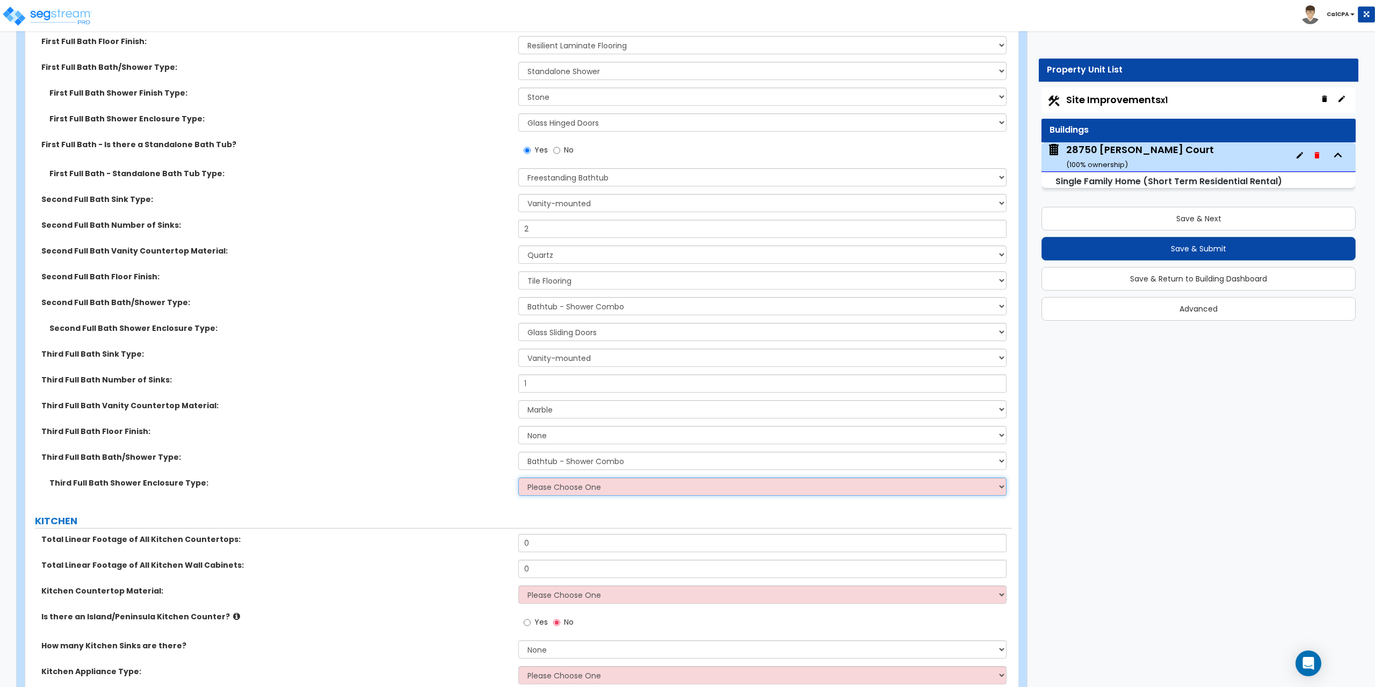
click at [999, 486] on select "Please Choose One Curtain & [PERSON_NAME] Sliding Doors Glass Hinged Doors" at bounding box center [762, 486] width 488 height 18
select select "1"
click at [518, 477] on select "Please Choose One Curtain & [PERSON_NAME] Sliding Doors Glass Hinged Doors" at bounding box center [762, 486] width 488 height 18
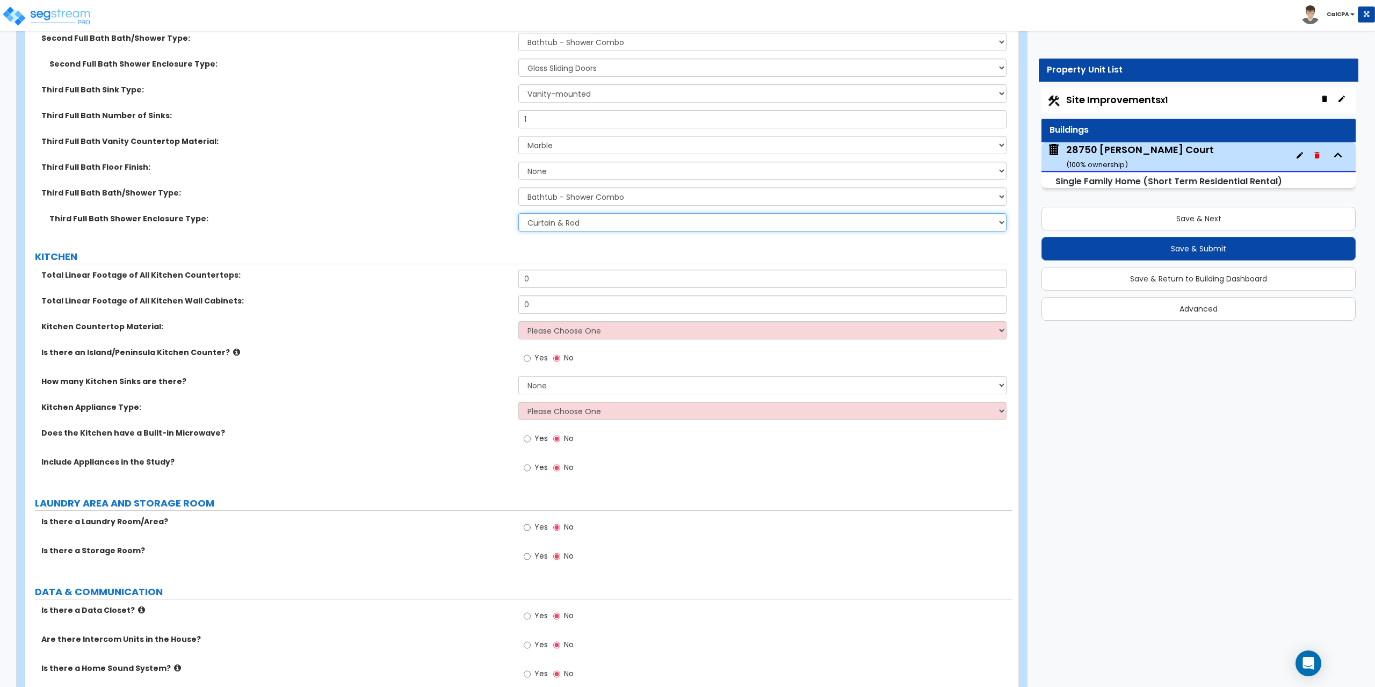
scroll to position [4564, 0]
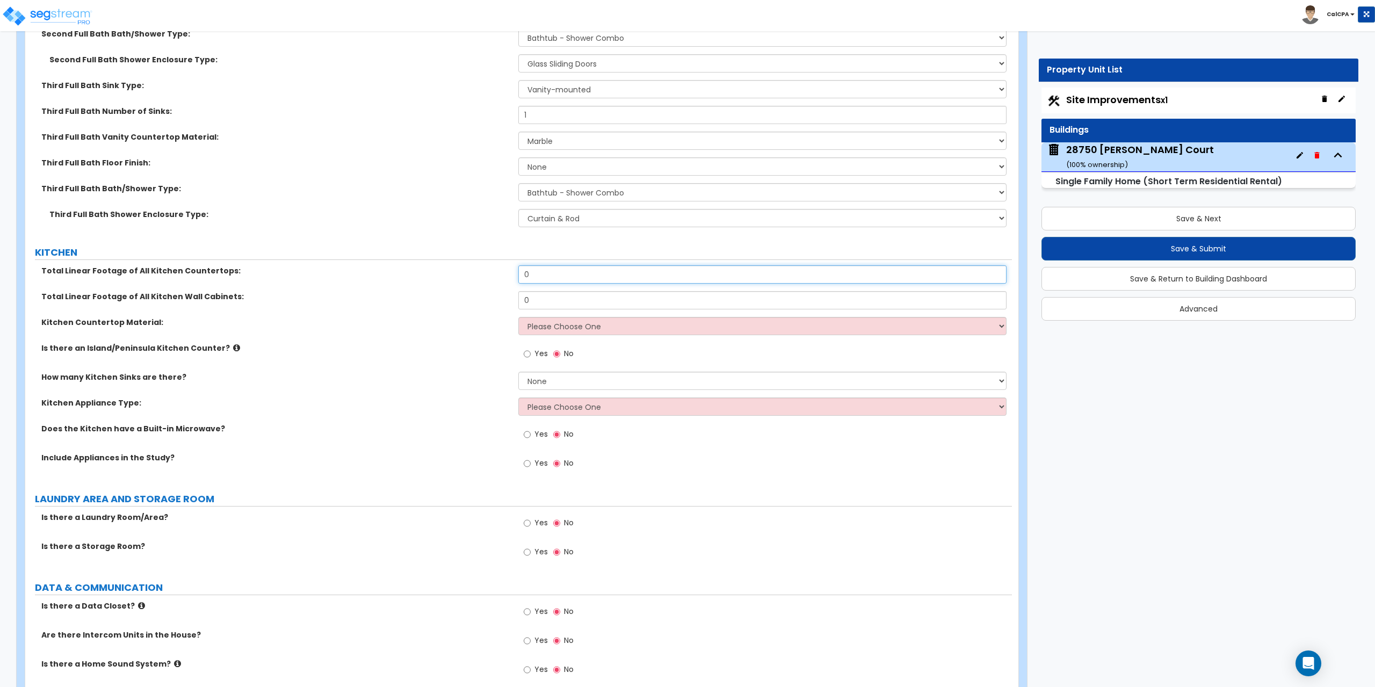
drag, startPoint x: 564, startPoint y: 278, endPoint x: 505, endPoint y: 278, distance: 59.1
click at [505, 278] on div "Total Linear Footage of All Kitchen Countertops: 0" at bounding box center [518, 278] width 986 height 26
click at [542, 275] on input "0" at bounding box center [762, 274] width 488 height 18
drag, startPoint x: 573, startPoint y: 278, endPoint x: 459, endPoint y: 273, distance: 113.9
click at [459, 273] on div "Total Linear Footage of All Kitchen Countertops: 0" at bounding box center [518, 278] width 986 height 26
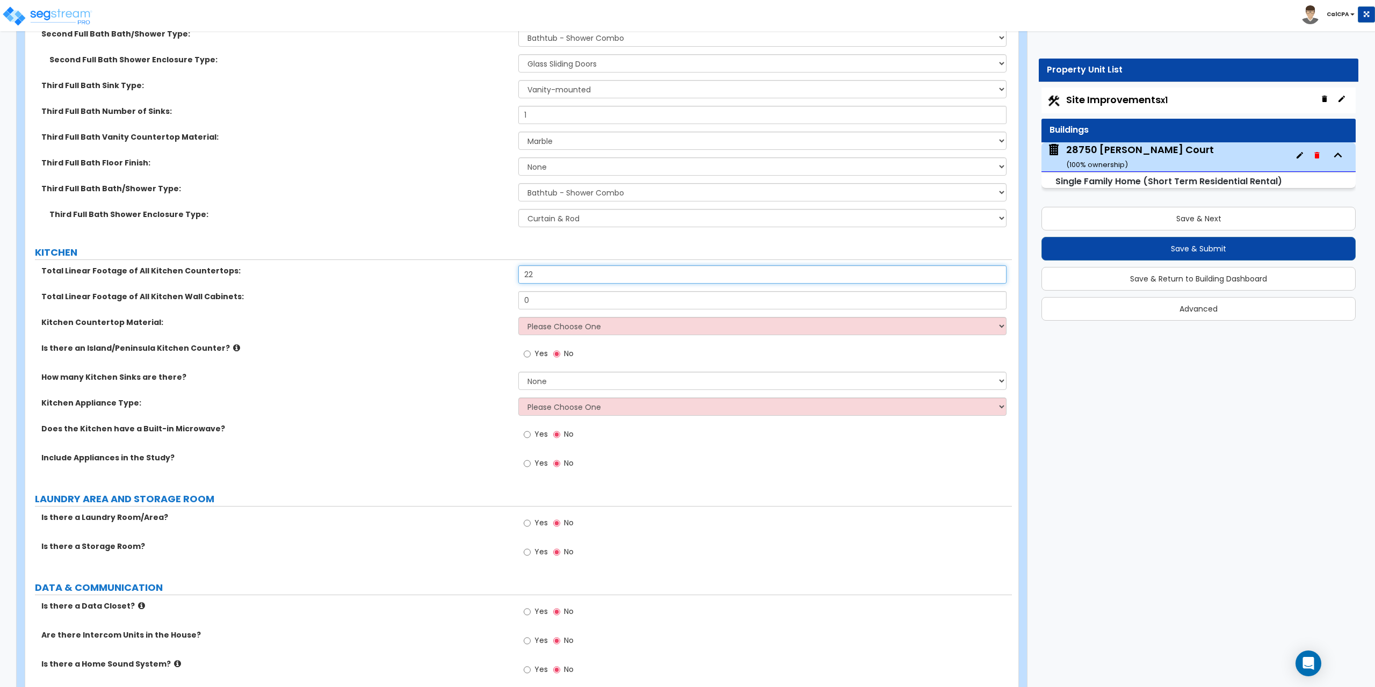
type input "22"
drag, startPoint x: 544, startPoint y: 302, endPoint x: 489, endPoint y: 300, distance: 55.3
click at [490, 300] on div "Total Linear Footage of All Kitchen Wall Cabinets: 0" at bounding box center [518, 304] width 986 height 26
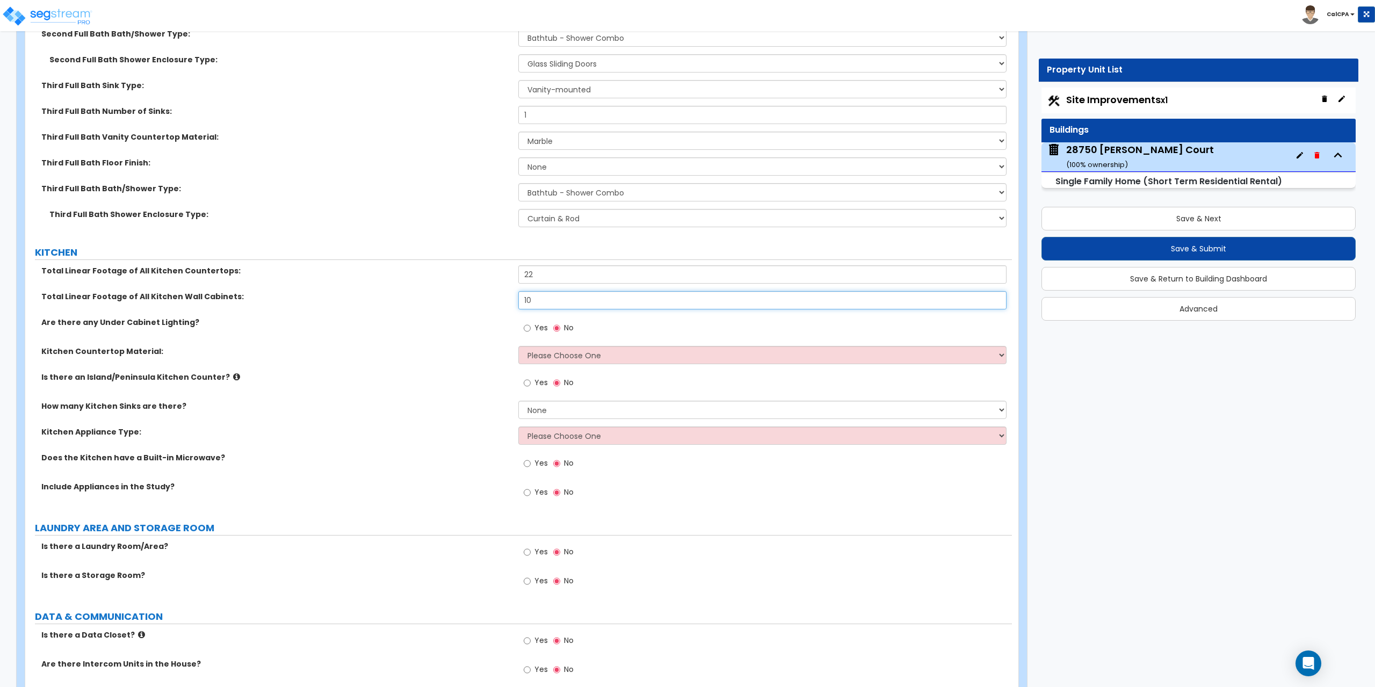
type input "10"
click at [525, 328] on input "Yes" at bounding box center [527, 328] width 7 height 12
radio input "true"
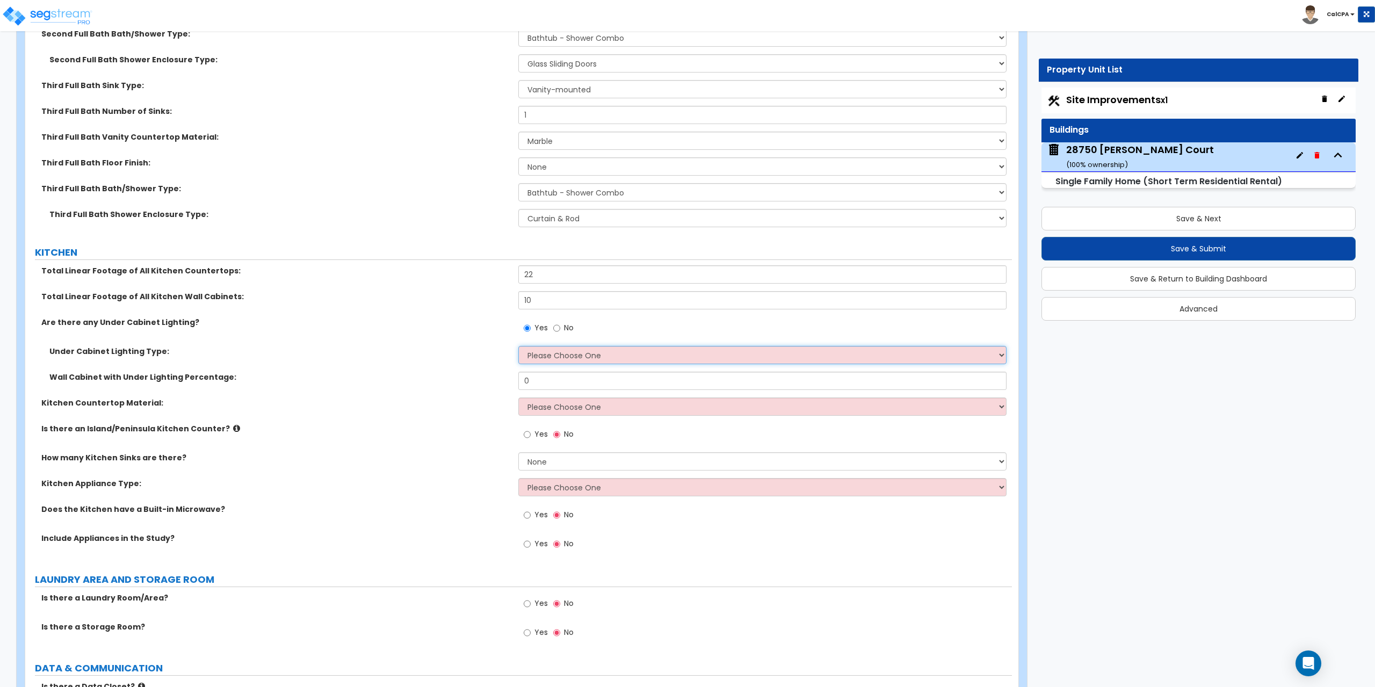
click at [1001, 353] on select "Please Choose One Fluorescent Incandescent LED" at bounding box center [762, 355] width 488 height 18
select select "3"
click at [518, 346] on select "Please Choose One Fluorescent Incandescent LED" at bounding box center [762, 355] width 488 height 18
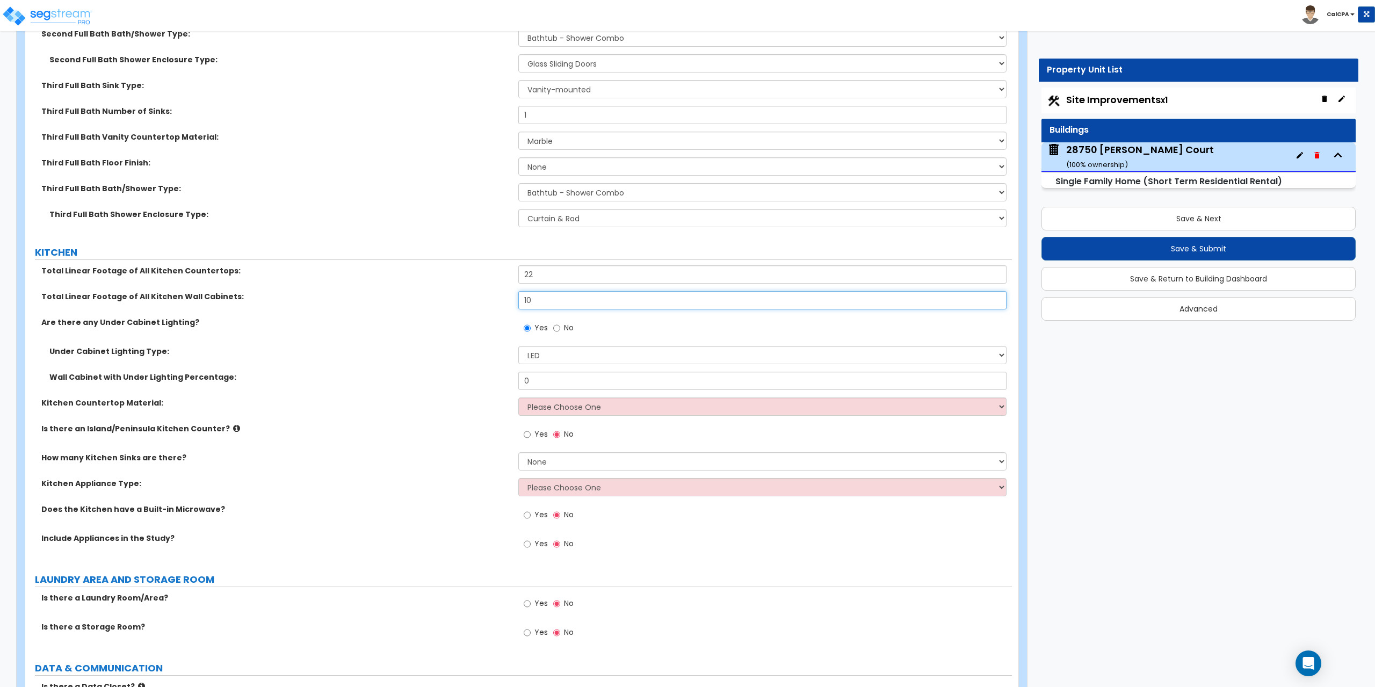
click at [541, 301] on input "10" at bounding box center [762, 300] width 488 height 18
drag, startPoint x: 543, startPoint y: 381, endPoint x: 490, endPoint y: 384, distance: 52.7
click at [490, 384] on div "Wall Cabinet with Under Lighting Percentage: 0" at bounding box center [518, 385] width 986 height 26
type input "100"
drag, startPoint x: 535, startPoint y: 300, endPoint x: 512, endPoint y: 301, distance: 23.1
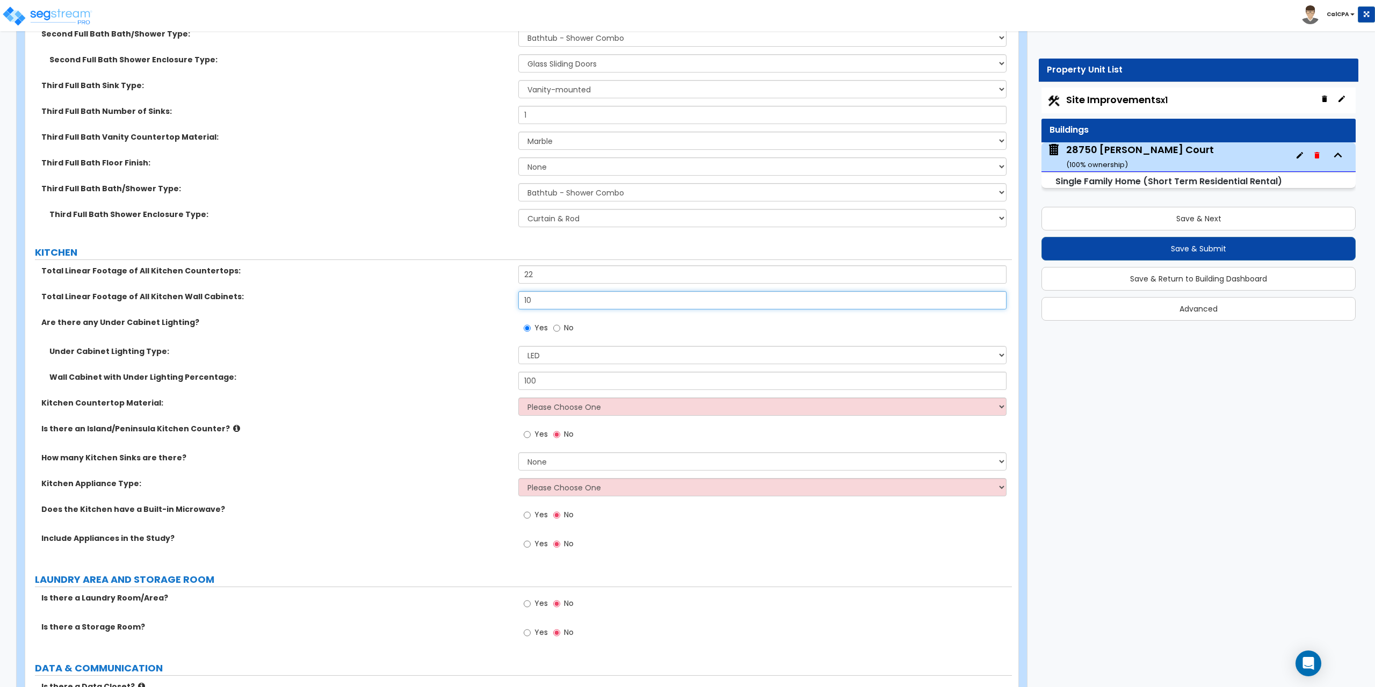
click at [512, 301] on div "Total Linear Footage of All Kitchen Wall Cabinets: 10" at bounding box center [518, 304] width 986 height 26
type input "18"
drag, startPoint x: 548, startPoint y: 380, endPoint x: 511, endPoint y: 382, distance: 37.6
click at [511, 382] on div "Wall Cabinet with Under Lighting Percentage: 100" at bounding box center [518, 385] width 986 height 26
type input "45"
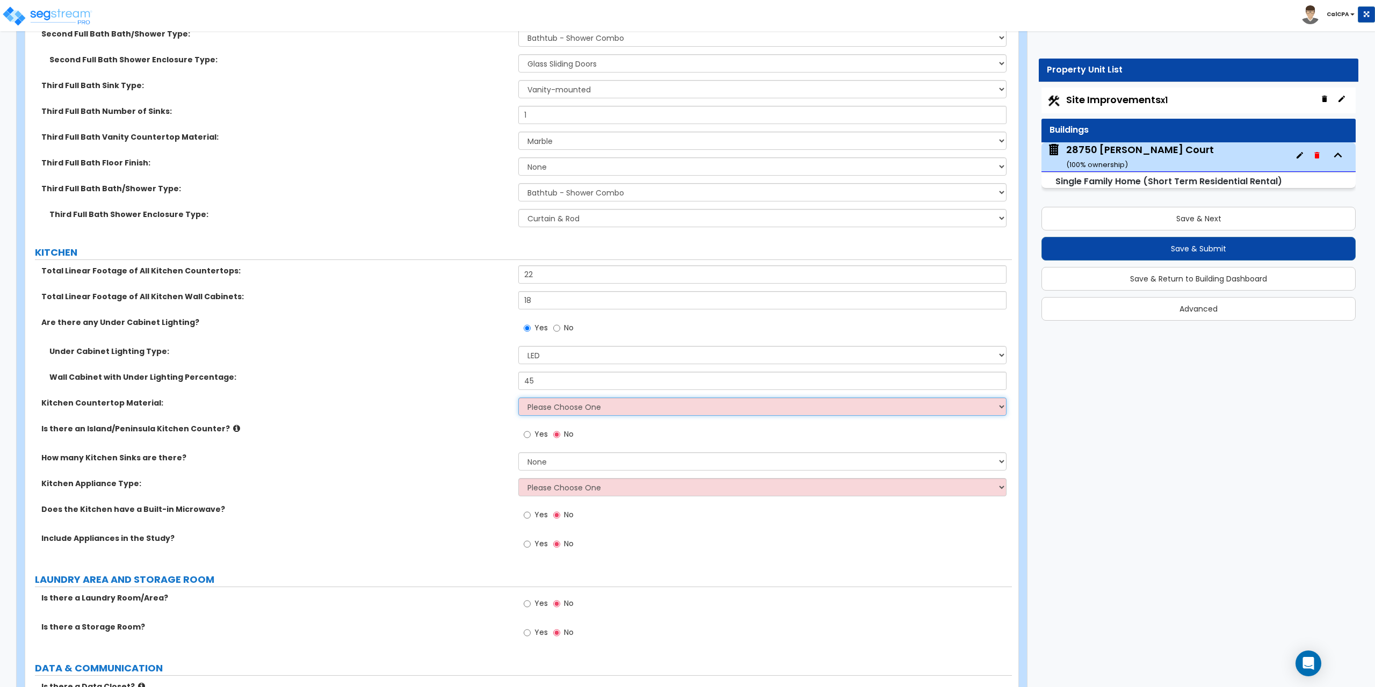
click at [991, 406] on select "Please Choose One Plastic Laminate Solid Surface Stone Quartz Marble Tile Wood …" at bounding box center [762, 406] width 488 height 18
select select "4"
click at [518, 397] on select "Please Choose One Plastic Laminate Solid Surface Stone Quartz Marble Tile Wood …" at bounding box center [762, 406] width 488 height 18
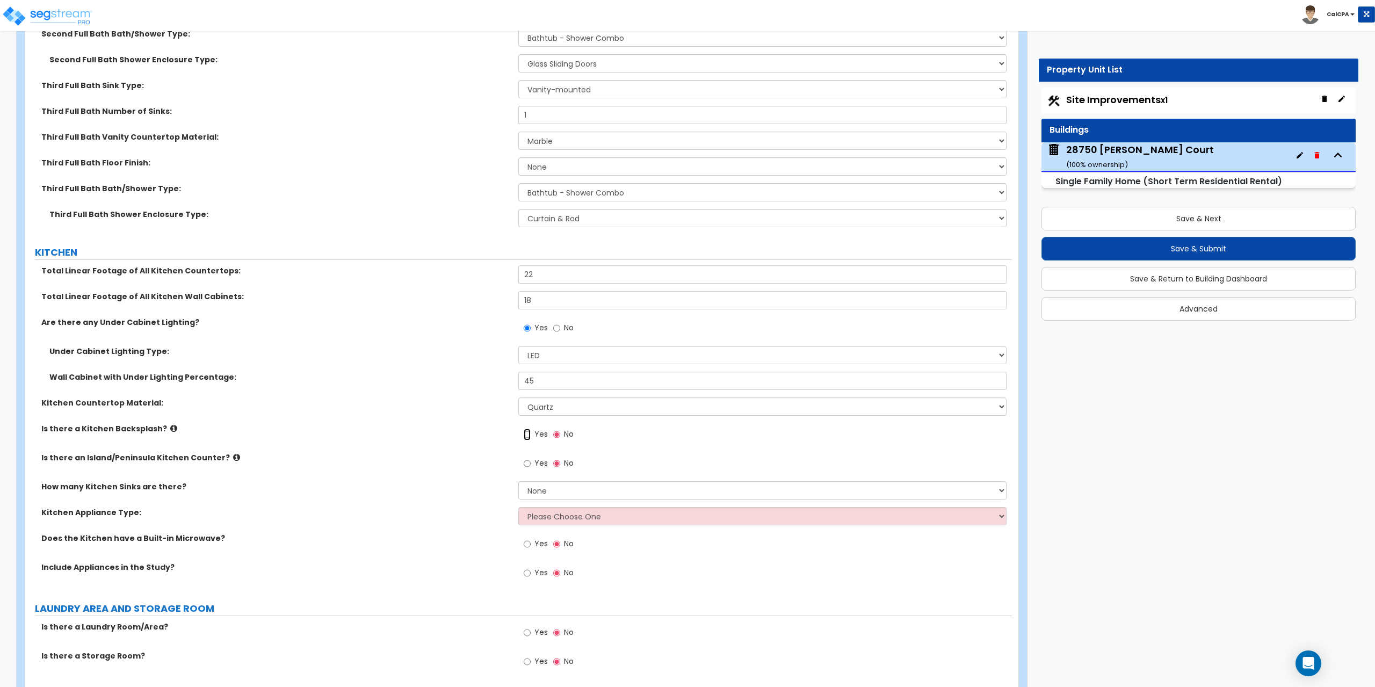
click at [526, 435] on input "Yes" at bounding box center [527, 434] width 7 height 12
radio input "true"
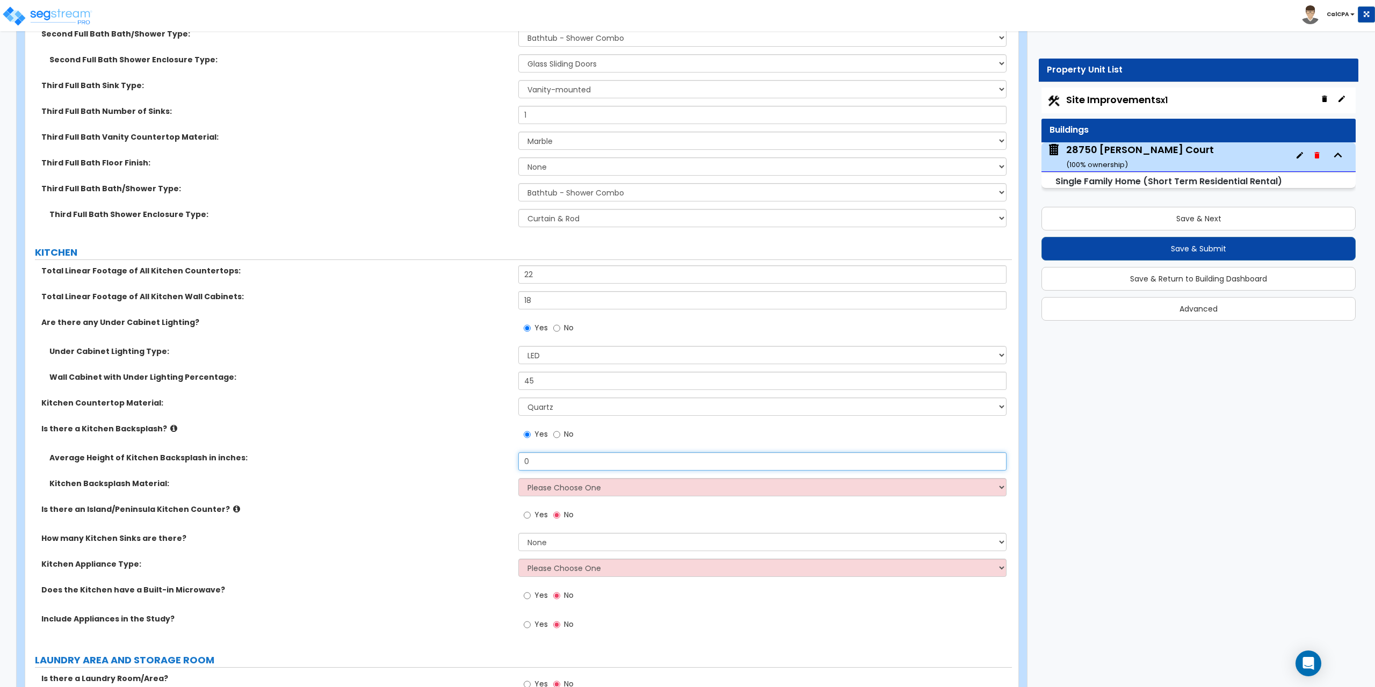
click at [915, 464] on input "0" at bounding box center [762, 461] width 488 height 18
drag, startPoint x: 915, startPoint y: 464, endPoint x: 515, endPoint y: 467, distance: 400.0
click at [515, 467] on div "Average Height of Kitchen Backsplash in inches: 0" at bounding box center [518, 465] width 986 height 26
type input "18"
click at [1003, 486] on select "Please Choose One Plastic Laminate Solid Surface Stone Quartz Tile Stainless St…" at bounding box center [762, 487] width 488 height 18
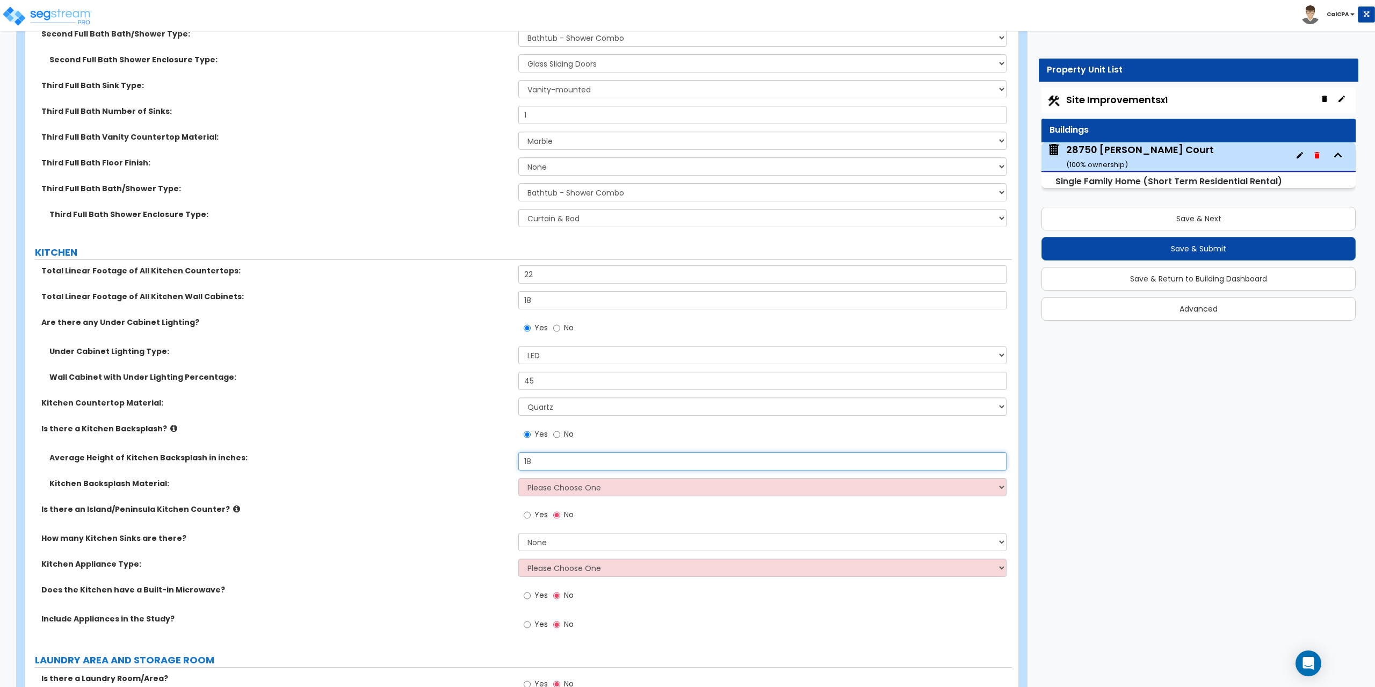
drag, startPoint x: 585, startPoint y: 463, endPoint x: 579, endPoint y: 462, distance: 6.5
click at [583, 463] on input "18" at bounding box center [762, 461] width 488 height 18
drag, startPoint x: 562, startPoint y: 462, endPoint x: 515, endPoint y: 462, distance: 46.7
click at [515, 462] on div "Average Height of Kitchen Backsplash in inches: 18" at bounding box center [518, 465] width 986 height 26
click at [993, 485] on select "Please Choose One Plastic Laminate Solid Surface Stone Quartz Tile Stainless St…" at bounding box center [762, 487] width 488 height 18
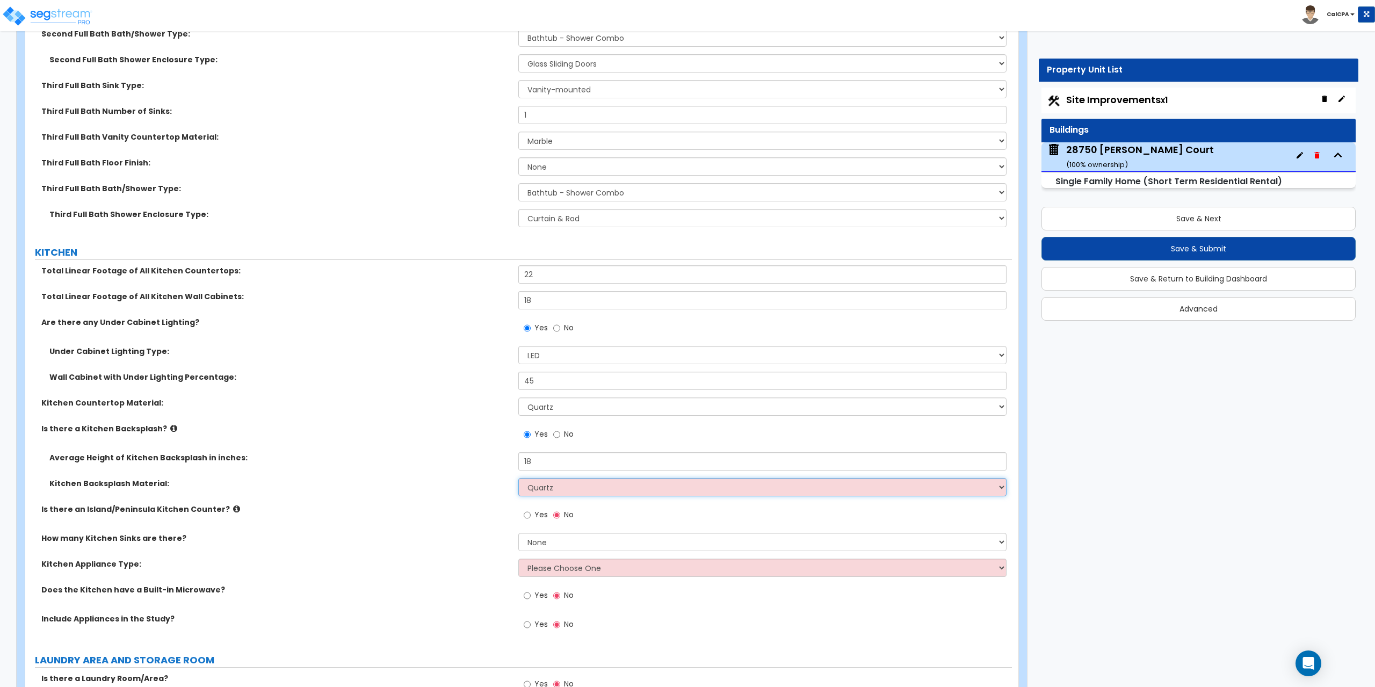
click at [518, 478] on select "Please Choose One Plastic Laminate Solid Surface Stone Quartz Tile Stainless St…" at bounding box center [762, 487] width 488 height 18
click at [988, 484] on select "Please Choose One Plastic Laminate Solid Surface Stone Quartz Tile Stainless St…" at bounding box center [762, 487] width 488 height 18
select select "6"
click at [518, 478] on select "Please Choose One Plastic Laminate Solid Surface Stone Quartz Tile Stainless St…" at bounding box center [762, 487] width 488 height 18
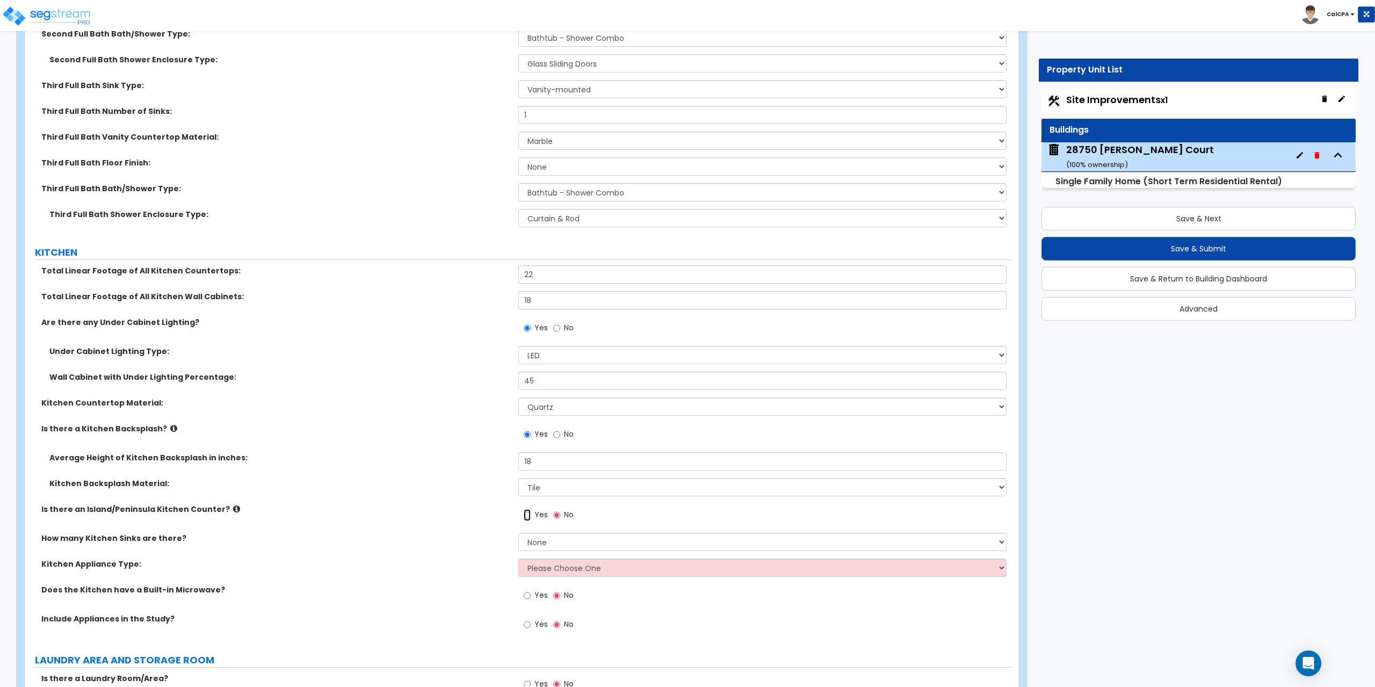
click at [527, 514] on input "Yes" at bounding box center [527, 515] width 7 height 12
radio input "true"
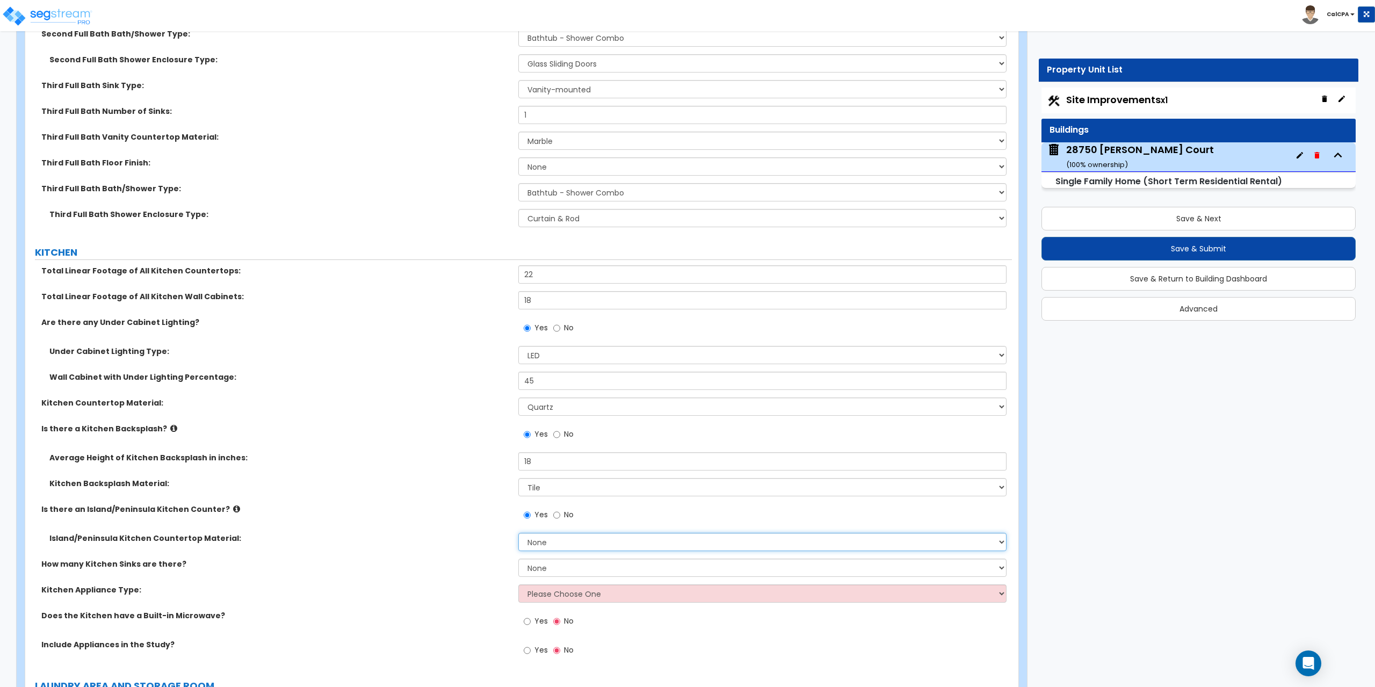
click at [996, 544] on select "None Plastic Laminate Solid Surface Stone Quartz Marble Tile Wood Stainless Ste…" at bounding box center [762, 542] width 488 height 18
select select "4"
click at [518, 533] on select "None Plastic Laminate Solid Surface Stone Quartz Marble Tile Wood Stainless Ste…" at bounding box center [762, 542] width 488 height 18
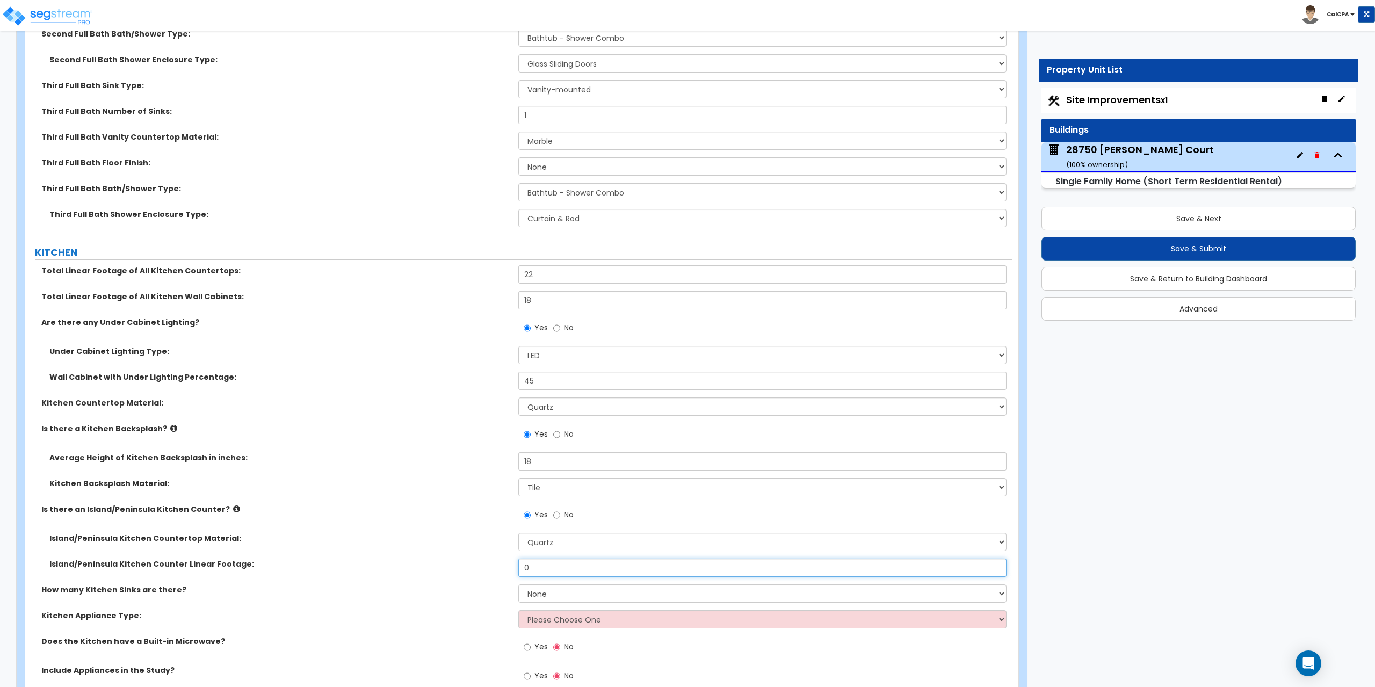
drag, startPoint x: 548, startPoint y: 570, endPoint x: 488, endPoint y: 569, distance: 59.6
click at [495, 569] on div "Island/Peninsula Kitchen Counter Linear Footage: 0" at bounding box center [518, 571] width 986 height 26
type input "4"
click at [996, 592] on select "None 1 2 3" at bounding box center [762, 593] width 488 height 18
select select "1"
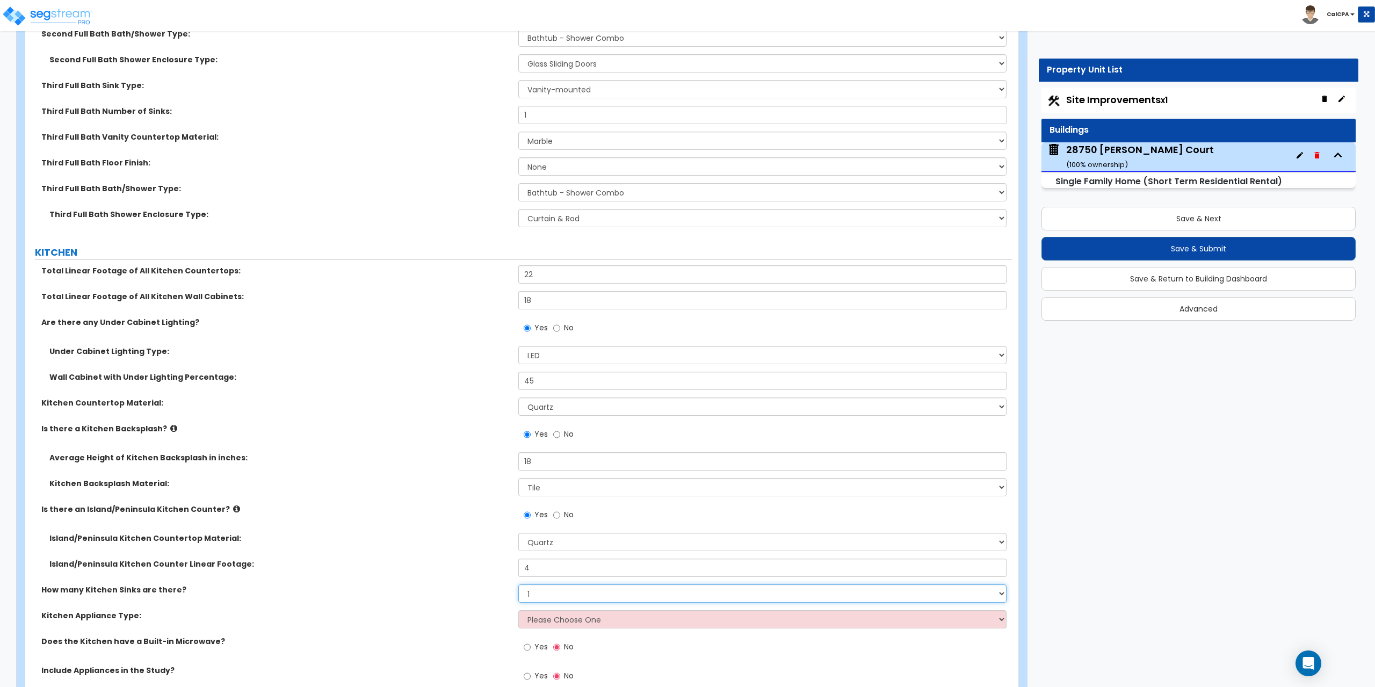
click at [518, 584] on select "None 1 2 3" at bounding box center [762, 593] width 488 height 18
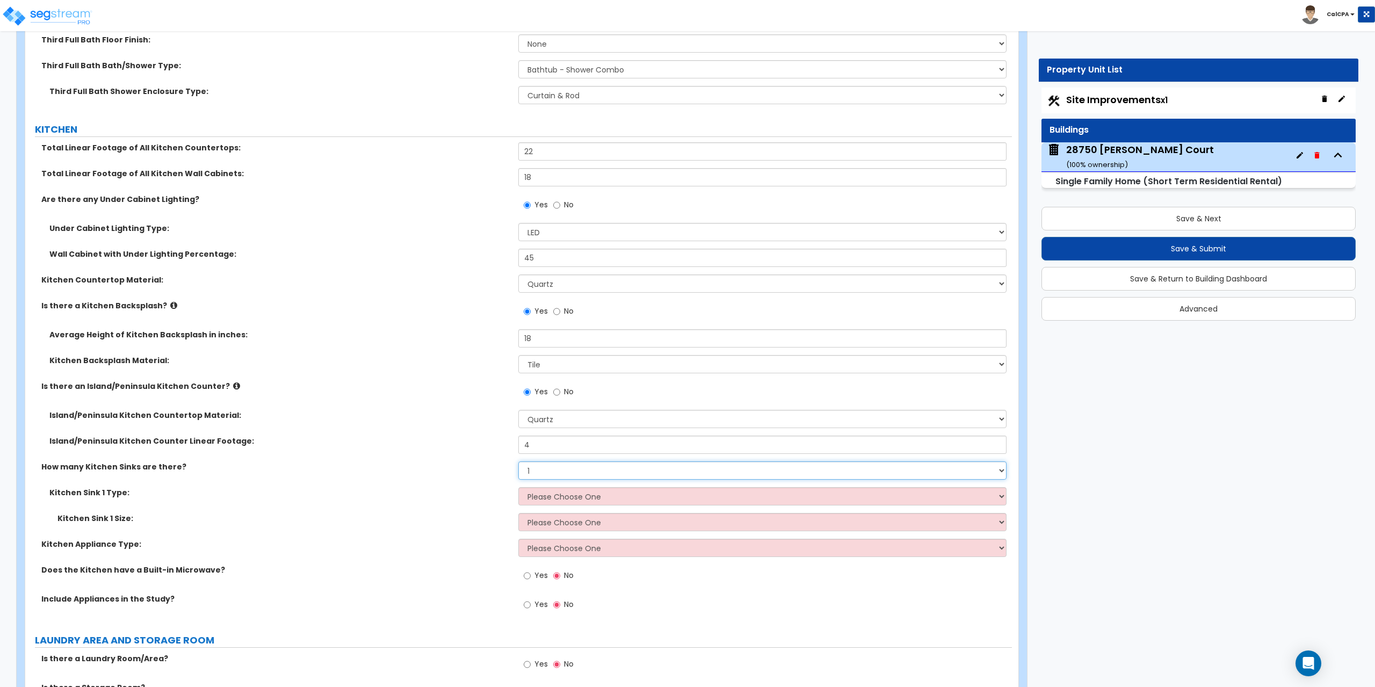
scroll to position [4725, 0]
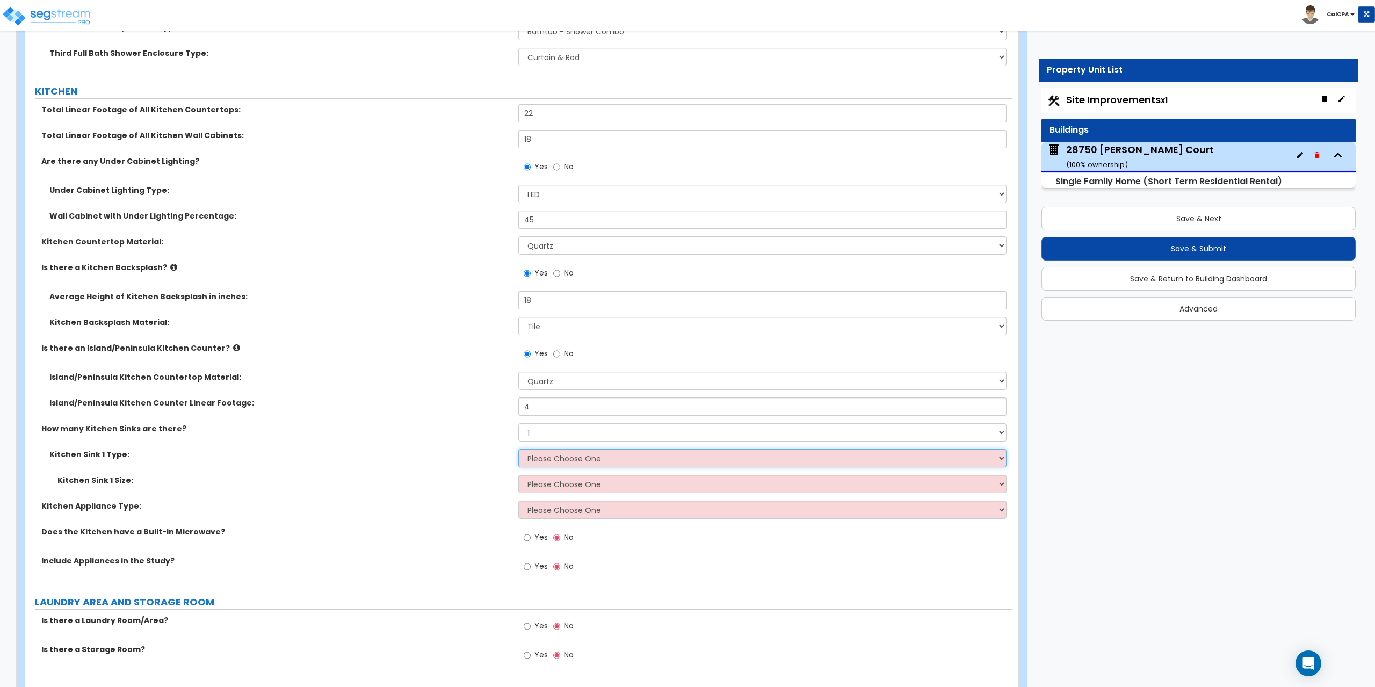
click at [999, 463] on select "Please Choose One Stainless Steel Porcelain Enamel Cast Iron Granite Composite" at bounding box center [762, 458] width 488 height 18
select select "1"
click at [518, 449] on select "Please Choose One Stainless Steel Porcelain Enamel Cast Iron Granite Composite" at bounding box center [762, 458] width 488 height 18
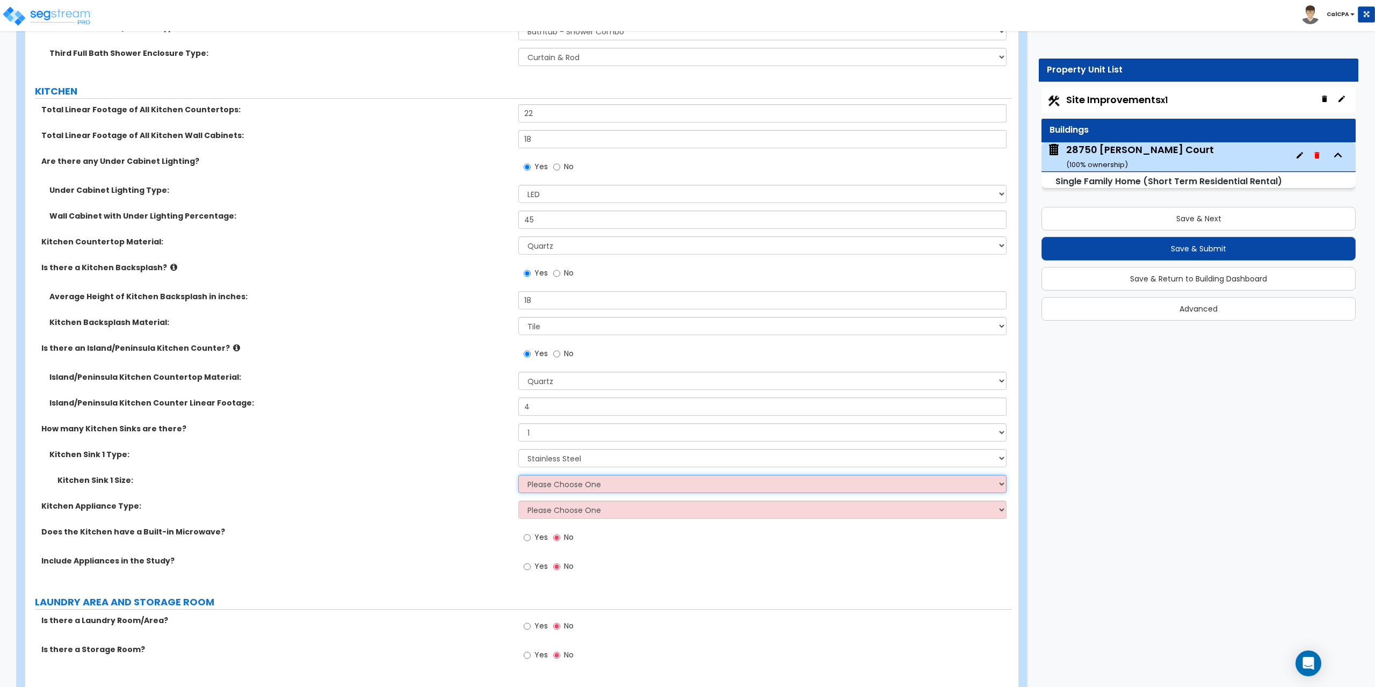
click at [996, 488] on select "Please Choose One Single Sink Double Sink" at bounding box center [762, 484] width 488 height 18
select select "1"
click at [518, 475] on select "Please Choose One Single Sink Double Sink" at bounding box center [762, 484] width 488 height 18
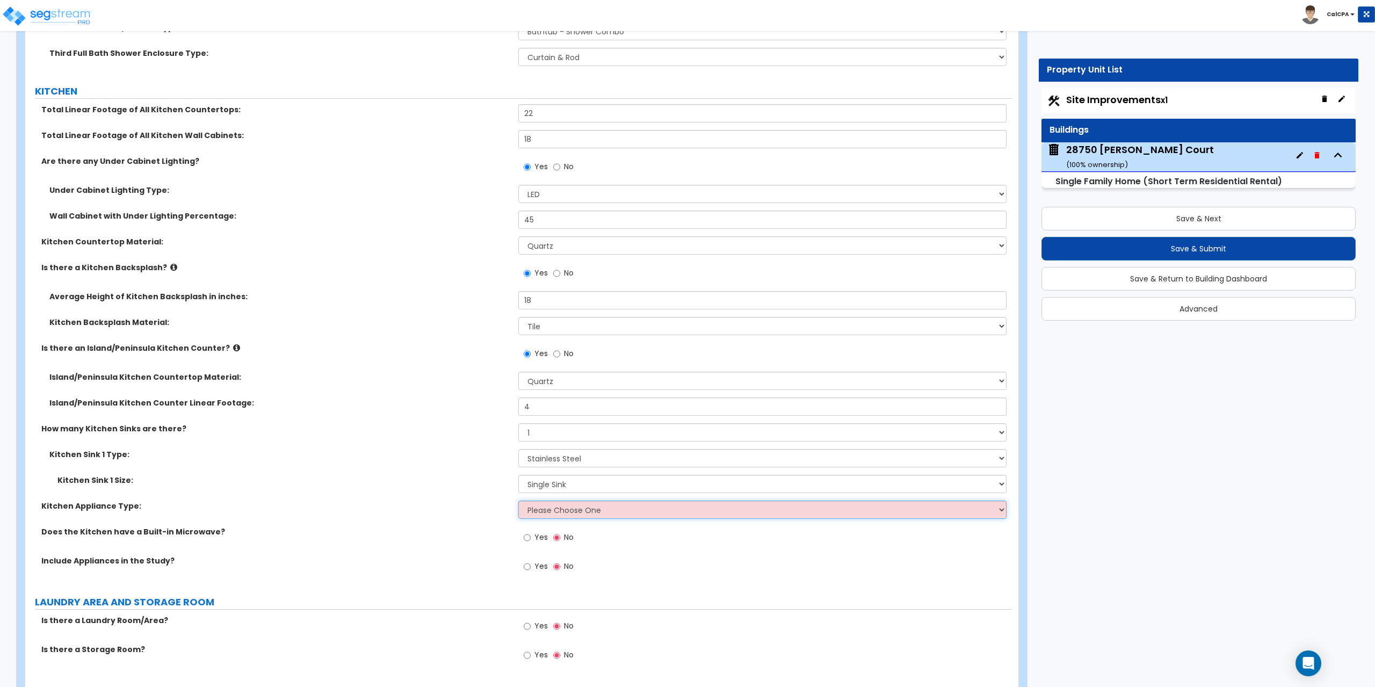
click at [1000, 508] on select "Please Choose One Gas Electric" at bounding box center [762, 509] width 488 height 18
select select "1"
click at [518, 500] on select "Please Choose One Gas Electric" at bounding box center [762, 509] width 488 height 18
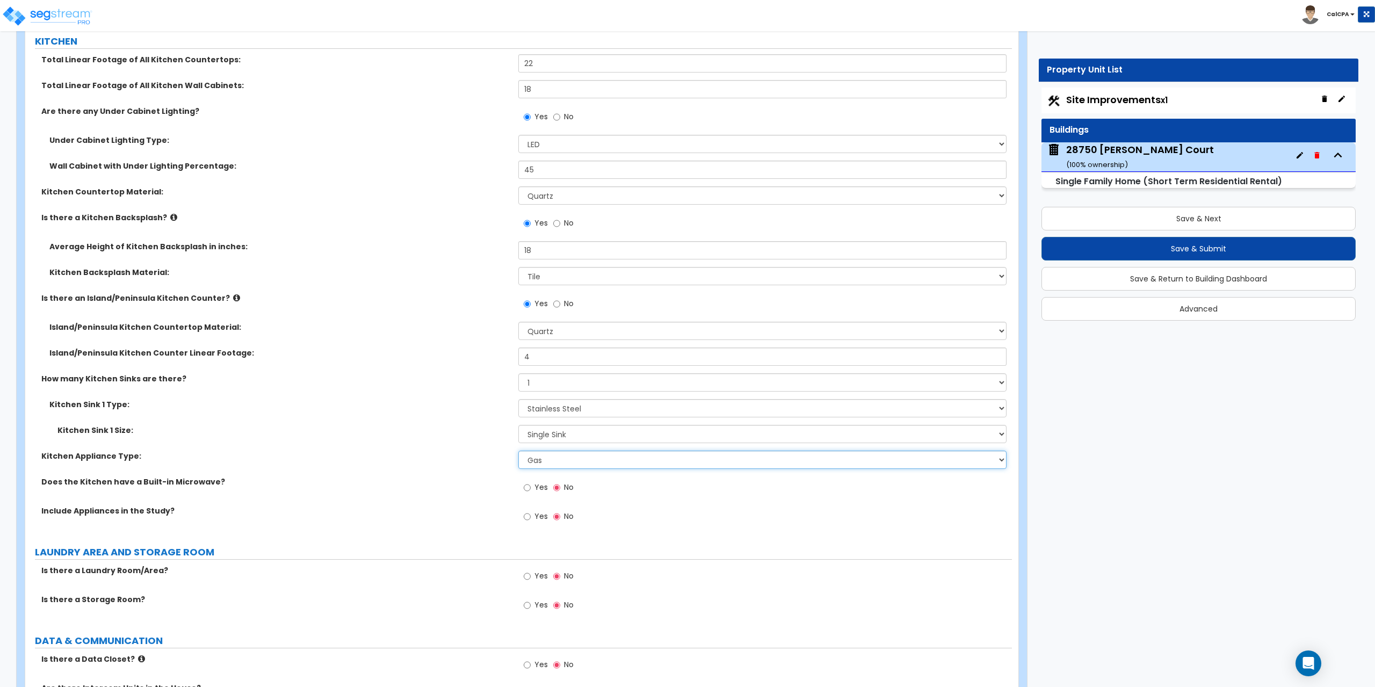
scroll to position [4779, 0]
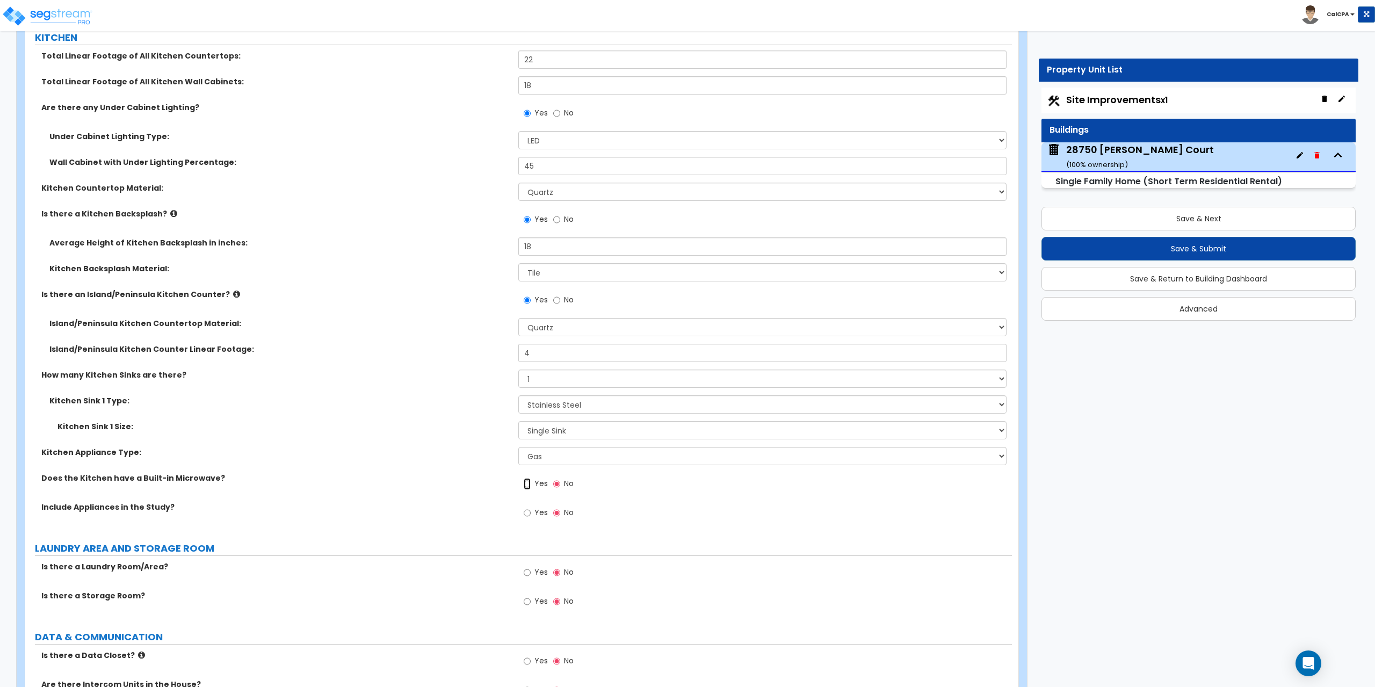
click at [527, 484] on input "Yes" at bounding box center [527, 484] width 7 height 12
radio input "true"
click at [527, 511] on input "Yes" at bounding box center [527, 513] width 7 height 12
radio input "true"
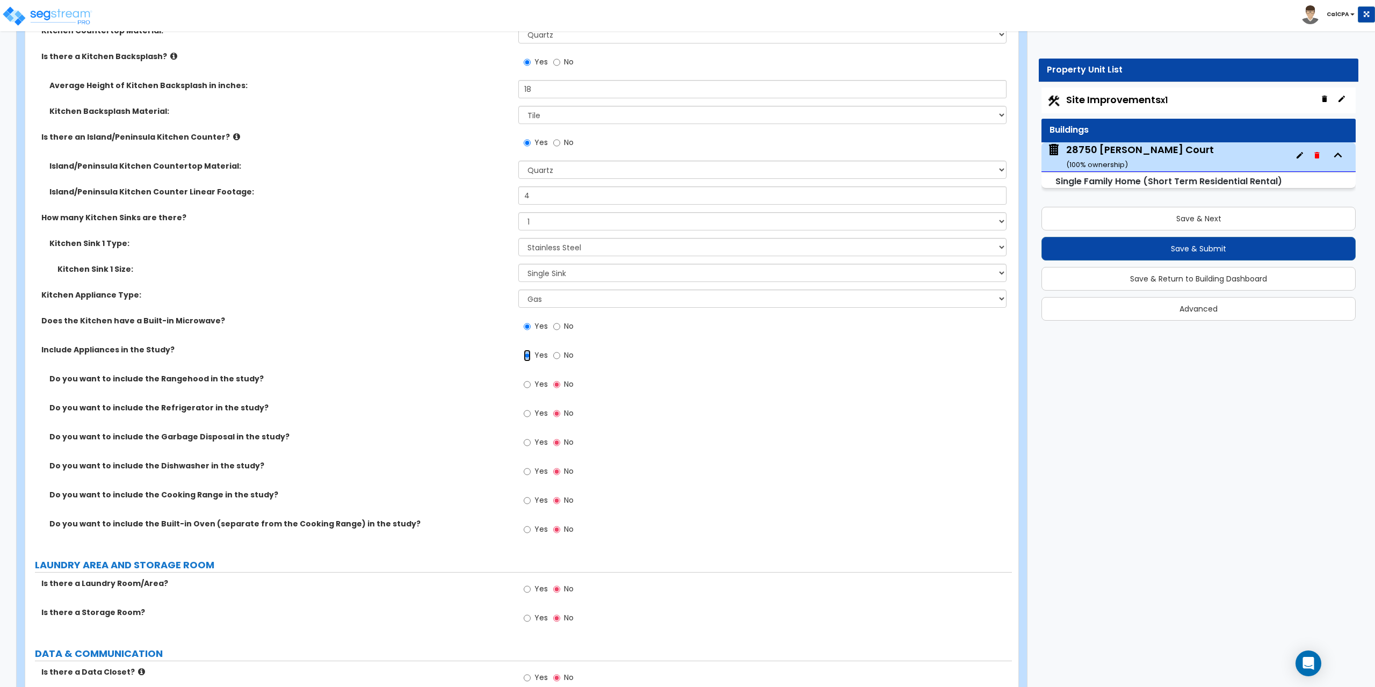
scroll to position [4940, 0]
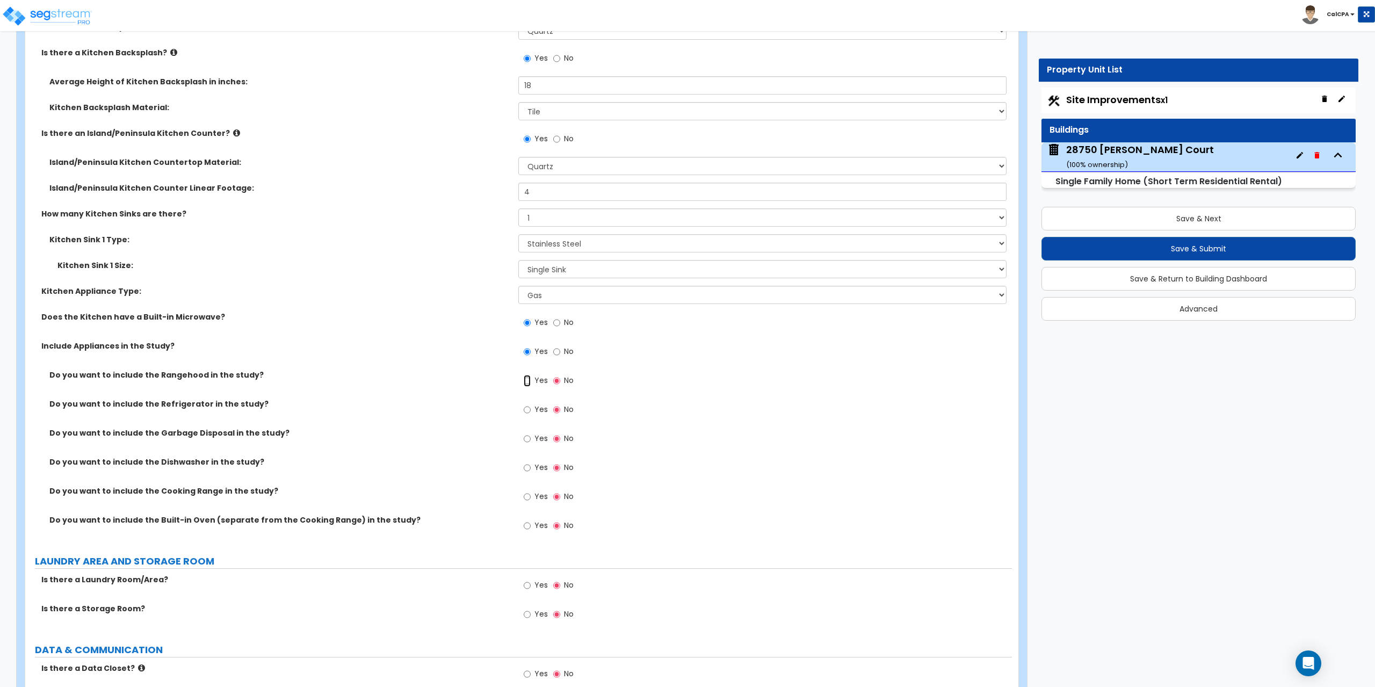
click at [526, 380] on input "Yes" at bounding box center [527, 381] width 7 height 12
radio input "true"
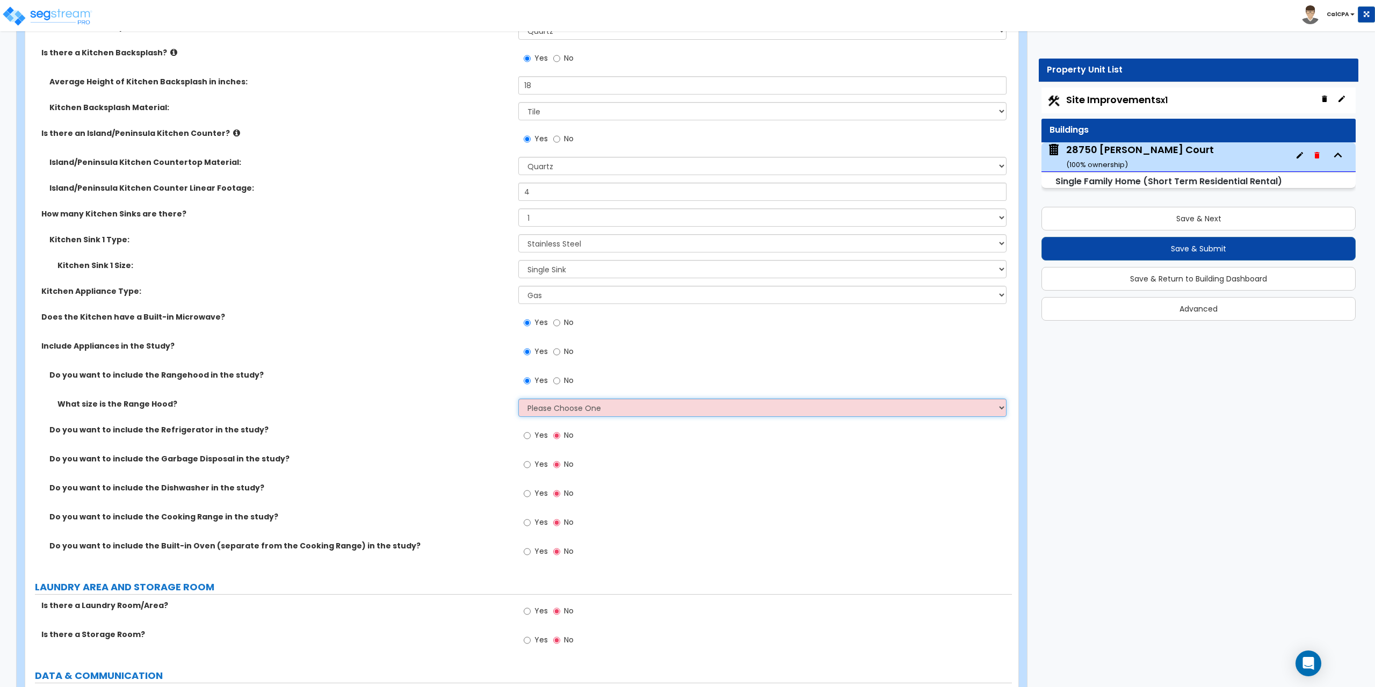
click at [1000, 409] on select "Please Choose One Normal - 30" Wide - 42"" at bounding box center [762, 407] width 488 height 18
select select "1"
click at [518, 398] on select "Please Choose One Normal - 30" Wide - 42"" at bounding box center [762, 407] width 488 height 18
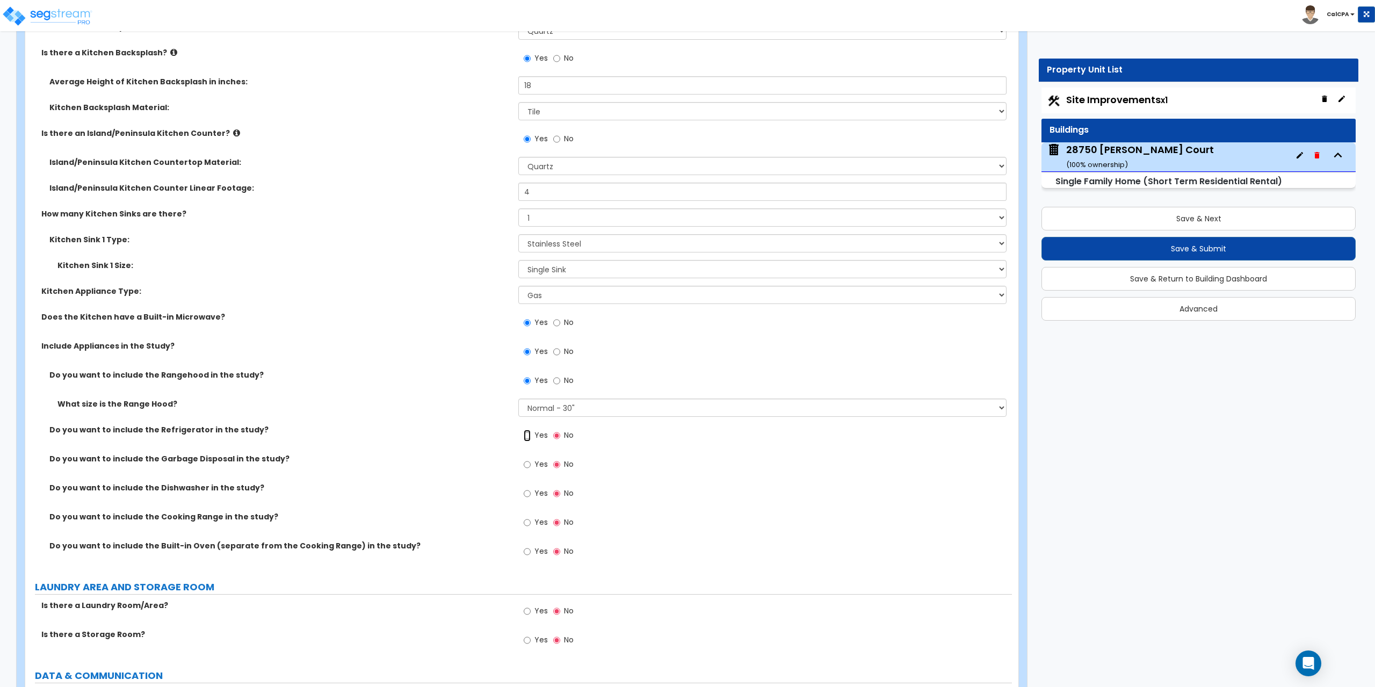
click at [525, 435] on input "Yes" at bounding box center [527, 436] width 7 height 12
radio input "true"
click at [525, 464] on input "Yes" at bounding box center [527, 465] width 7 height 12
radio input "true"
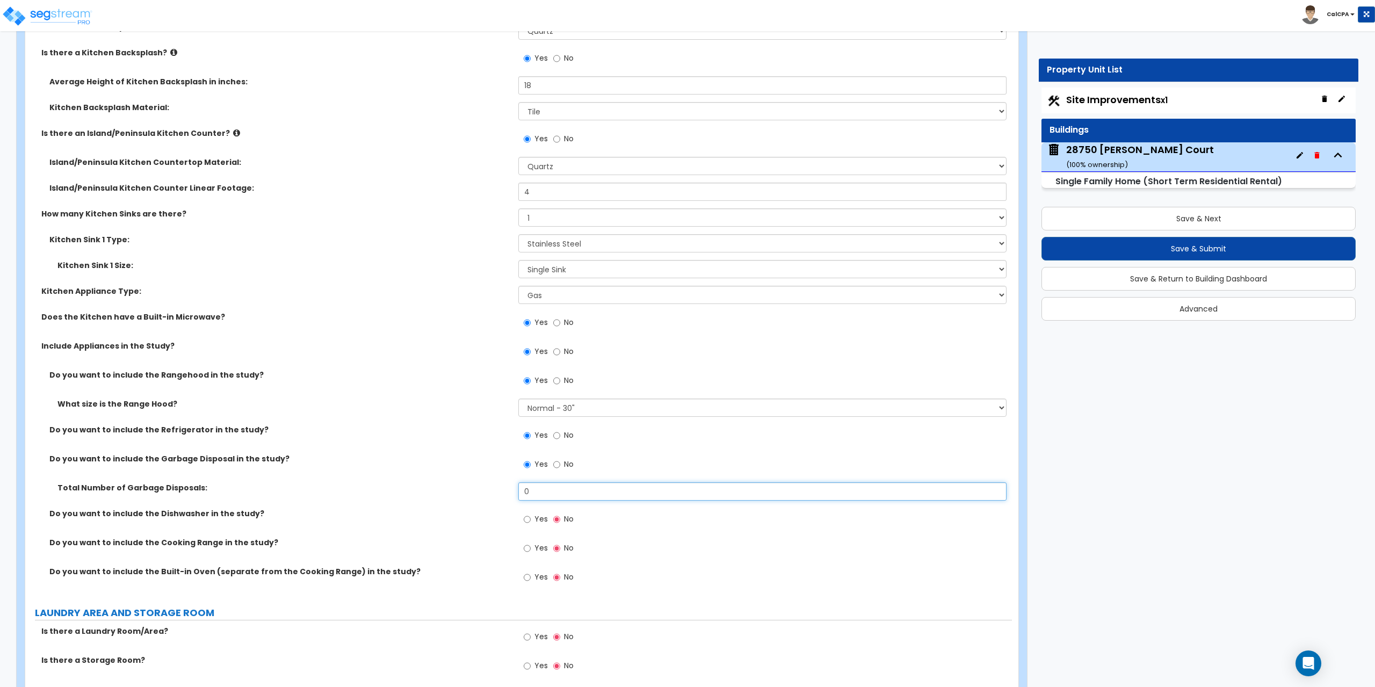
drag, startPoint x: 575, startPoint y: 499, endPoint x: 497, endPoint y: 493, distance: 78.1
click at [497, 493] on div "Total Number of Garbage Disposals: 0" at bounding box center [518, 495] width 986 height 26
type input "1"
click at [528, 520] on input "Yes" at bounding box center [527, 519] width 7 height 12
radio input "true"
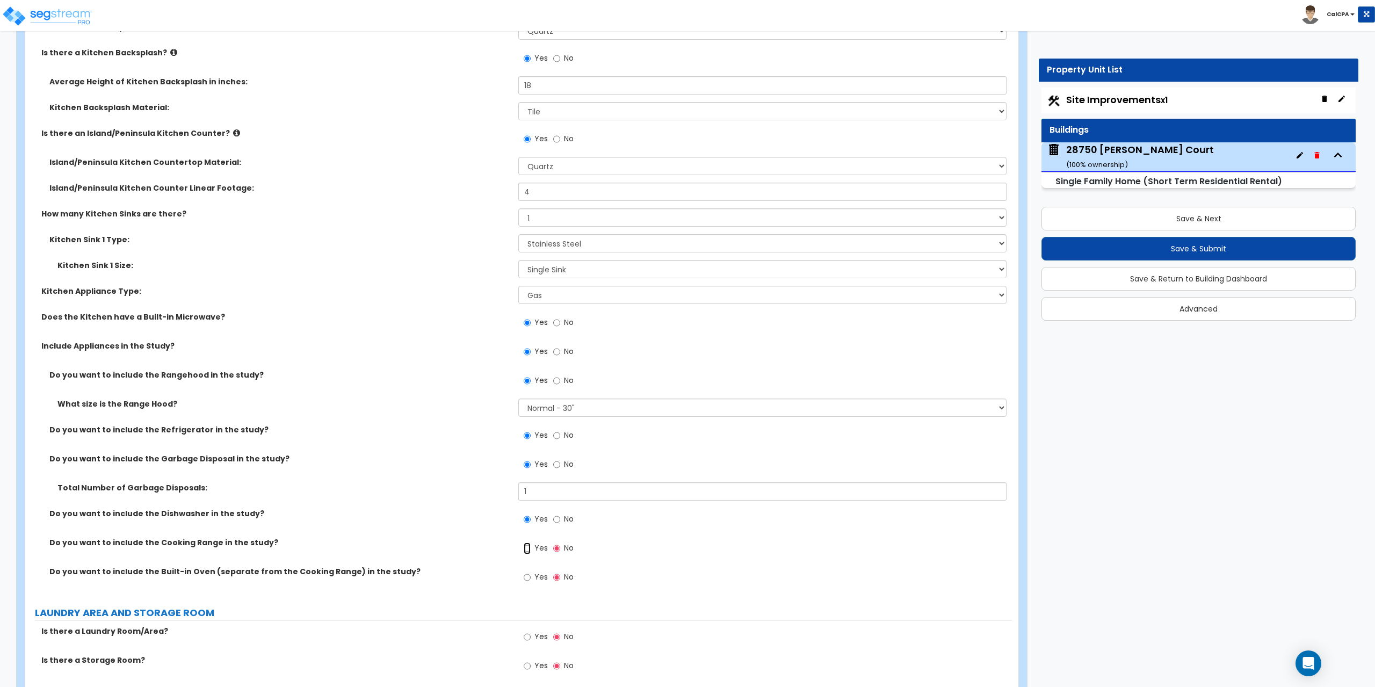
click at [525, 549] on input "Yes" at bounding box center [527, 548] width 7 height 12
radio input "true"
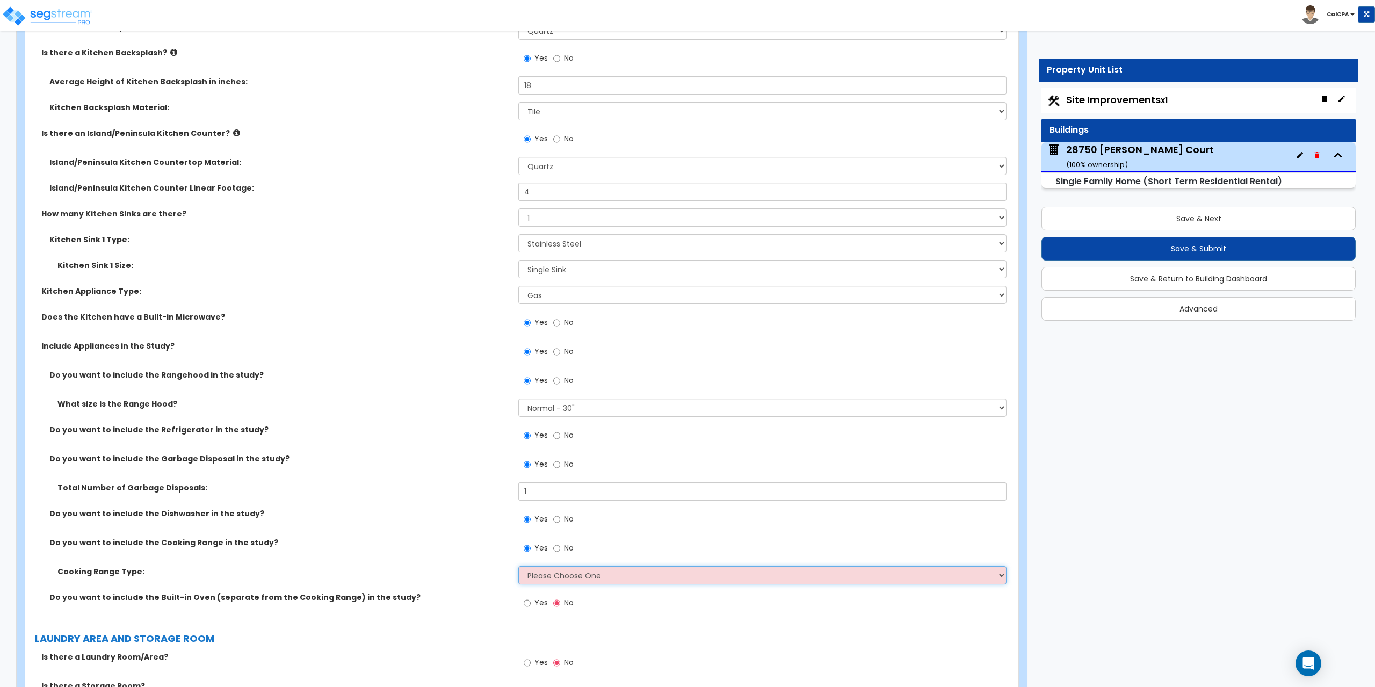
click at [1000, 575] on select "Please Choose One Cook Top Only Range with Oven" at bounding box center [762, 575] width 488 height 18
select select "1"
click at [518, 566] on select "Please Choose One Cook Top Only Range with Oven" at bounding box center [762, 575] width 488 height 18
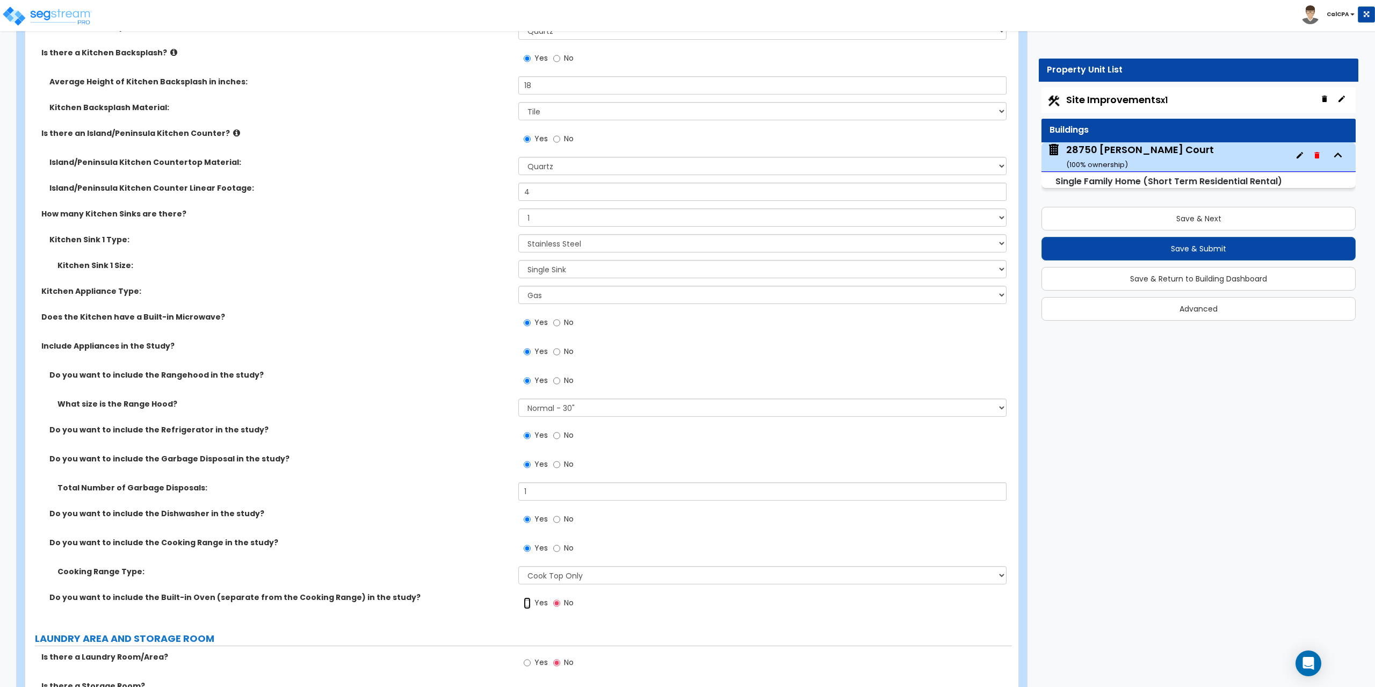
click at [528, 602] on input "Yes" at bounding box center [527, 603] width 7 height 12
radio input "true"
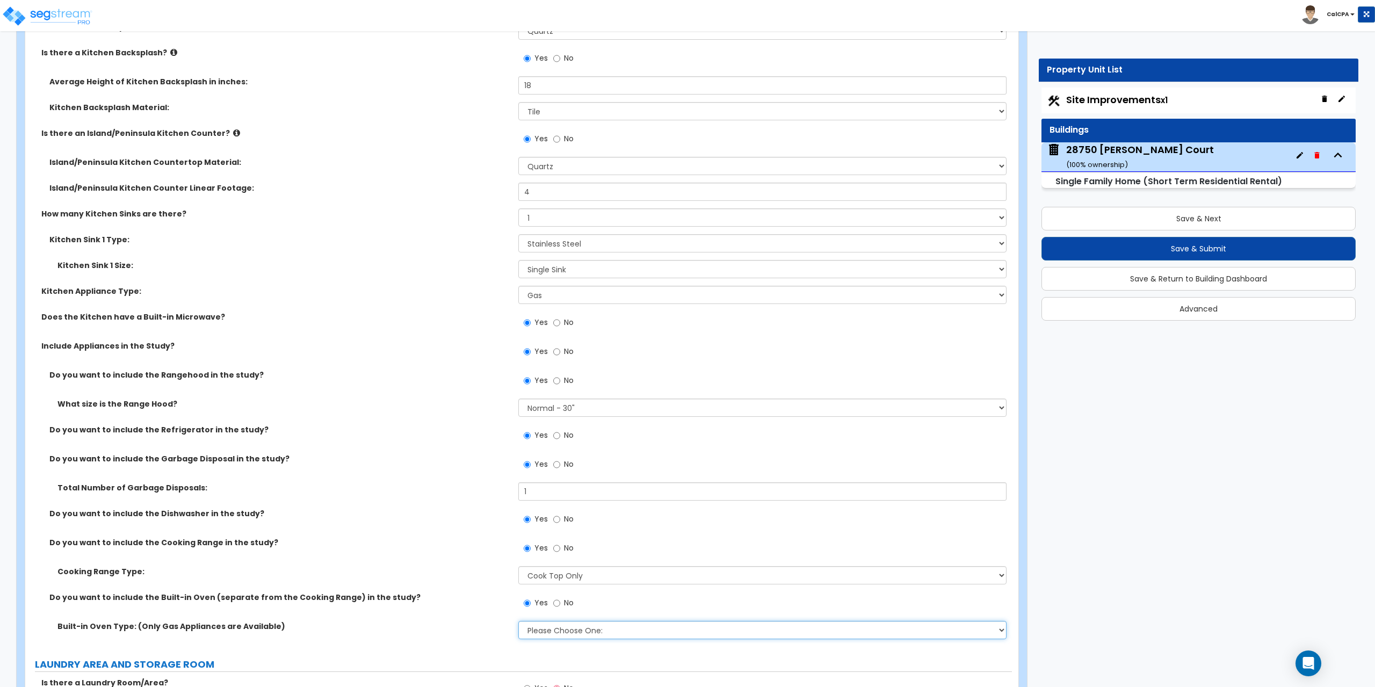
click at [997, 631] on select "Please Choose One: Single Double" at bounding box center [762, 630] width 488 height 18
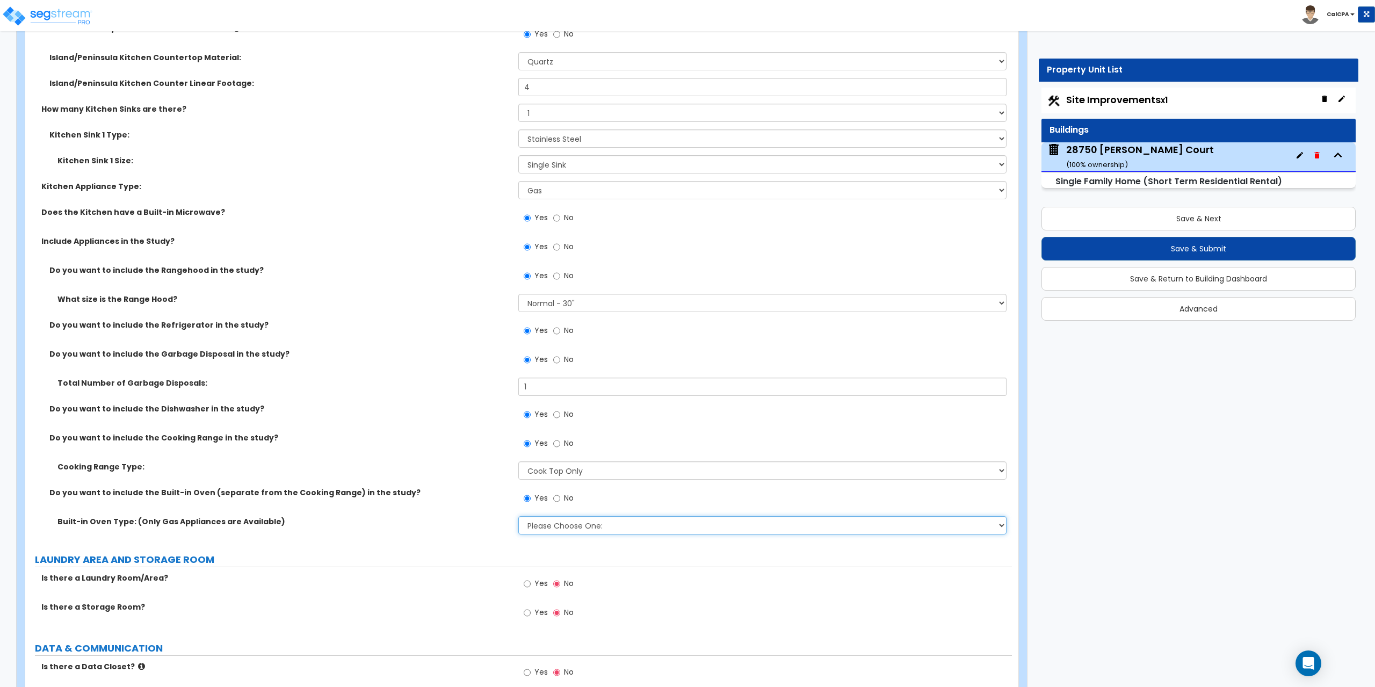
scroll to position [5047, 0]
click at [999, 527] on select "Please Choose One: Single Double" at bounding box center [762, 522] width 488 height 18
click at [518, 513] on select "Please Choose One: Single Double" at bounding box center [762, 522] width 488 height 18
drag, startPoint x: 1001, startPoint y: 522, endPoint x: 988, endPoint y: 527, distance: 13.6
click at [1001, 522] on select "Please Choose One: Single Double" at bounding box center [762, 522] width 488 height 18
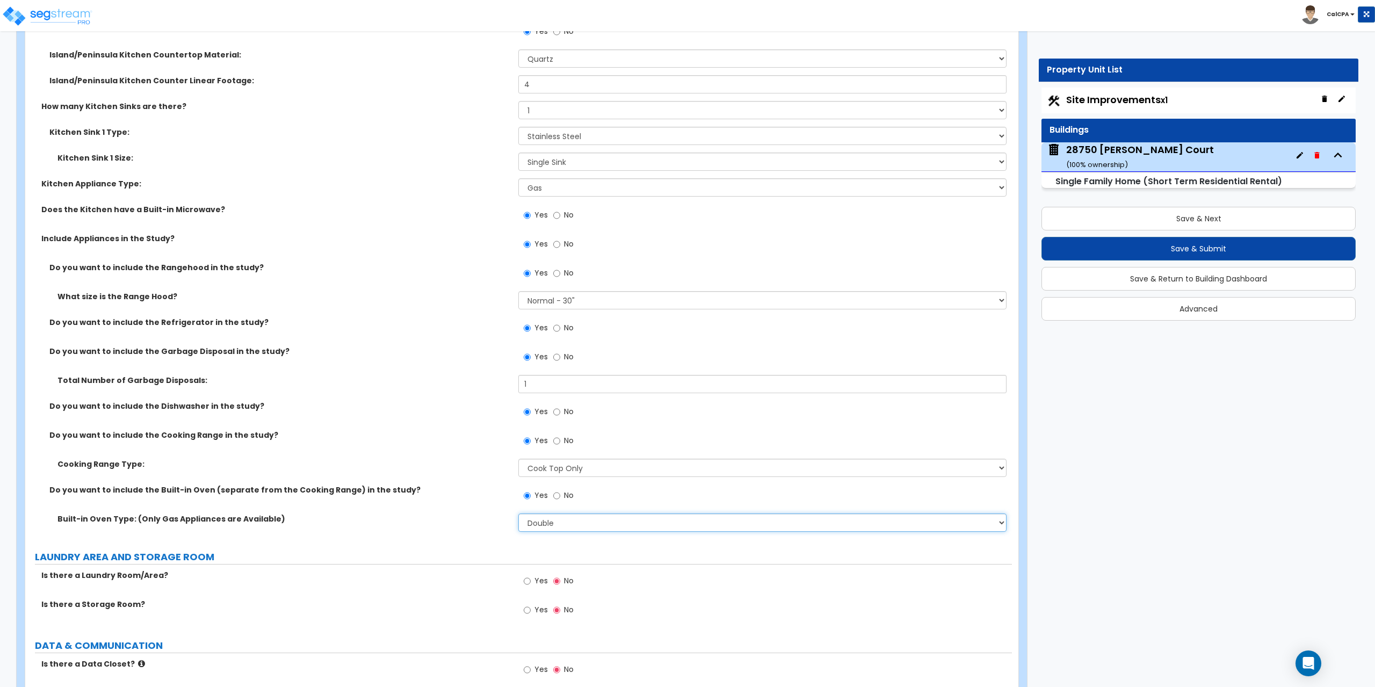
select select "1"
click at [518, 513] on select "Please Choose One: Single Double" at bounding box center [762, 522] width 488 height 18
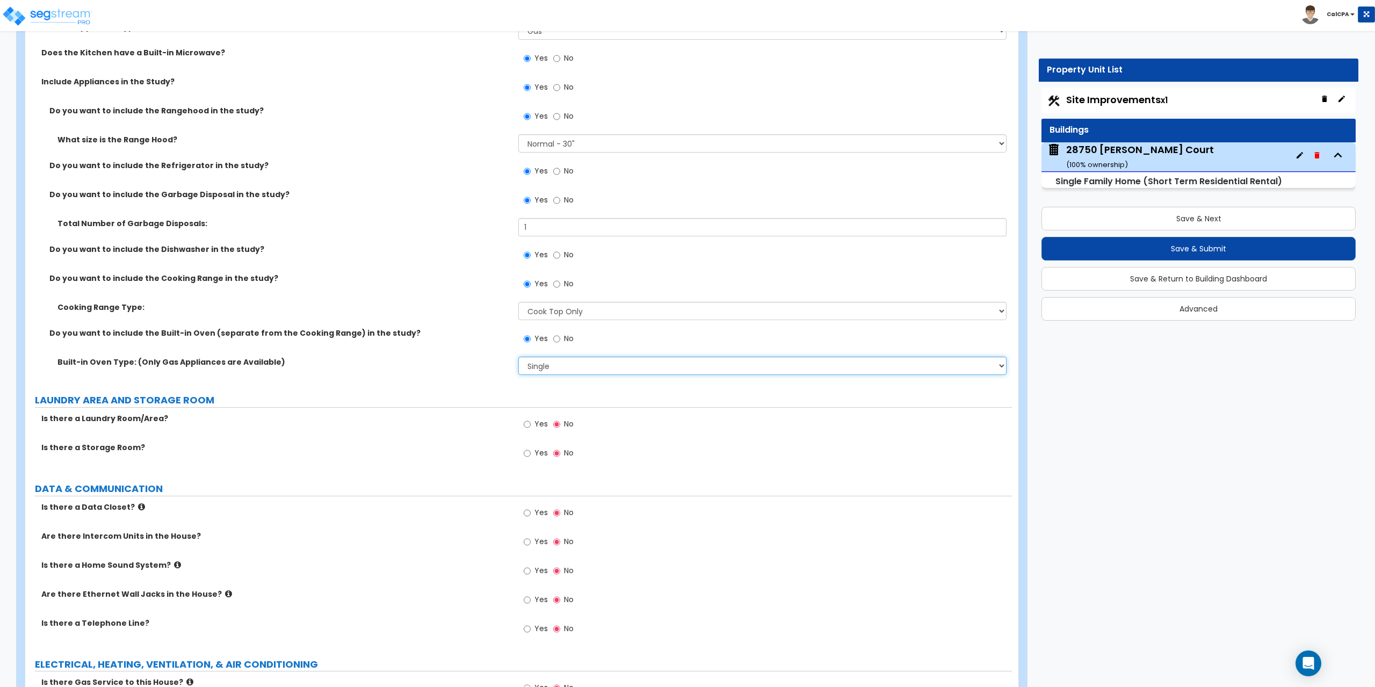
scroll to position [5209, 0]
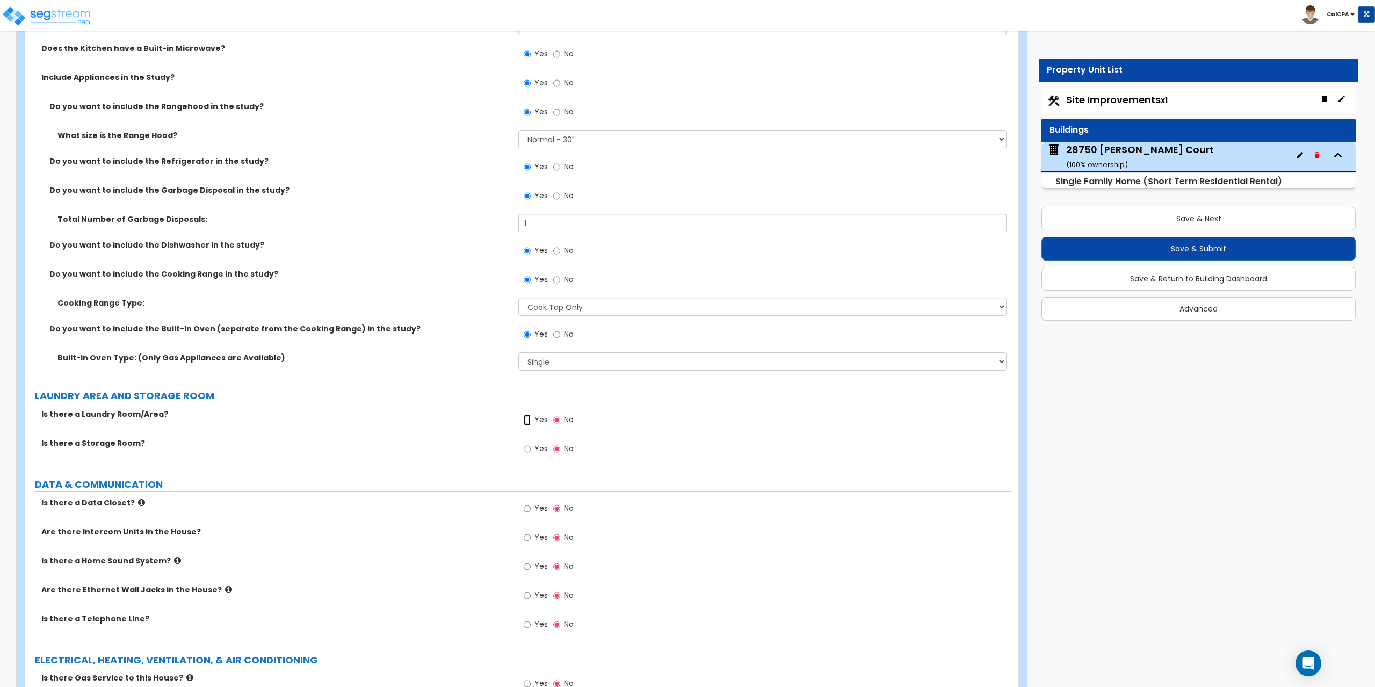
click at [528, 420] on input "Yes" at bounding box center [527, 420] width 7 height 12
radio input "true"
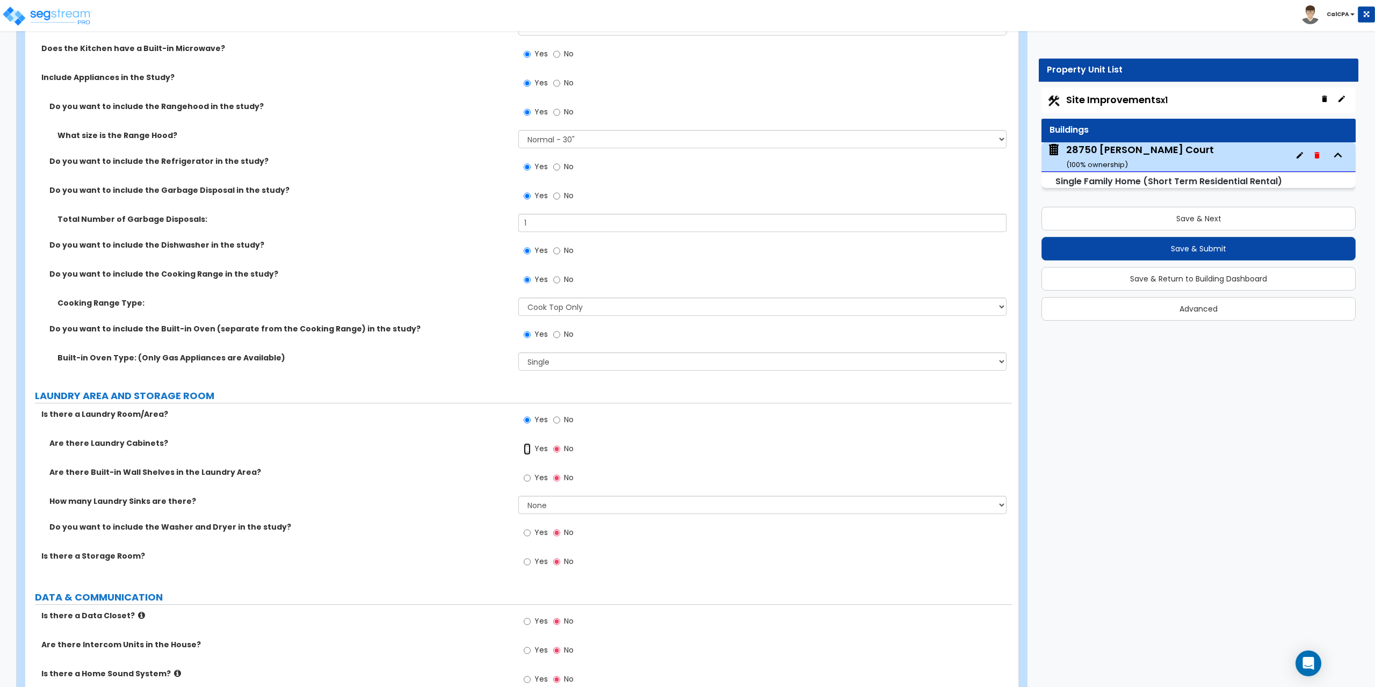
click at [527, 448] on input "Yes" at bounding box center [527, 449] width 7 height 12
radio input "true"
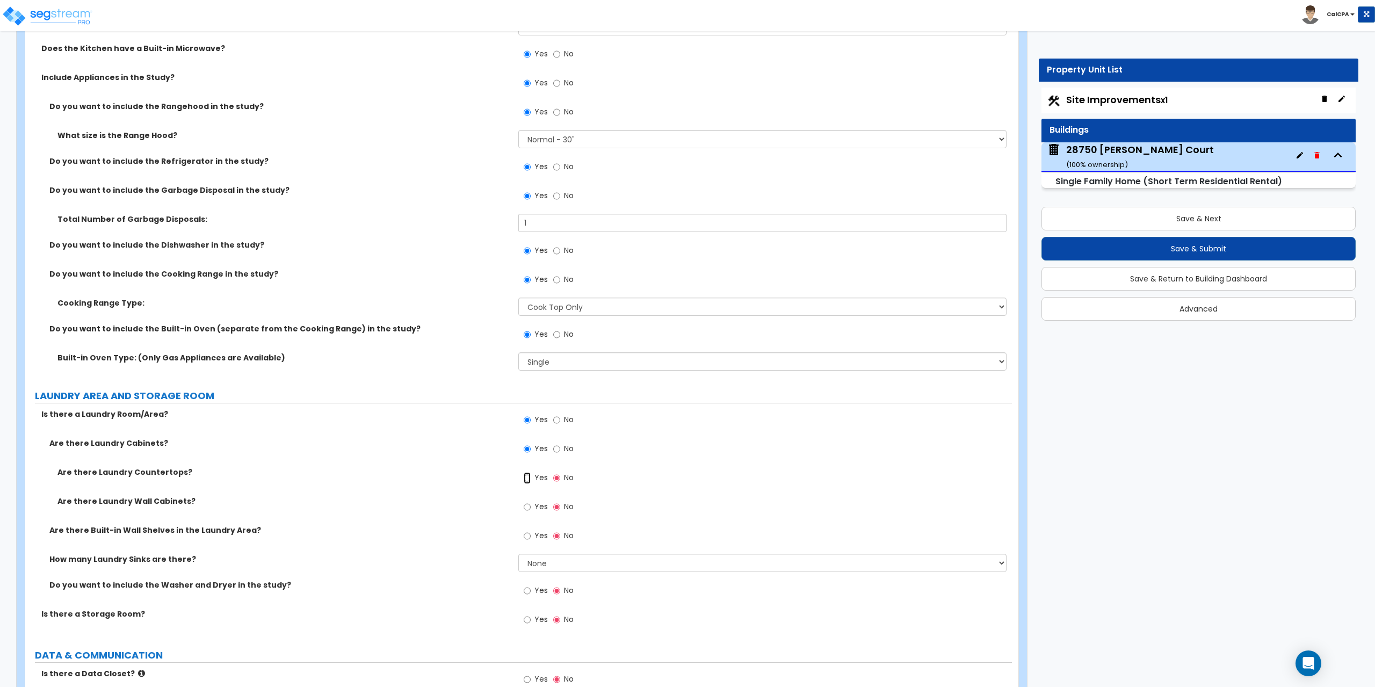
click at [528, 477] on input "Yes" at bounding box center [527, 478] width 7 height 12
radio input "true"
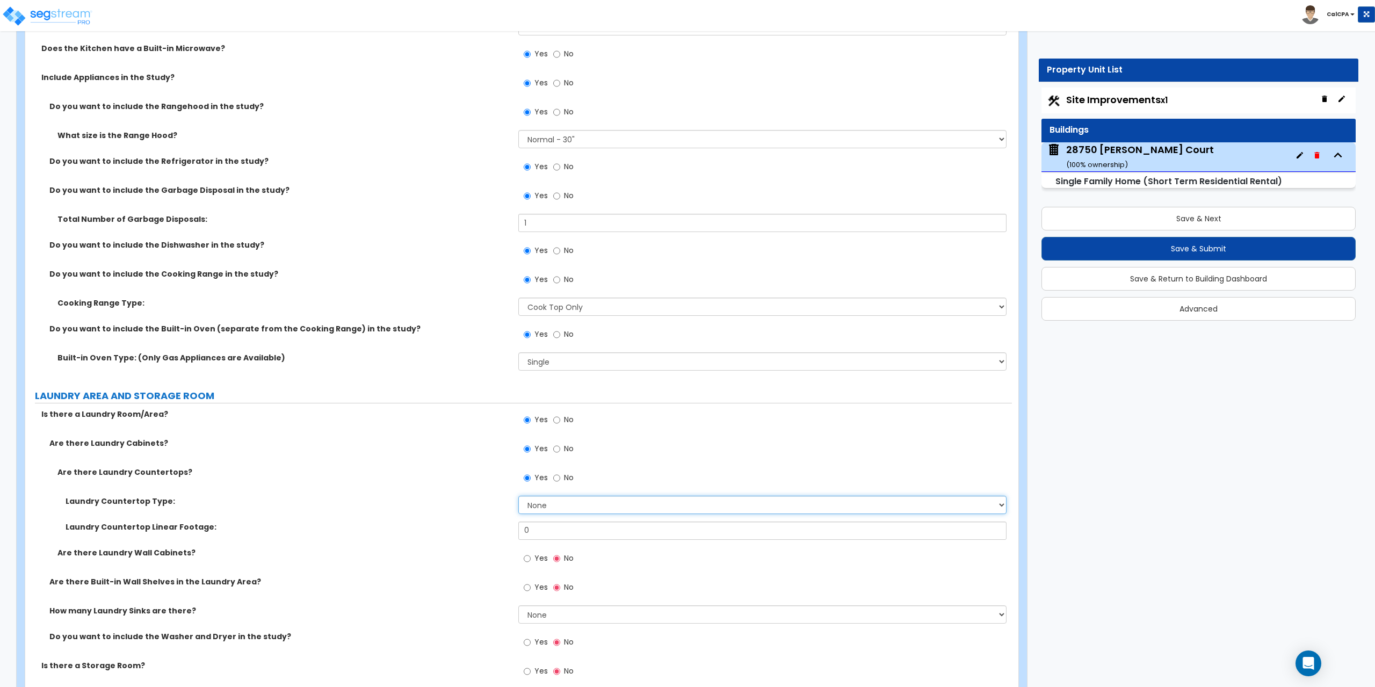
click at [999, 507] on select "None Plastic Laminate Solid Surface Stone Quartz Marble Tile Wood Stainless Ste…" at bounding box center [762, 505] width 488 height 18
drag, startPoint x: 544, startPoint y: 529, endPoint x: 493, endPoint y: 526, distance: 51.6
click at [493, 526] on div "Laundry Countertop Linear Footage: 0" at bounding box center [518, 534] width 986 height 26
type input "6"
click at [997, 503] on select "None Plastic Laminate Solid Surface Stone Quartz Marble Tile Wood Stainless Ste…" at bounding box center [762, 505] width 488 height 18
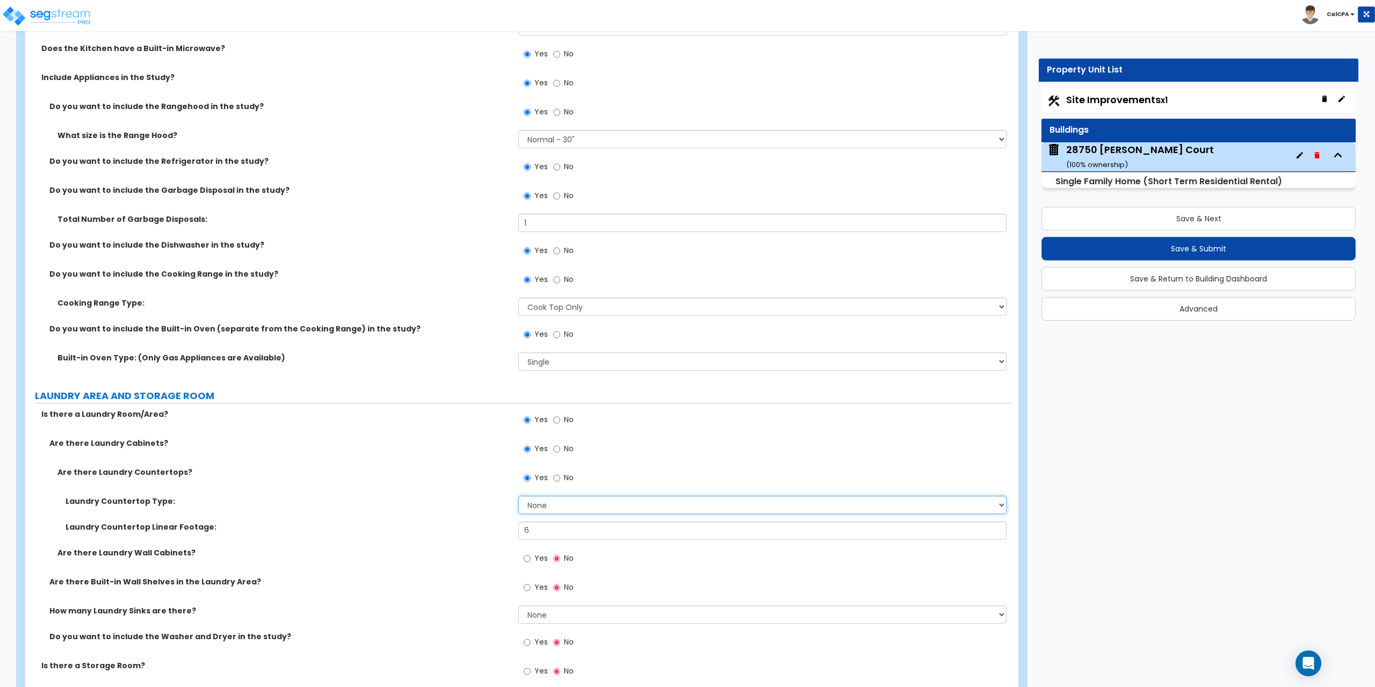
select select "4"
click at [518, 496] on select "None Plastic Laminate Solid Surface Stone Quartz Marble Tile Wood Stainless Ste…" at bounding box center [762, 505] width 488 height 18
drag, startPoint x: 554, startPoint y: 531, endPoint x: 503, endPoint y: 530, distance: 51.0
click at [503, 530] on div "Laundry Countertop Linear Footage: 6" at bounding box center [518, 534] width 986 height 26
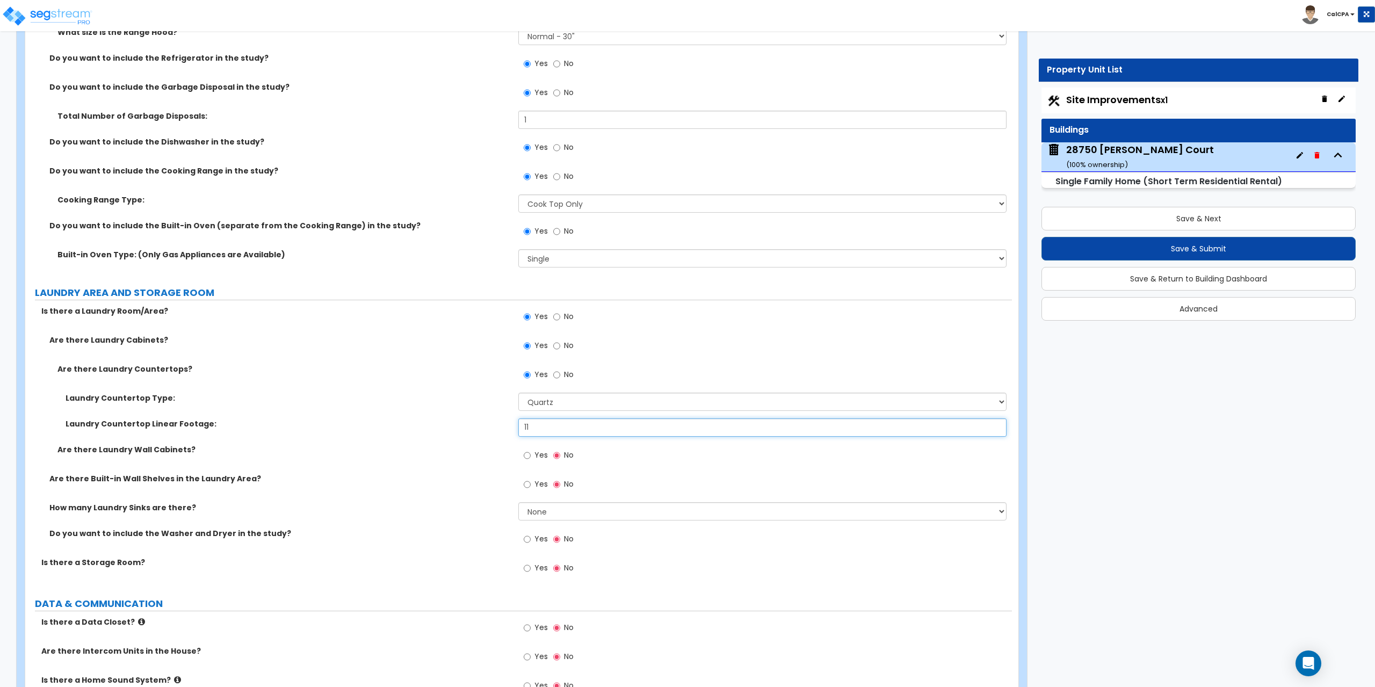
scroll to position [5316, 0]
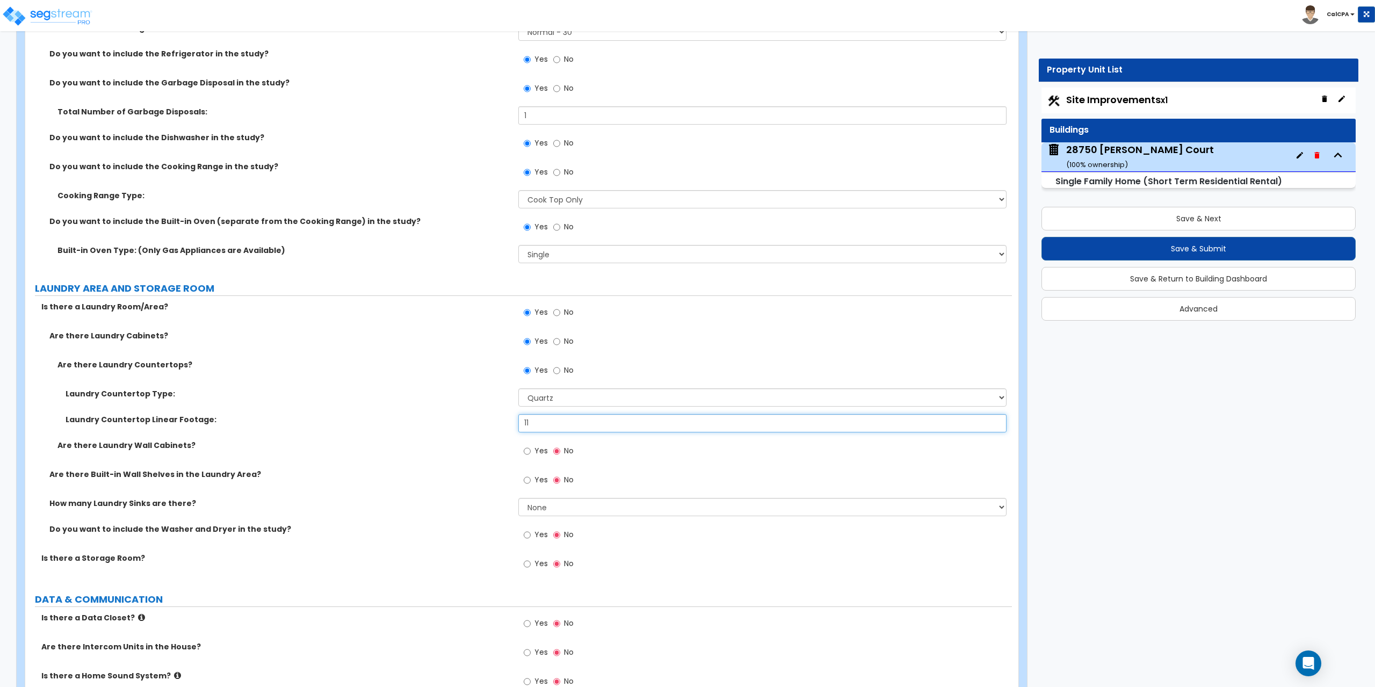
type input "11"
click at [529, 451] on input "Yes" at bounding box center [527, 451] width 7 height 12
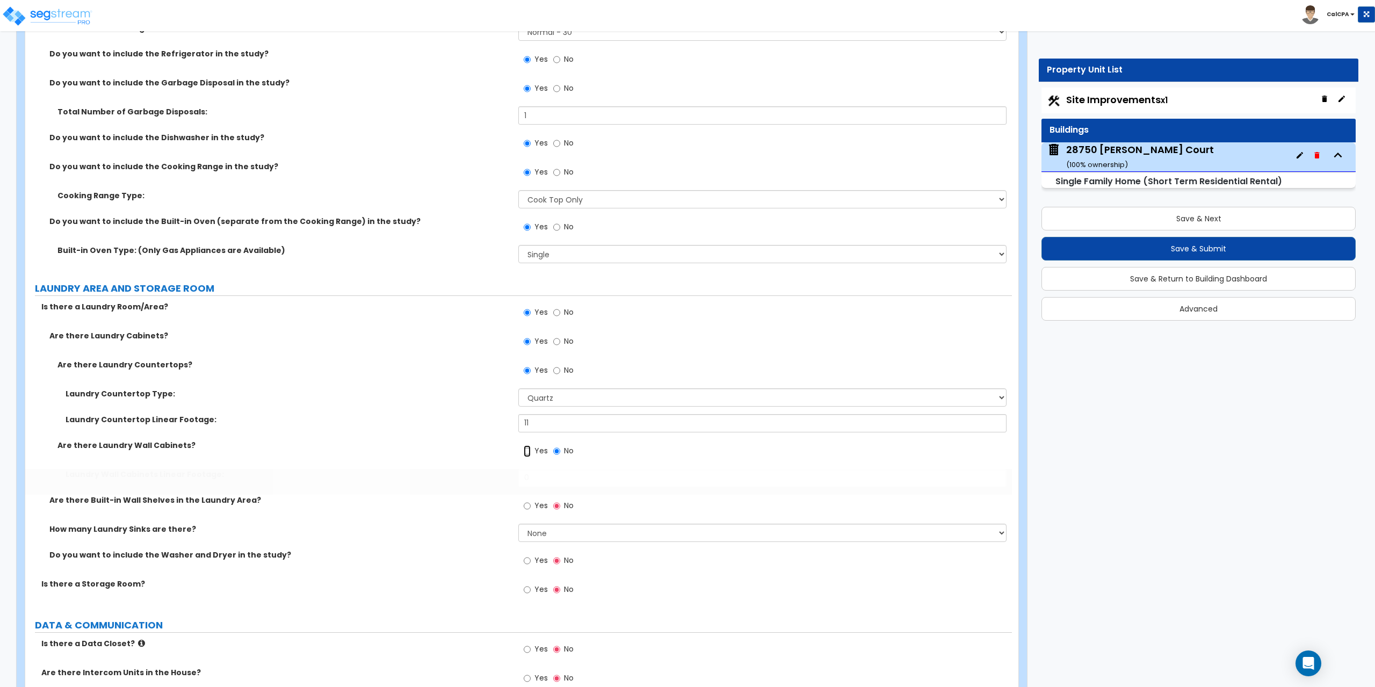
radio input "true"
drag, startPoint x: 615, startPoint y: 480, endPoint x: 495, endPoint y: 477, distance: 119.8
click at [495, 477] on div "Laundry Wall Cabinets Linear Footage: 0" at bounding box center [518, 482] width 986 height 26
type input "8"
click at [527, 506] on input "Yes" at bounding box center [527, 506] width 7 height 12
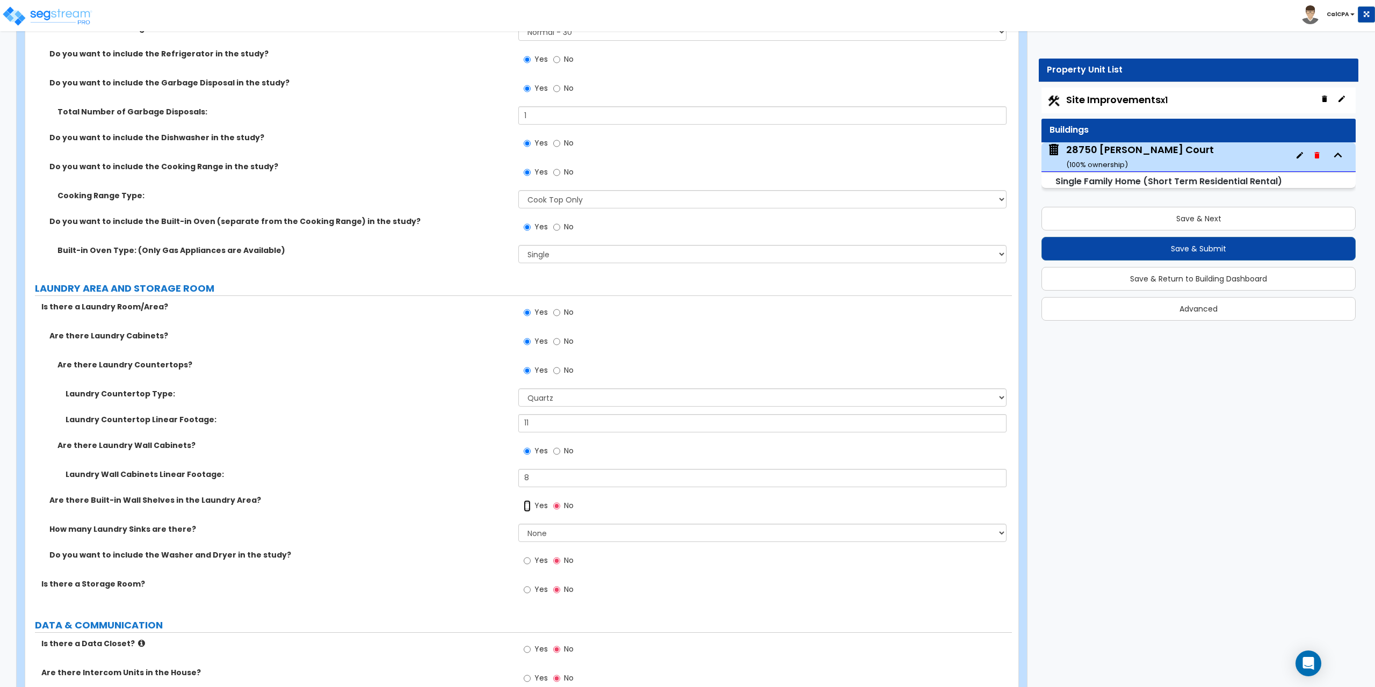
radio input "true"
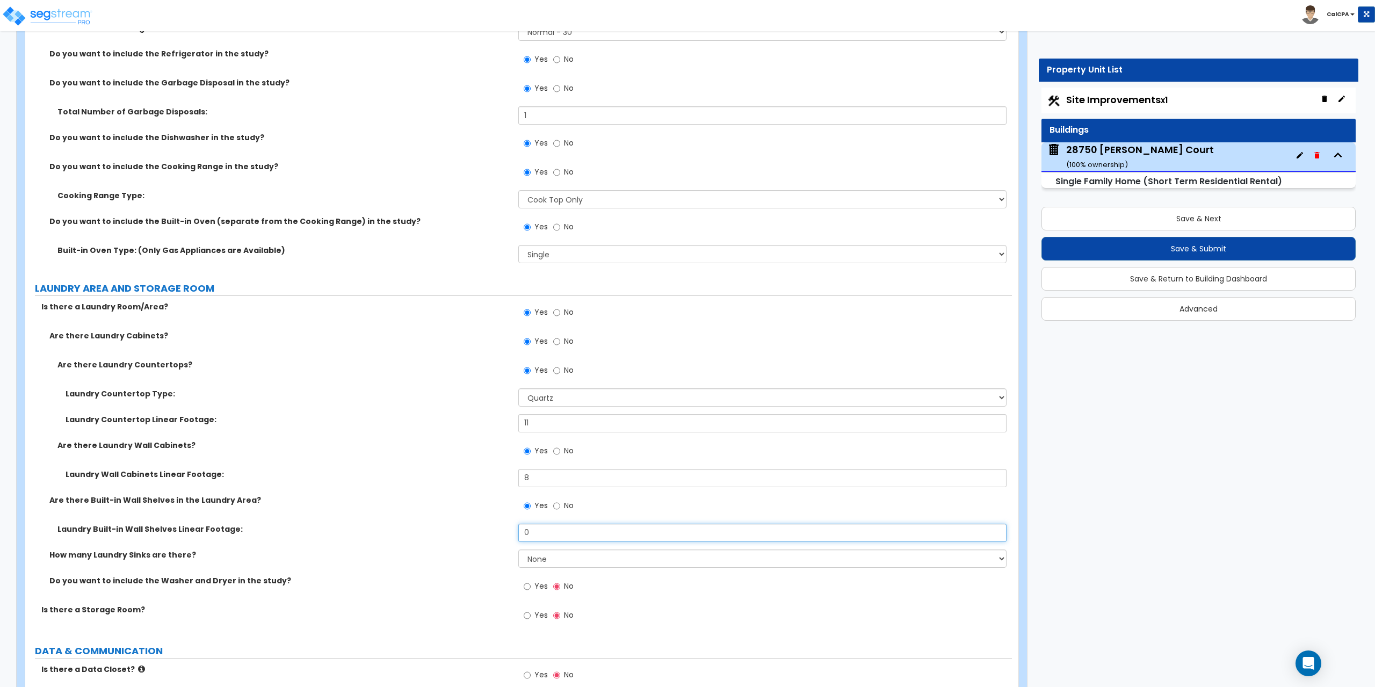
drag, startPoint x: 583, startPoint y: 533, endPoint x: 487, endPoint y: 530, distance: 96.2
click at [488, 530] on div "Laundry Built-in Wall Shelves Linear Footage: 0" at bounding box center [518, 537] width 986 height 26
type input "5"
click at [997, 562] on select "None 1 2 3" at bounding box center [762, 558] width 488 height 18
select select "1"
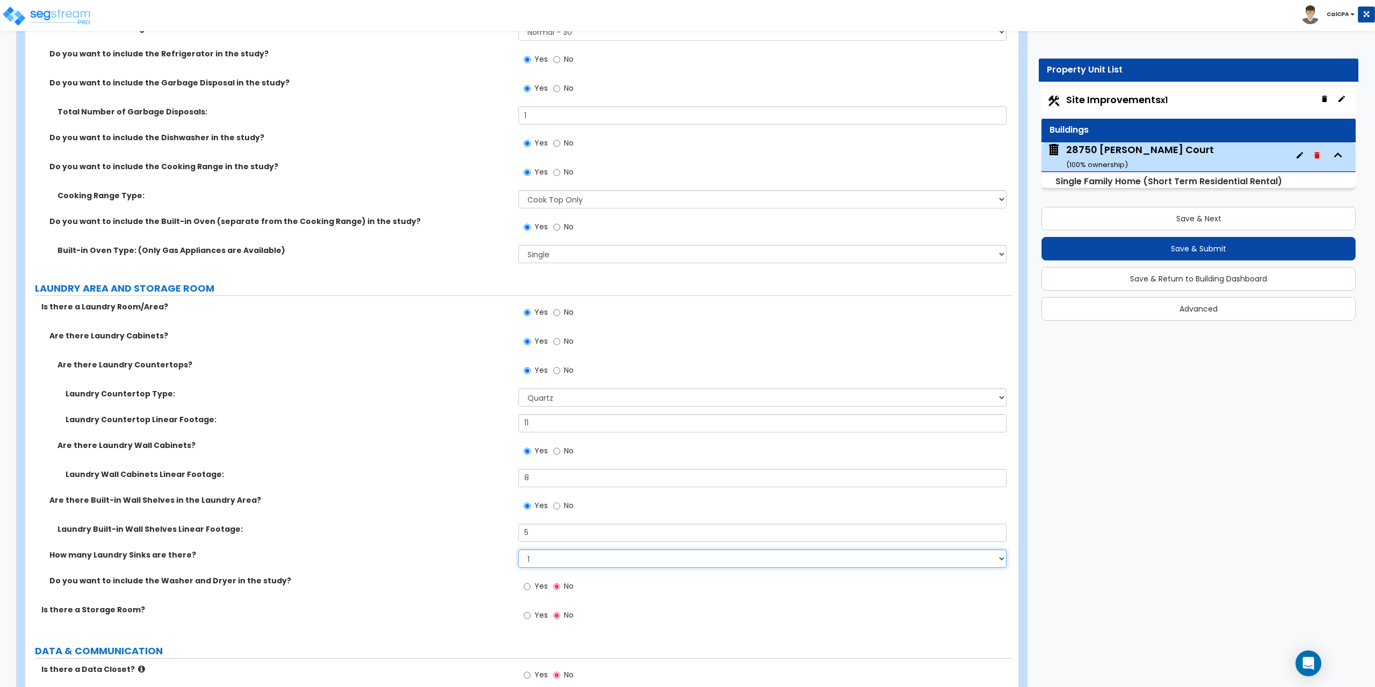
click at [518, 549] on select "None 1 2 3" at bounding box center [762, 558] width 488 height 18
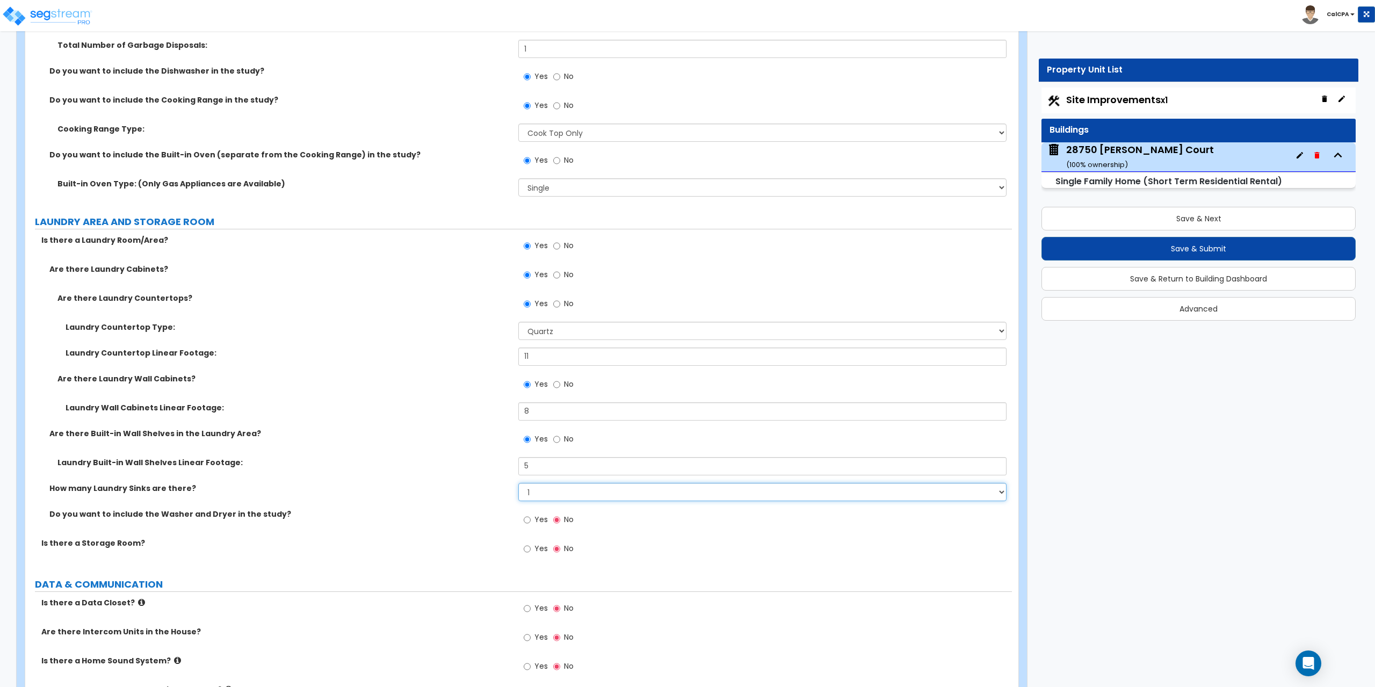
scroll to position [5423, 0]
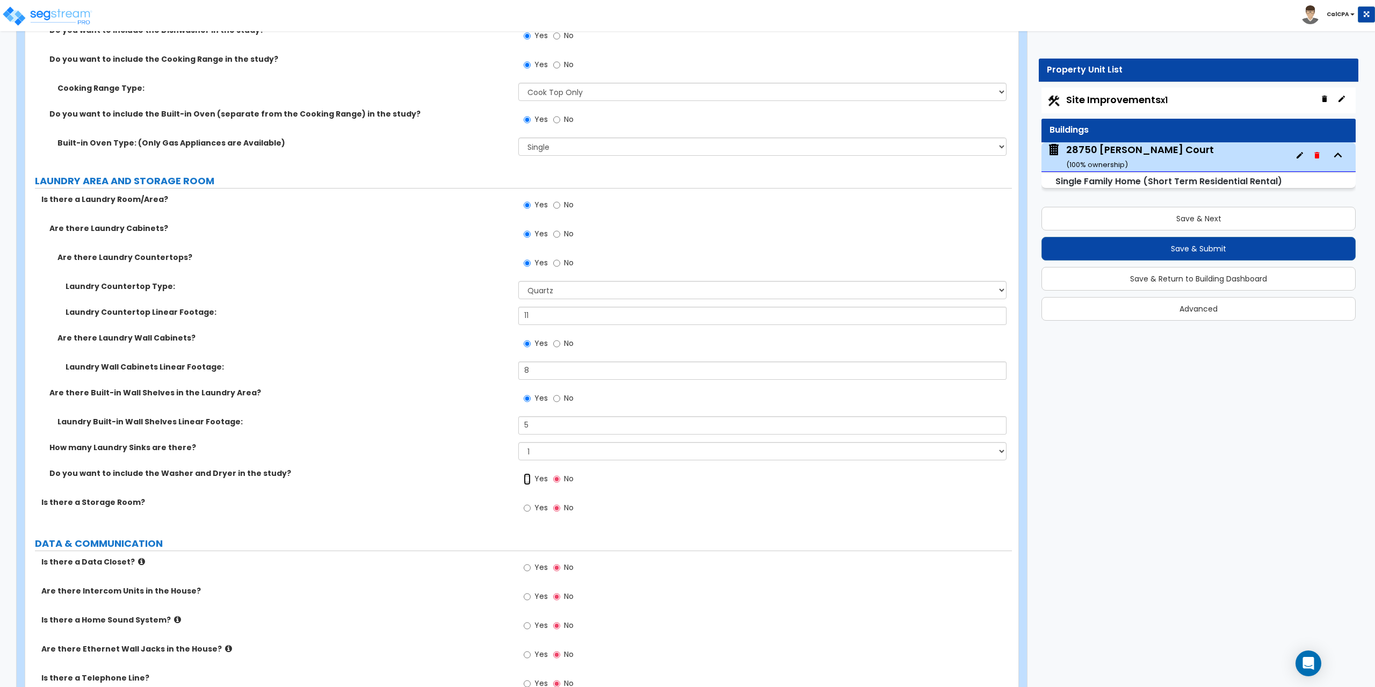
click at [527, 478] on input "Yes" at bounding box center [527, 479] width 7 height 12
radio input "true"
drag, startPoint x: 688, startPoint y: 509, endPoint x: 688, endPoint y: 480, distance: 29.0
click at [688, 480] on div "Is there a Laundry Room/Area? Yes No Are there Laundry Cabinets? Yes No Are the…" at bounding box center [518, 360] width 970 height 332
click at [627, 513] on div "Yes No" at bounding box center [764, 511] width 493 height 29
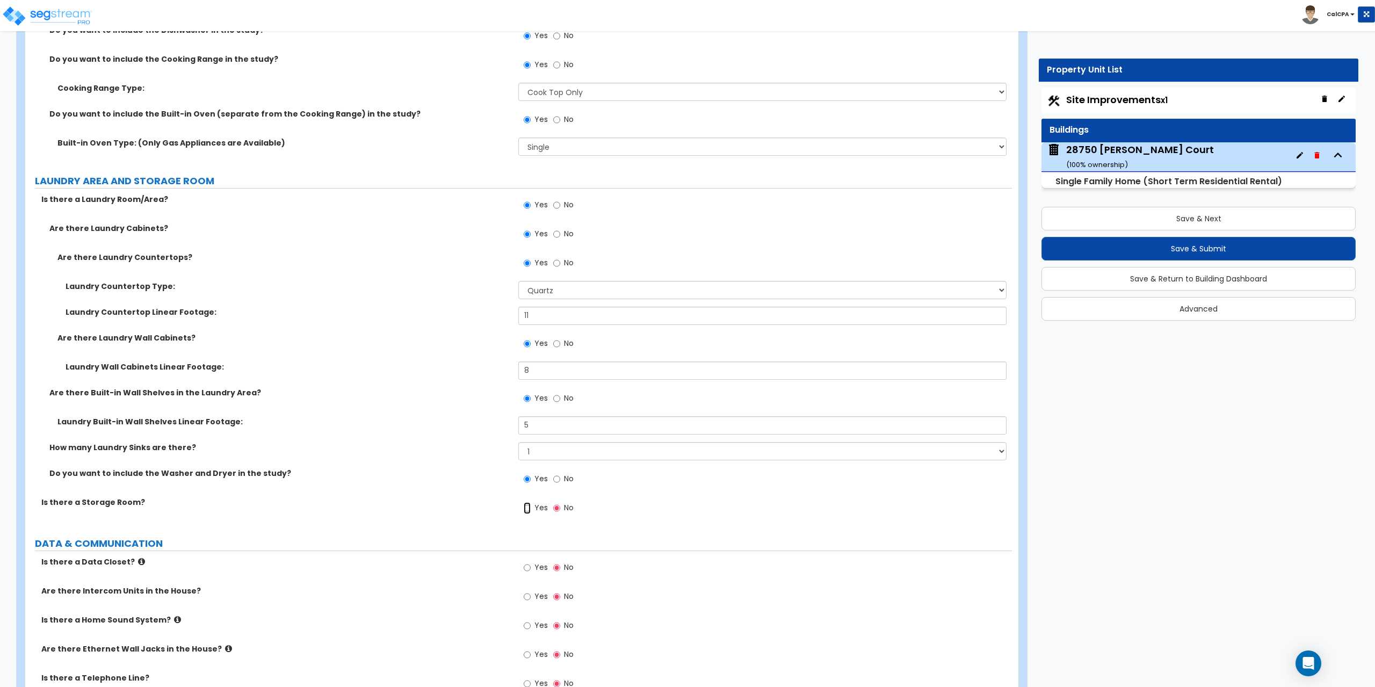
click at [528, 507] on input "Yes" at bounding box center [527, 508] width 7 height 12
radio input "true"
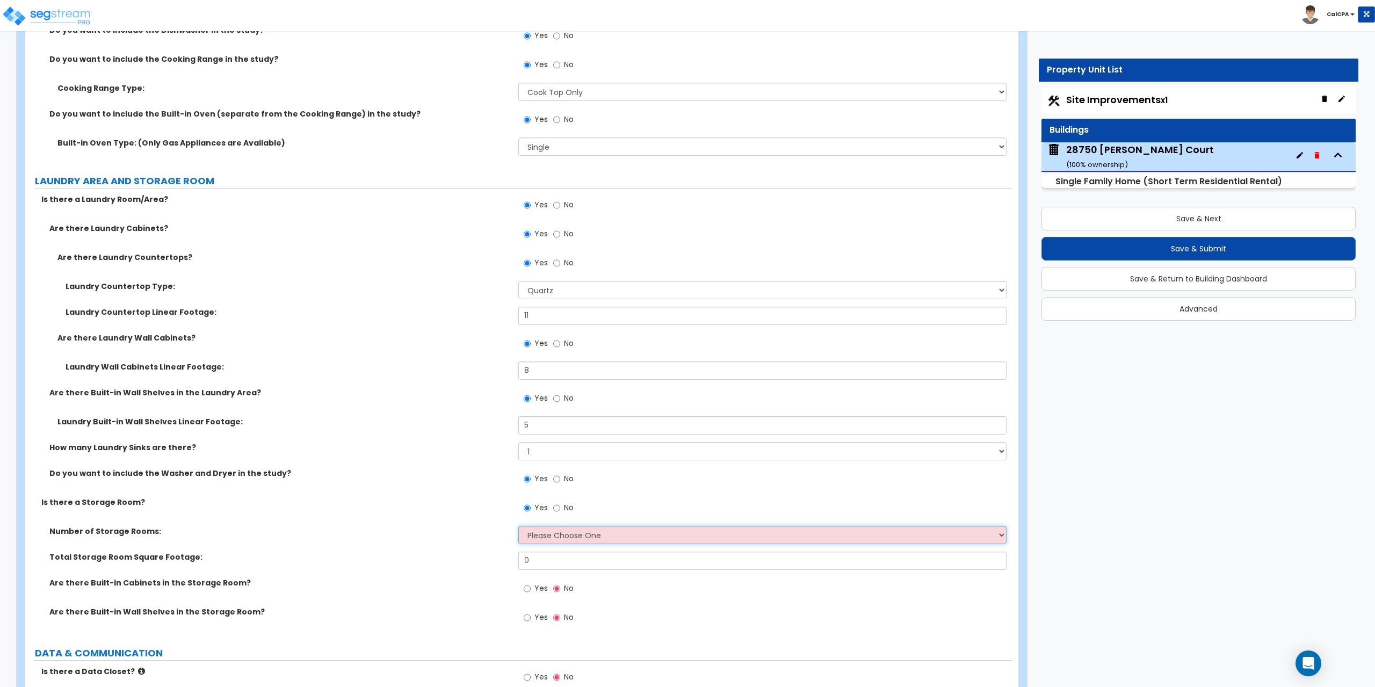
click at [991, 534] on select "Please Choose One 1 2 3" at bounding box center [762, 535] width 488 height 18
select select "1"
click at [518, 526] on select "Please Choose One 1 2 3" at bounding box center [762, 535] width 488 height 18
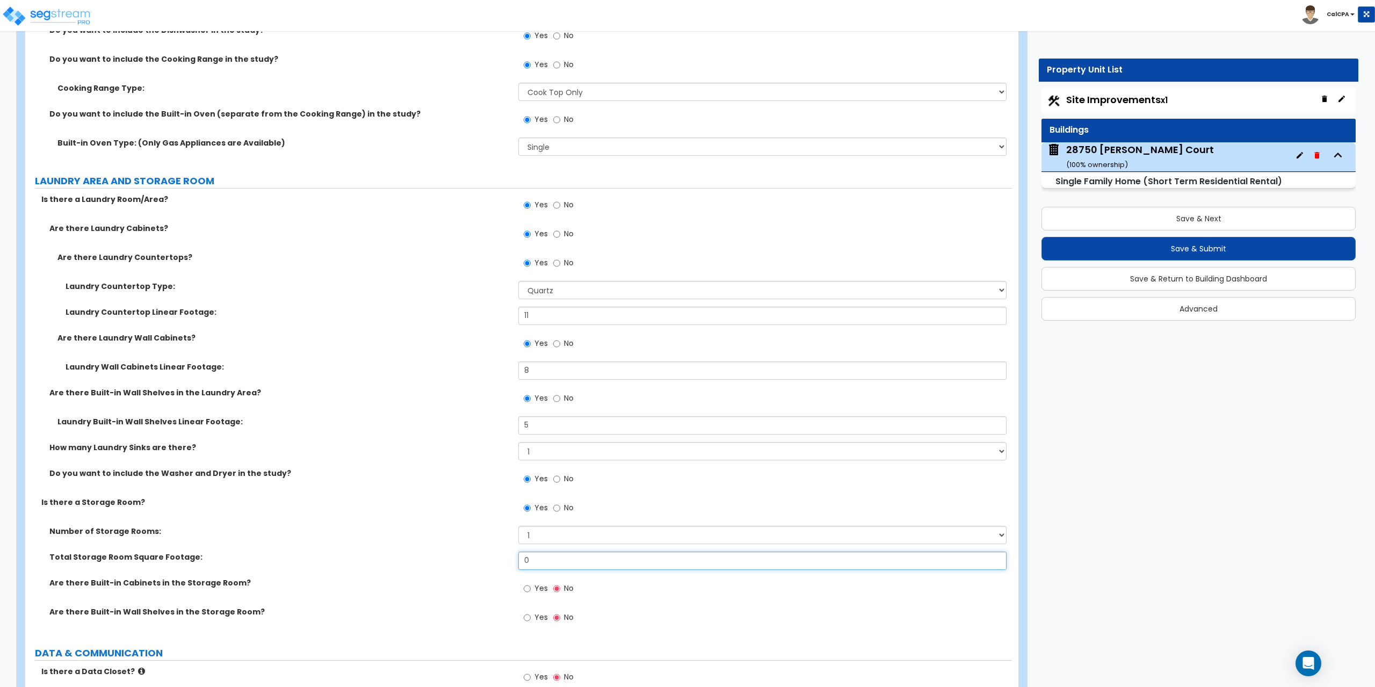
drag, startPoint x: 548, startPoint y: 562, endPoint x: 492, endPoint y: 558, distance: 55.9
click at [492, 558] on div "Total Storage Room Square Footage: 0" at bounding box center [518, 564] width 986 height 26
click at [543, 558] on input "0" at bounding box center [762, 560] width 488 height 18
drag, startPoint x: 537, startPoint y: 560, endPoint x: 488, endPoint y: 559, distance: 48.9
click at [488, 559] on div "Total Storage Room Square Footage: 0" at bounding box center [518, 564] width 986 height 26
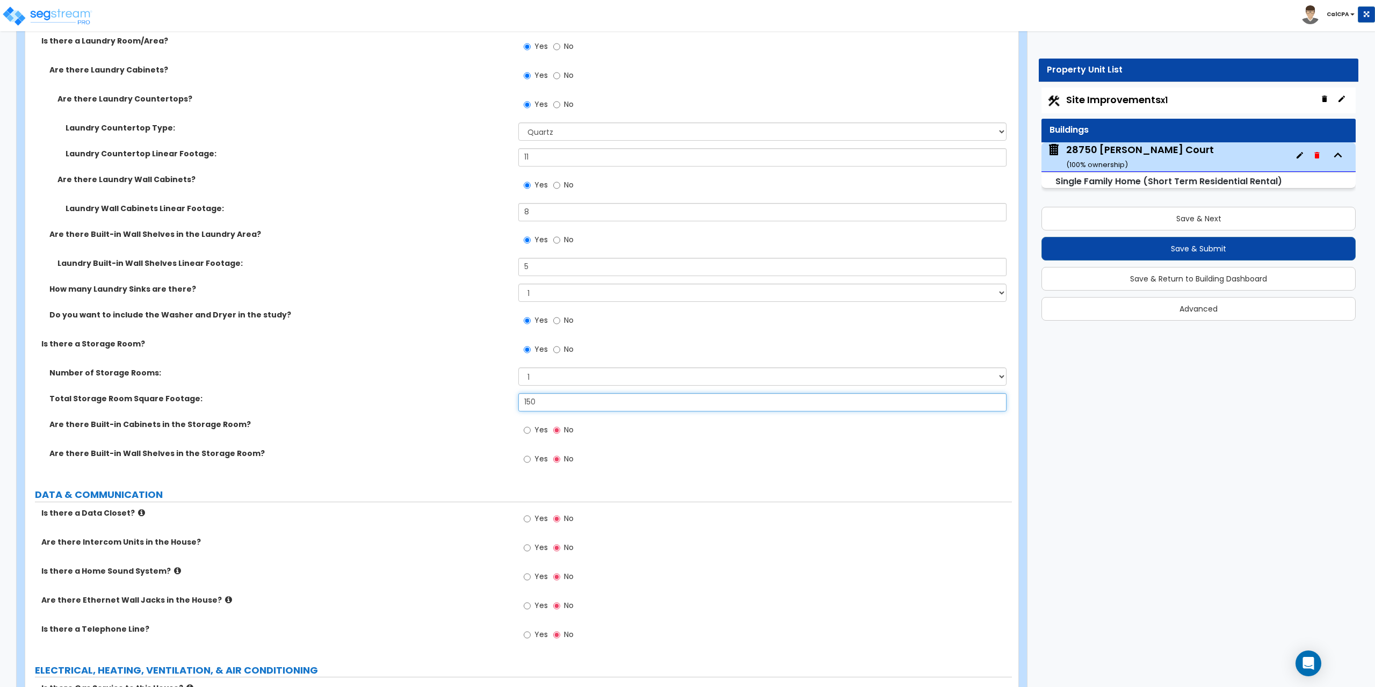
scroll to position [5584, 0]
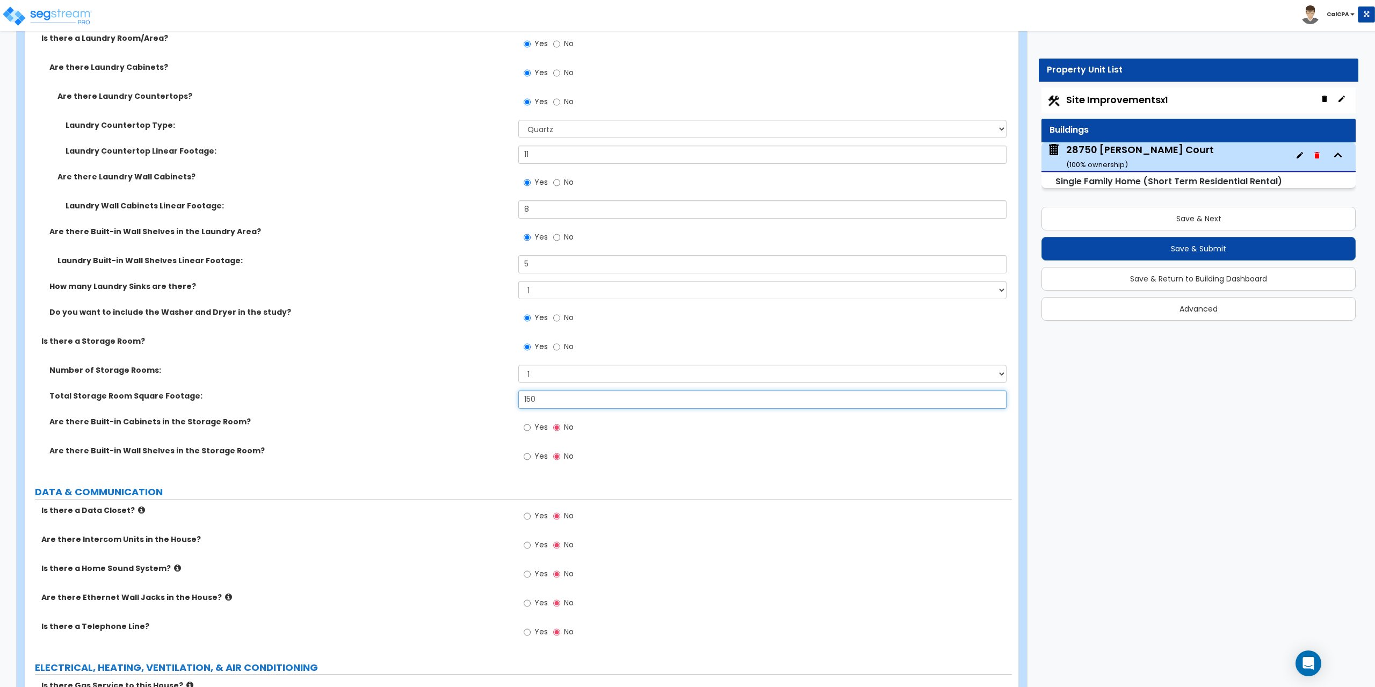
type input "150"
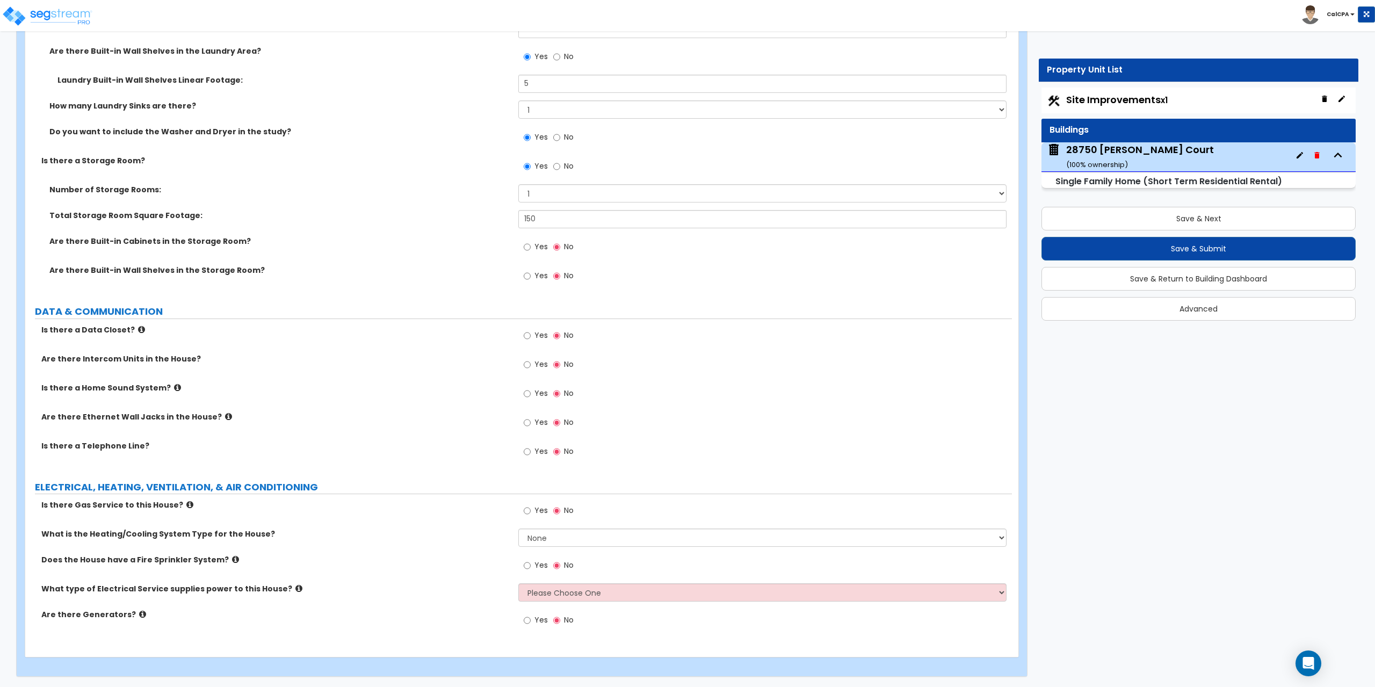
scroll to position [5765, 0]
click at [528, 422] on input "Yes" at bounding box center [527, 422] width 7 height 12
radio input "true"
click at [525, 451] on input "Yes" at bounding box center [527, 451] width 7 height 12
radio input "true"
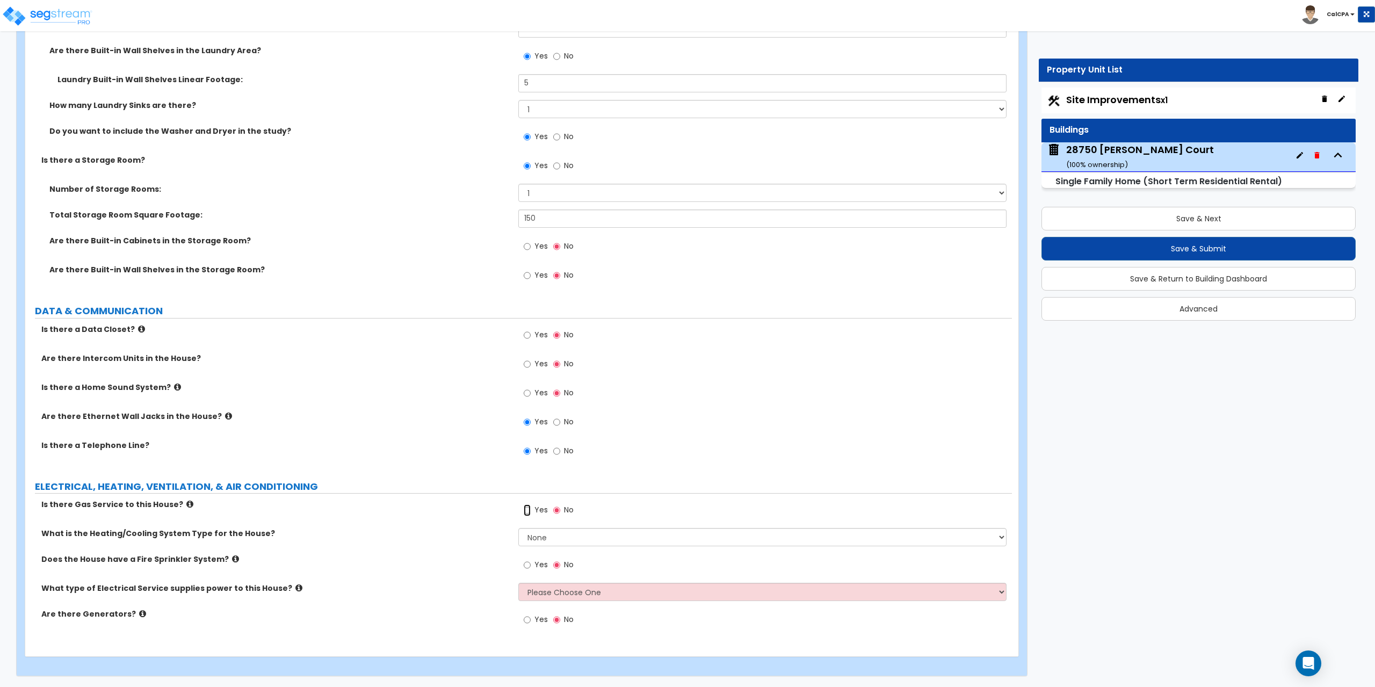
click at [526, 510] on input "Yes" at bounding box center [527, 510] width 7 height 12
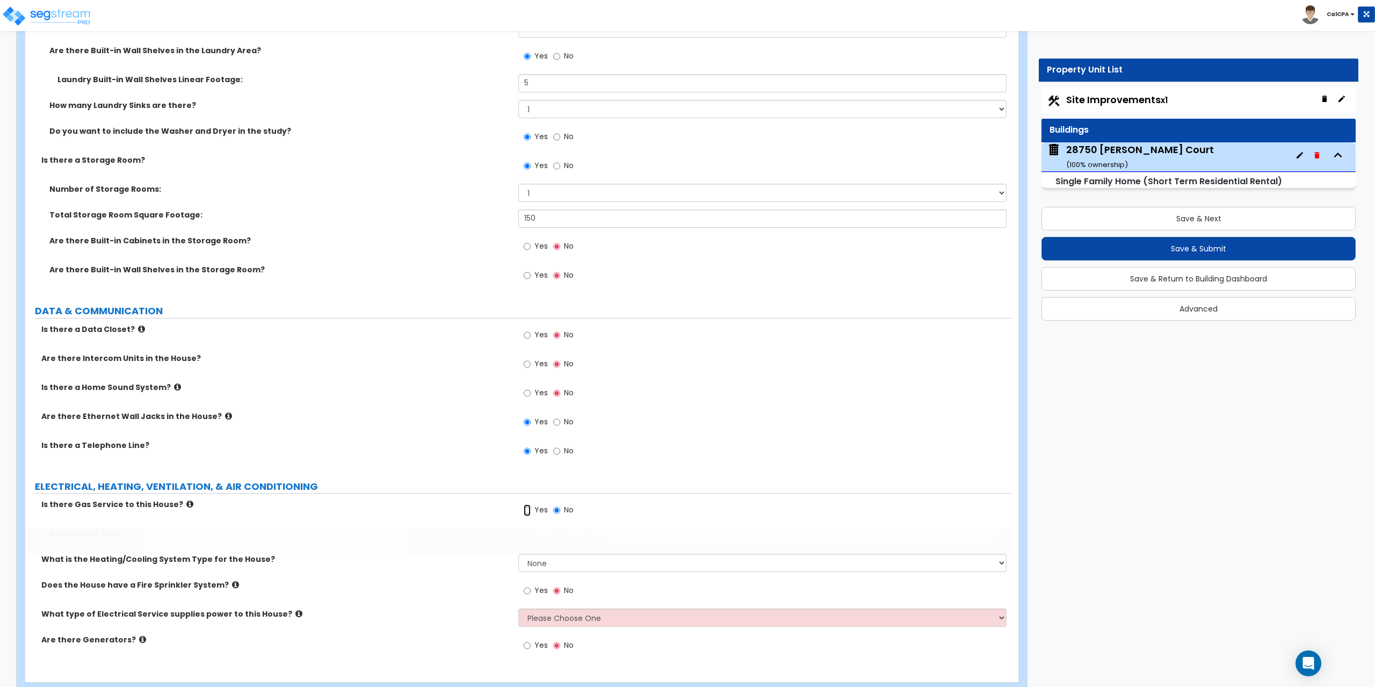
radio input "true"
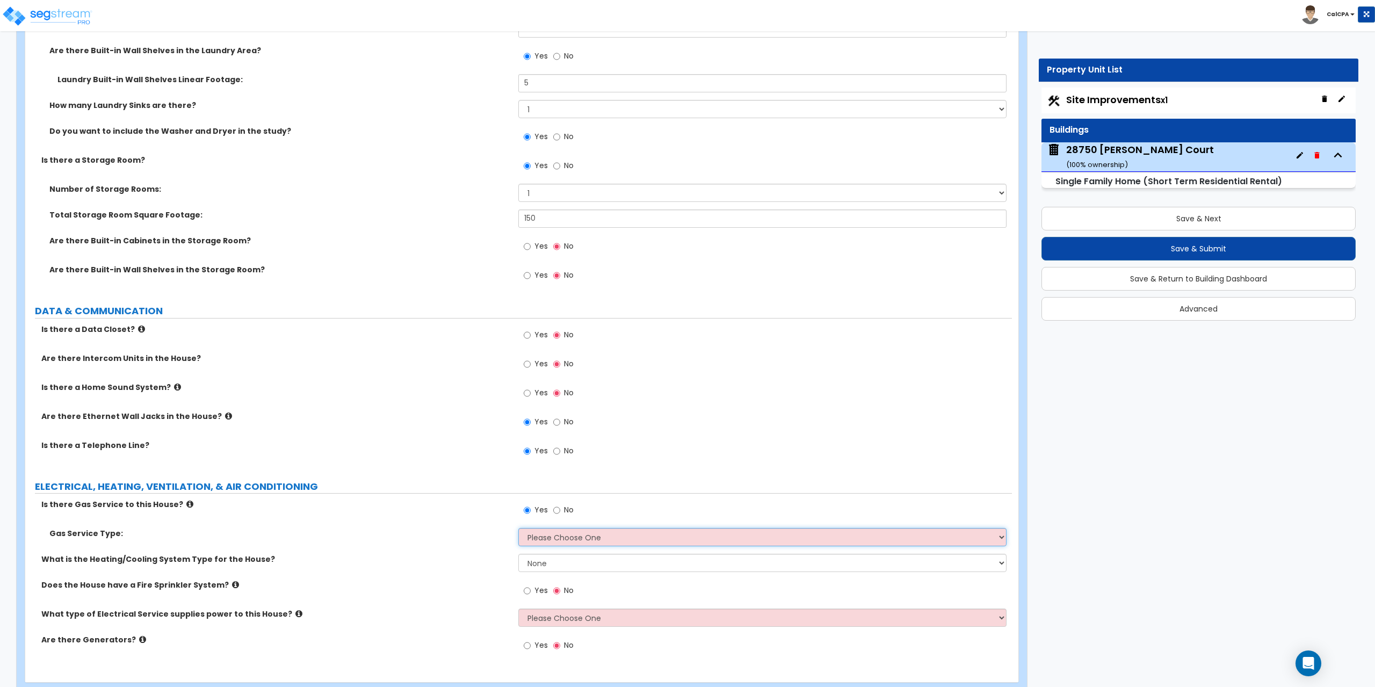
click at [999, 540] on select "Please Choose One Natural Gas Service Propane Tank On-site" at bounding box center [762, 537] width 488 height 18
select select "1"
click at [518, 528] on select "Please Choose One Natural Gas Service Propane Tank On-site" at bounding box center [762, 537] width 488 height 18
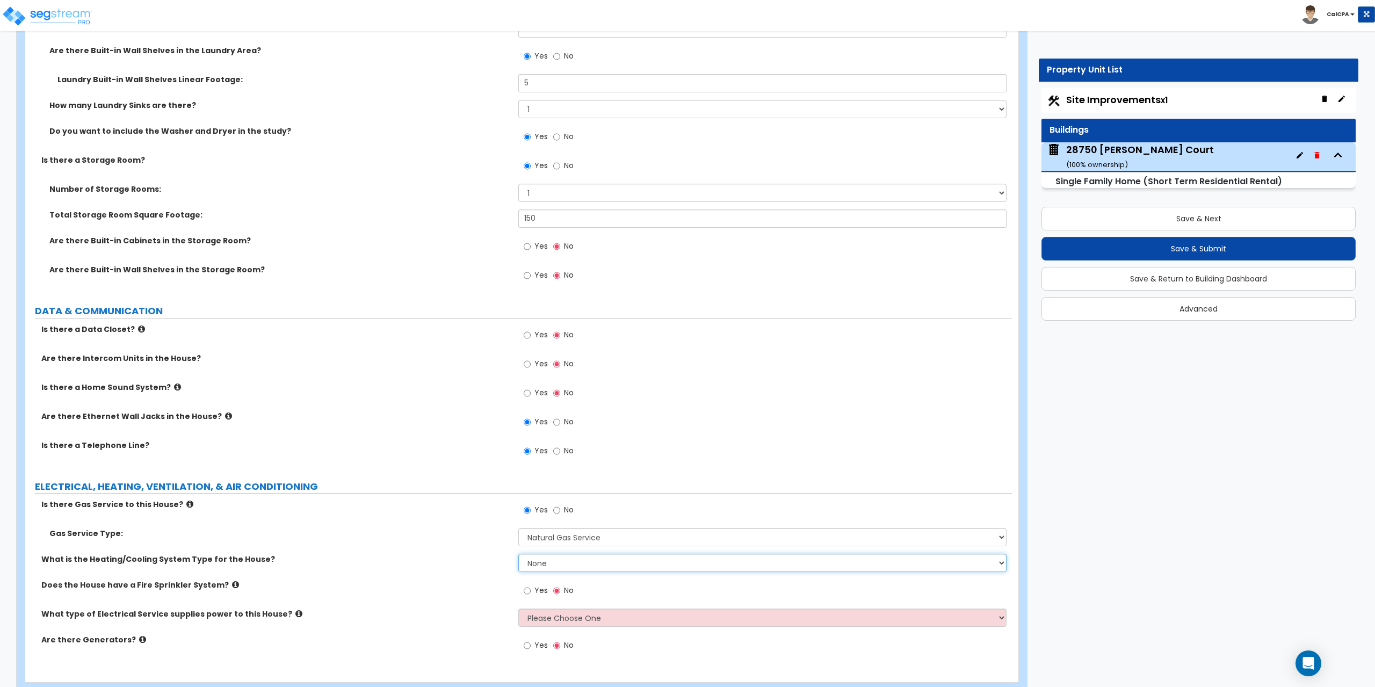
click at [995, 563] on select "None Heat Only Centralized Heating & Cooling Thru Wall Air Conditioners Mini Sp…" at bounding box center [762, 563] width 488 height 18
select select "2"
click at [518, 554] on select "None Heat Only Centralized Heating & Cooling Thru Wall Air Conditioners Mini Sp…" at bounding box center [762, 563] width 488 height 18
click at [999, 619] on select "Please Choose One Overhead Underground" at bounding box center [762, 617] width 488 height 18
select select "2"
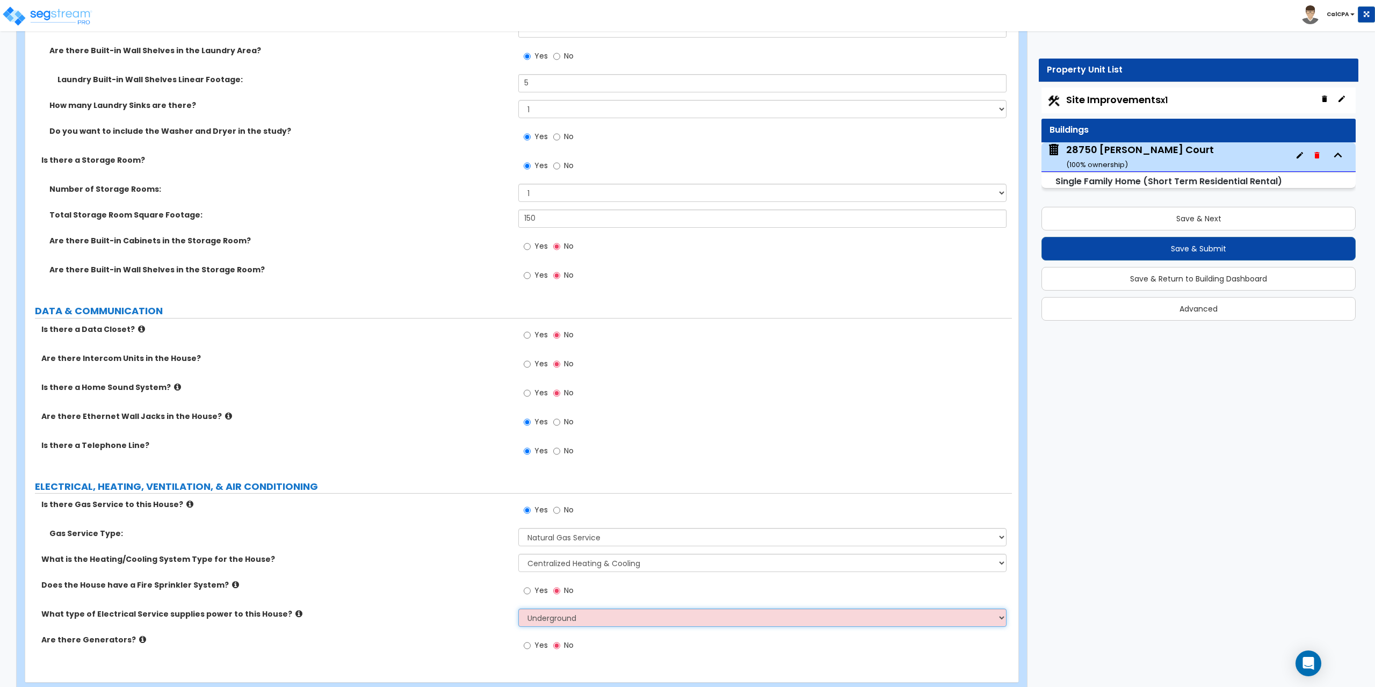
click at [518, 608] on select "Please Choose One Overhead Underground" at bounding box center [762, 617] width 488 height 18
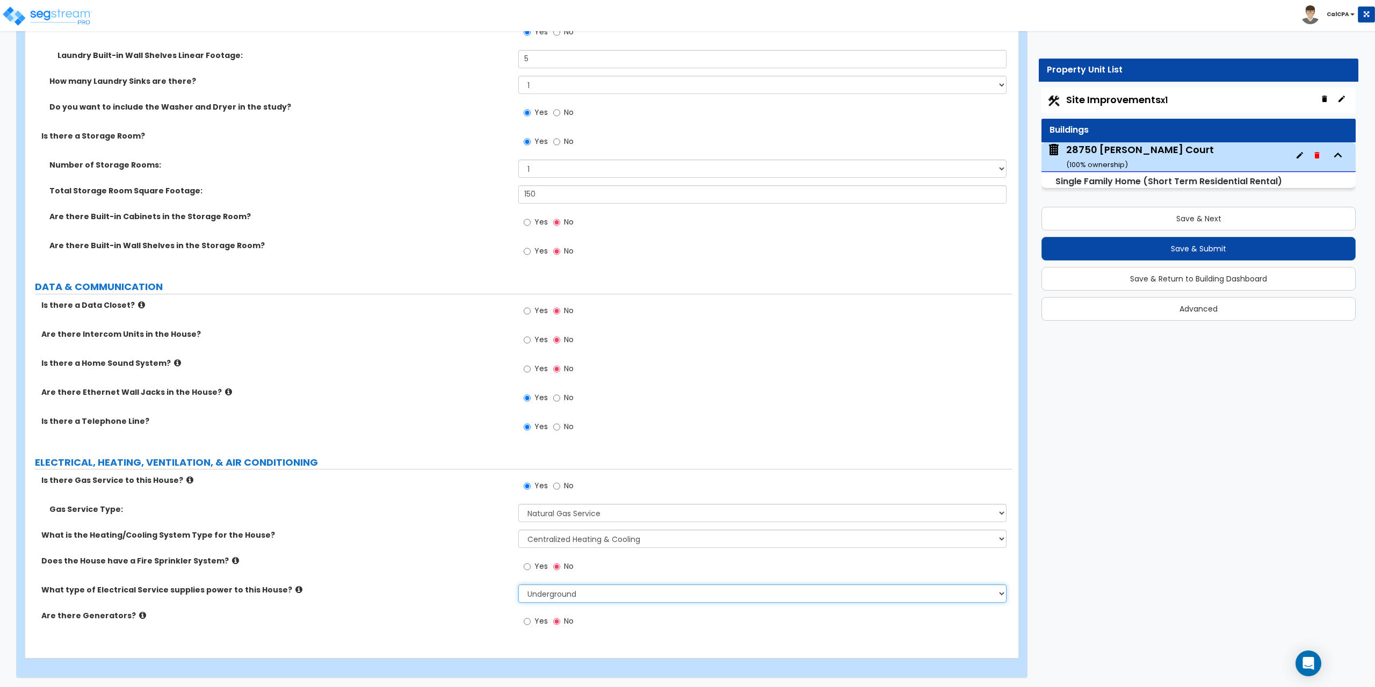
scroll to position [5791, 0]
click at [1177, 216] on button "Save & Next" at bounding box center [1198, 219] width 314 height 24
select select "2"
select select "4"
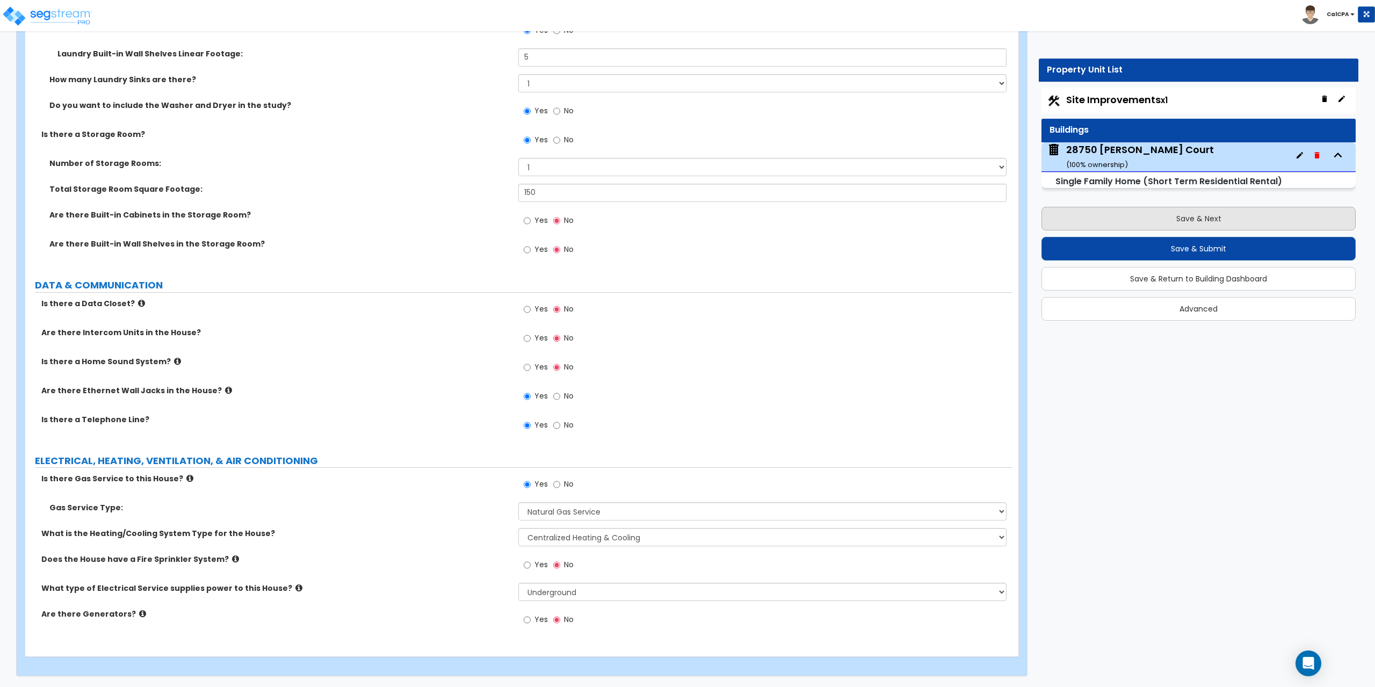
select select "2"
select select "1"
select select "4"
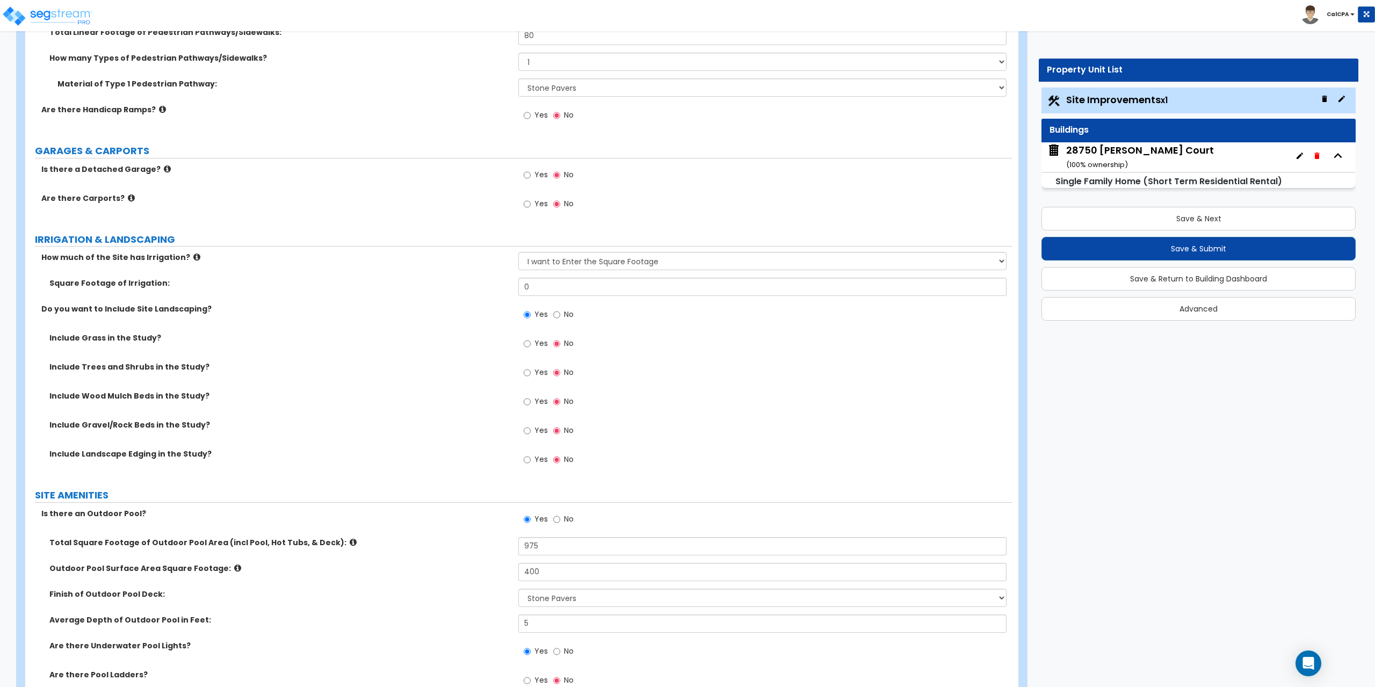
scroll to position [752, 0]
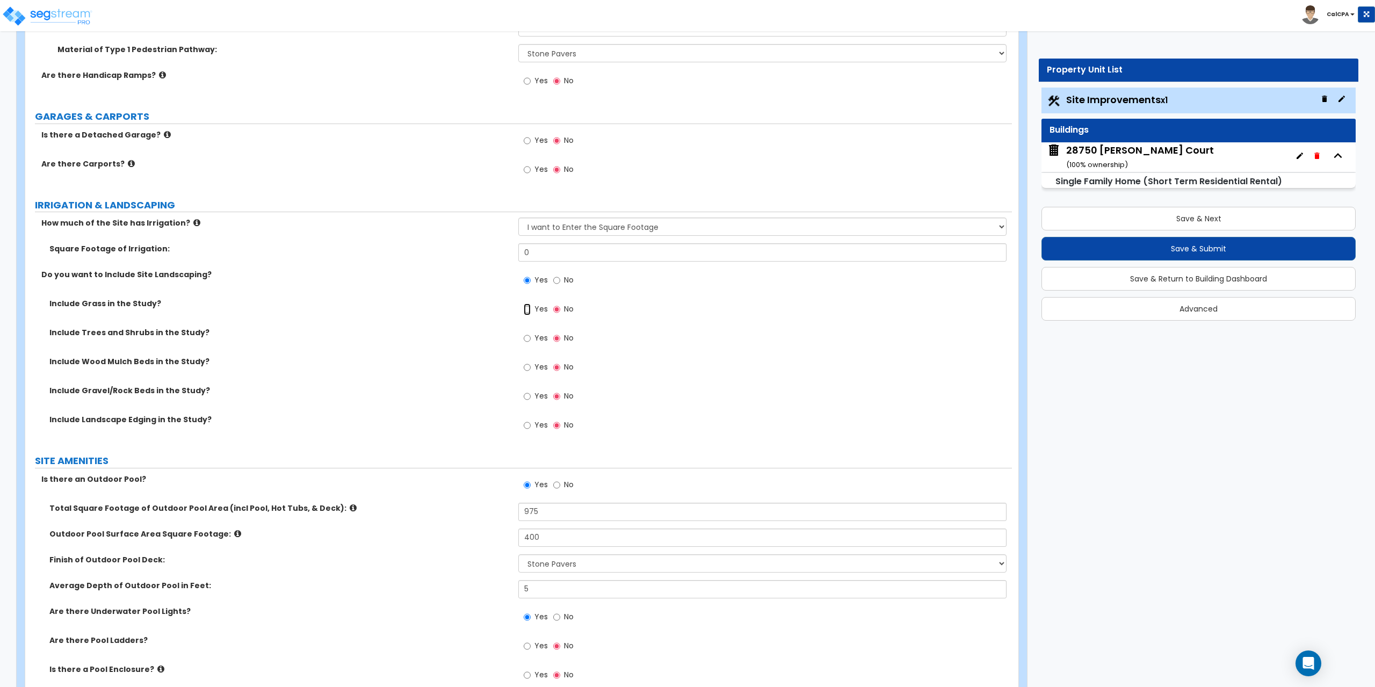
click at [526, 308] on input "Yes" at bounding box center [527, 309] width 7 height 12
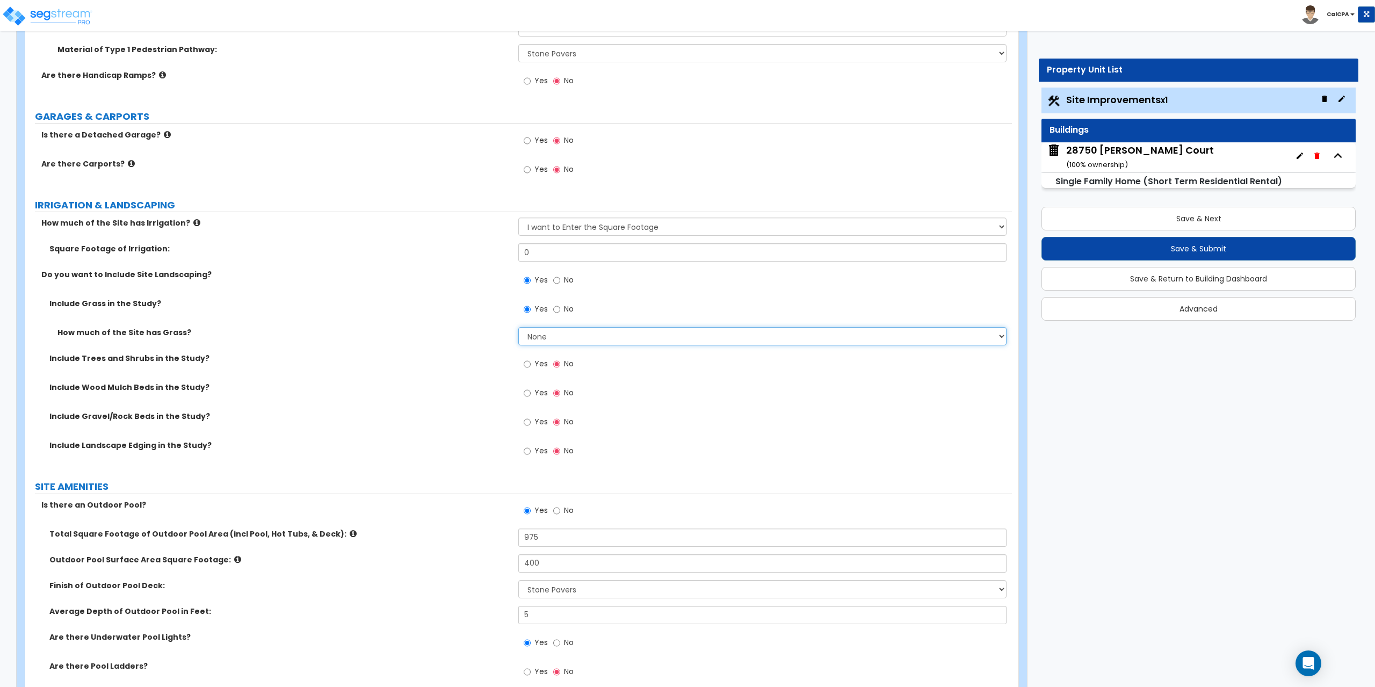
click at [990, 337] on select "None I want to Enter an Approximate Percentage I want to Enter the Square Foota…" at bounding box center [762, 336] width 488 height 18
click at [518, 327] on select "None I want to Enter an Approximate Percentage I want to Enter the Square Foota…" at bounding box center [762, 336] width 488 height 18
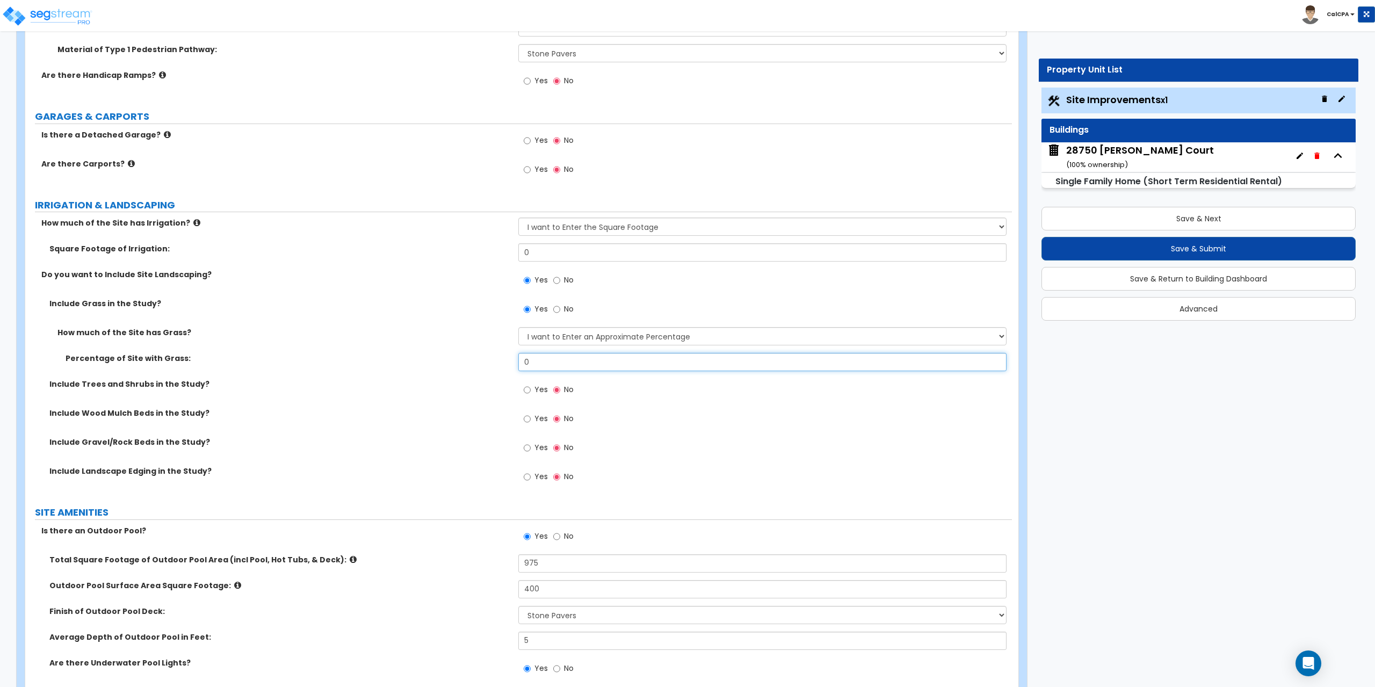
drag, startPoint x: 539, startPoint y: 362, endPoint x: 496, endPoint y: 363, distance: 43.0
click at [496, 363] on div "Percentage of Site with Grass: 0" at bounding box center [518, 366] width 986 height 26
click at [530, 390] on input "Yes" at bounding box center [527, 390] width 7 height 12
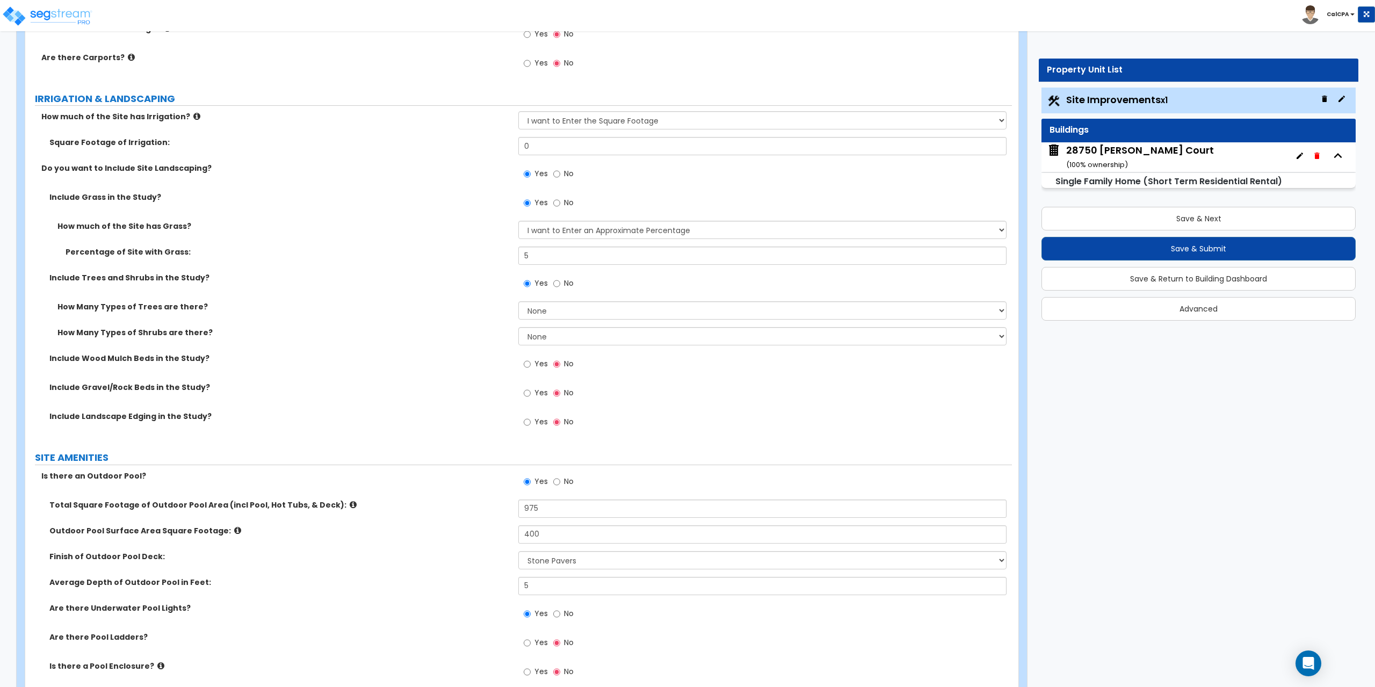
scroll to position [859, 0]
click at [1003, 309] on select "None 1 2 3" at bounding box center [762, 309] width 488 height 18
click at [518, 300] on select "None 1 2 3" at bounding box center [762, 309] width 488 height 18
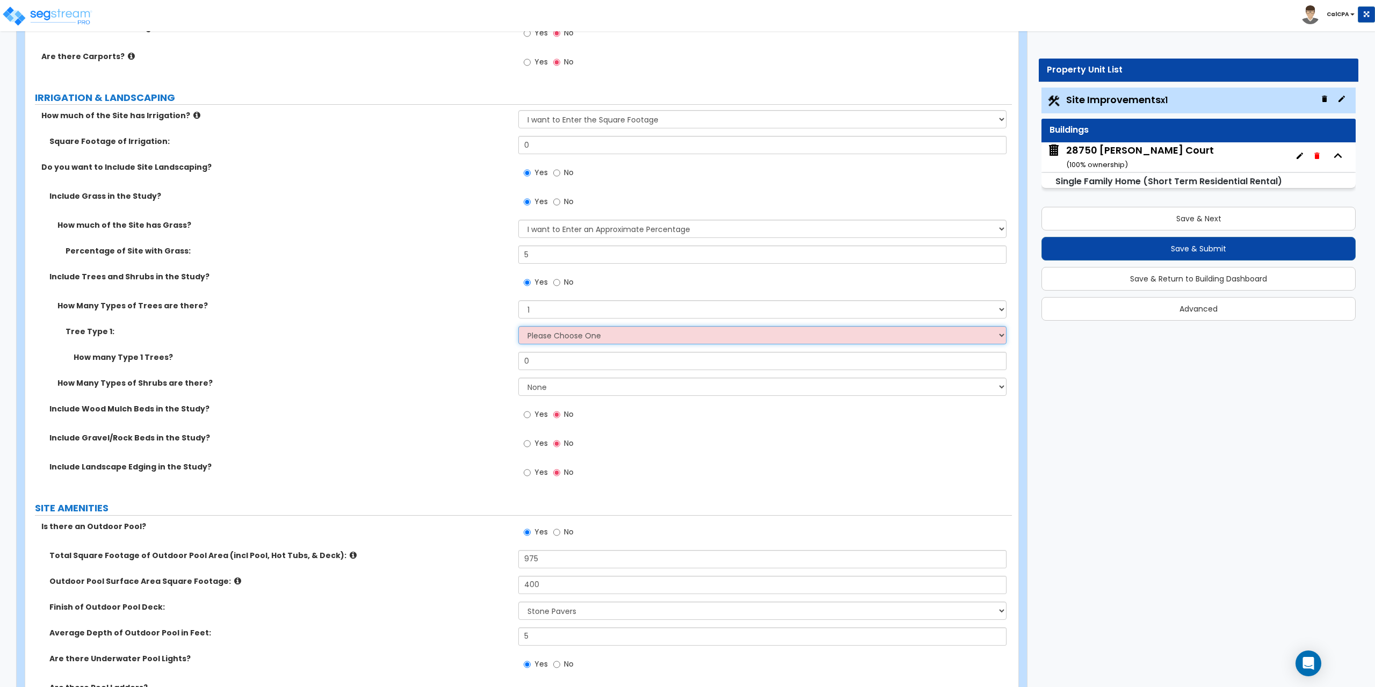
click at [996, 336] on select "Please Choose One Honey Locust Planetree Poplar Elm Hawthorn Linden Maple Red M…" at bounding box center [762, 335] width 488 height 18
click at [518, 326] on select "Please Choose One Honey Locust Planetree Poplar Elm Hawthorn Linden Maple Red M…" at bounding box center [762, 335] width 488 height 18
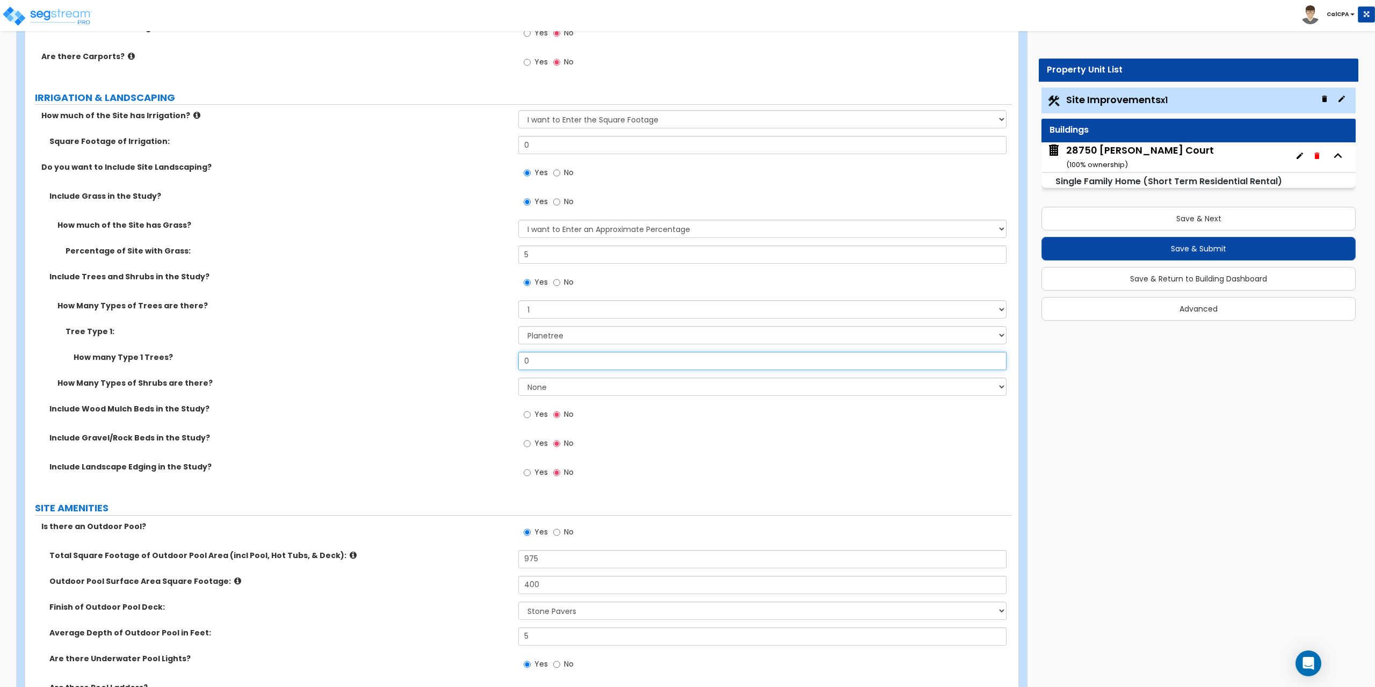
drag, startPoint x: 578, startPoint y: 360, endPoint x: 509, endPoint y: 361, distance: 69.8
click at [510, 361] on div "How many Type 1 Trees? 0" at bounding box center [518, 365] width 986 height 26
click at [999, 383] on select "None 1 2 3" at bounding box center [762, 386] width 488 height 18
click at [518, 377] on select "None 1 2 3" at bounding box center [762, 386] width 488 height 18
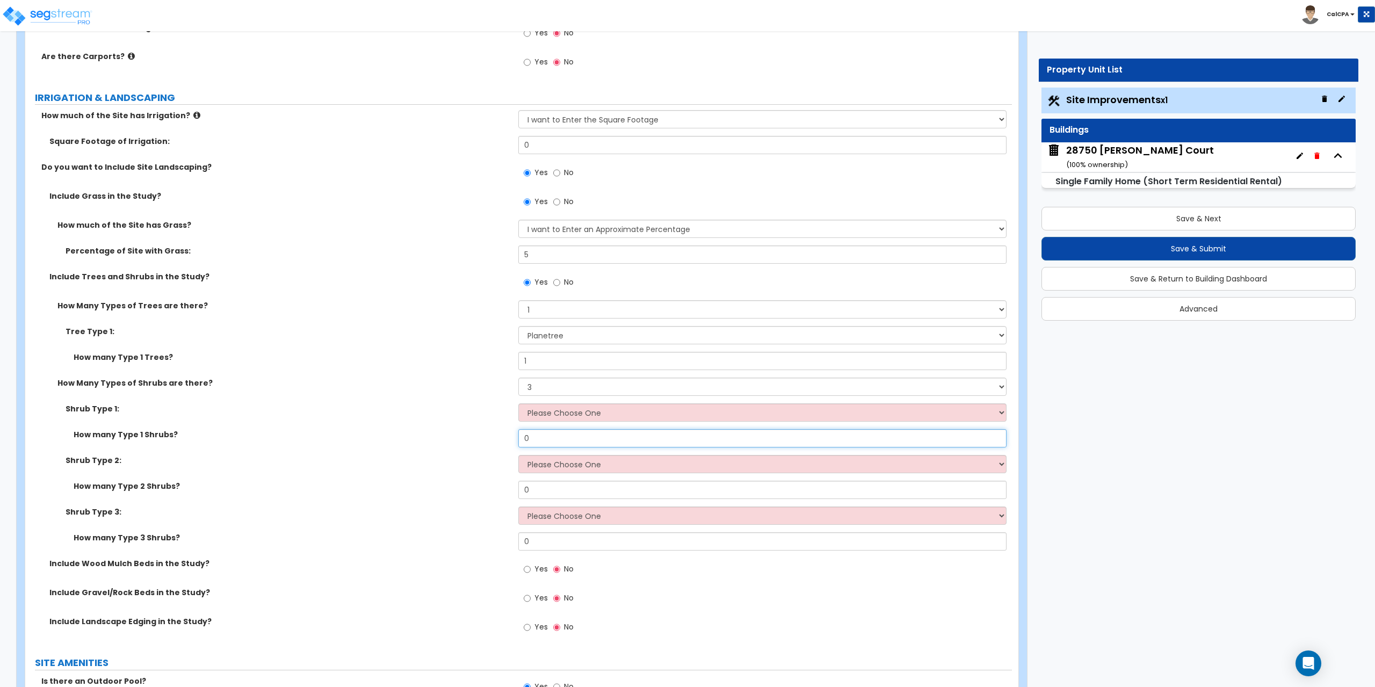
drag, startPoint x: 564, startPoint y: 438, endPoint x: 480, endPoint y: 439, distance: 84.9
click at [492, 440] on div "How many Type 1 Shrubs? 0" at bounding box center [518, 442] width 986 height 26
click at [1001, 464] on select "Please Choose One Arborvitae Azalea Yew Boxwood Juniper [PERSON_NAME] Cotoneast…" at bounding box center [762, 464] width 488 height 18
click at [518, 455] on select "Please Choose One Arborvitae Azalea Yew Boxwood Juniper [PERSON_NAME] Cotoneast…" at bounding box center [762, 464] width 488 height 18
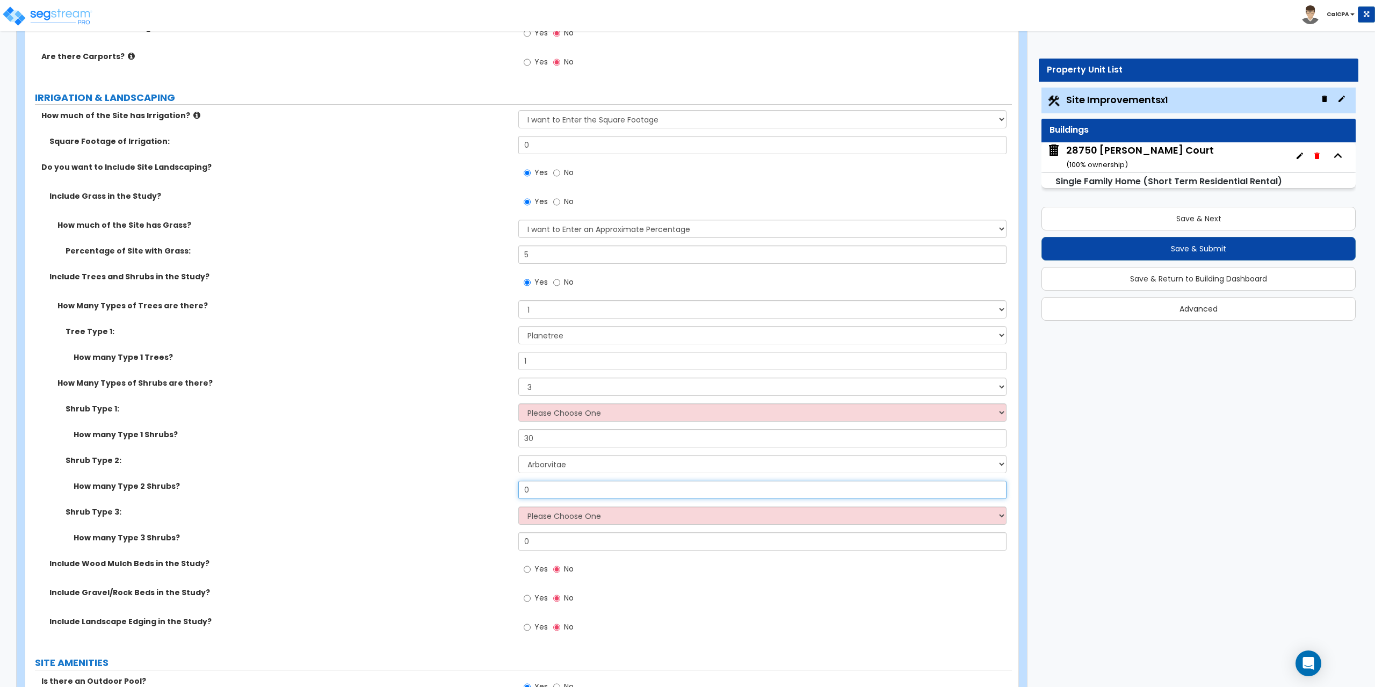
drag, startPoint x: 580, startPoint y: 496, endPoint x: 475, endPoint y: 492, distance: 105.3
click at [475, 492] on div "How many Type 2 Shrubs? 0" at bounding box center [518, 494] width 986 height 26
drag, startPoint x: 576, startPoint y: 441, endPoint x: 517, endPoint y: 442, distance: 59.1
click at [517, 442] on div "How many Type 1 Shrubs? 30" at bounding box center [518, 442] width 986 height 26
click at [1003, 519] on select "Please Choose One Arborvitae Azalea Yew Boxwood Juniper [PERSON_NAME] Cotoneast…" at bounding box center [762, 515] width 488 height 18
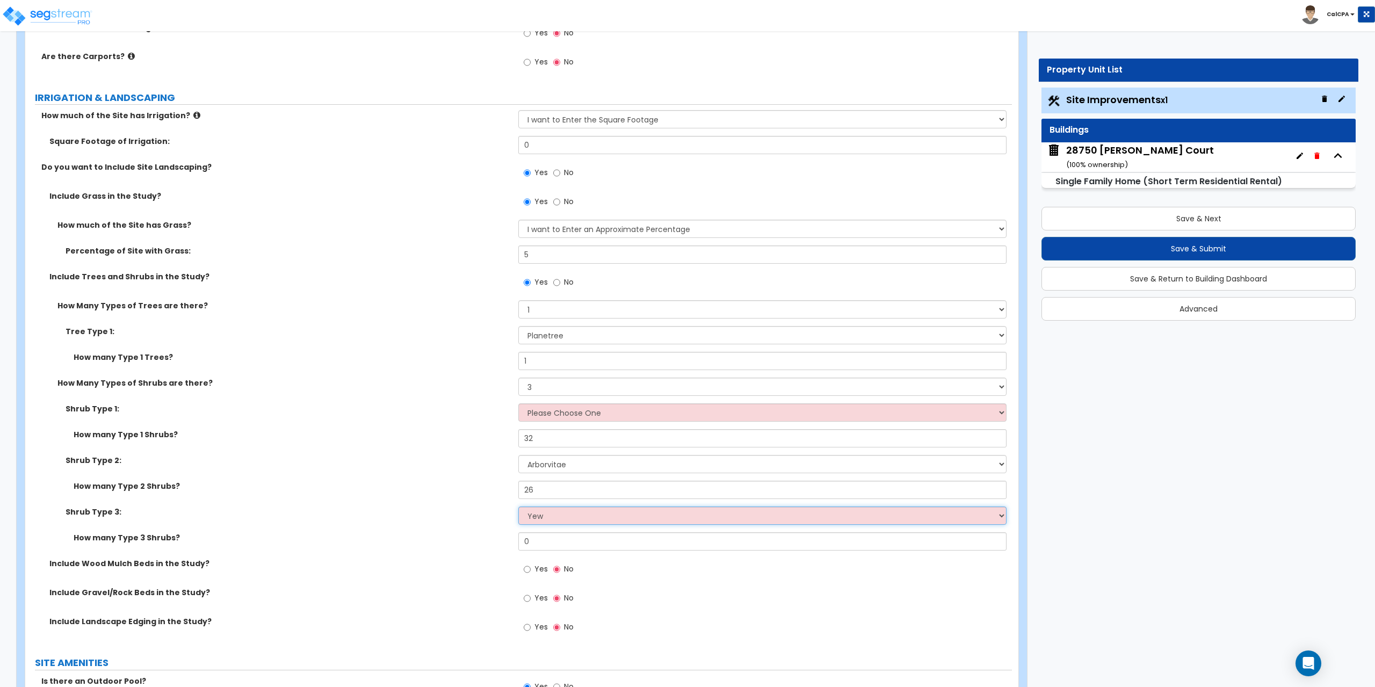
click at [518, 506] on select "Please Choose One Arborvitae Azalea Yew Boxwood Juniper [PERSON_NAME] Cotoneast…" at bounding box center [762, 515] width 488 height 18
drag, startPoint x: 593, startPoint y: 531, endPoint x: 519, endPoint y: 531, distance: 74.6
click at [519, 531] on div "Shrub Type 3: Please Choose One Arborvitae Azalea Yew Boxwood Juniper [PERSON_N…" at bounding box center [518, 519] width 986 height 26
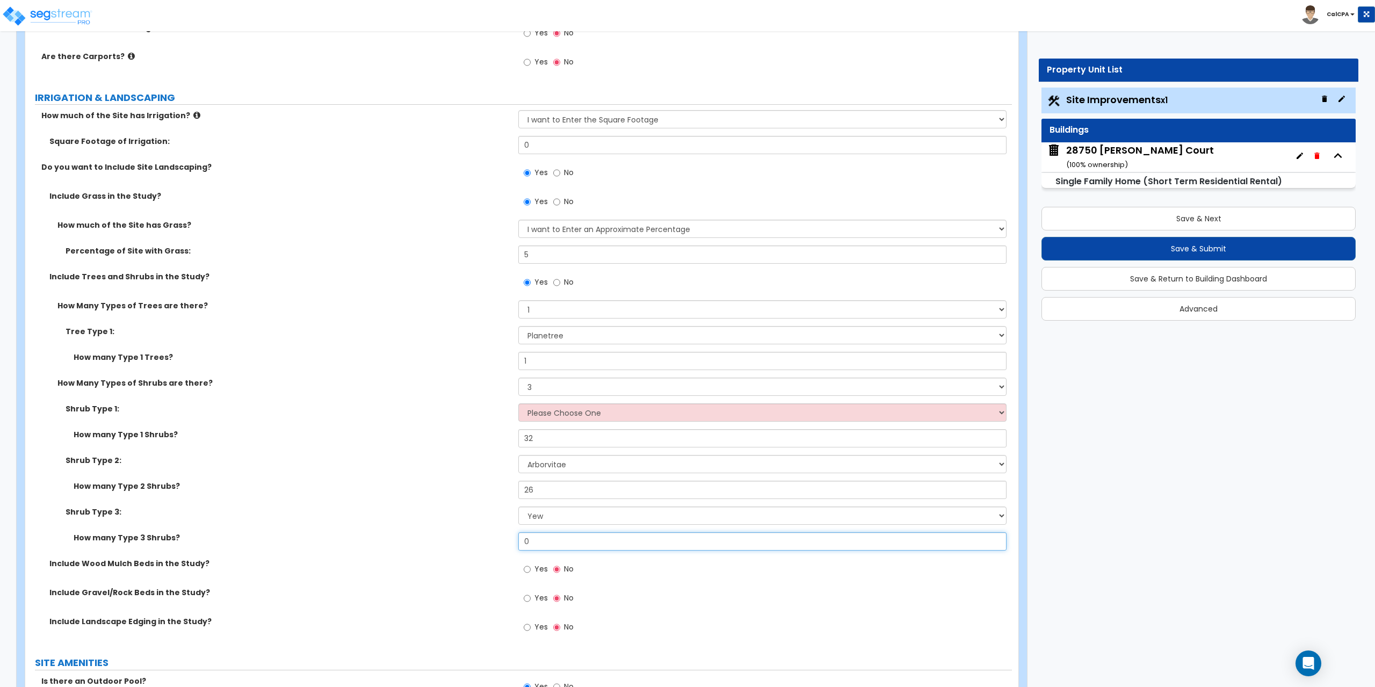
drag, startPoint x: 541, startPoint y: 543, endPoint x: 508, endPoint y: 540, distance: 33.4
click at [508, 540] on div "How many Type 3 Shrubs? 0" at bounding box center [518, 545] width 986 height 26
click at [528, 568] on input "Yes" at bounding box center [527, 569] width 7 height 12
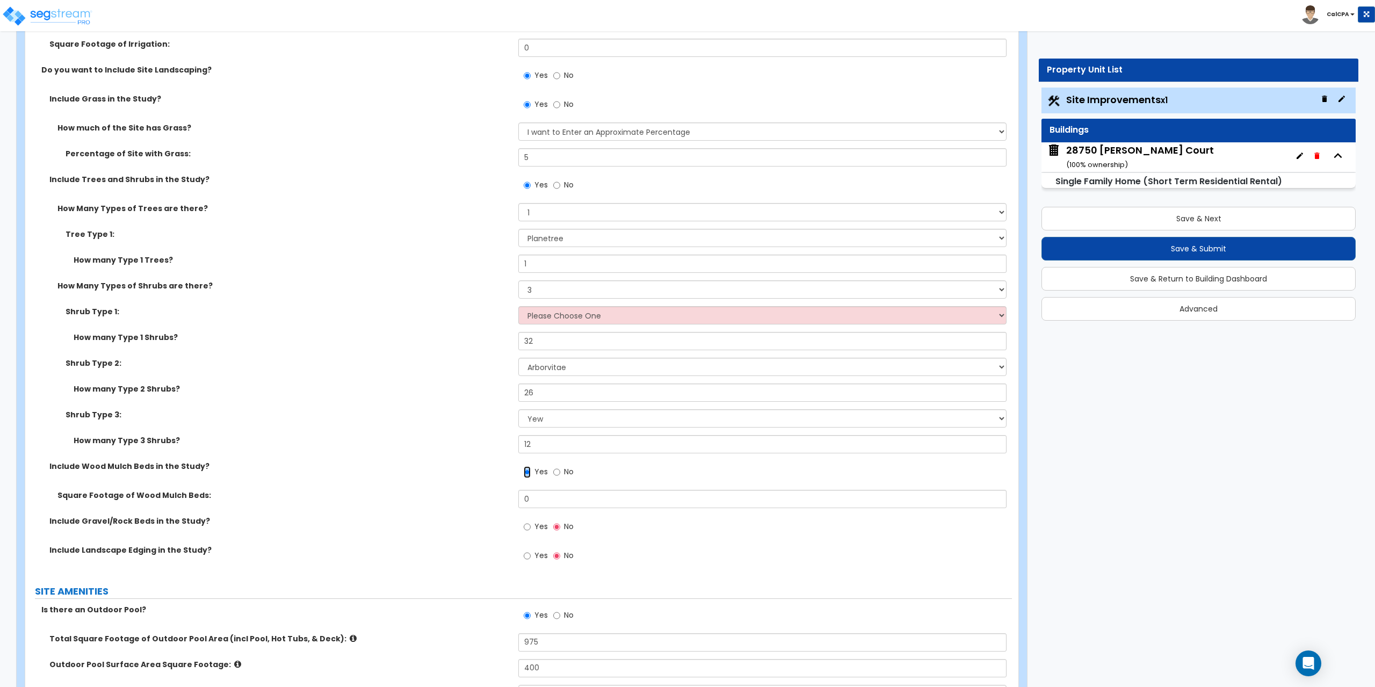
scroll to position [967, 0]
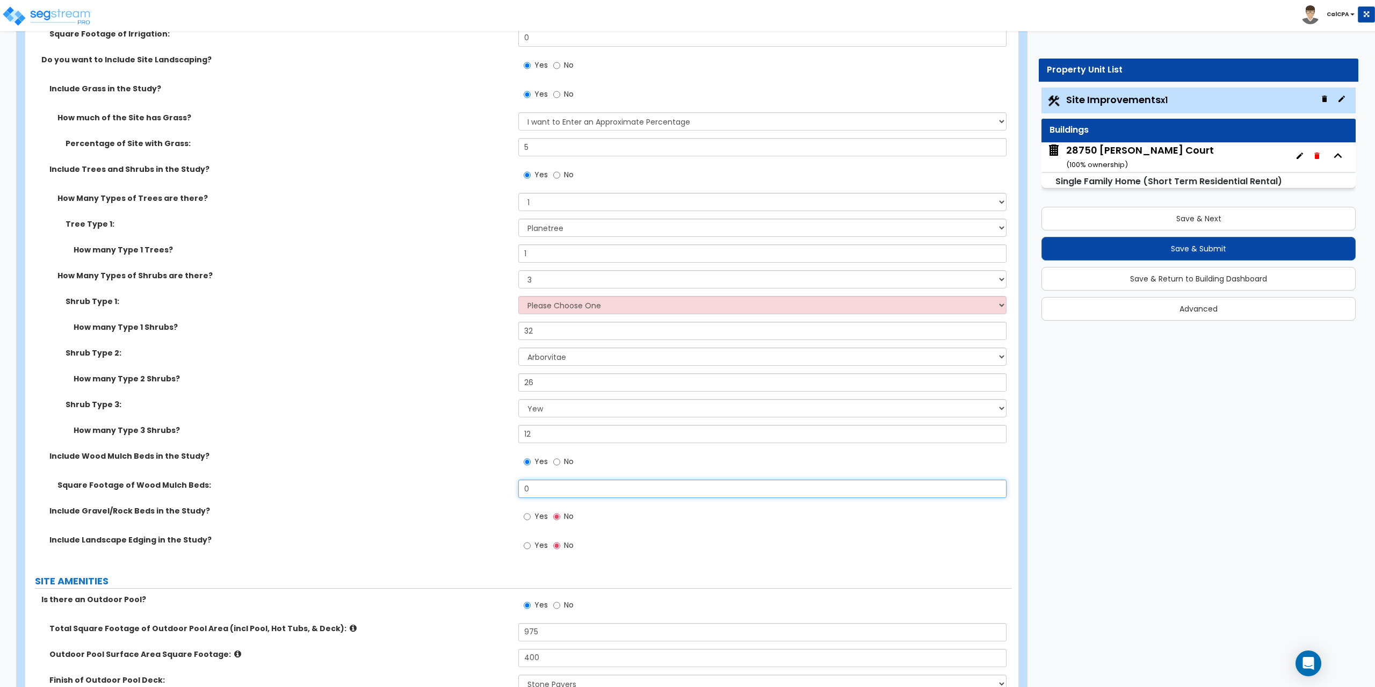
drag, startPoint x: 642, startPoint y: 486, endPoint x: 513, endPoint y: 487, distance: 128.3
click at [533, 487] on input "0" at bounding box center [762, 489] width 488 height 18
drag, startPoint x: 573, startPoint y: 491, endPoint x: 499, endPoint y: 489, distance: 74.1
click at [499, 489] on div "Square Footage of Wood Mulch Beds: 0" at bounding box center [518, 493] width 986 height 26
click at [526, 517] on input "Yes" at bounding box center [527, 517] width 7 height 12
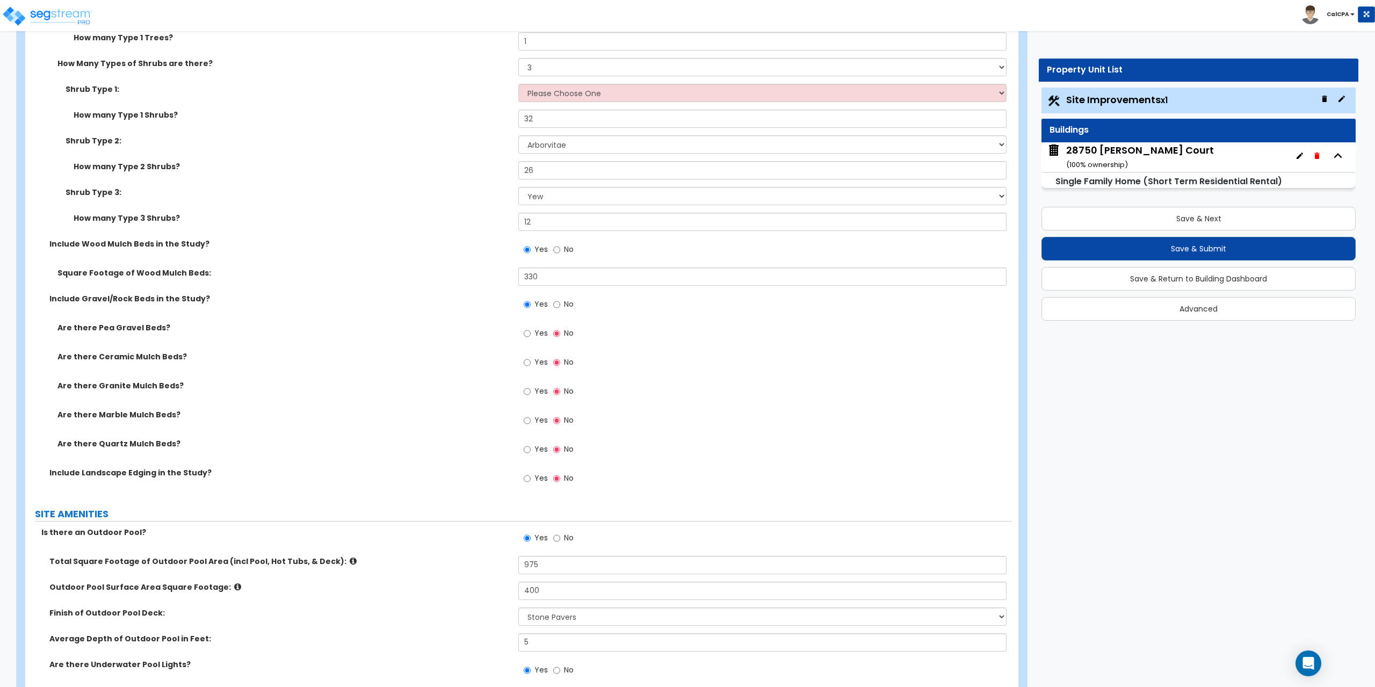
scroll to position [1181, 0]
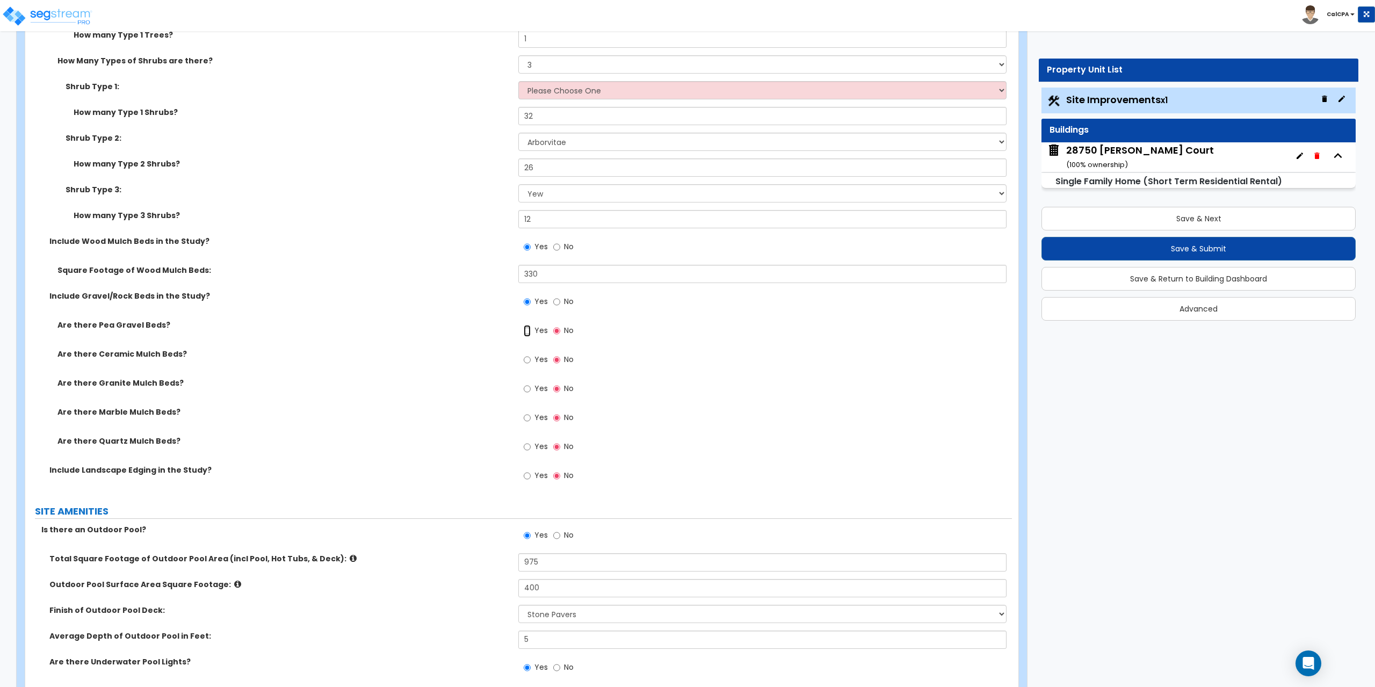
click at [526, 332] on input "Yes" at bounding box center [527, 331] width 7 height 12
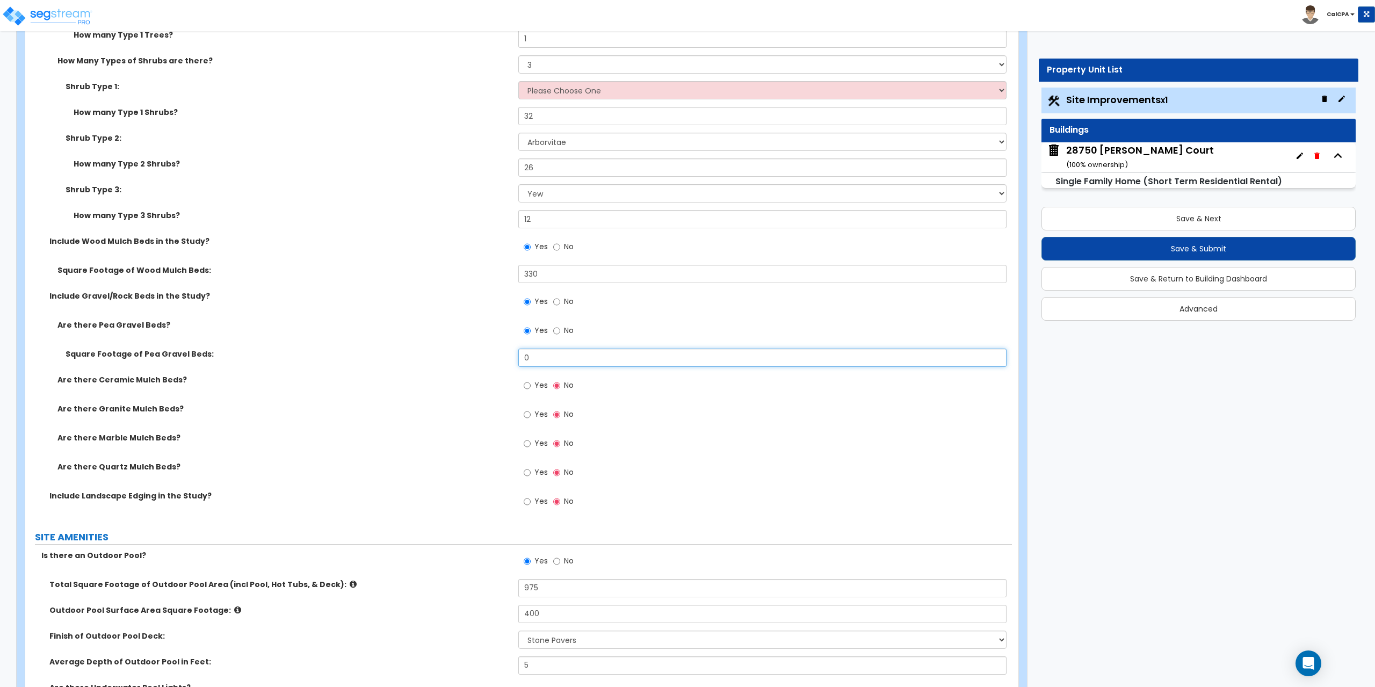
drag, startPoint x: 560, startPoint y: 358, endPoint x: 480, endPoint y: 357, distance: 80.0
click at [480, 357] on div "Square Footage of Pea Gravel Beds: 0" at bounding box center [518, 361] width 986 height 26
click at [536, 355] on input "0" at bounding box center [762, 357] width 488 height 18
drag, startPoint x: 507, startPoint y: 351, endPoint x: 490, endPoint y: 347, distance: 17.6
click at [493, 347] on div "Are there Pea Gravel Beds? Yes No Square Footage of Pea Gravel Beds: 0 Are ther…" at bounding box center [518, 404] width 970 height 171
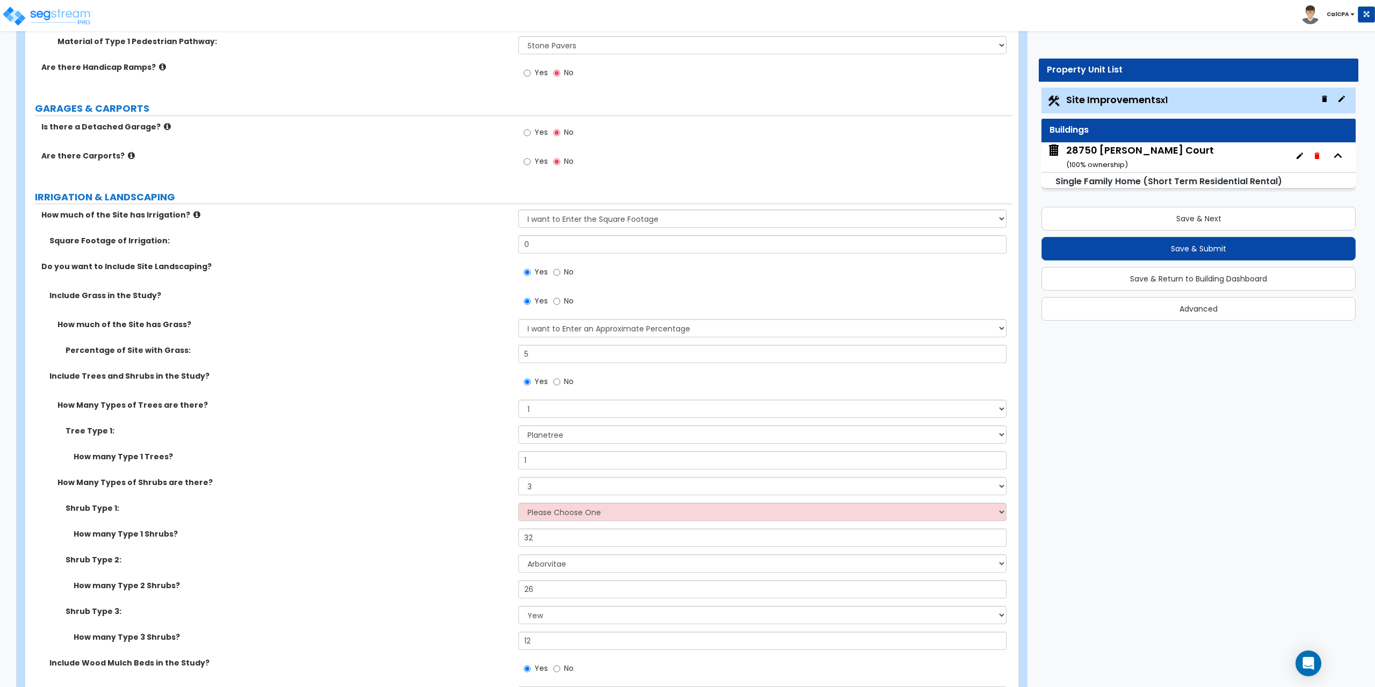
scroll to position [752, 0]
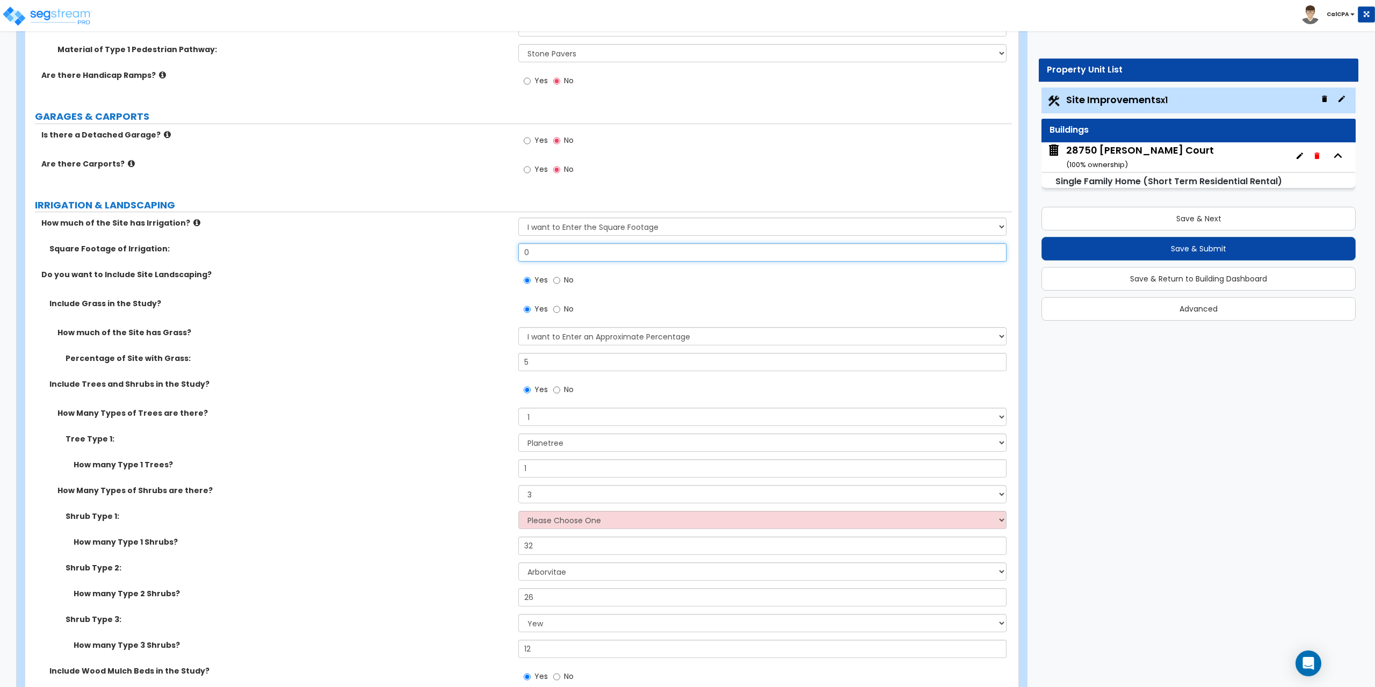
click at [555, 256] on input "0" at bounding box center [762, 252] width 488 height 18
drag, startPoint x: 555, startPoint y: 256, endPoint x: 511, endPoint y: 249, distance: 45.2
click at [511, 249] on div "Square Footage of Irrigation: 0" at bounding box center [518, 256] width 986 height 26
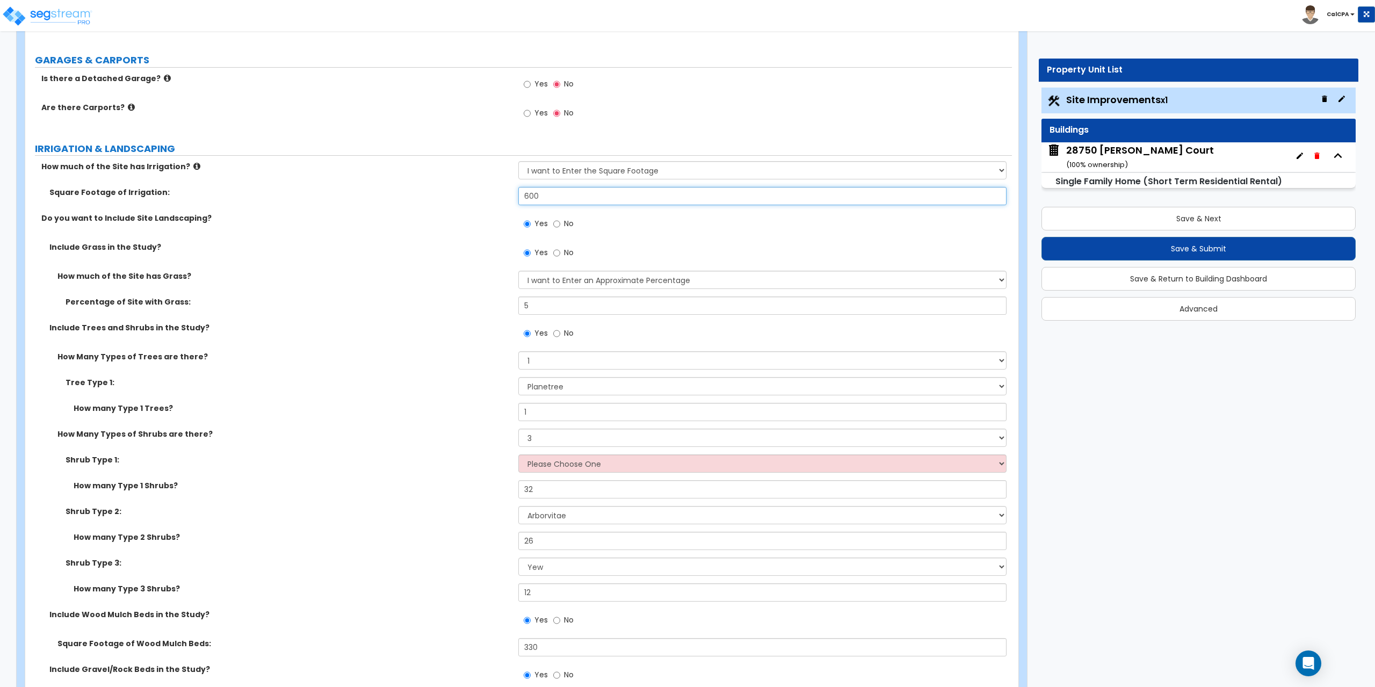
scroll to position [805, 0]
drag, startPoint x: 547, startPoint y: 203, endPoint x: 502, endPoint y: 196, distance: 45.1
click at [502, 196] on div "Square Footage of Irrigation: 600" at bounding box center [518, 203] width 986 height 26
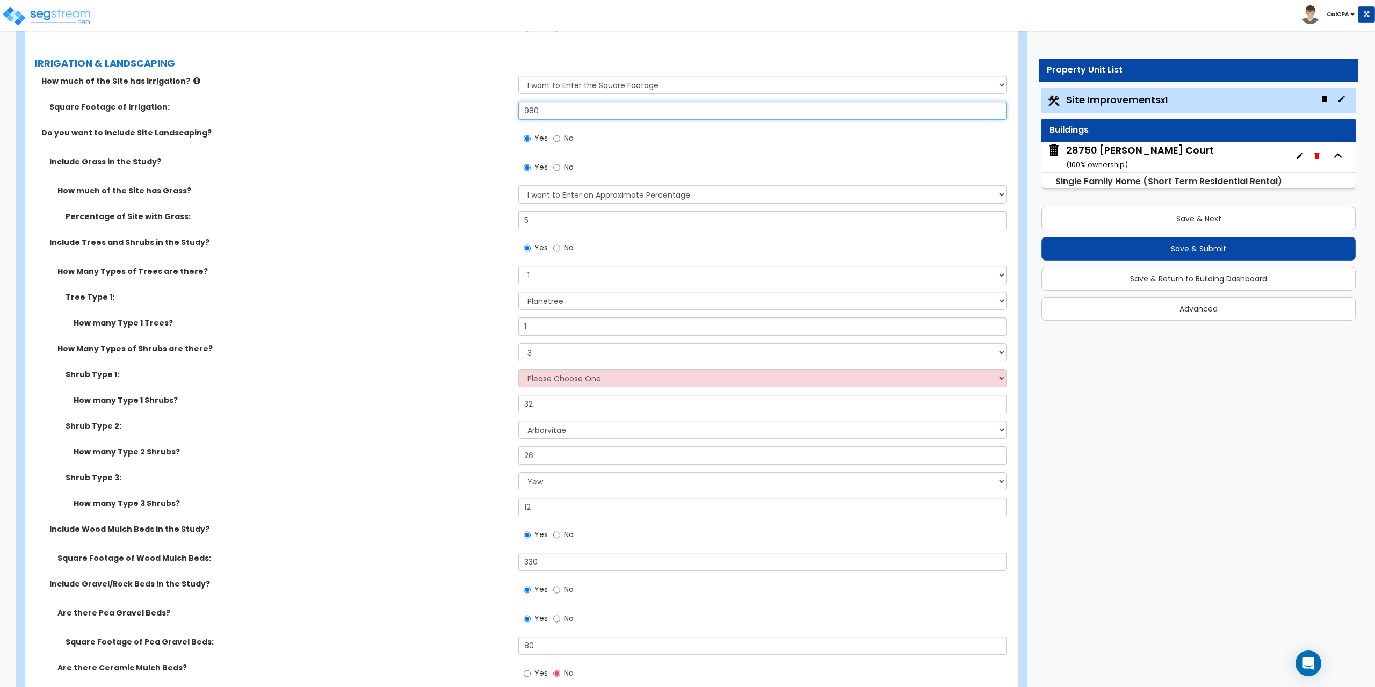
scroll to position [859, 0]
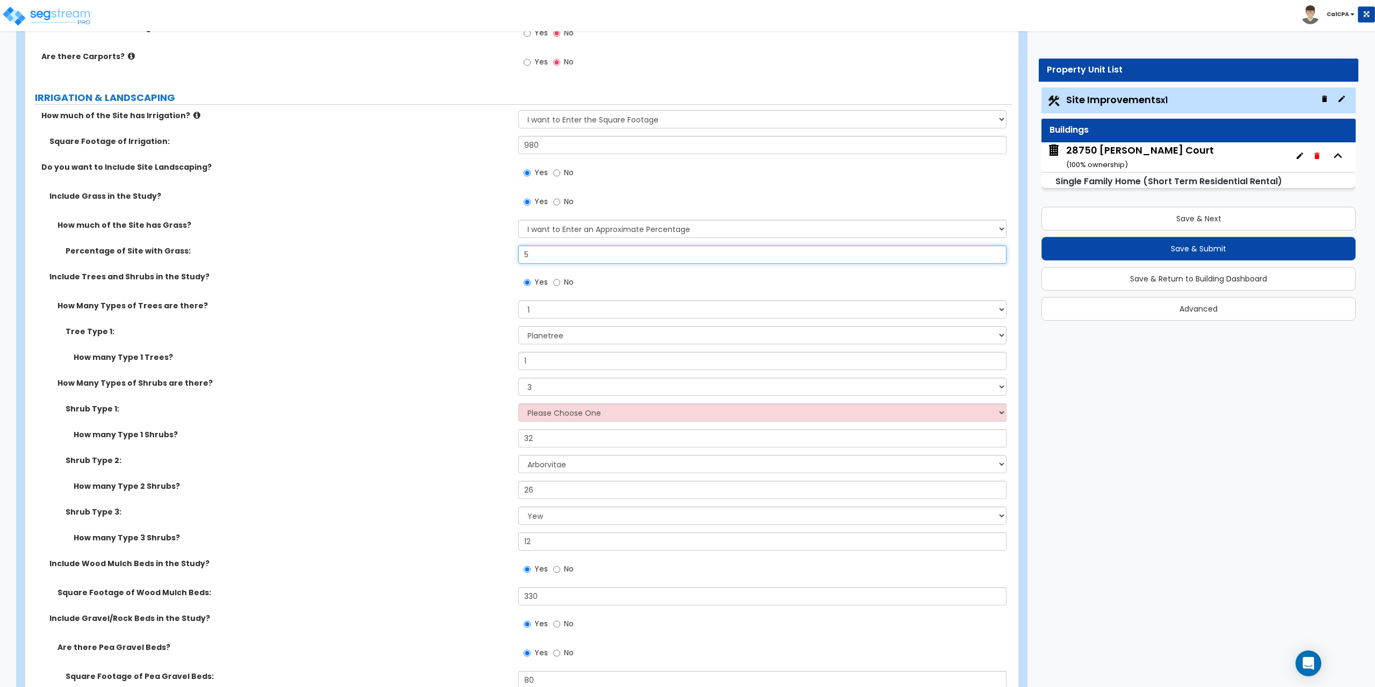
drag, startPoint x: 550, startPoint y: 258, endPoint x: 508, endPoint y: 249, distance: 42.9
click at [508, 249] on div "Percentage of Site with Grass: 5" at bounding box center [518, 258] width 986 height 26
click at [999, 413] on select "Please Choose One Arborvitae Azalea Yew Boxwood Juniper [PERSON_NAME] Cotoneast…" at bounding box center [762, 412] width 488 height 18
click at [518, 403] on select "Please Choose One Arborvitae Azalea Yew Boxwood Juniper [PERSON_NAME] Cotoneast…" at bounding box center [762, 412] width 488 height 18
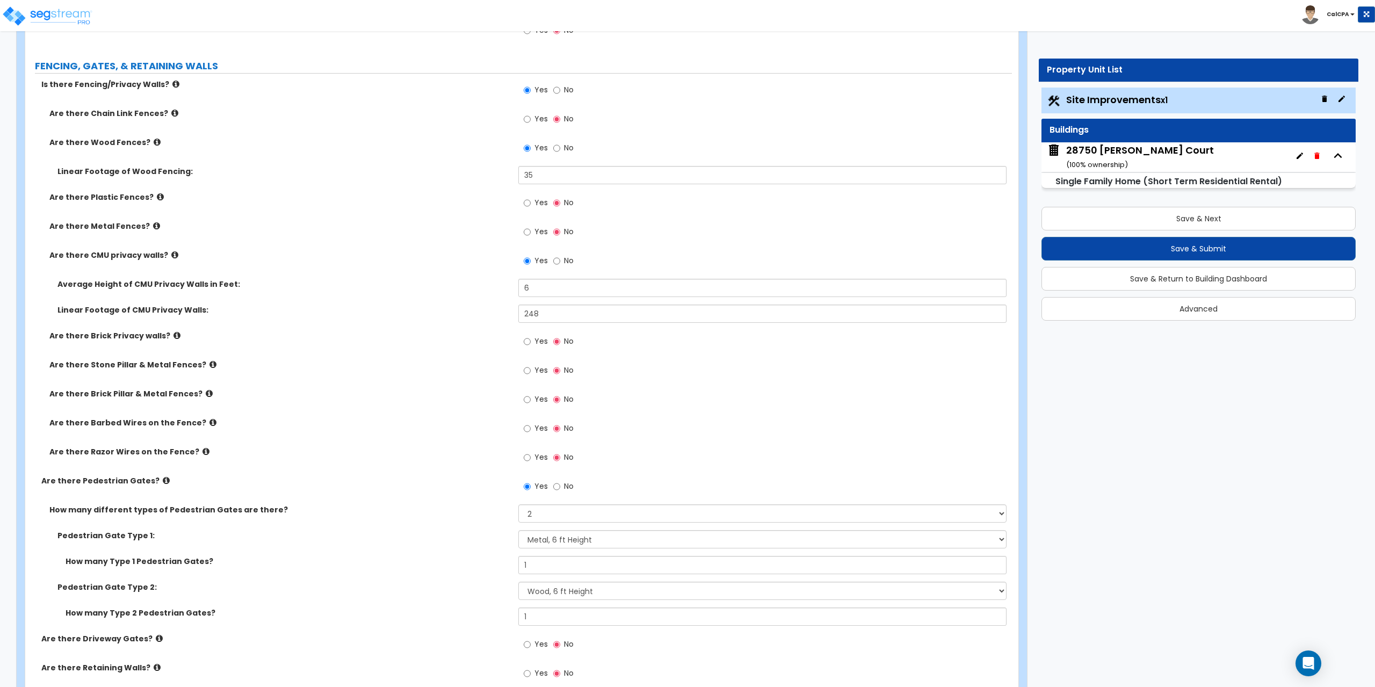
scroll to position [3067, 0]
click at [1210, 217] on button "Save & Next" at bounding box center [1198, 219] width 314 height 24
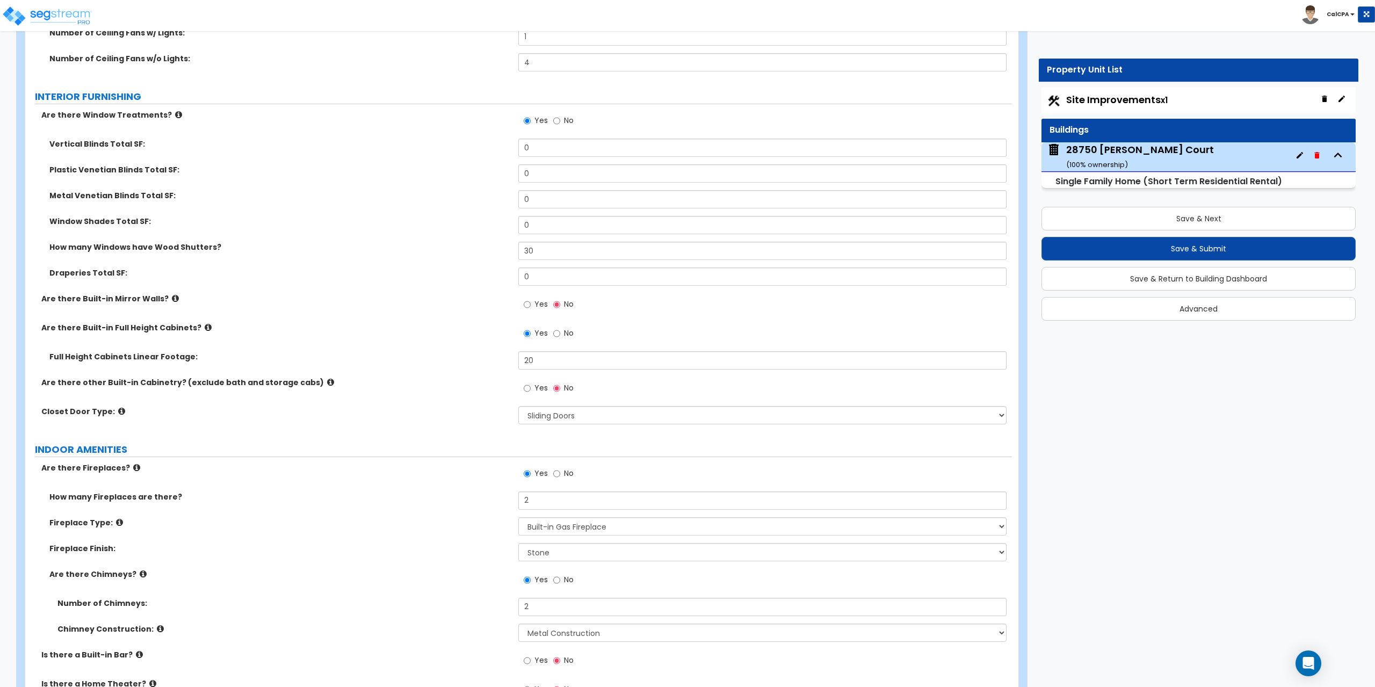
scroll to position [3437, 0]
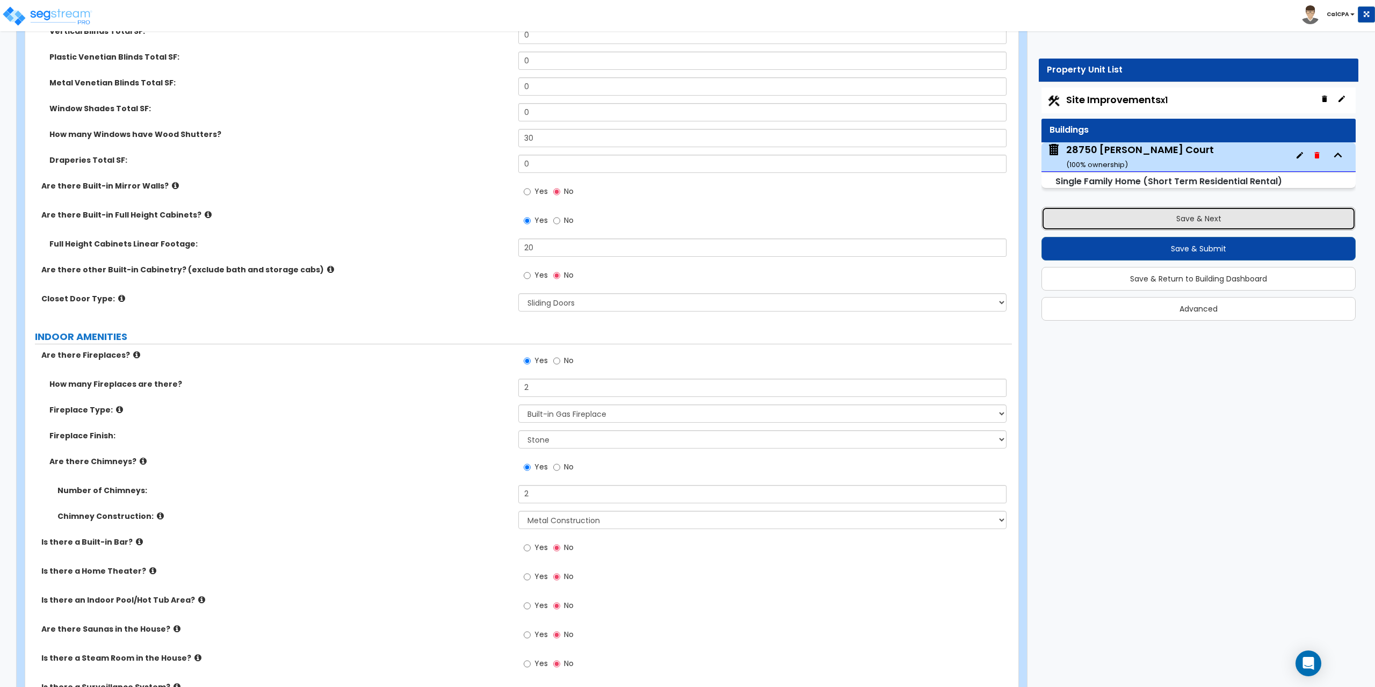
click at [1088, 219] on button "Save & Next" at bounding box center [1198, 219] width 314 height 24
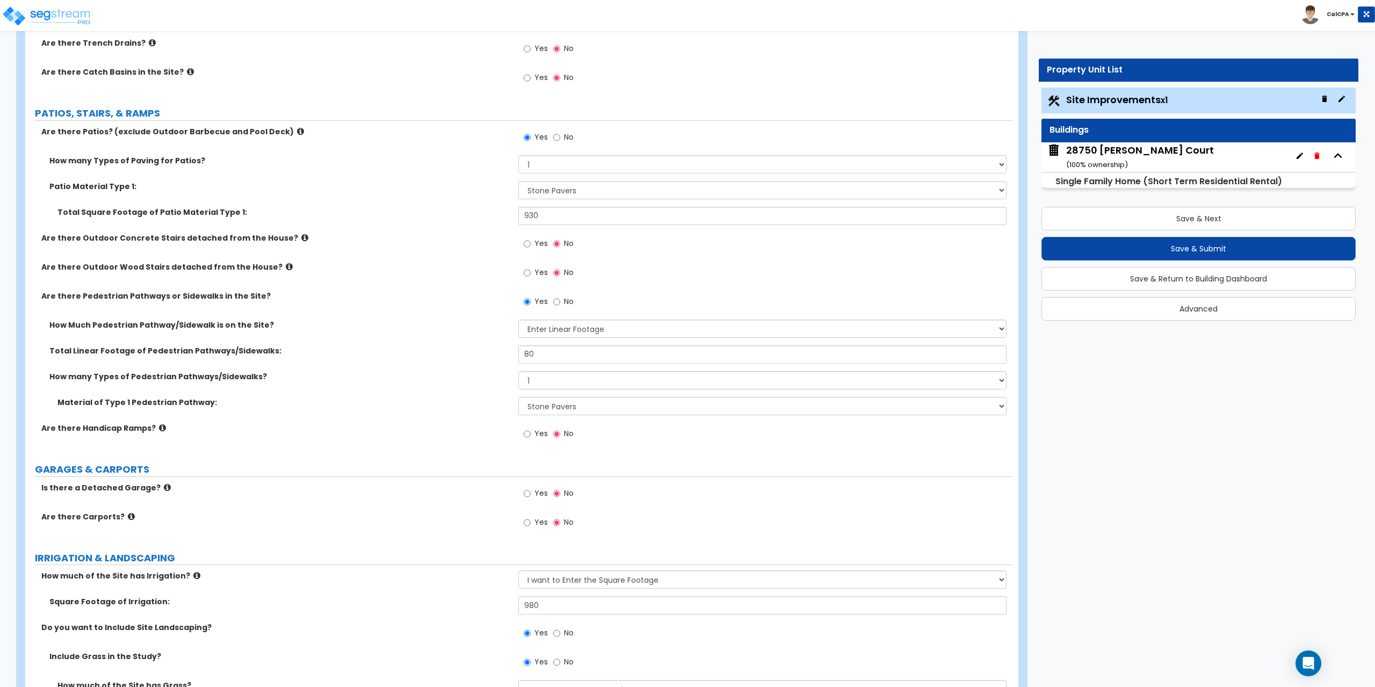
scroll to position [430, 0]
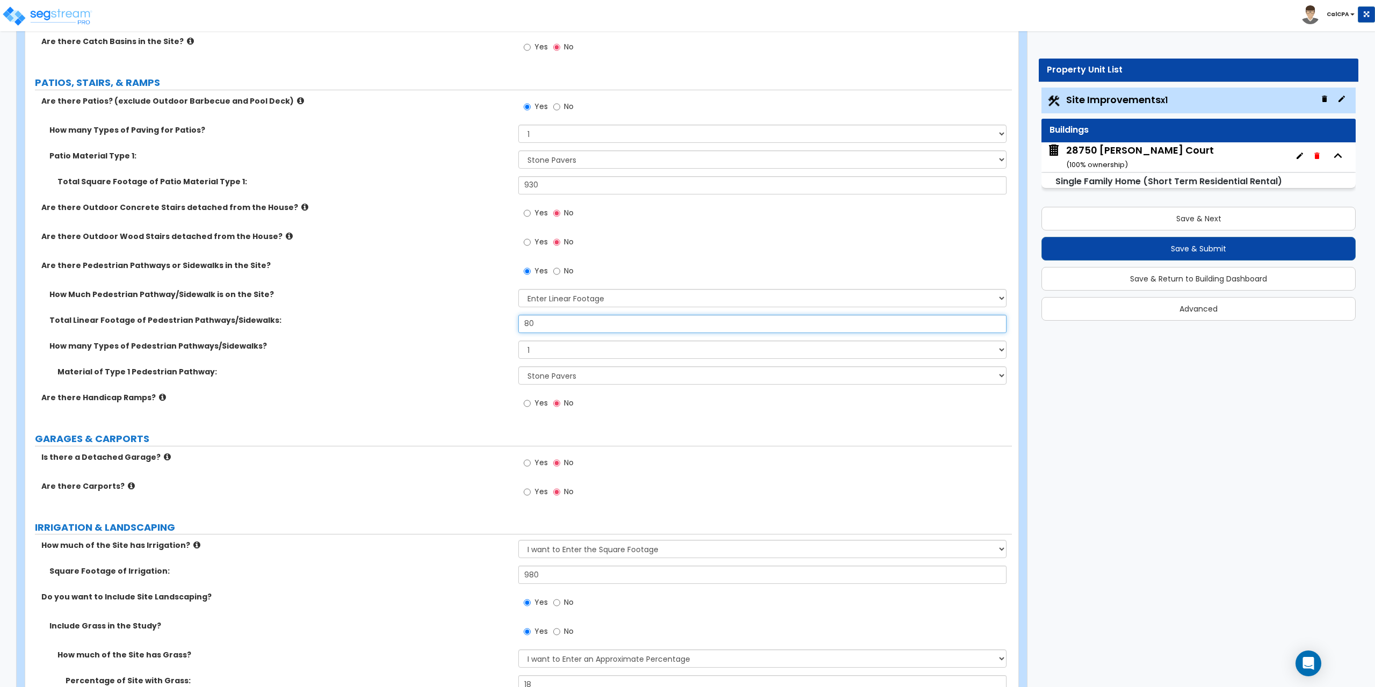
drag, startPoint x: 552, startPoint y: 324, endPoint x: 513, endPoint y: 320, distance: 38.8
click at [513, 320] on div "Total Linear Footage of Pedestrian Pathways/Sidewalks: 80" at bounding box center [518, 328] width 986 height 26
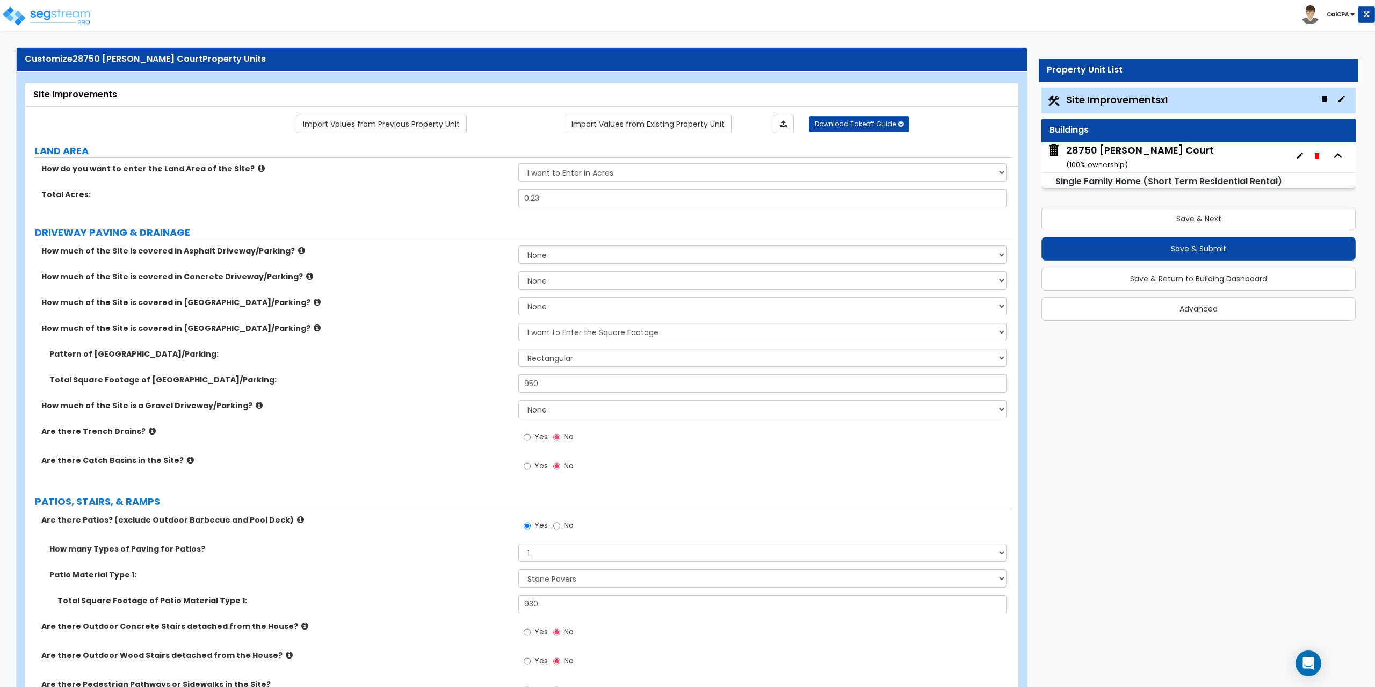
scroll to position [0, 0]
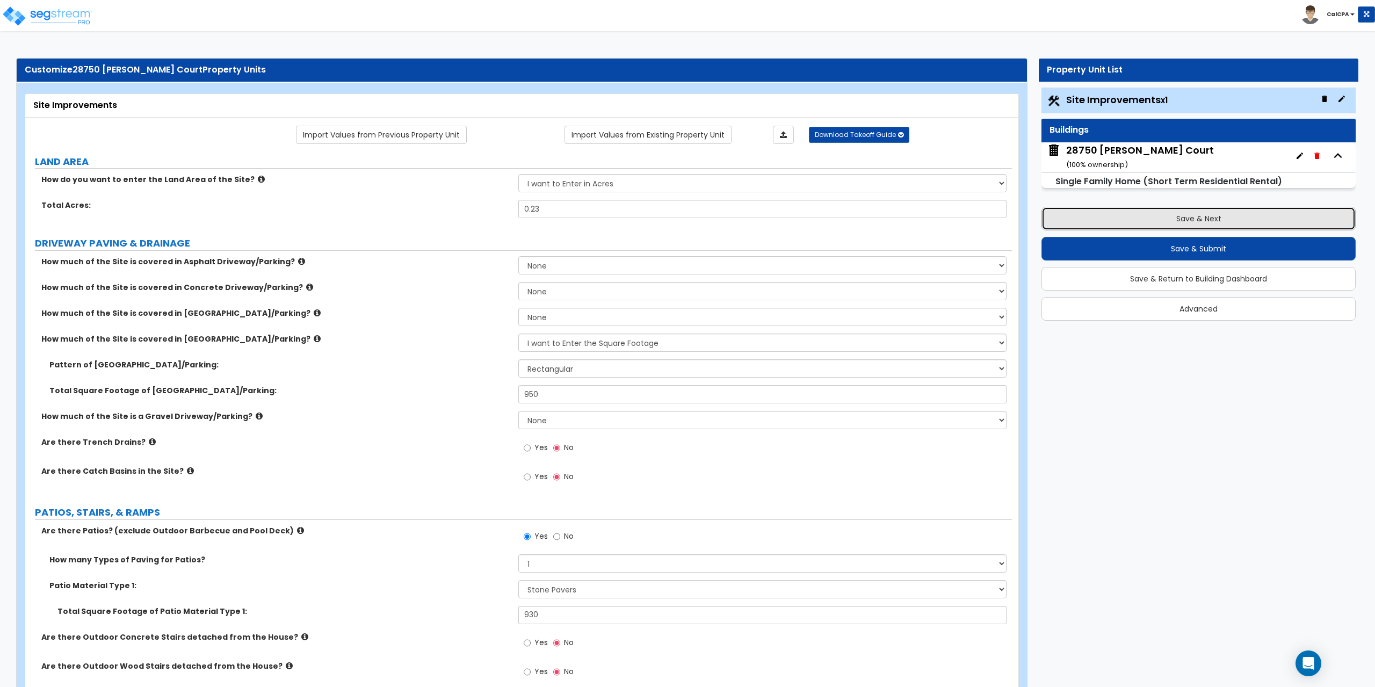
click at [1164, 221] on button "Save & Next" at bounding box center [1198, 219] width 314 height 24
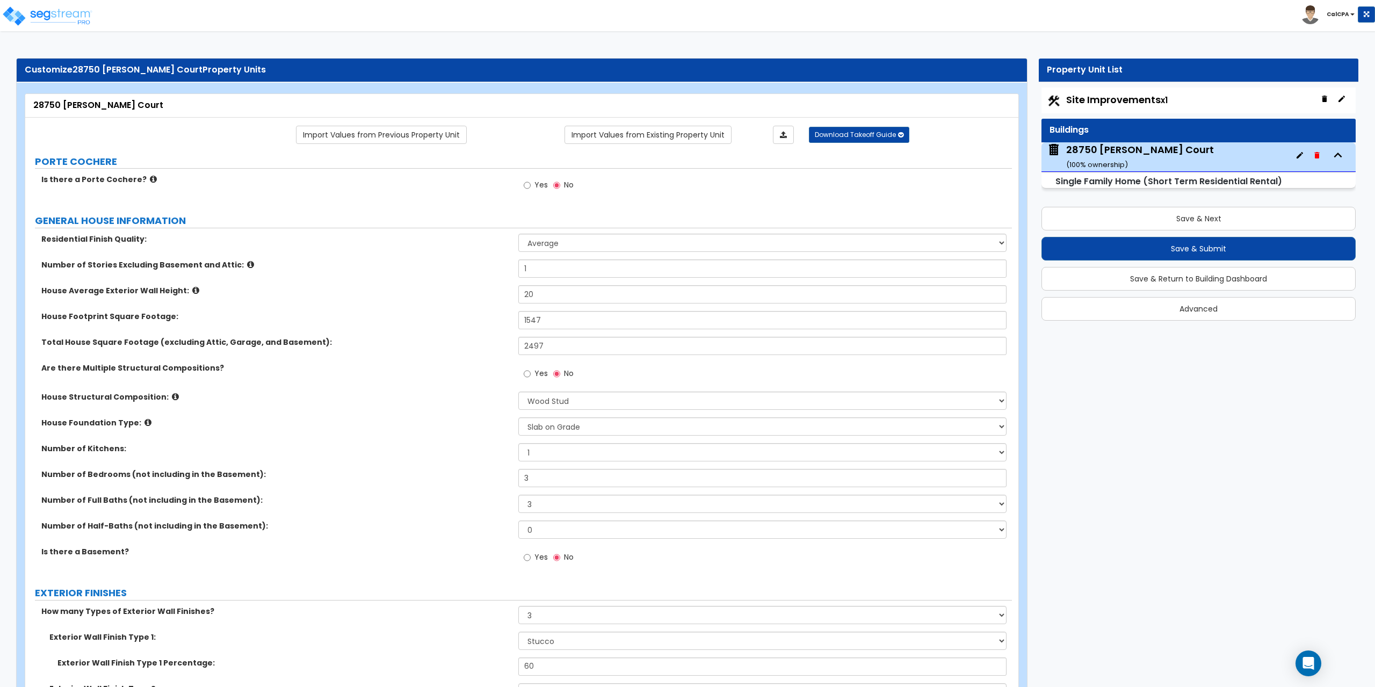
click at [1313, 16] on img at bounding box center [1310, 14] width 19 height 19
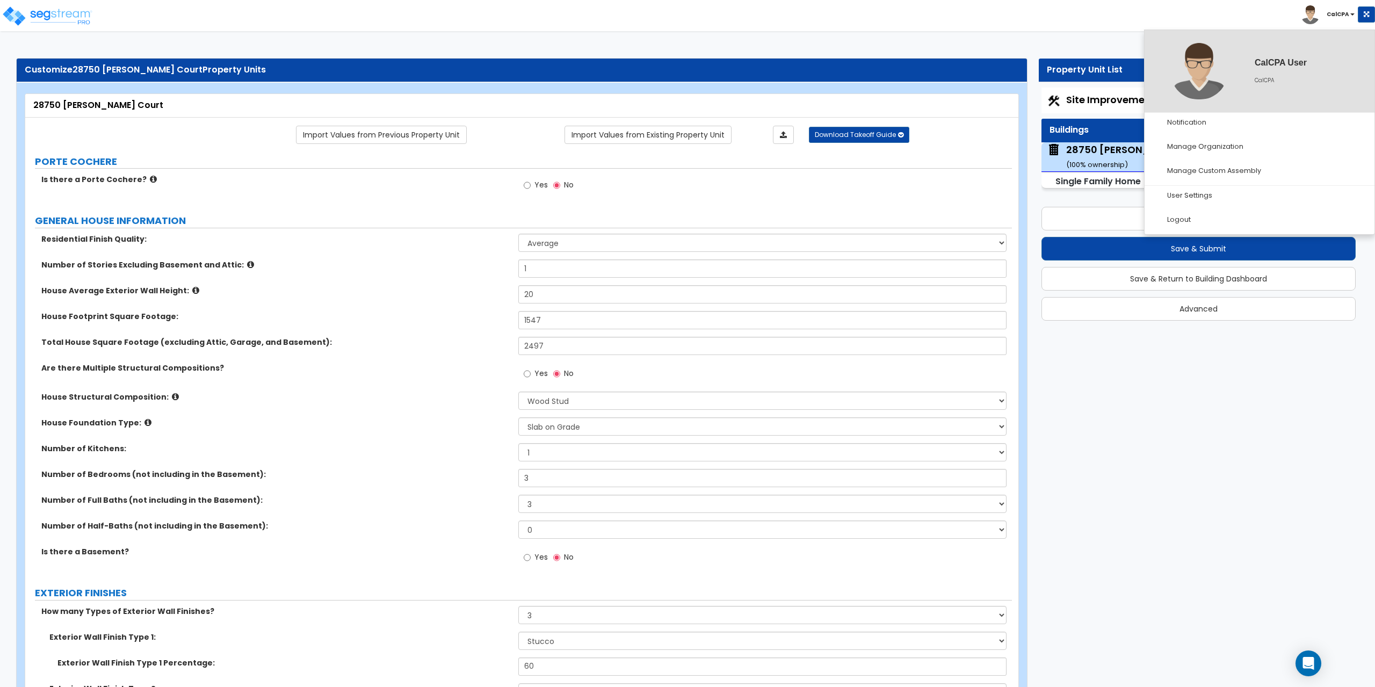
click at [1333, 11] on b "CalCPA" at bounding box center [1337, 14] width 23 height 8
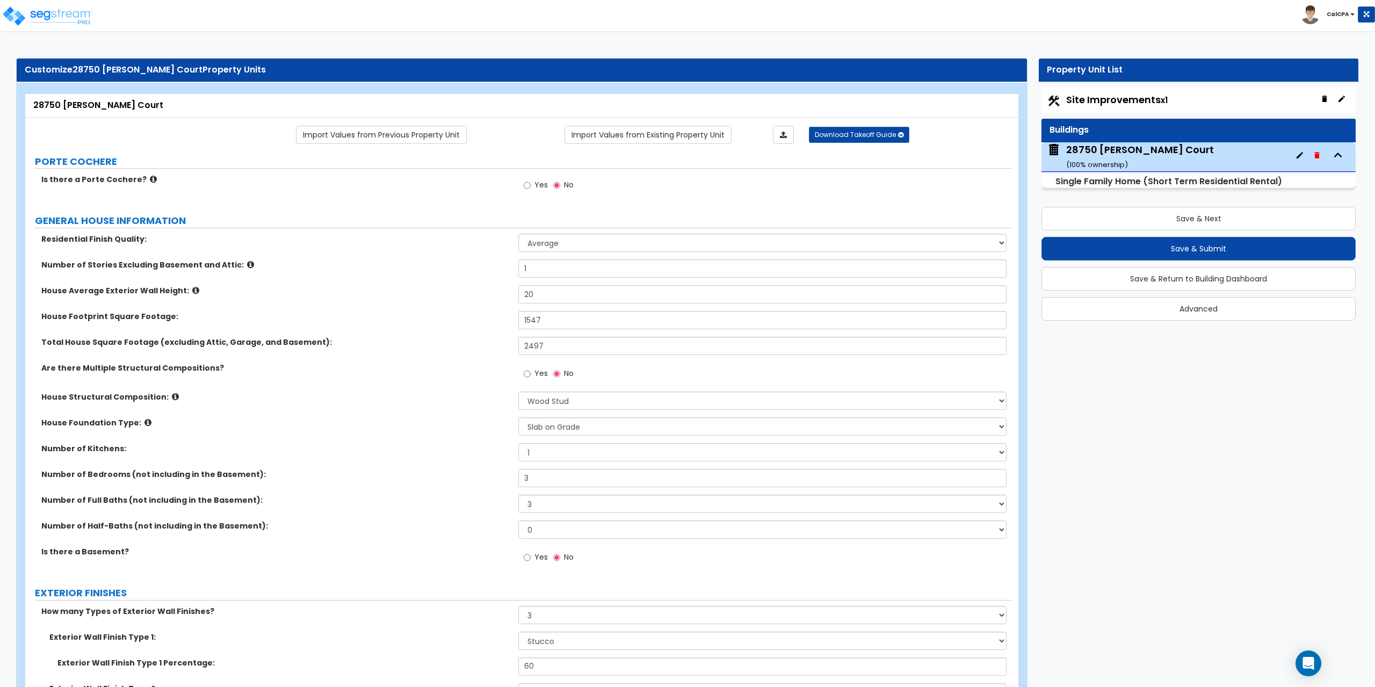
click at [1342, 12] on b "CalCPA" at bounding box center [1337, 14] width 23 height 8
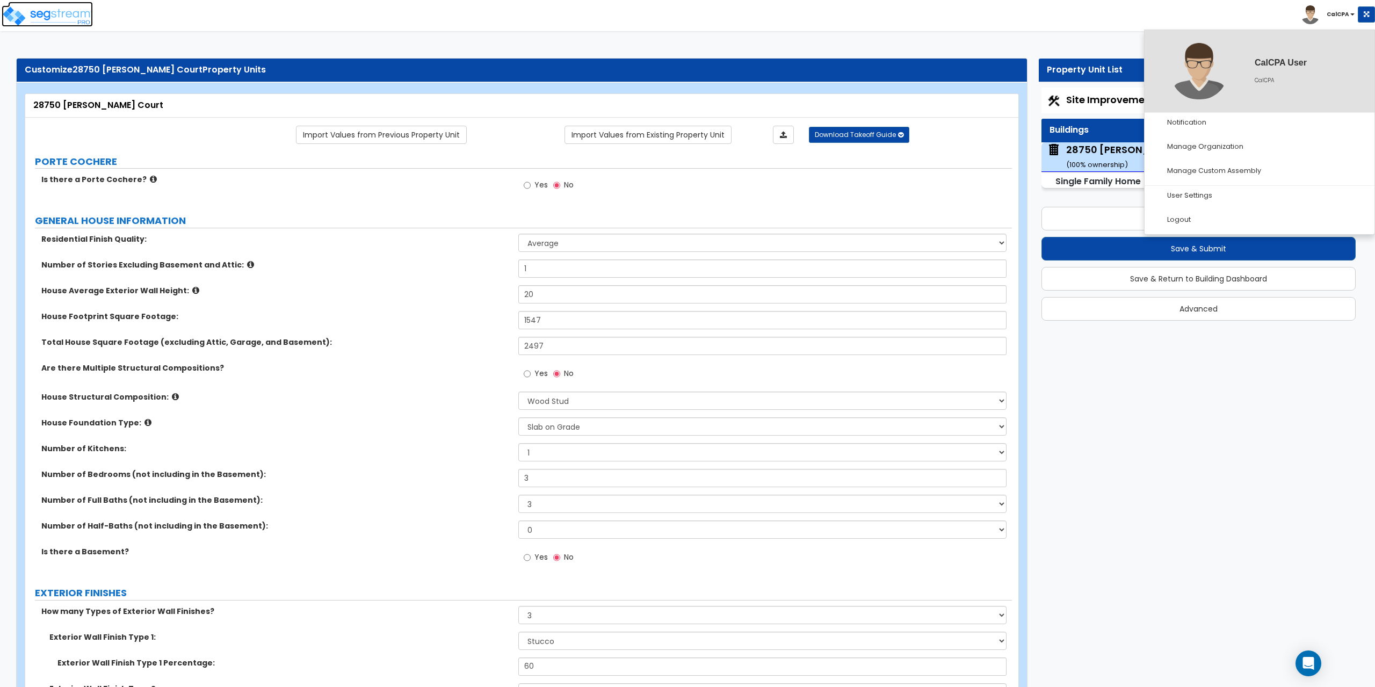
click at [41, 12] on img at bounding box center [47, 15] width 91 height 21
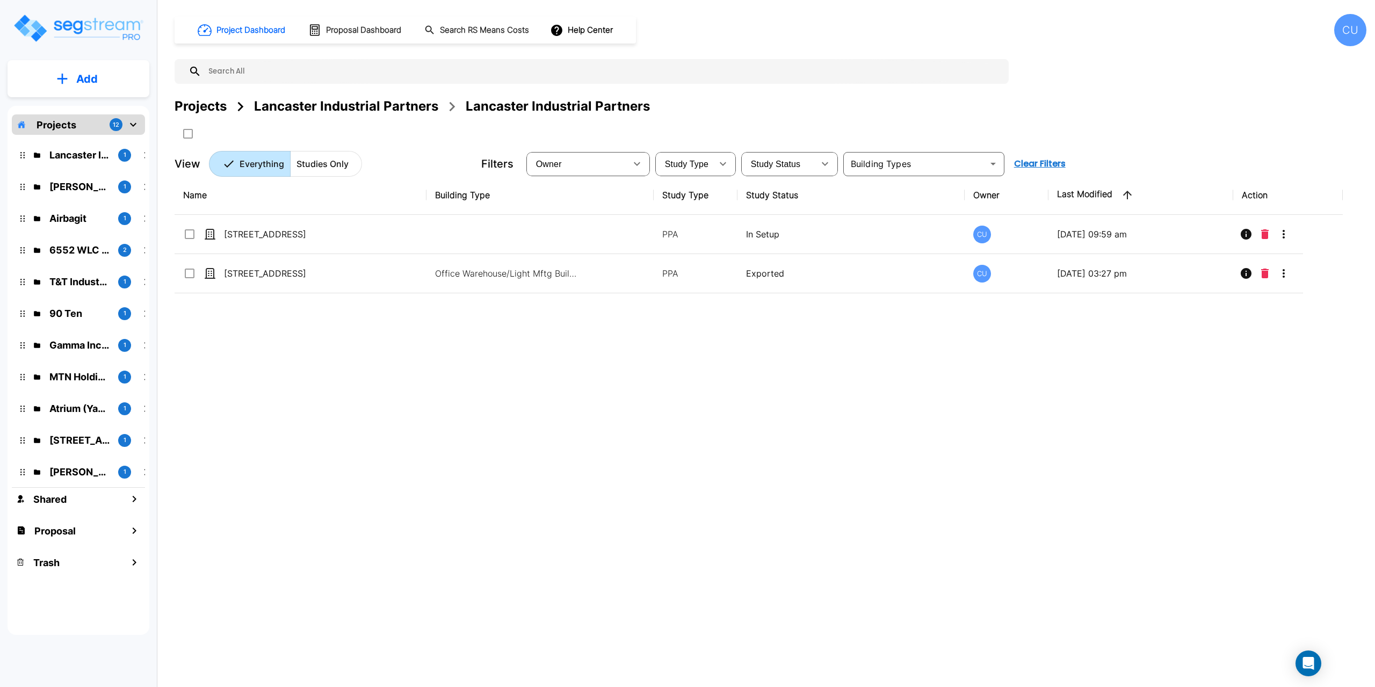
click at [71, 122] on p "Projects" at bounding box center [57, 125] width 40 height 14
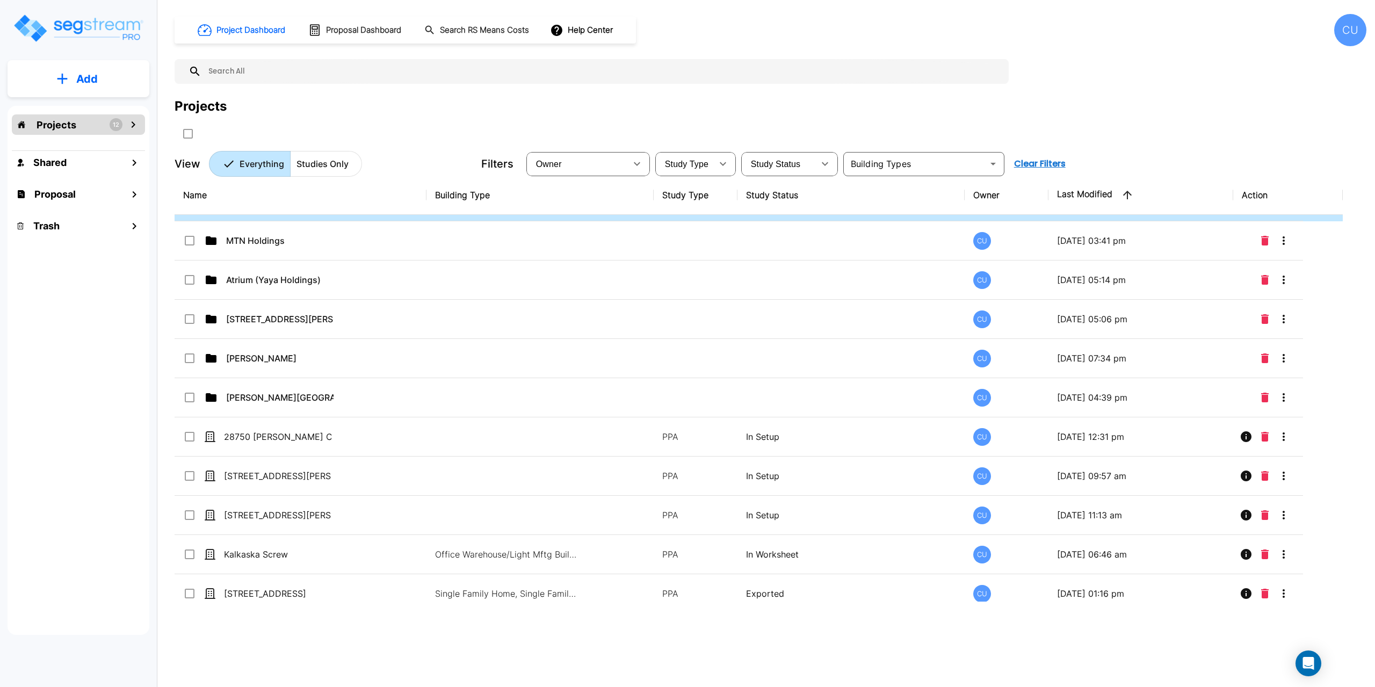
scroll to position [268, 0]
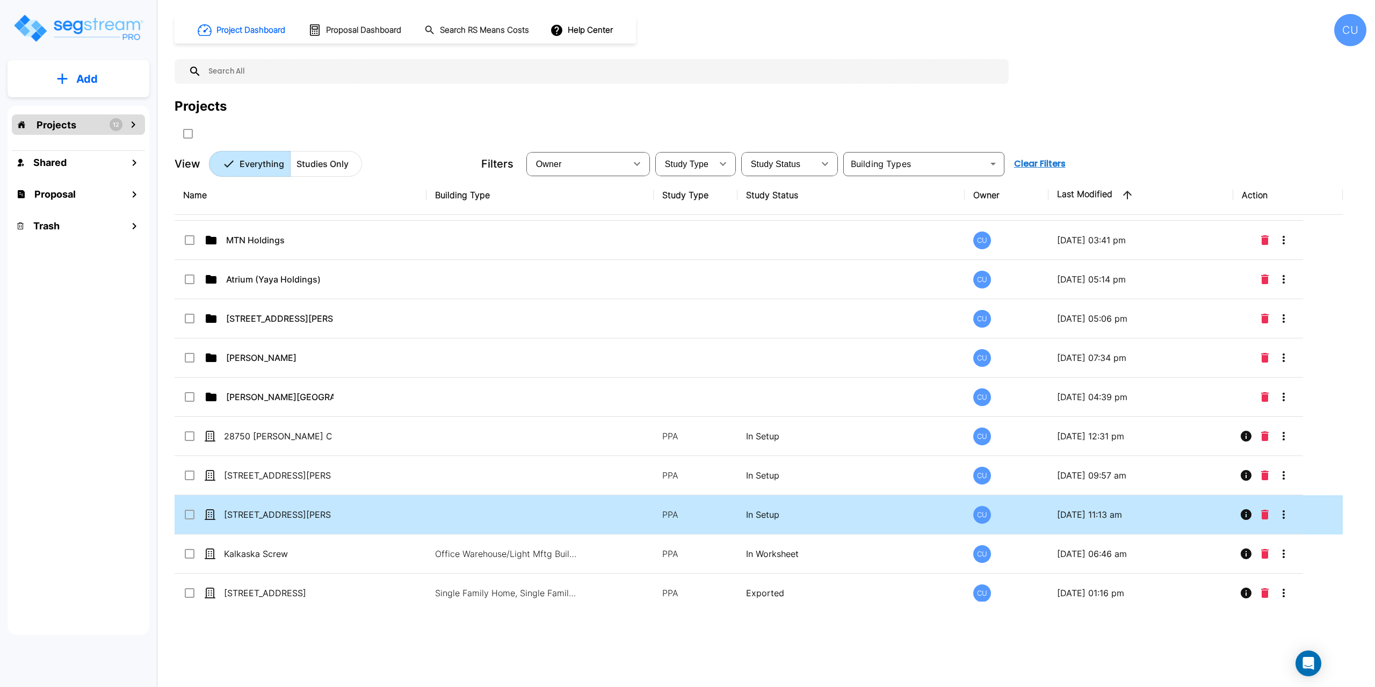
click at [368, 512] on td "15625 High Knoll Rd" at bounding box center [301, 514] width 252 height 39
checkbox input "true"
